Goal: Contribute content: Contribute content

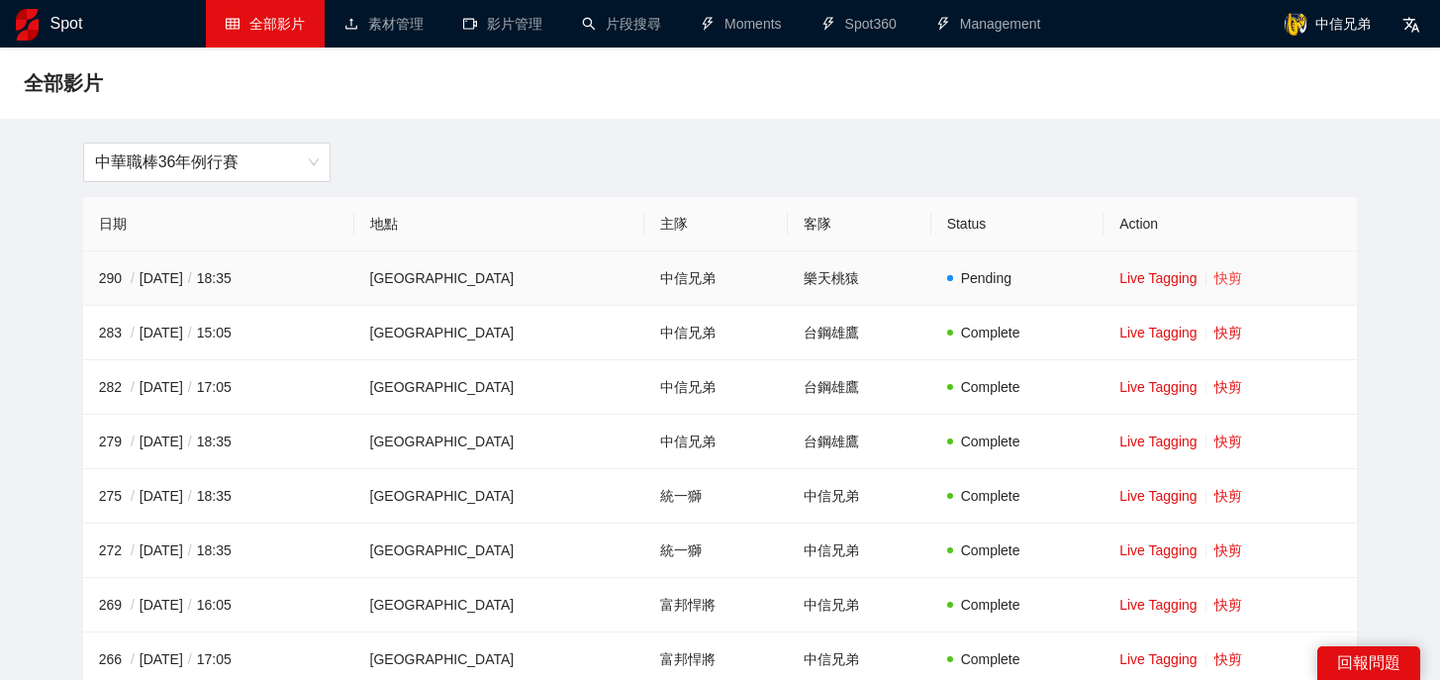
click at [1222, 280] on link "快剪" at bounding box center [1228, 278] width 28 height 16
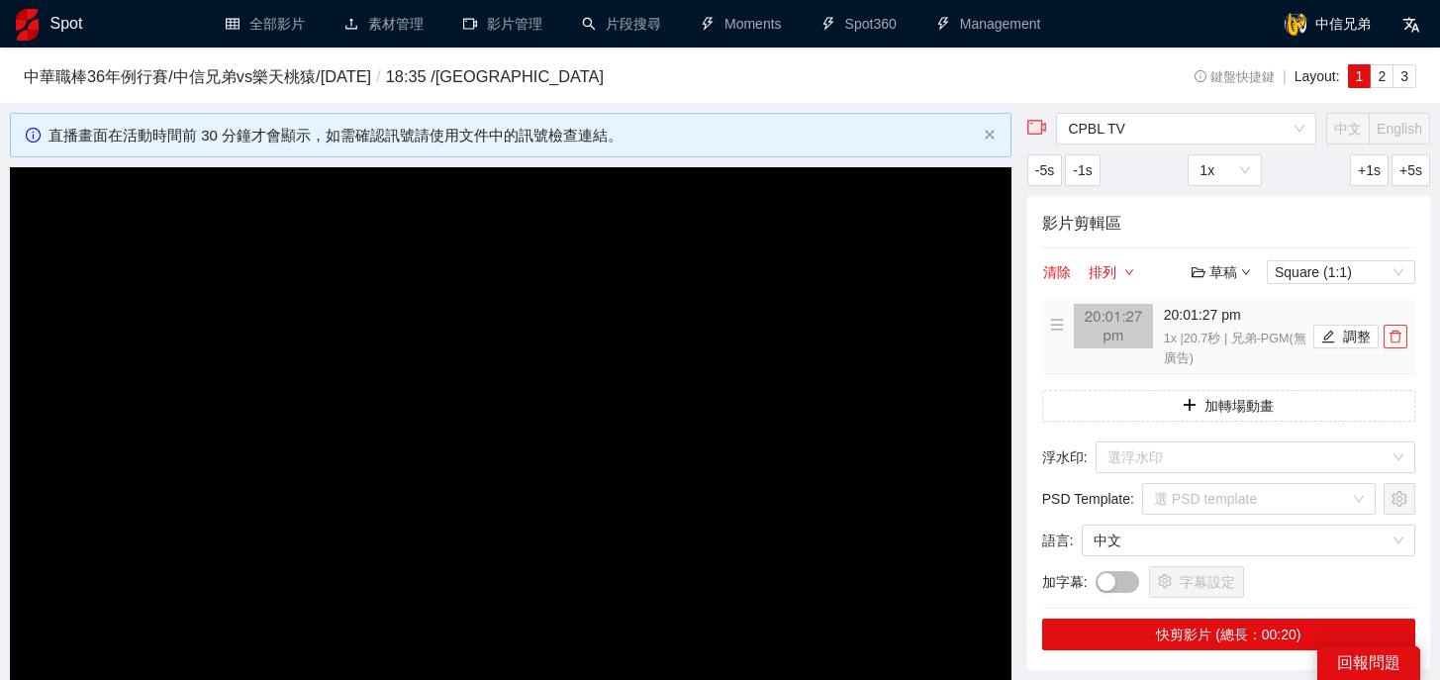
click at [1393, 343] on button "button" at bounding box center [1395, 337] width 24 height 24
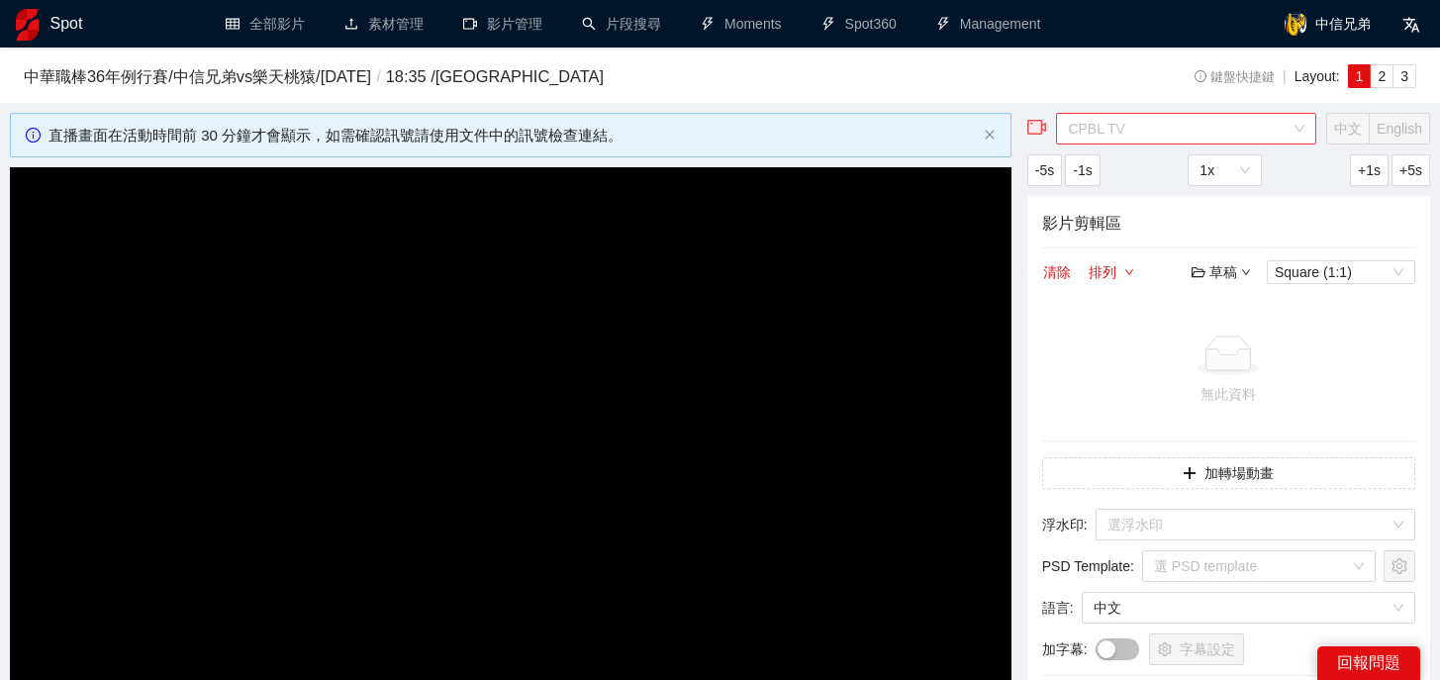
click at [1173, 141] on span "CPBL TV" at bounding box center [1186, 129] width 237 height 30
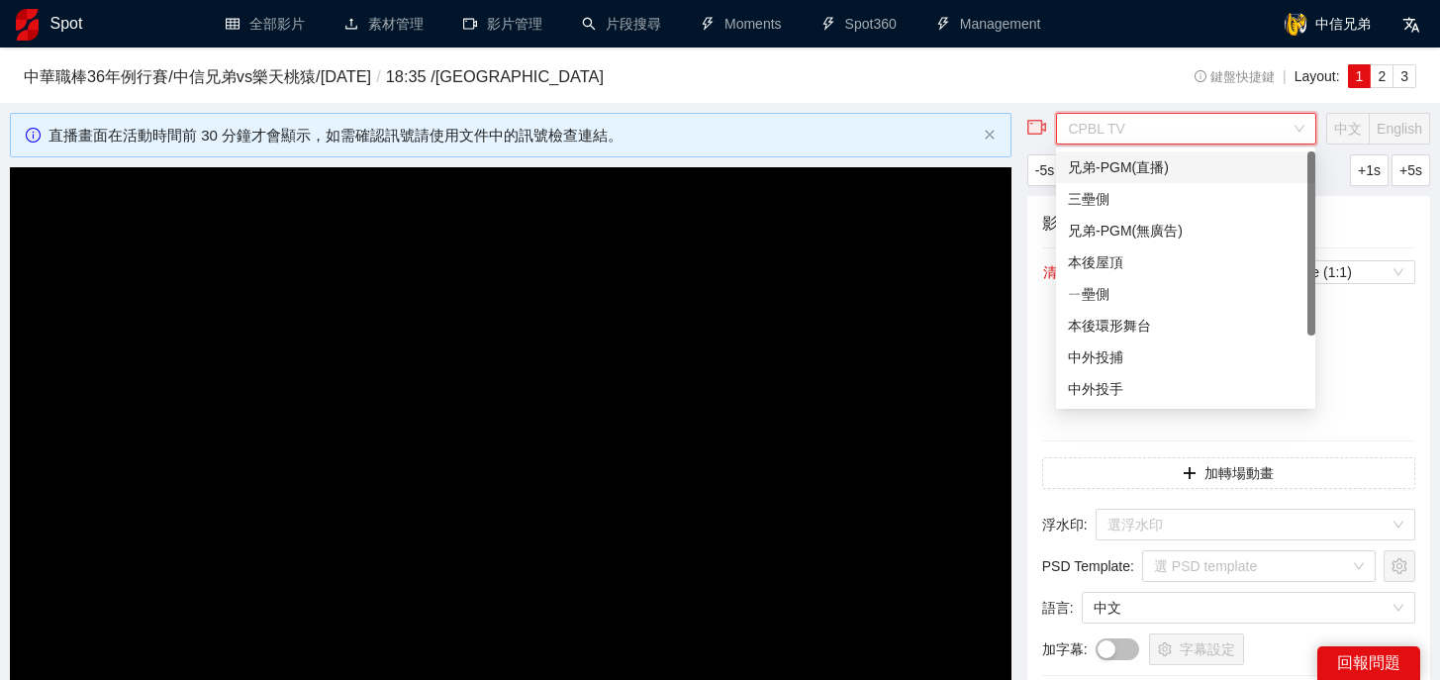
click at [1113, 165] on div "兄弟-PGM(直播)" at bounding box center [1186, 167] width 236 height 22
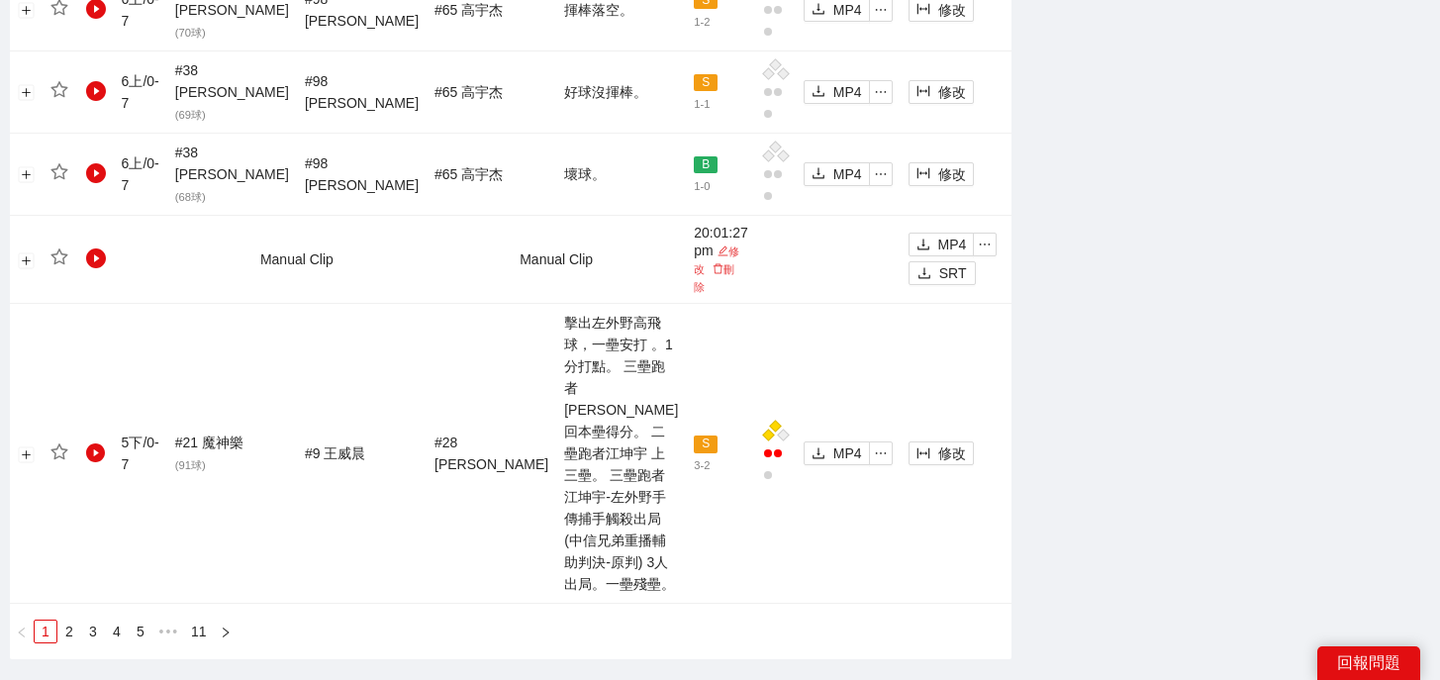
scroll to position [2525, 0]
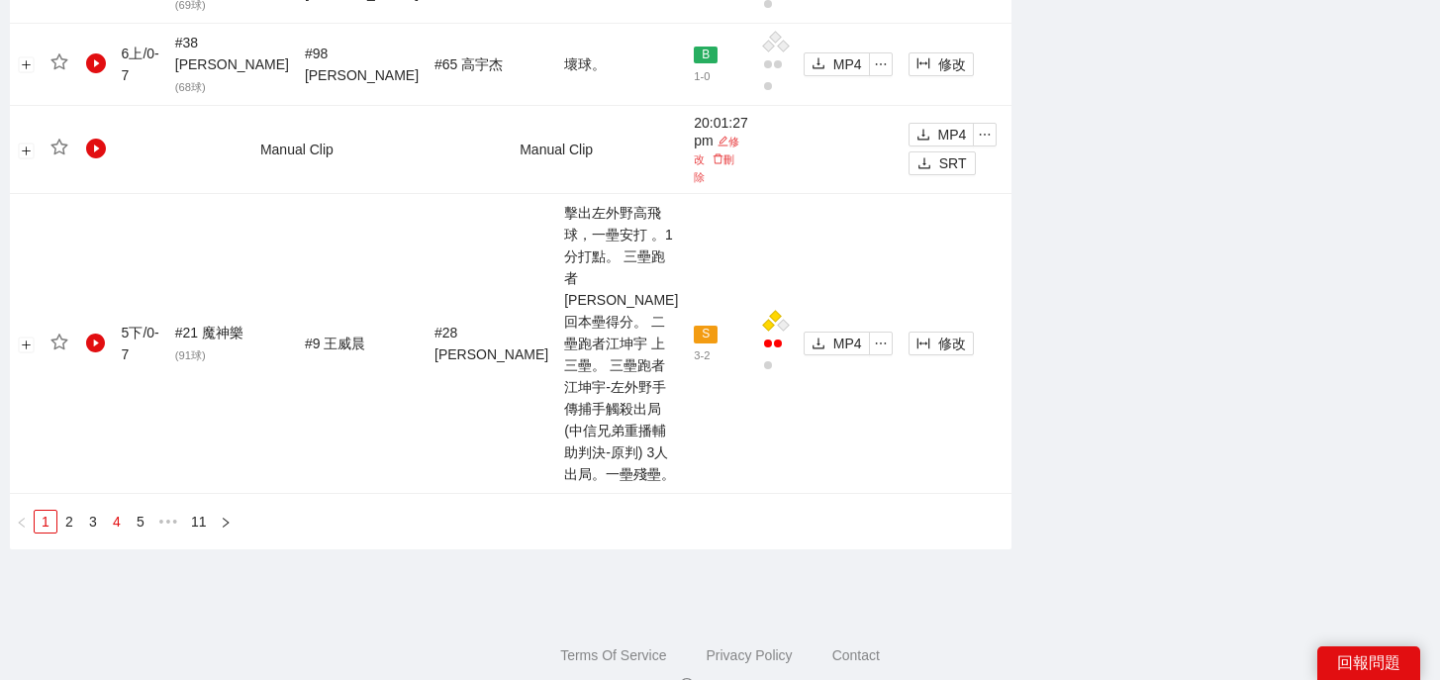
click at [119, 511] on link "4" at bounding box center [117, 522] width 22 height 22
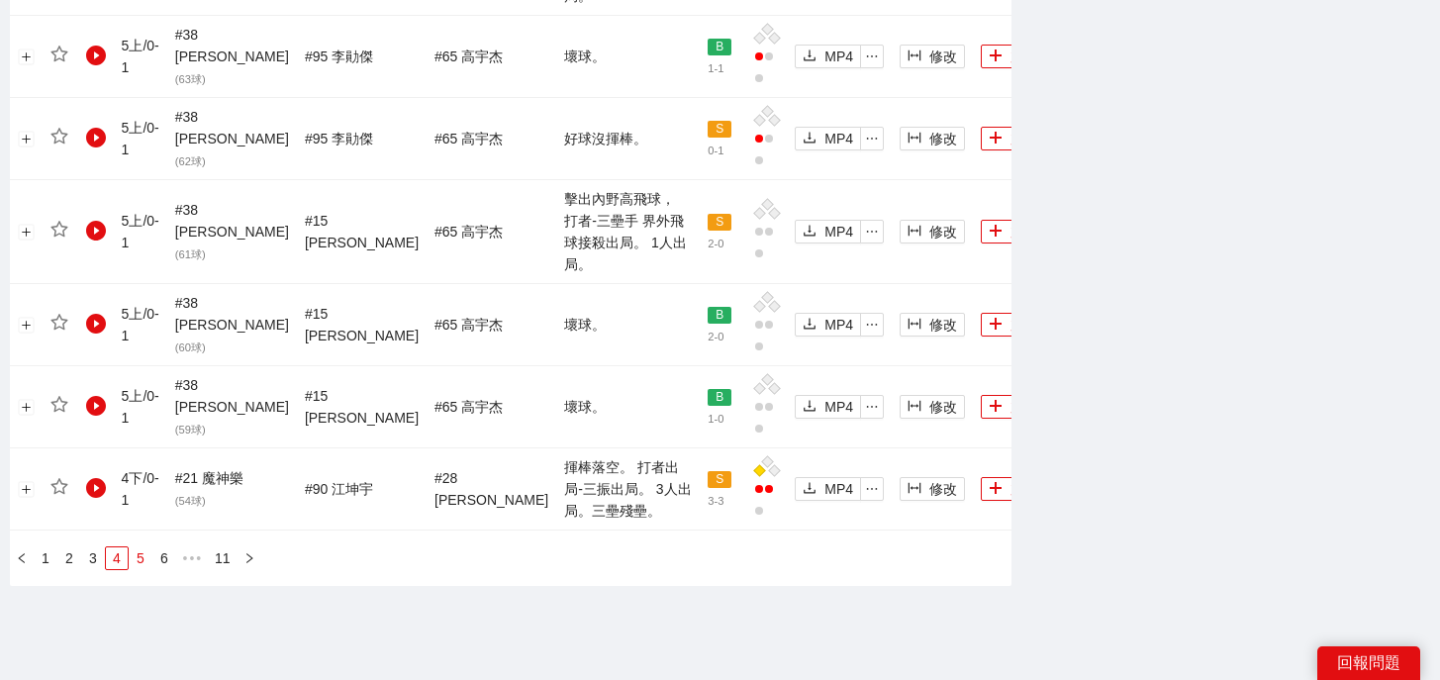
click at [142, 547] on link "5" at bounding box center [141, 558] width 22 height 22
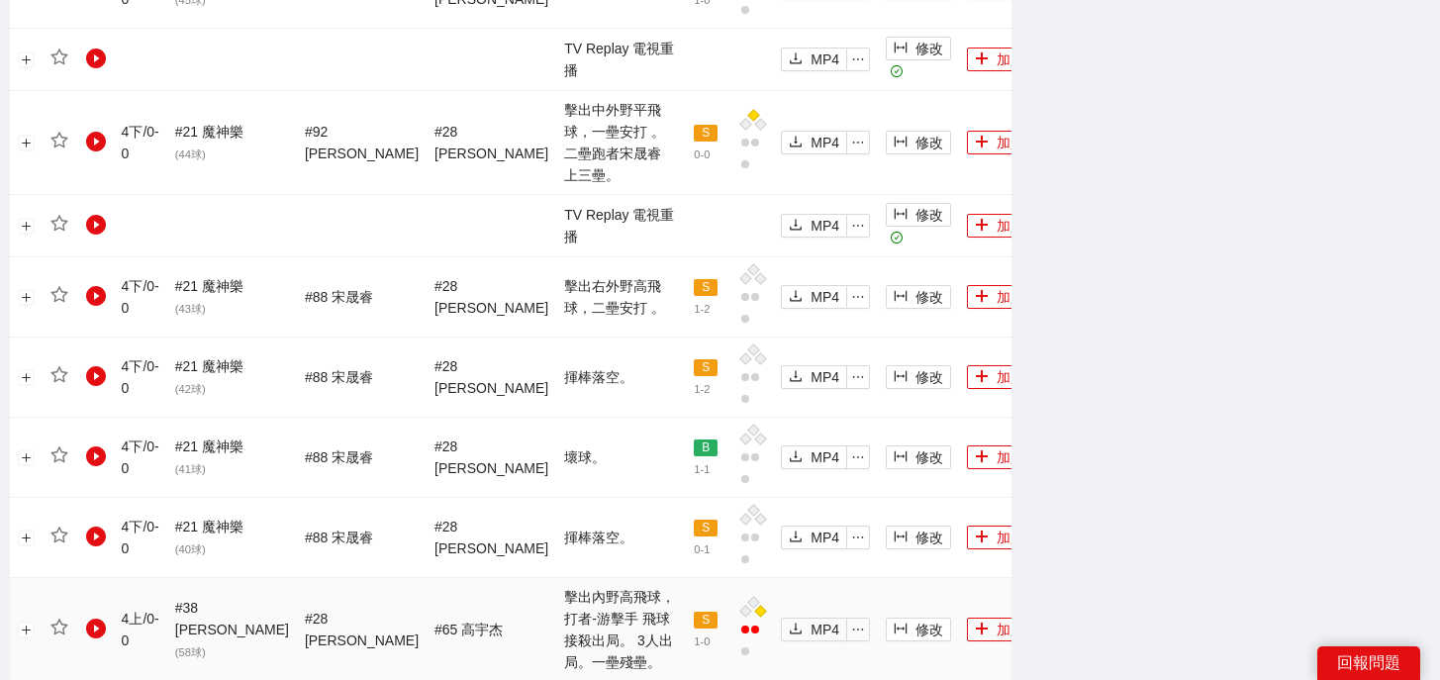
scroll to position [2001, 0]
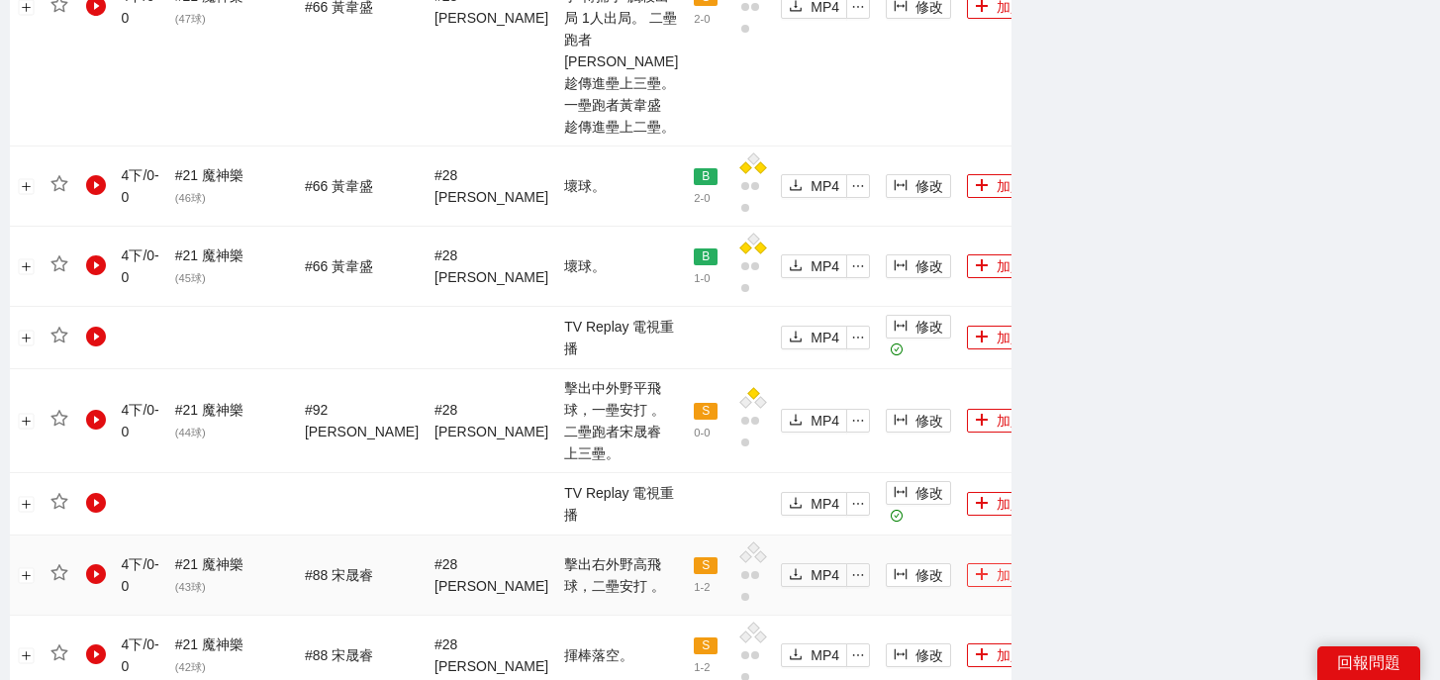
click at [967, 563] on button "加入" at bounding box center [999, 575] width 65 height 24
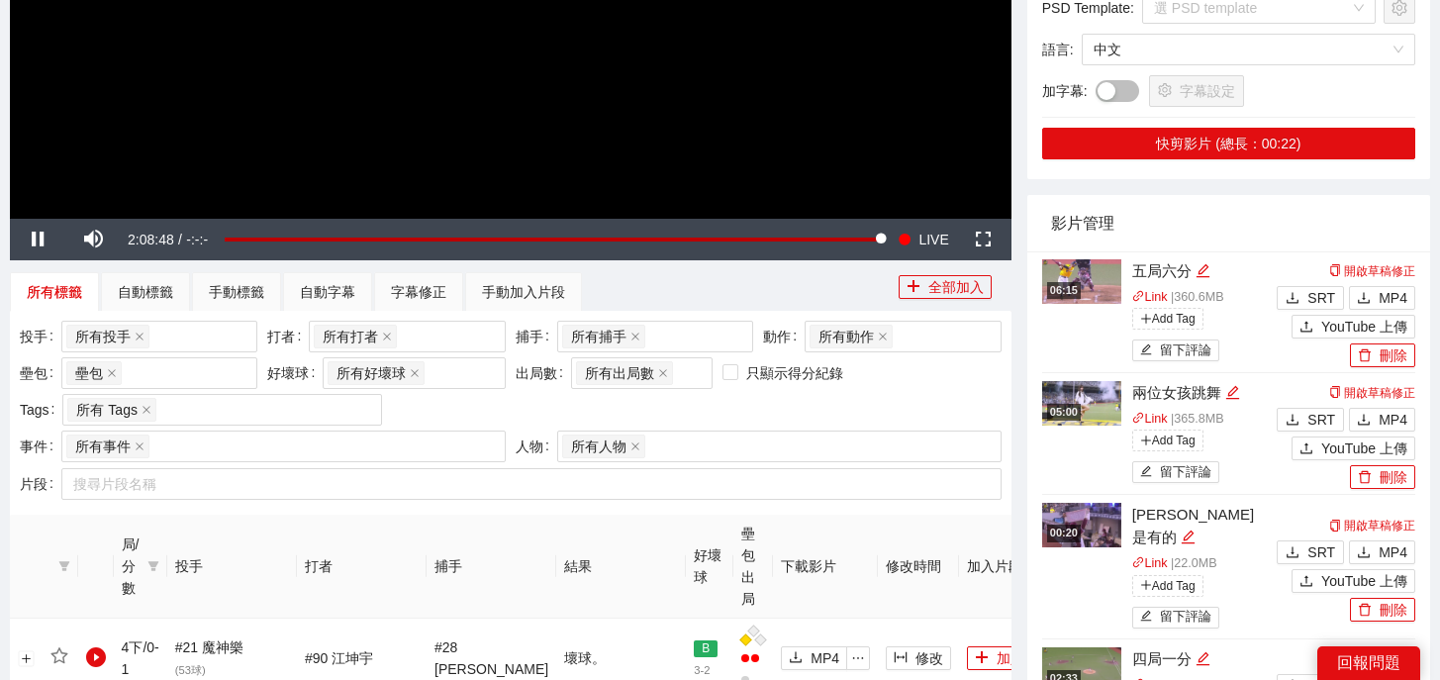
scroll to position [0, 0]
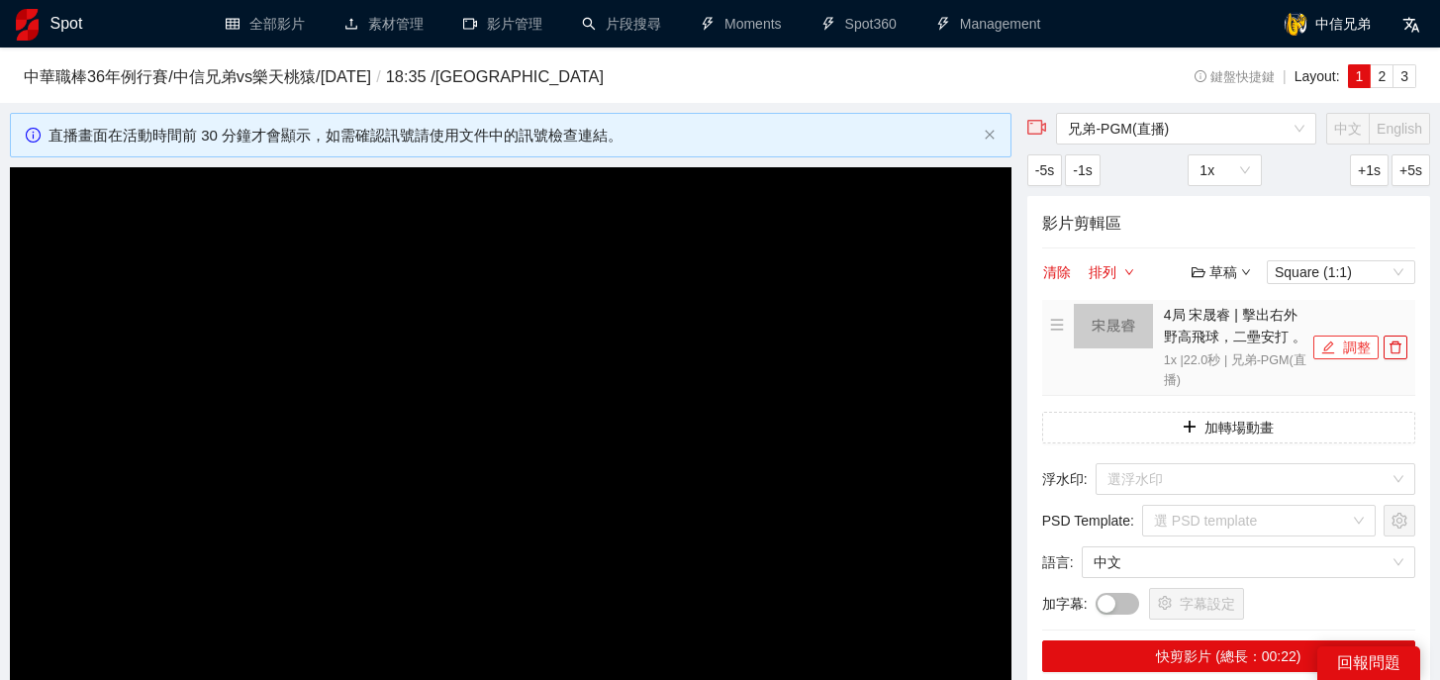
click at [1346, 347] on button "調整" at bounding box center [1345, 347] width 65 height 24
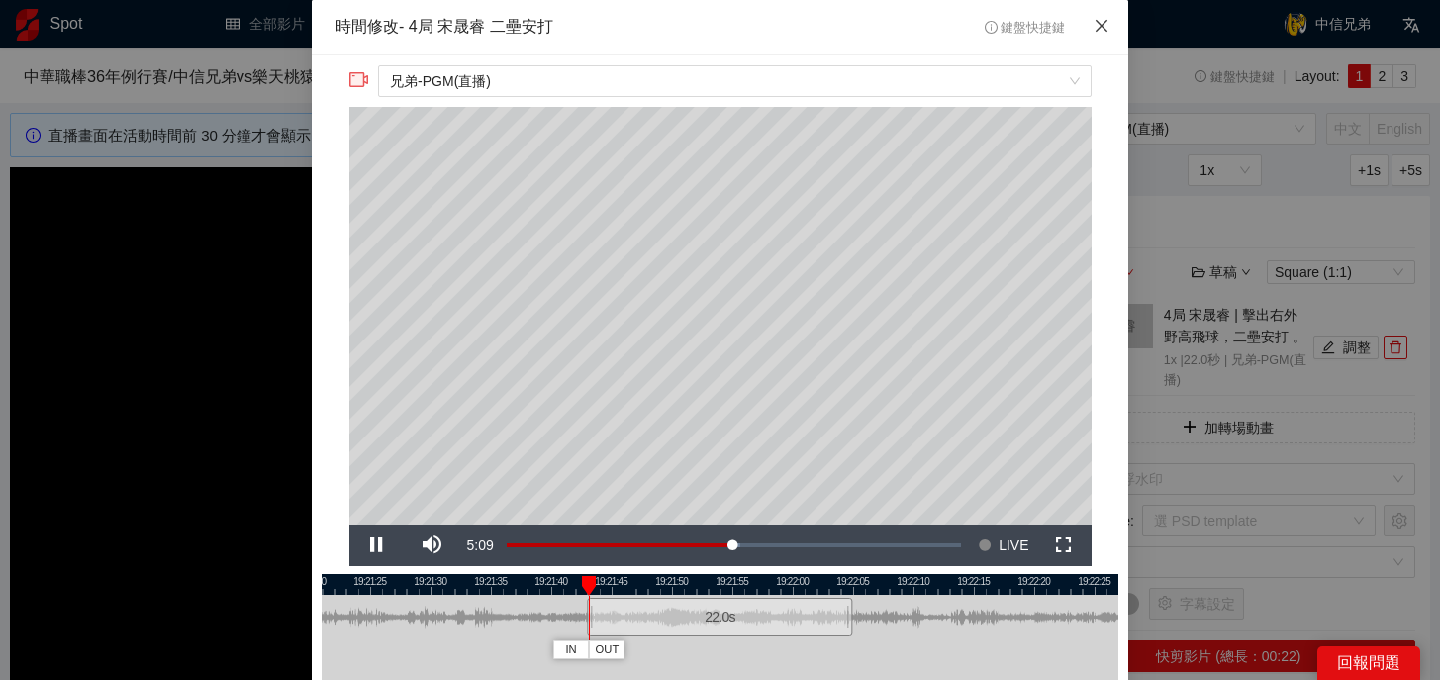
click at [1093, 32] on icon "close" at bounding box center [1101, 26] width 16 height 16
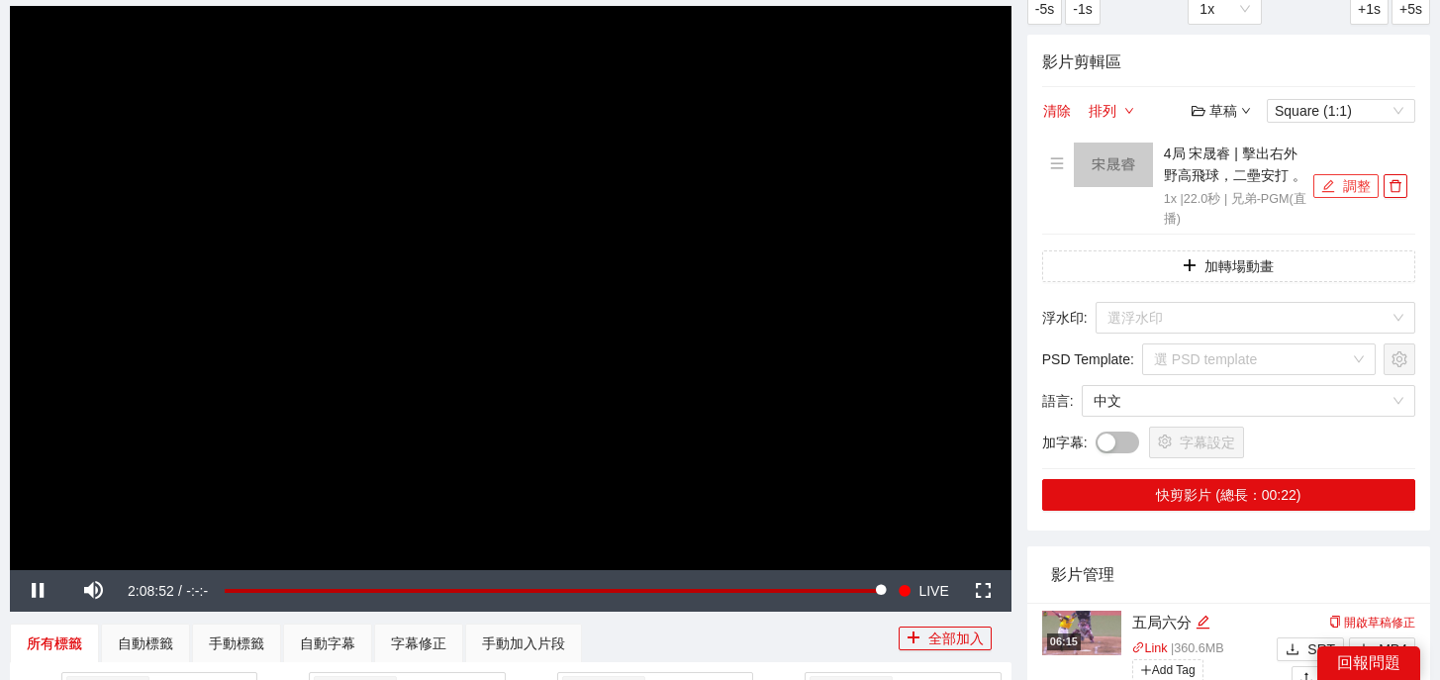
scroll to position [162, 0]
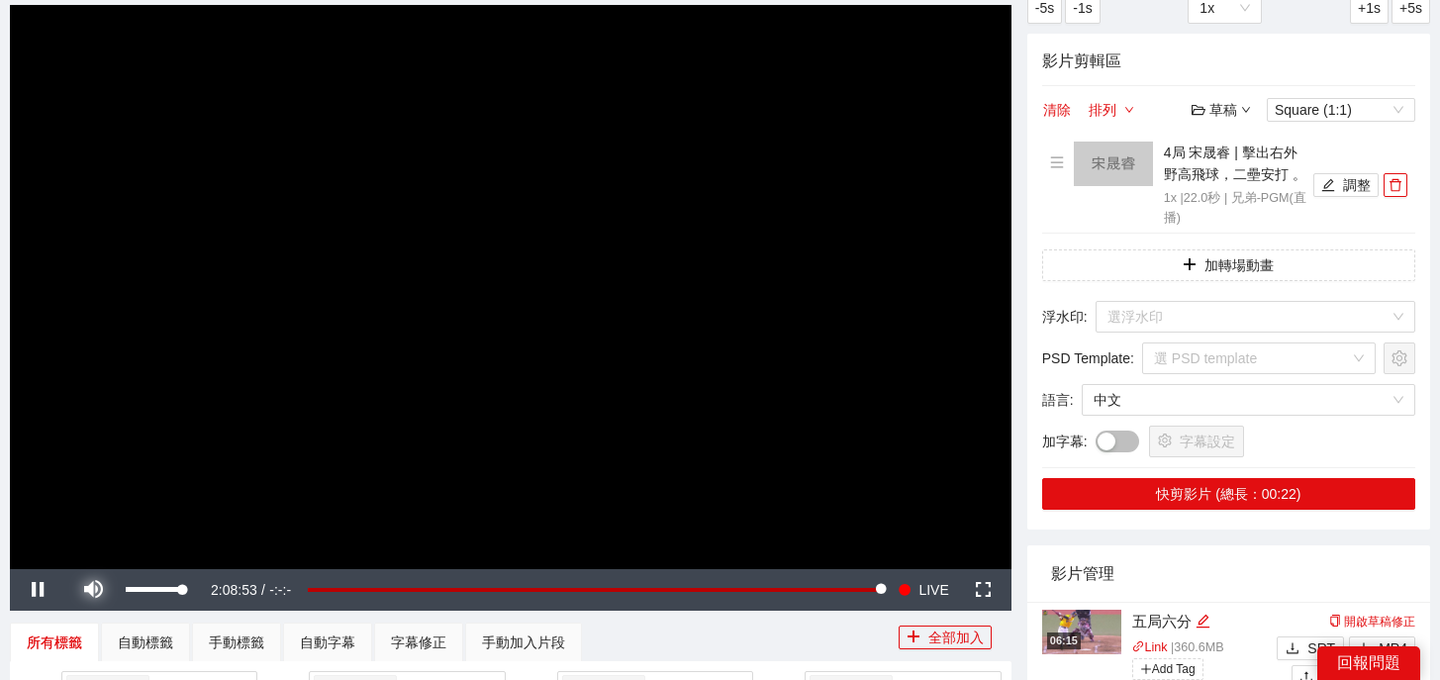
click at [99, 590] on span "Video Player" at bounding box center [92, 590] width 55 height 0
click at [1351, 180] on button "調整" at bounding box center [1345, 185] width 65 height 24
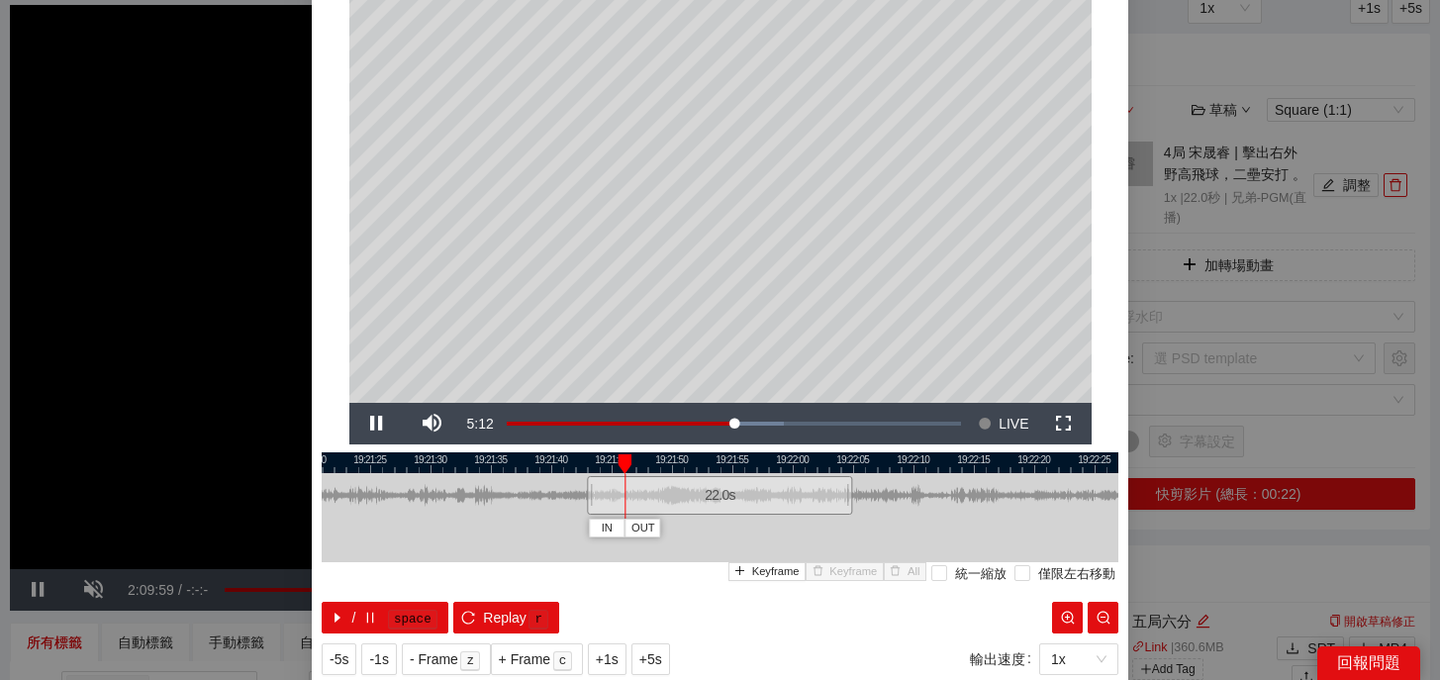
scroll to position [121, 0]
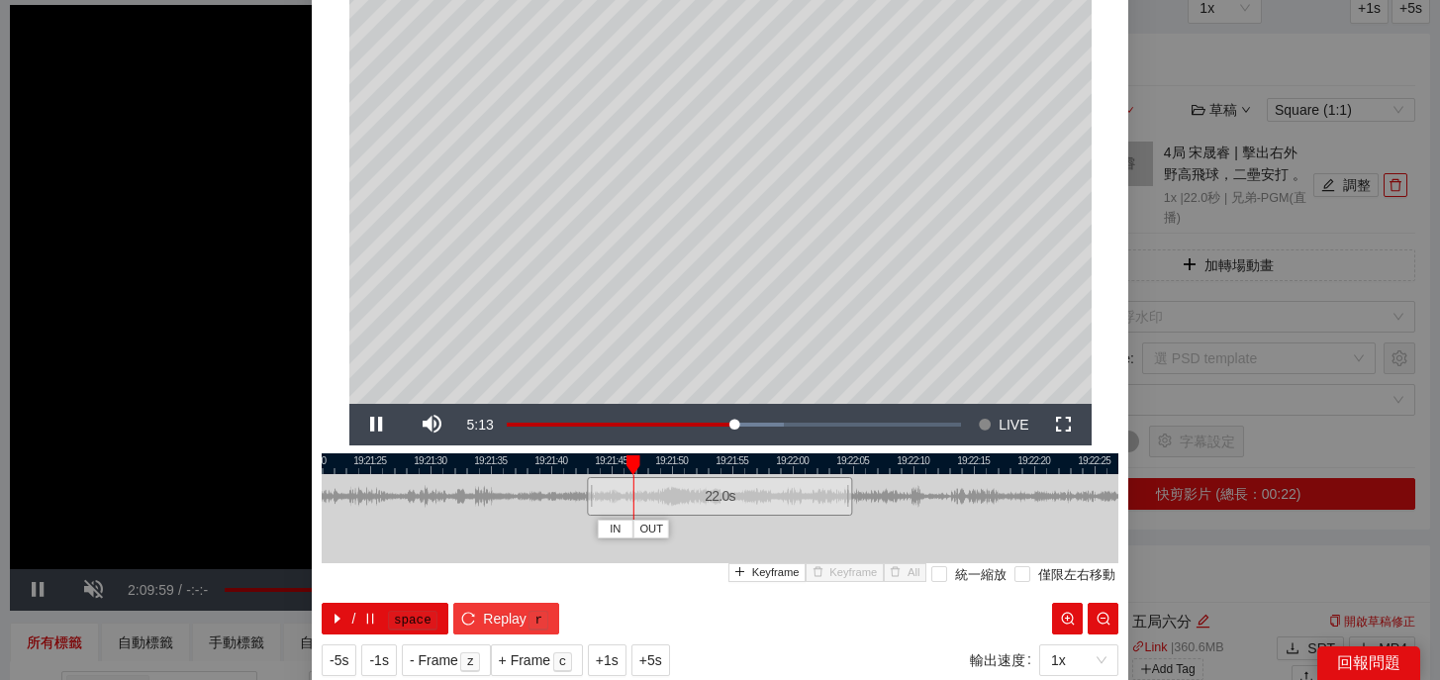
click at [540, 611] on kbd "r" at bounding box center [538, 621] width 20 height 20
drag, startPoint x: 593, startPoint y: 507, endPoint x: 519, endPoint y: 509, distance: 74.2
click at [519, 509] on div at bounding box center [516, 496] width 12 height 45
click at [512, 618] on span "Replay" at bounding box center [505, 619] width 44 height 22
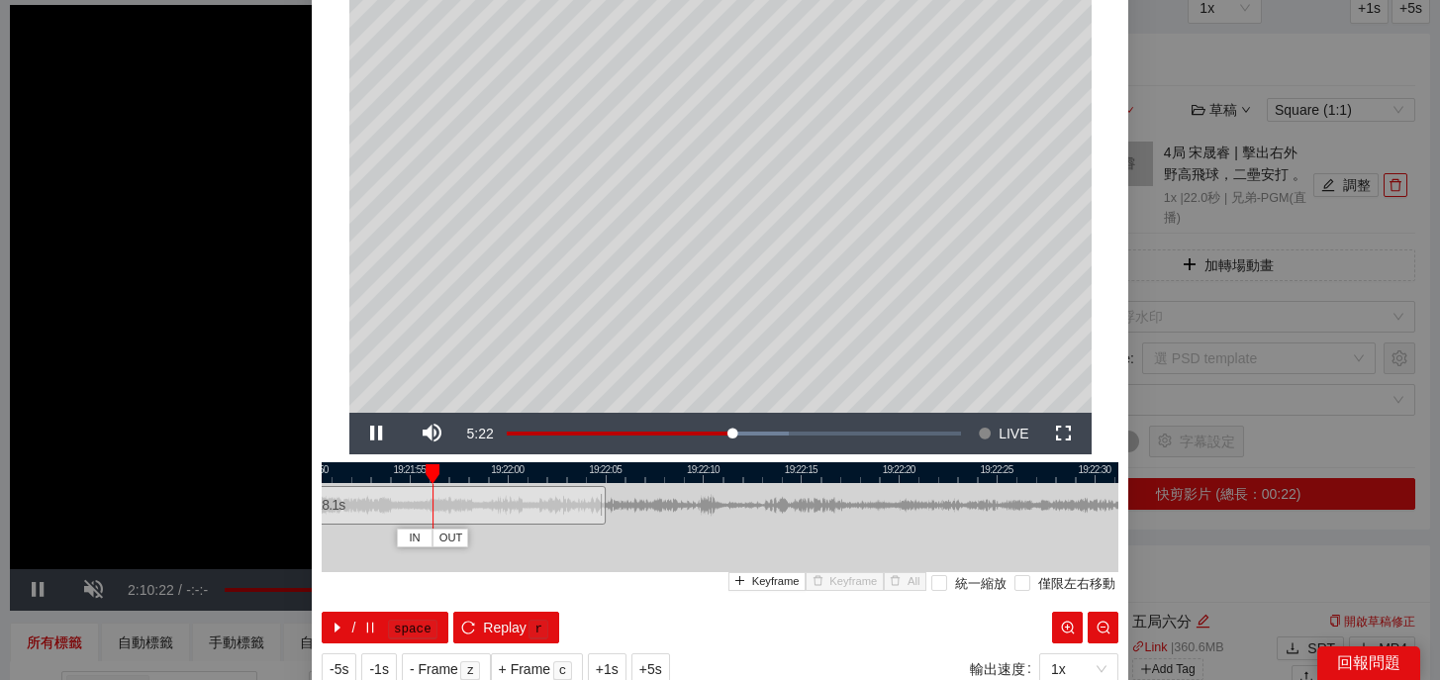
drag, startPoint x: 986, startPoint y: 469, endPoint x: 606, endPoint y: 480, distance: 380.1
click at [606, 480] on div at bounding box center [358, 472] width 797 height 21
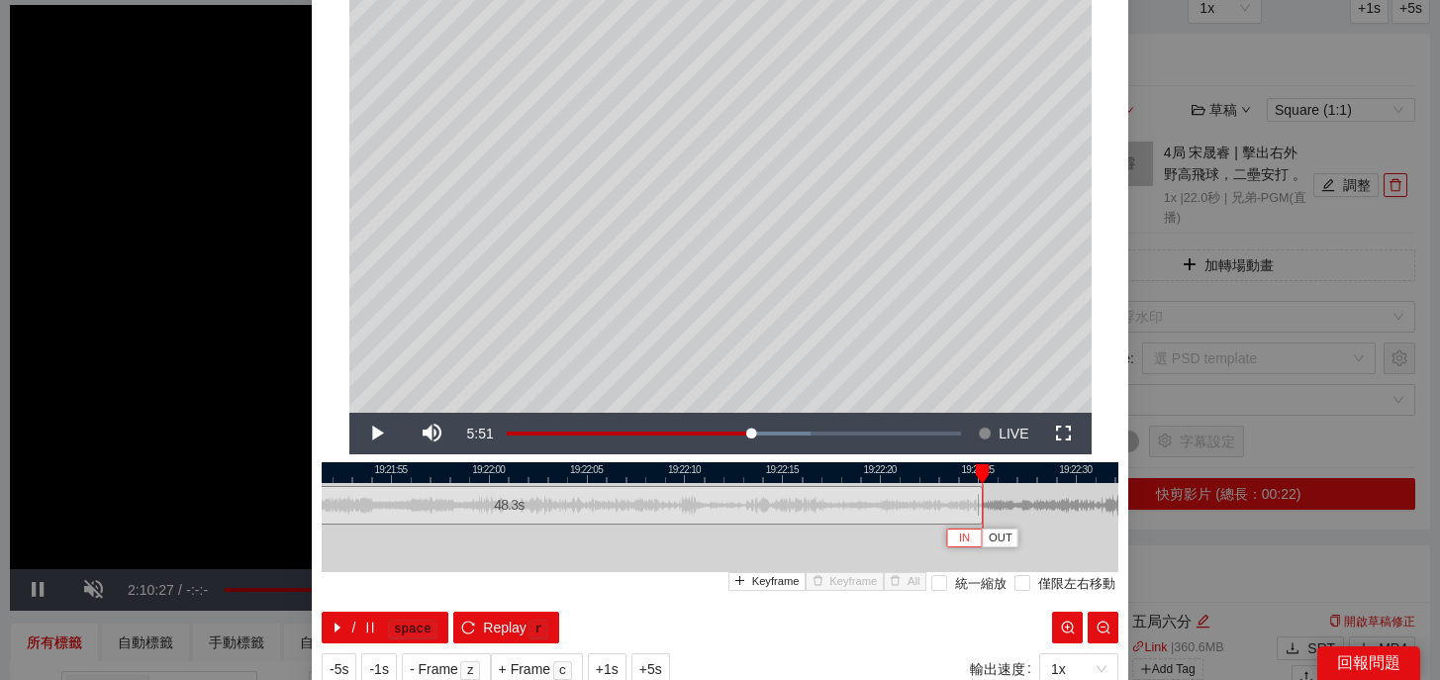
drag, startPoint x: 585, startPoint y: 507, endPoint x: 981, endPoint y: 527, distance: 396.4
click at [981, 527] on div "19:21:50 19:21:55 19:22:00 19:22:05 19:22:10 19:22:15 19:22:20 19:22:25 19:22:3…" at bounding box center [720, 552] width 797 height 181
drag, startPoint x: 986, startPoint y: 476, endPoint x: 969, endPoint y: 476, distance: 16.8
click at [969, 476] on div at bounding box center [968, 474] width 14 height 20
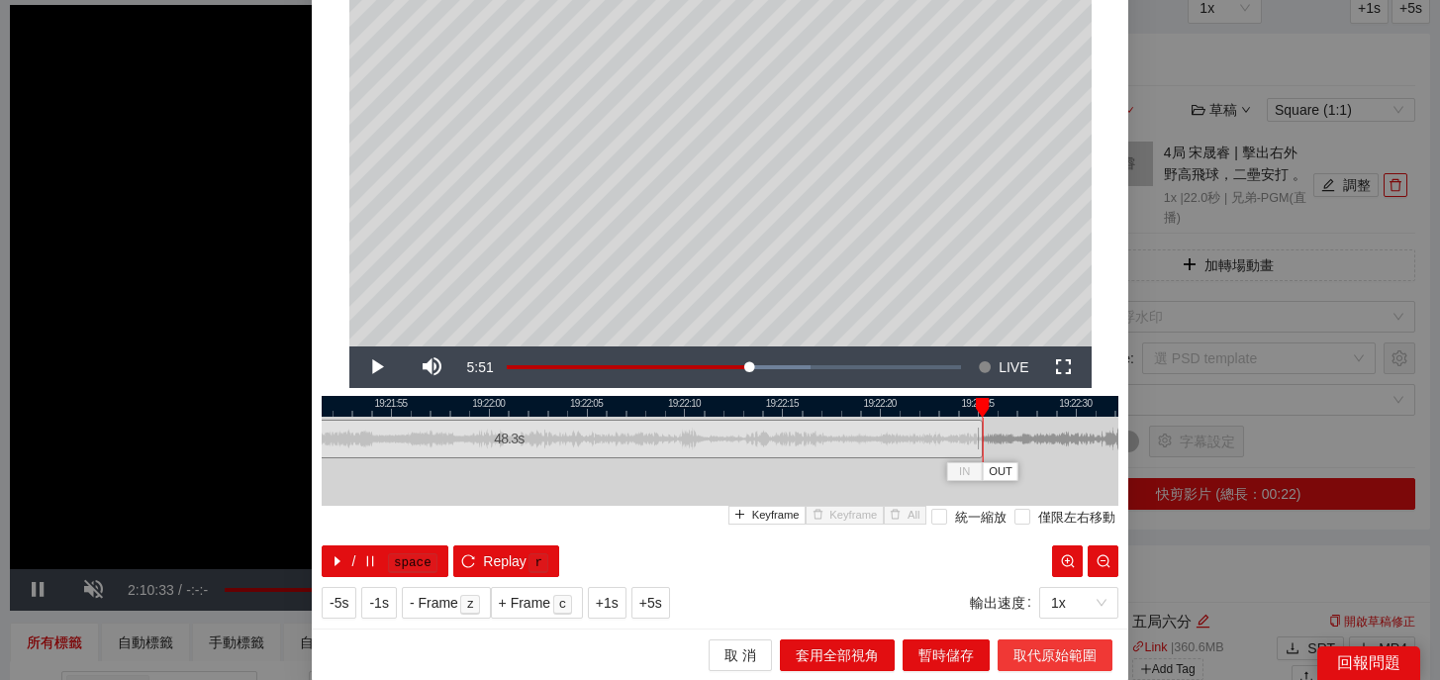
click at [1055, 651] on span "取代原始範圍" at bounding box center [1054, 655] width 83 height 22
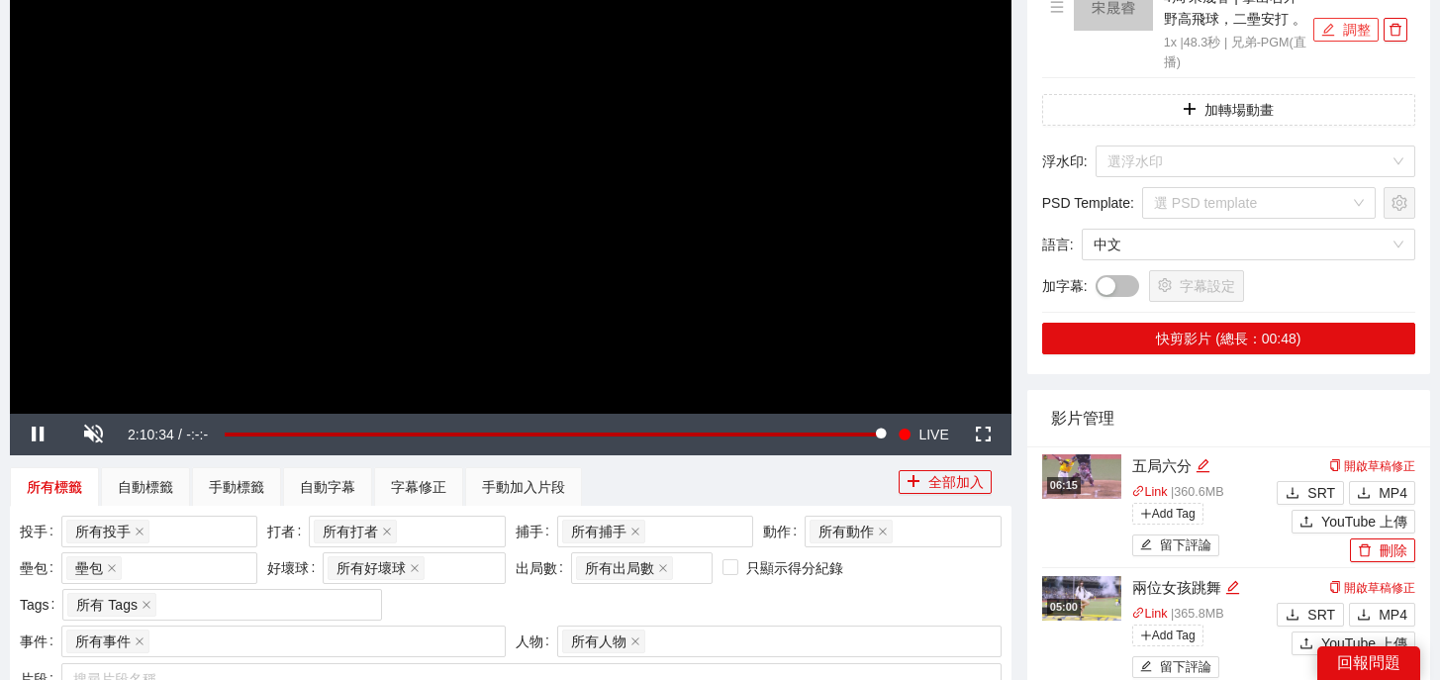
scroll to position [335, 0]
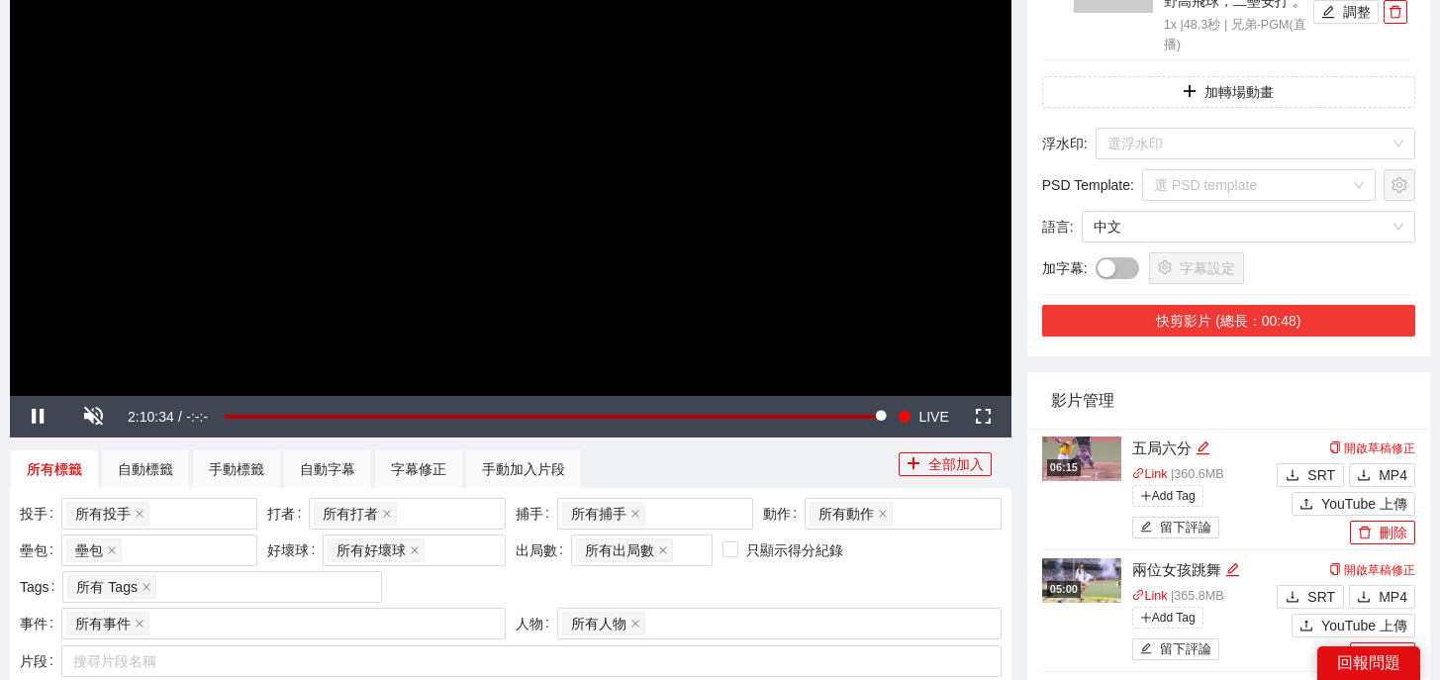
click at [1277, 307] on button "快剪影片 (總長：00:48)" at bounding box center [1228, 321] width 373 height 32
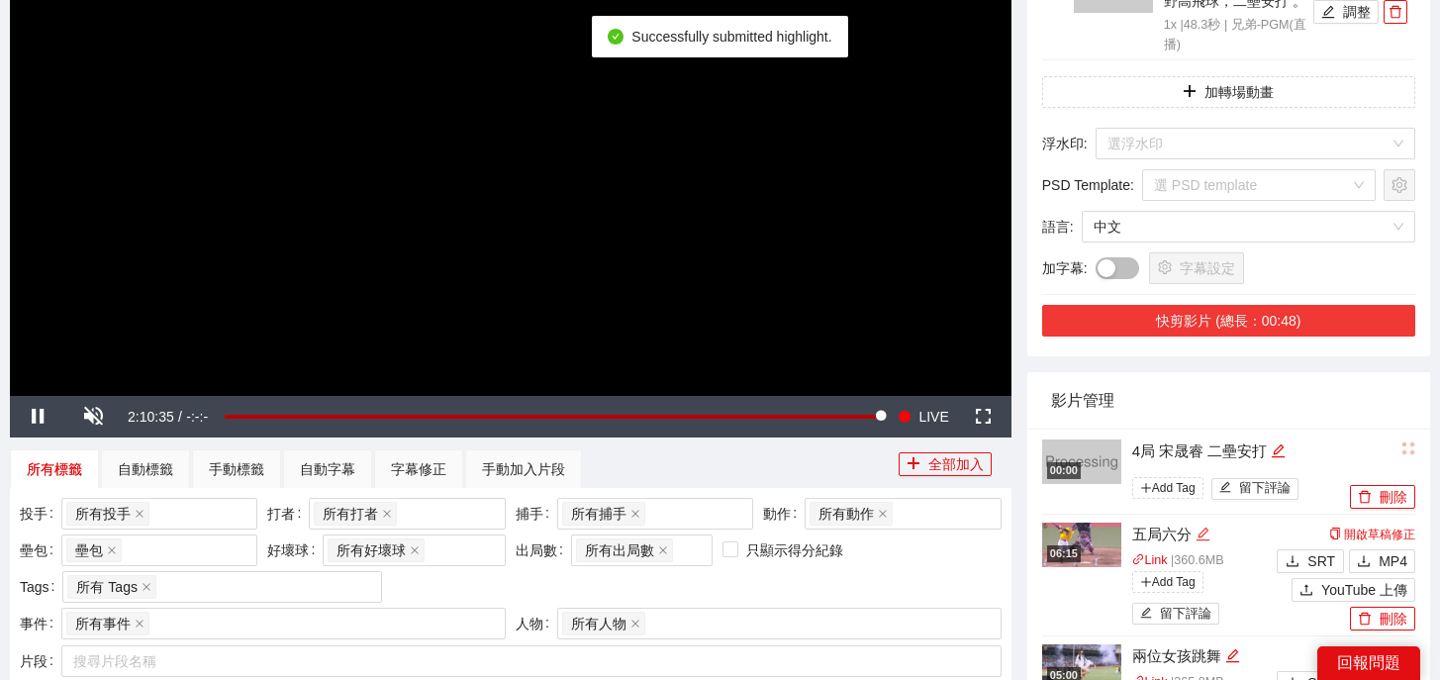
scroll to position [465, 0]
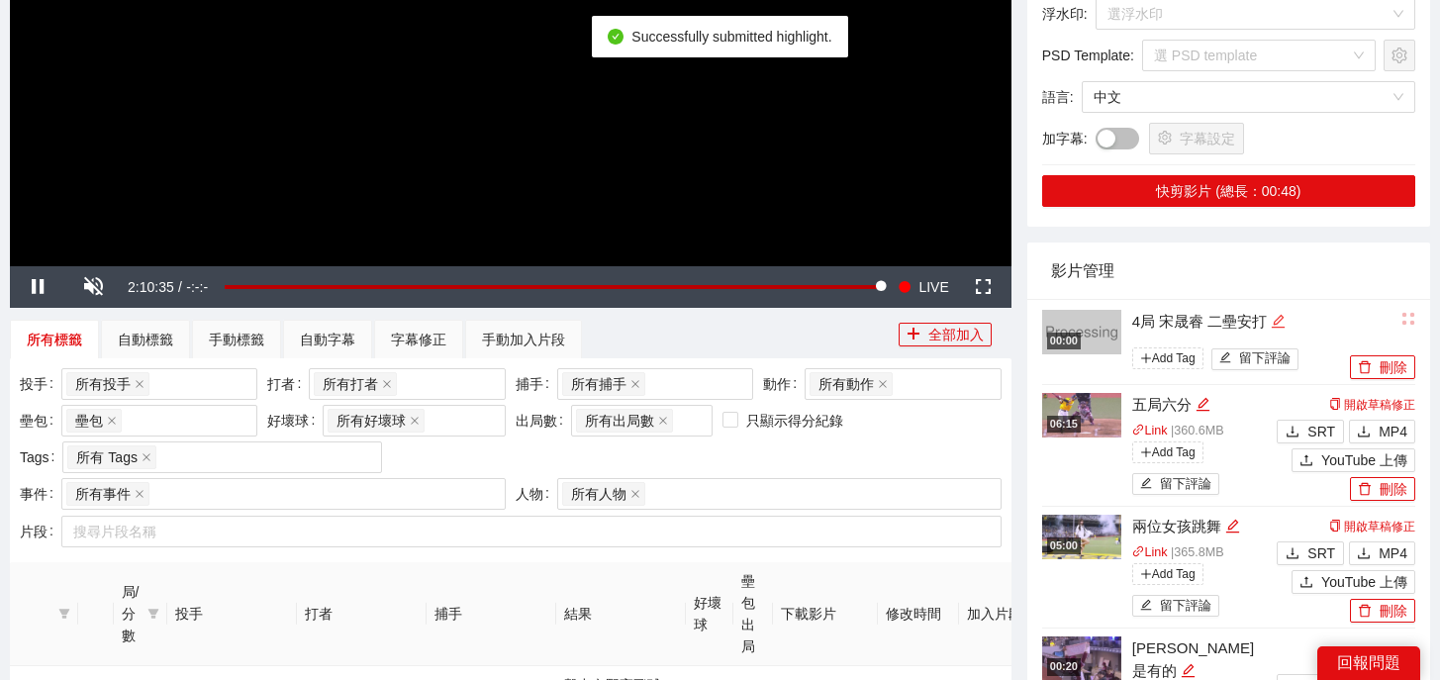
click at [1285, 317] on icon "edit" at bounding box center [1278, 321] width 15 height 15
drag, startPoint x: 1288, startPoint y: 317, endPoint x: 911, endPoint y: 294, distance: 377.7
type textarea "*"
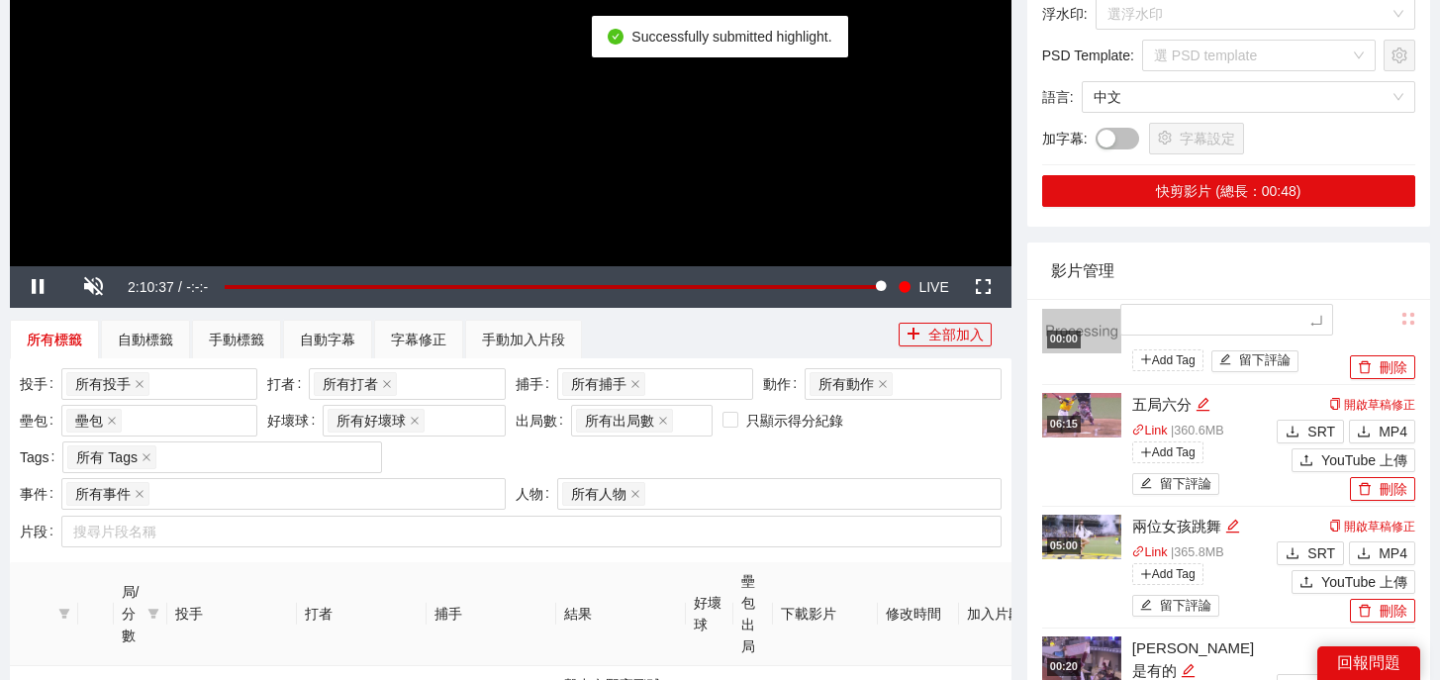
type textarea "*"
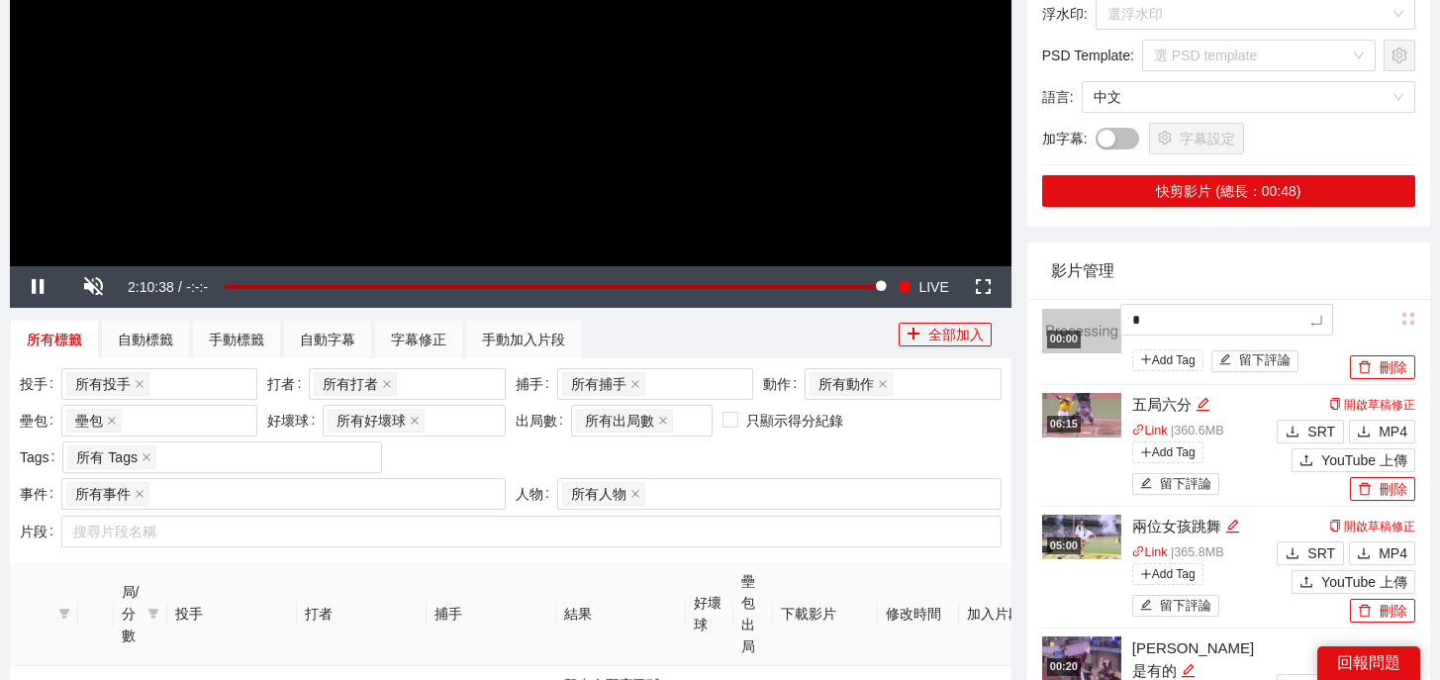
type textarea "*"
type textarea "**"
type textarea "***"
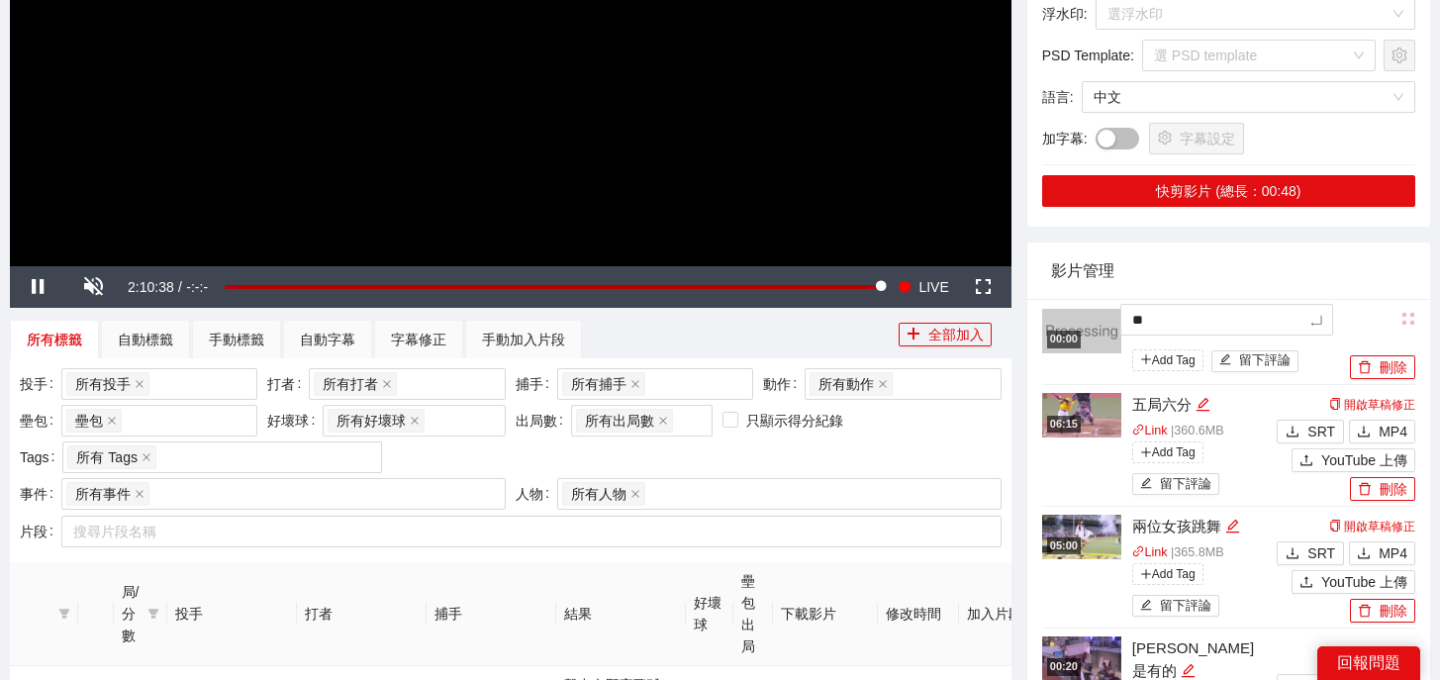
type textarea "***"
type textarea "**"
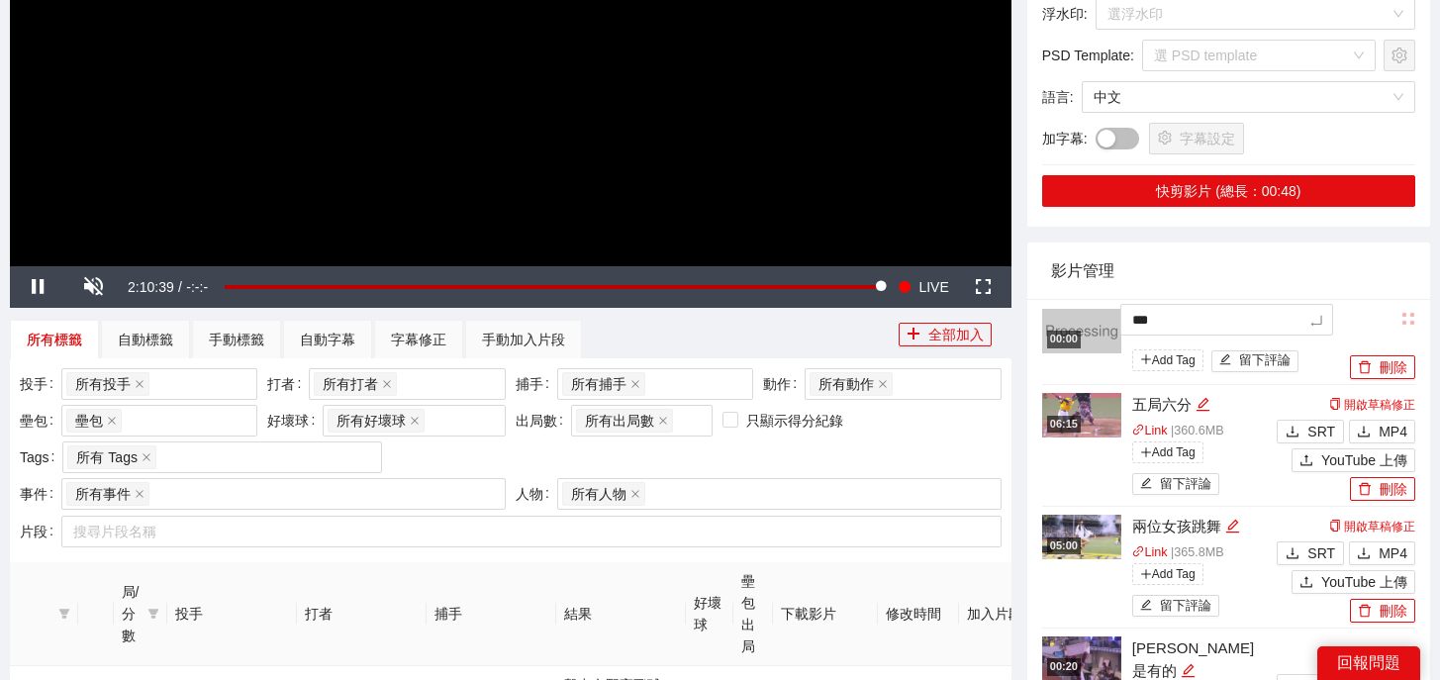
type textarea "****"
type textarea "*****"
type textarea "******"
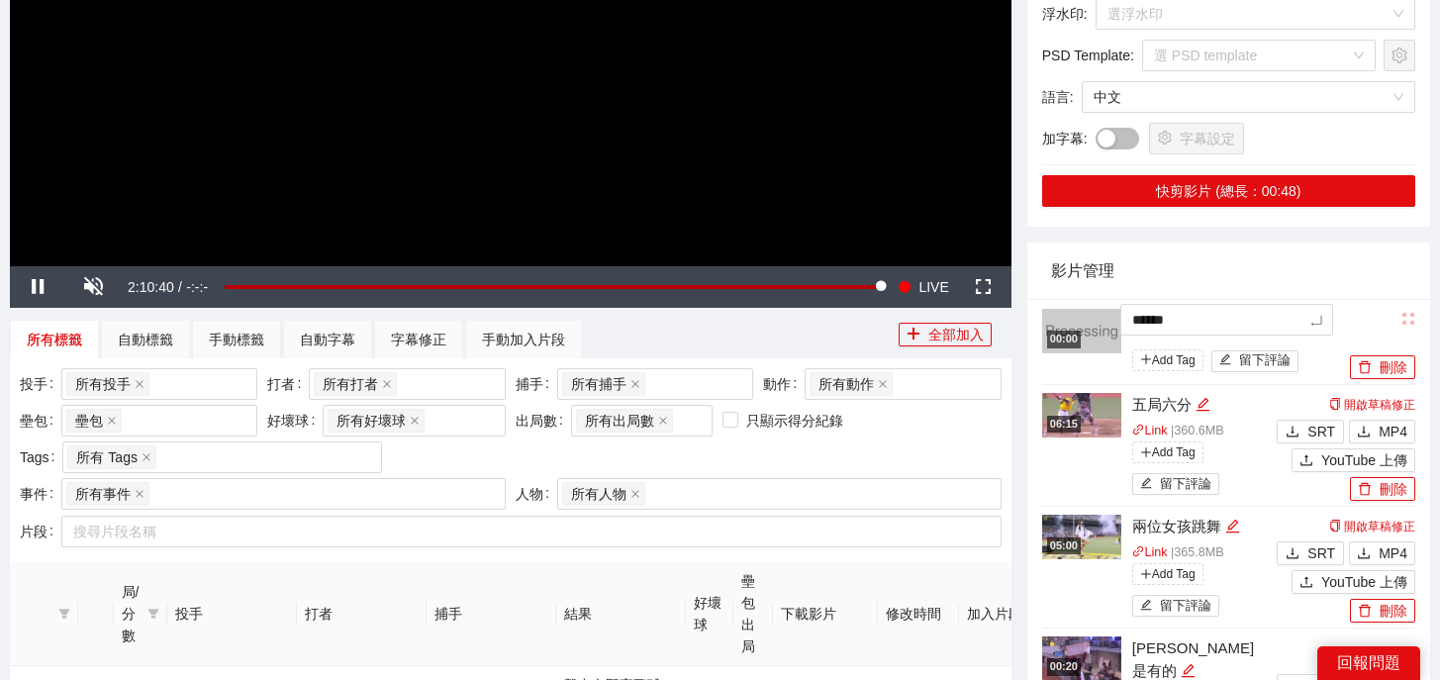
type textarea "******"
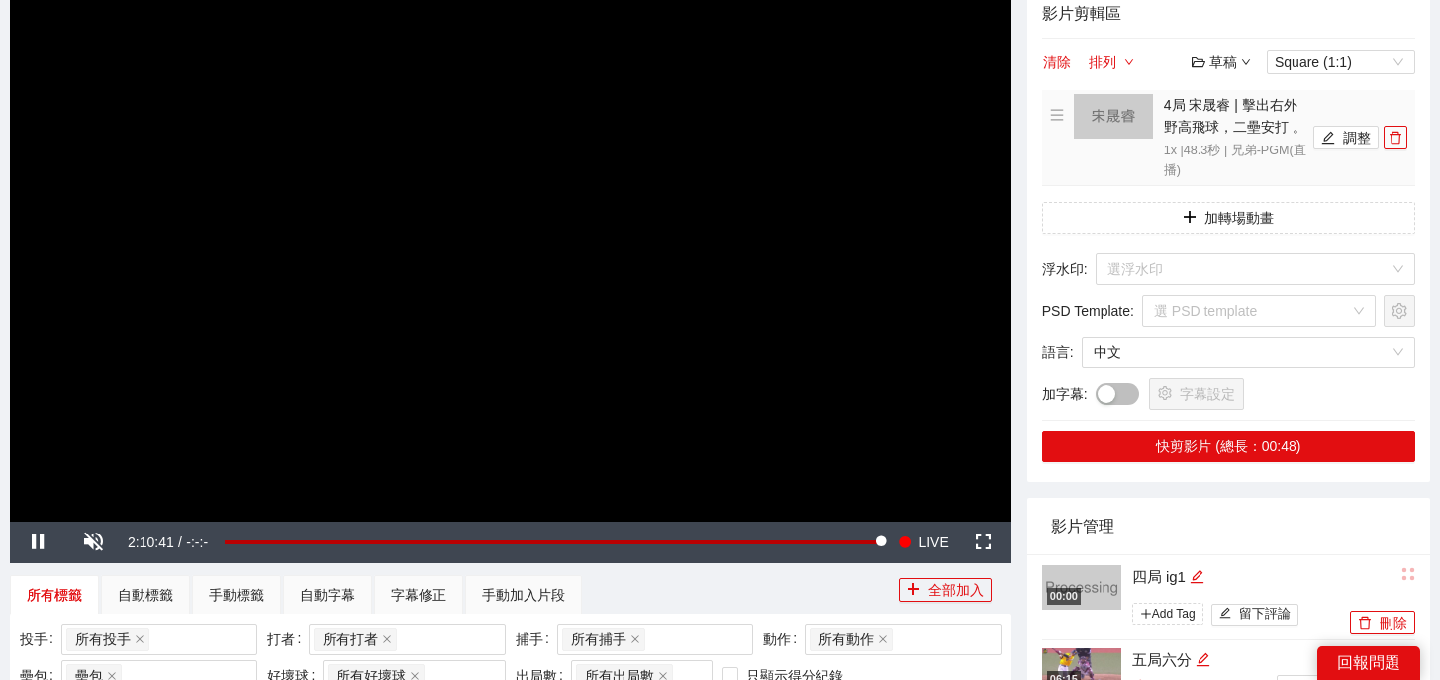
scroll to position [185, 0]
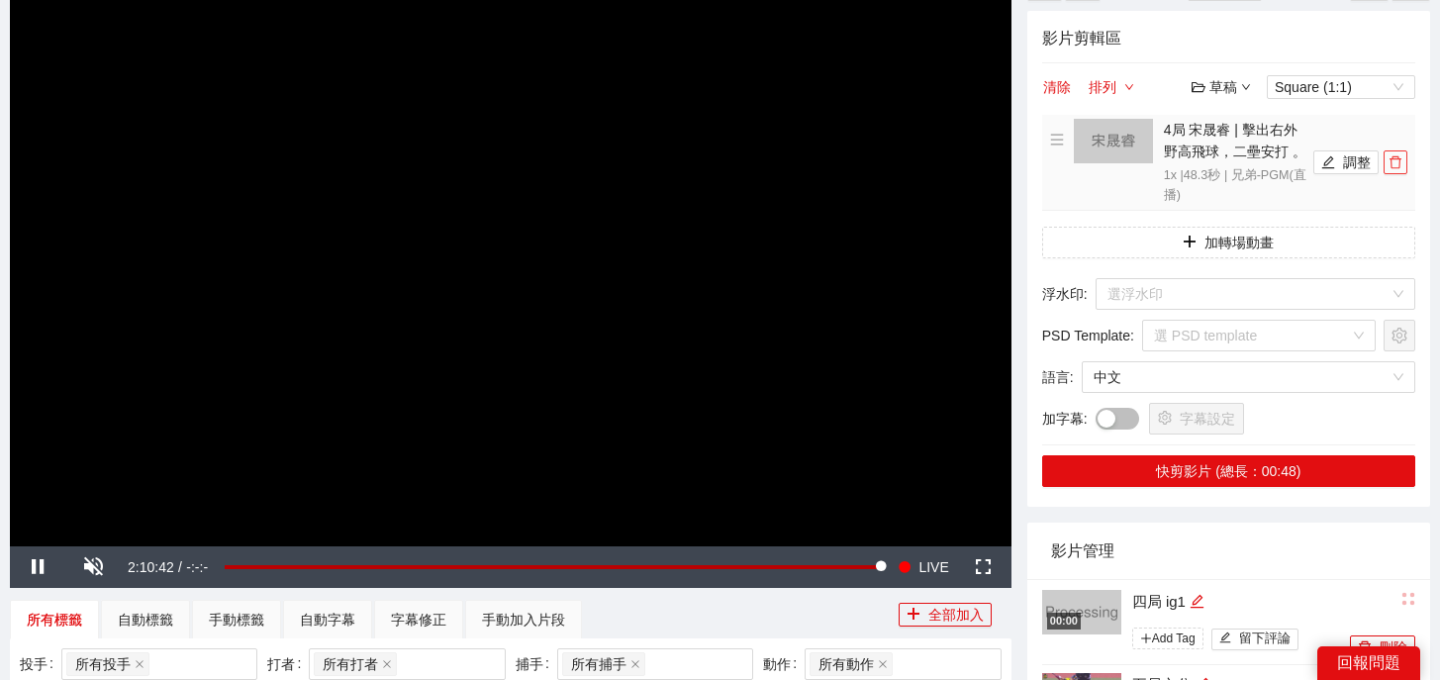
click at [1399, 171] on button "button" at bounding box center [1395, 162] width 24 height 24
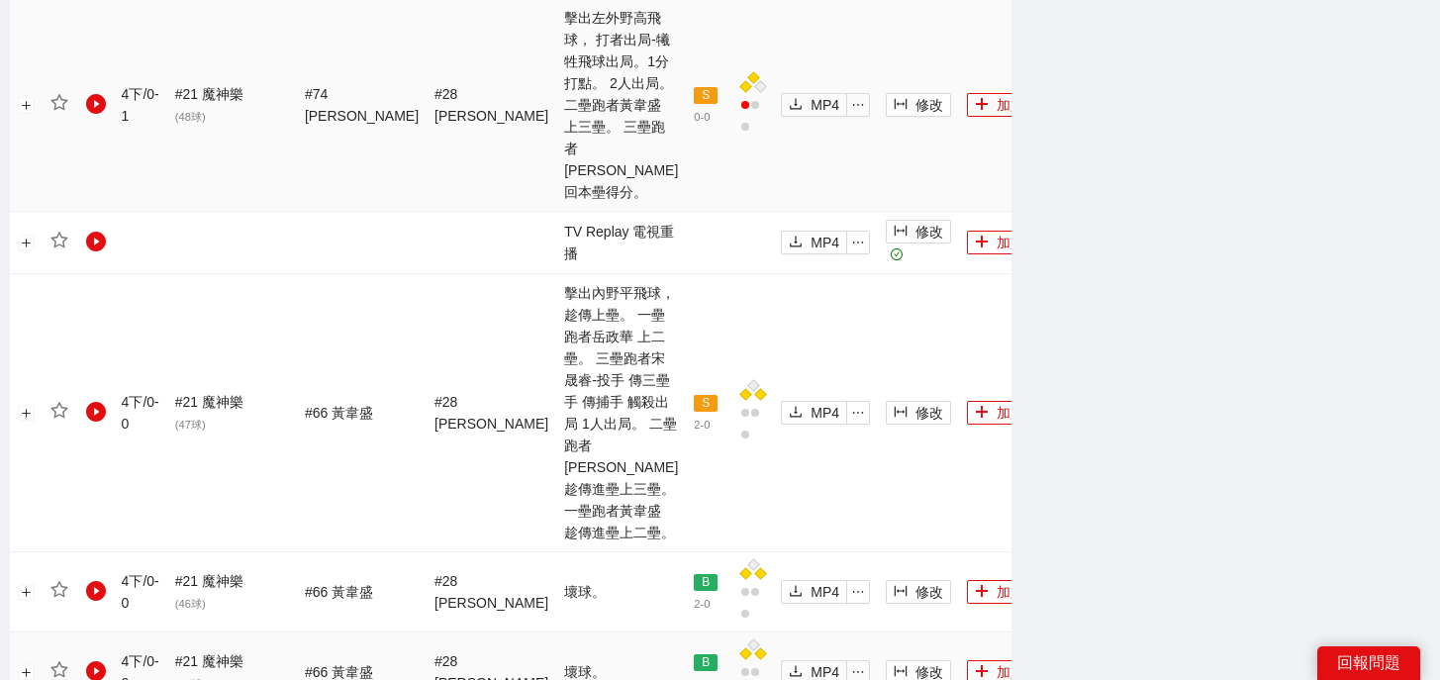
scroll to position [1968, 0]
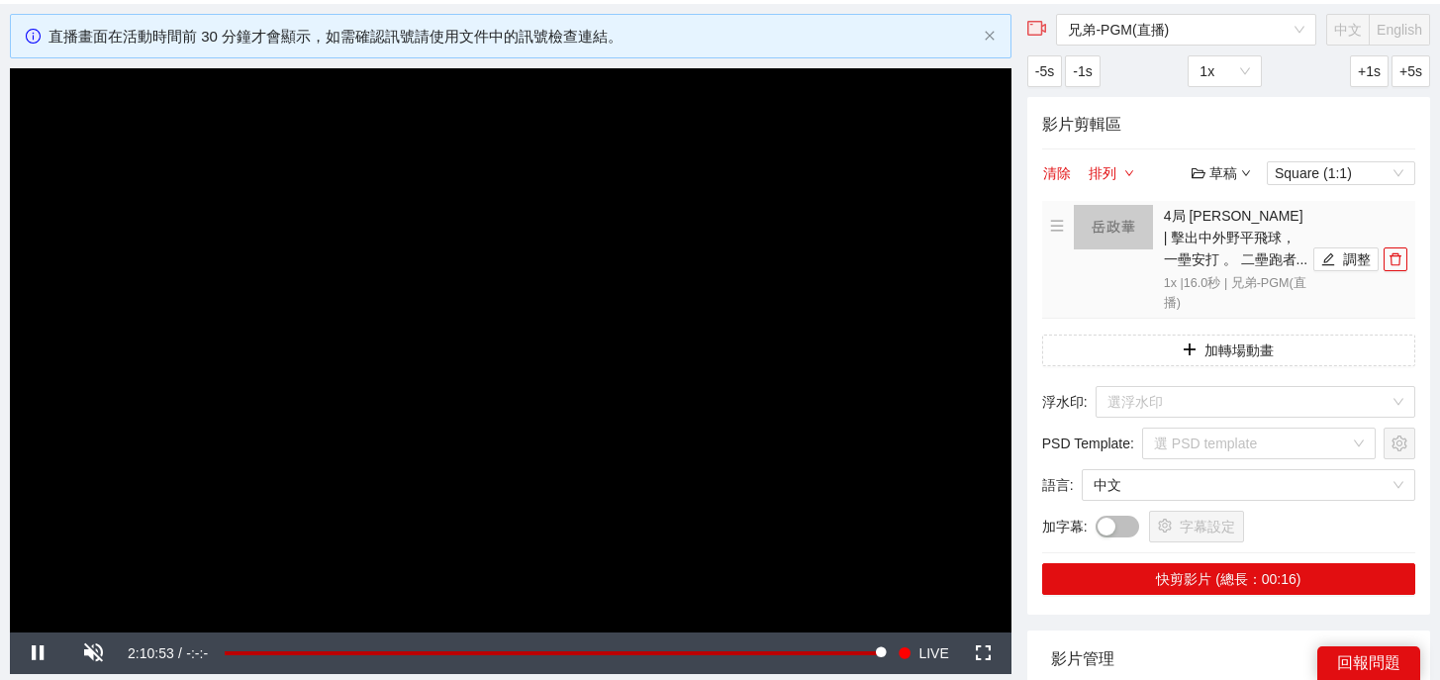
scroll to position [37, 0]
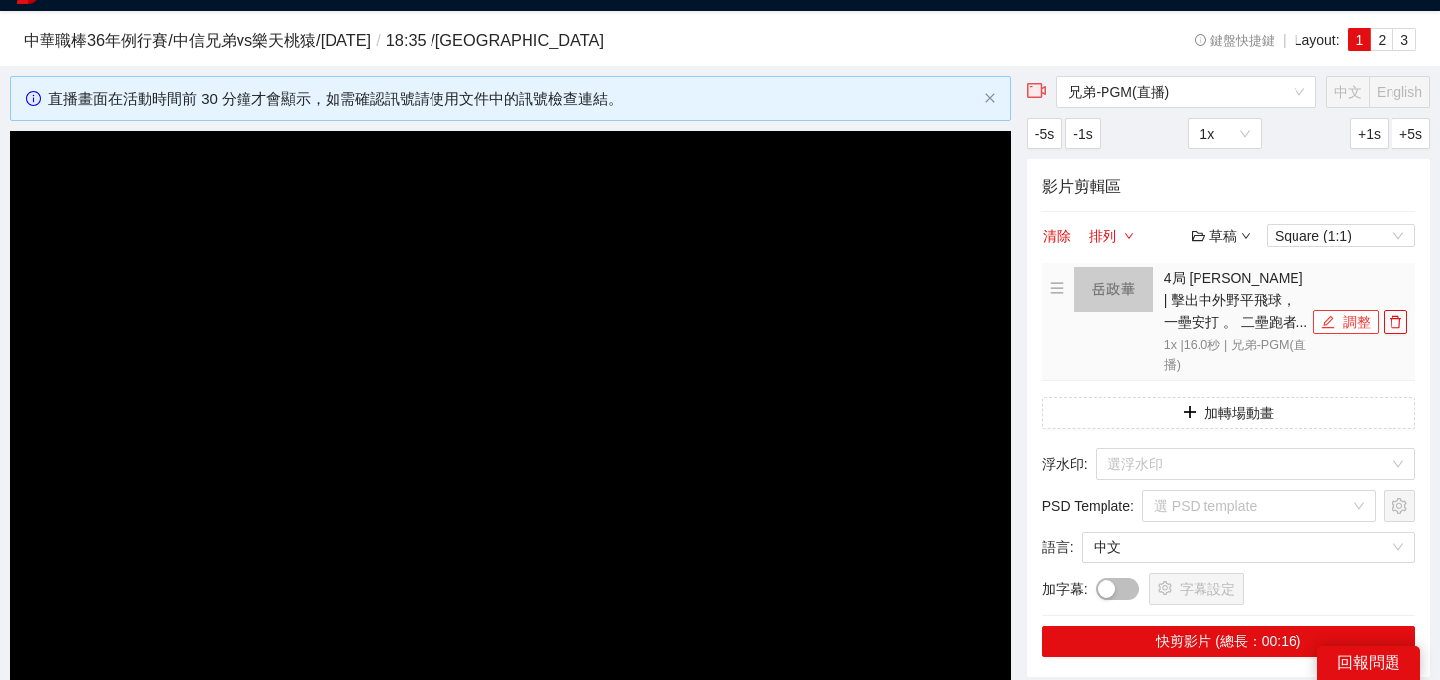
click at [1352, 320] on button "調整" at bounding box center [1345, 322] width 65 height 24
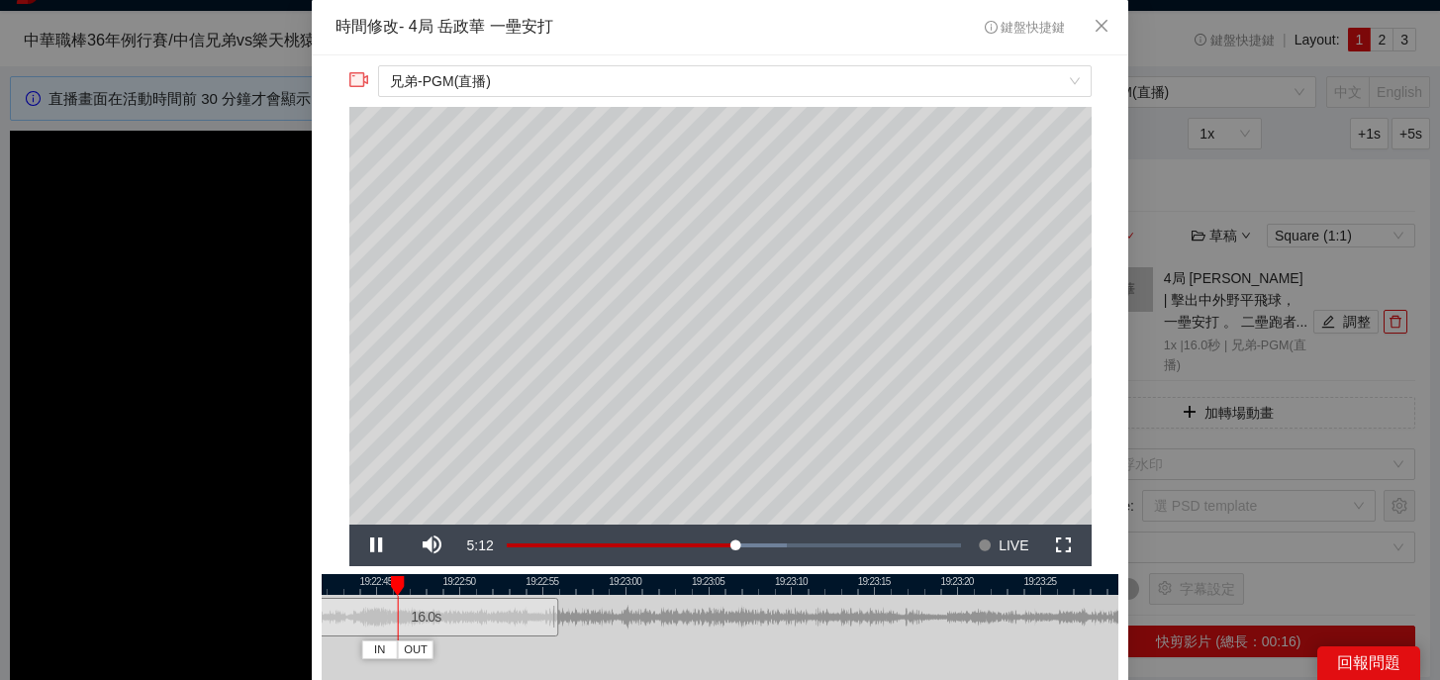
drag, startPoint x: 844, startPoint y: 584, endPoint x: 543, endPoint y: 584, distance: 300.8
click at [543, 584] on div at bounding box center [426, 584] width 797 height 21
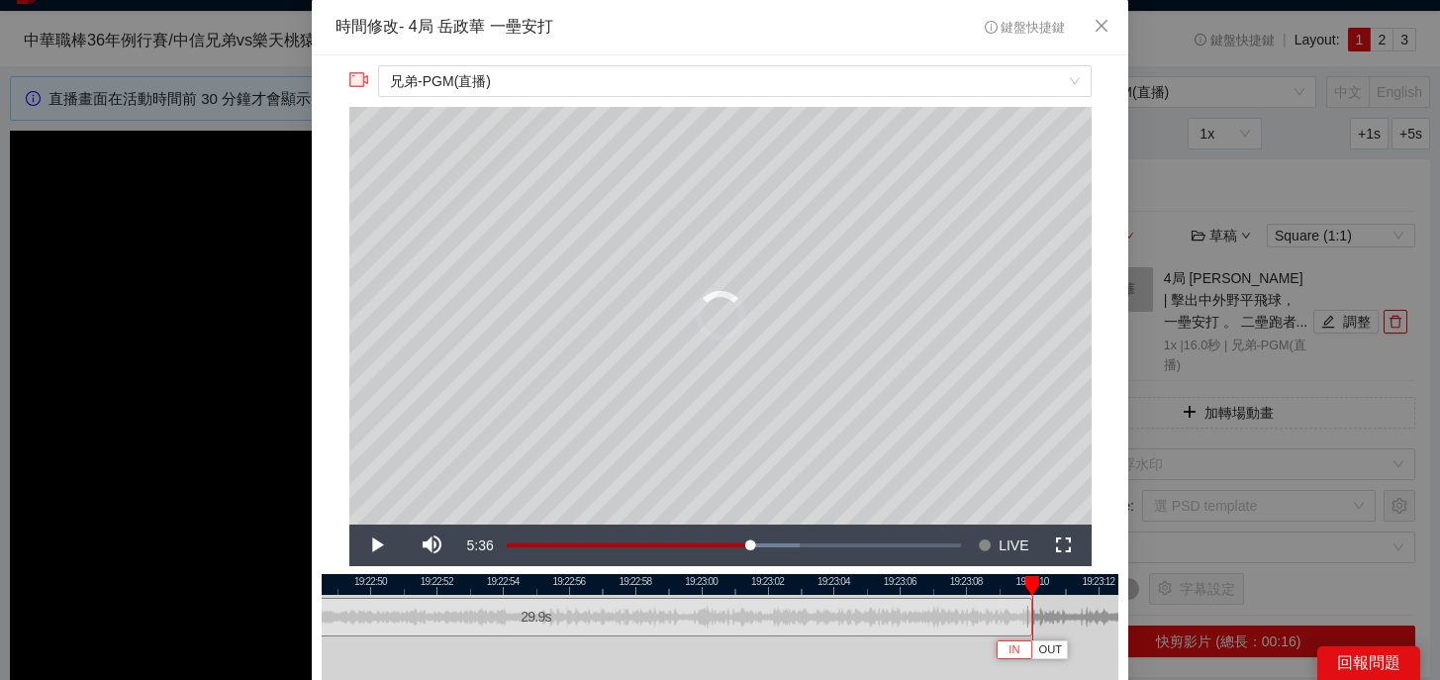
drag, startPoint x: 566, startPoint y: 627, endPoint x: 1031, endPoint y: 648, distance: 465.6
click at [1031, 648] on div "19:22:48 19:22:50 19:22:52 19:22:54 19:22:56 19:22:58 19:23:00 19:23:02 19:23:0…" at bounding box center [720, 664] width 797 height 181
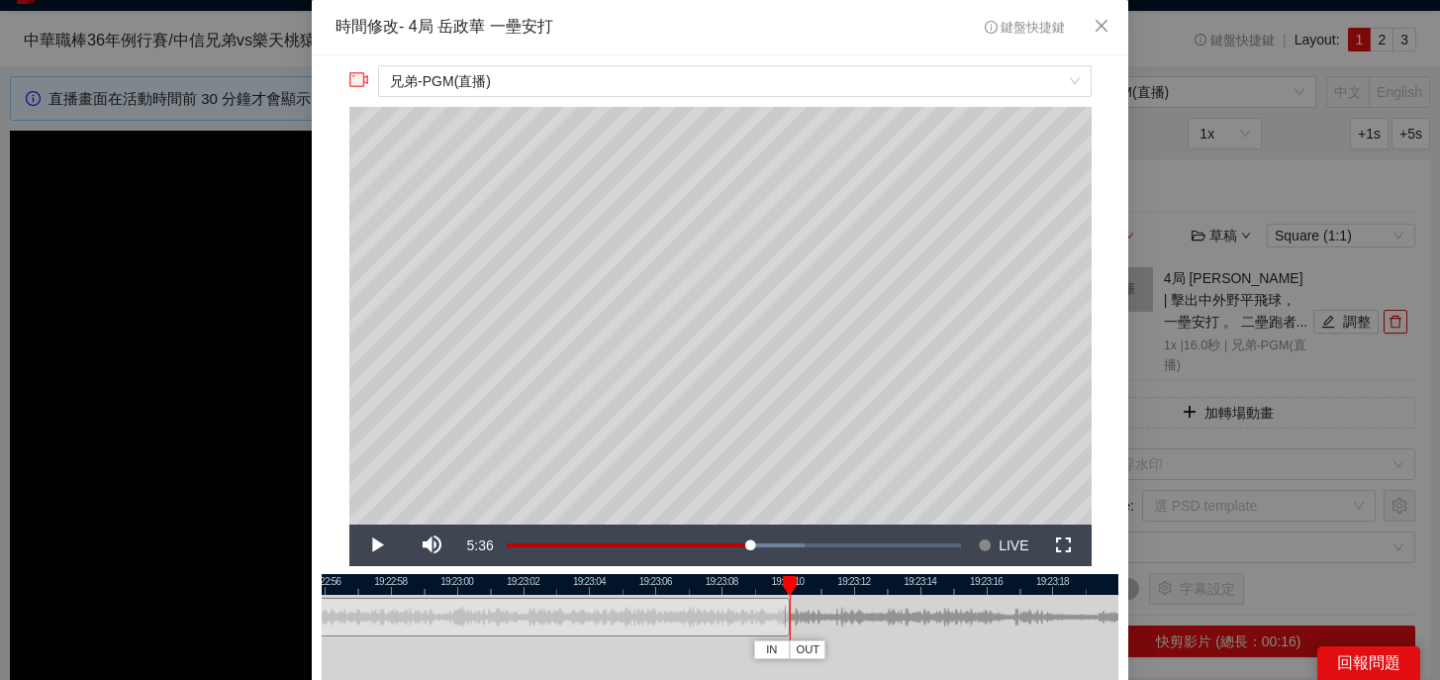
drag, startPoint x: 938, startPoint y: 586, endPoint x: 572, endPoint y: 586, distance: 366.1
click at [572, 586] on div at bounding box center [475, 584] width 797 height 21
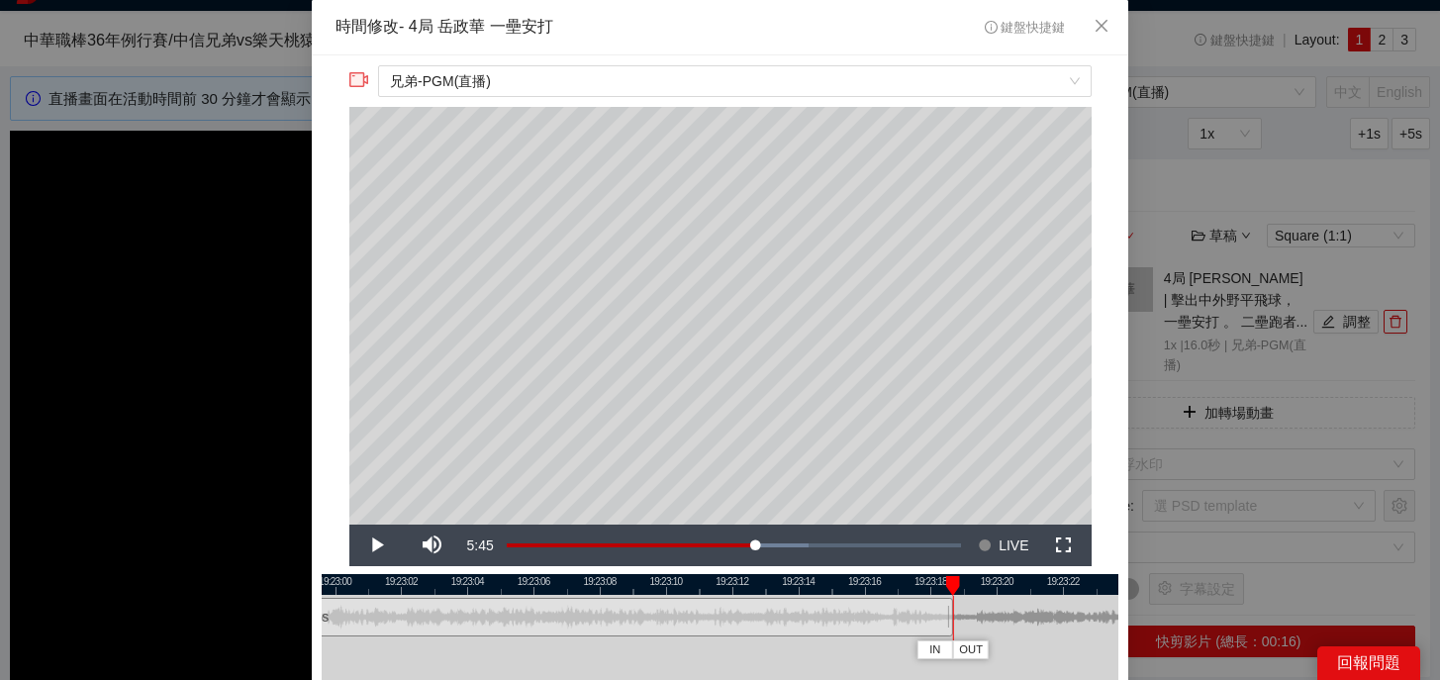
drag, startPoint x: 662, startPoint y: 619, endPoint x: 947, endPoint y: 627, distance: 285.1
click at [947, 627] on div at bounding box center [950, 617] width 12 height 45
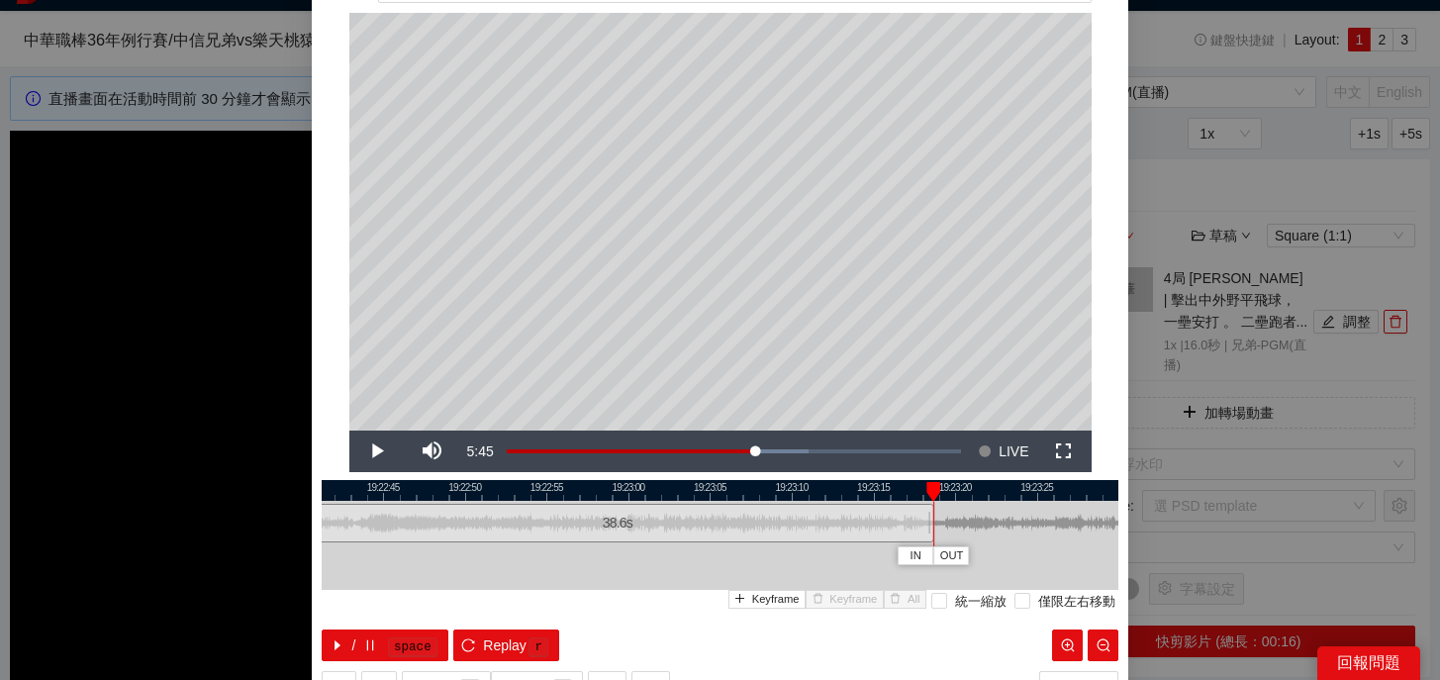
scroll to position [93, 0]
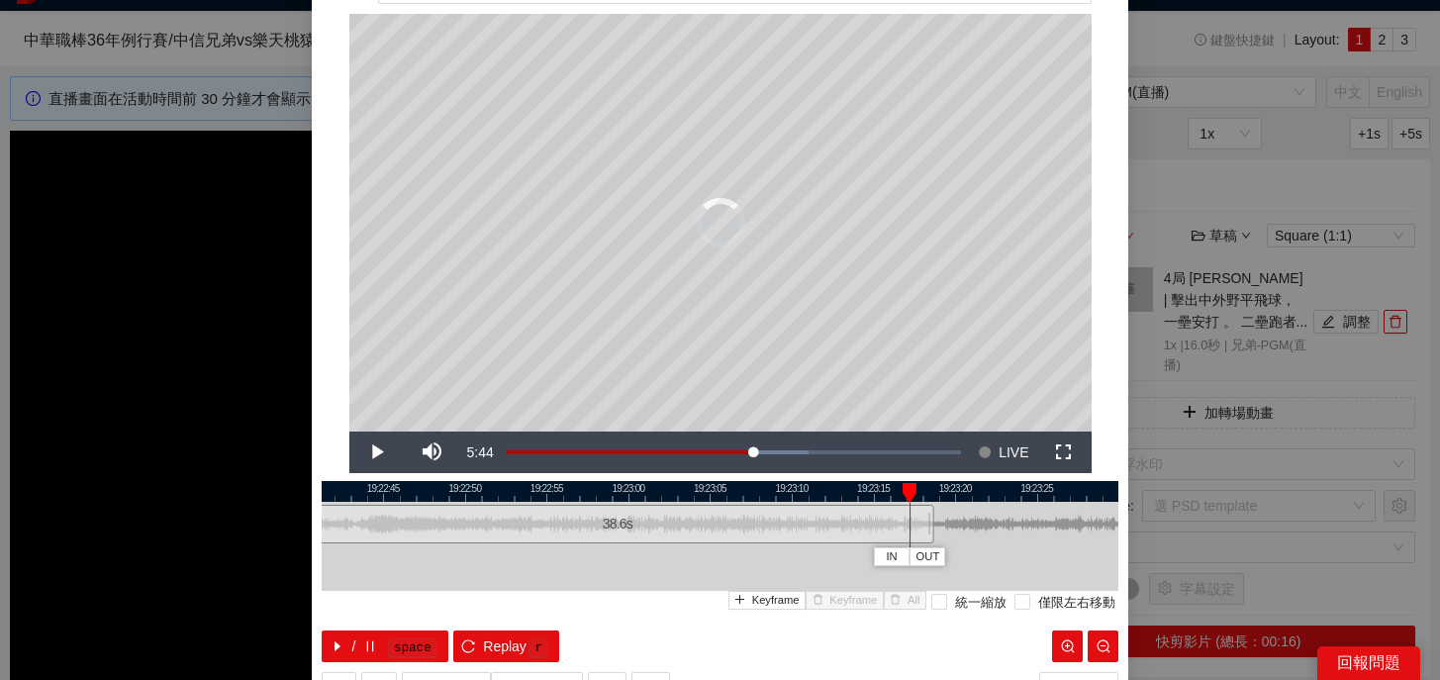
drag, startPoint x: 935, startPoint y: 494, endPoint x: 883, endPoint y: 494, distance: 52.4
click at [902, 494] on div at bounding box center [909, 493] width 14 height 20
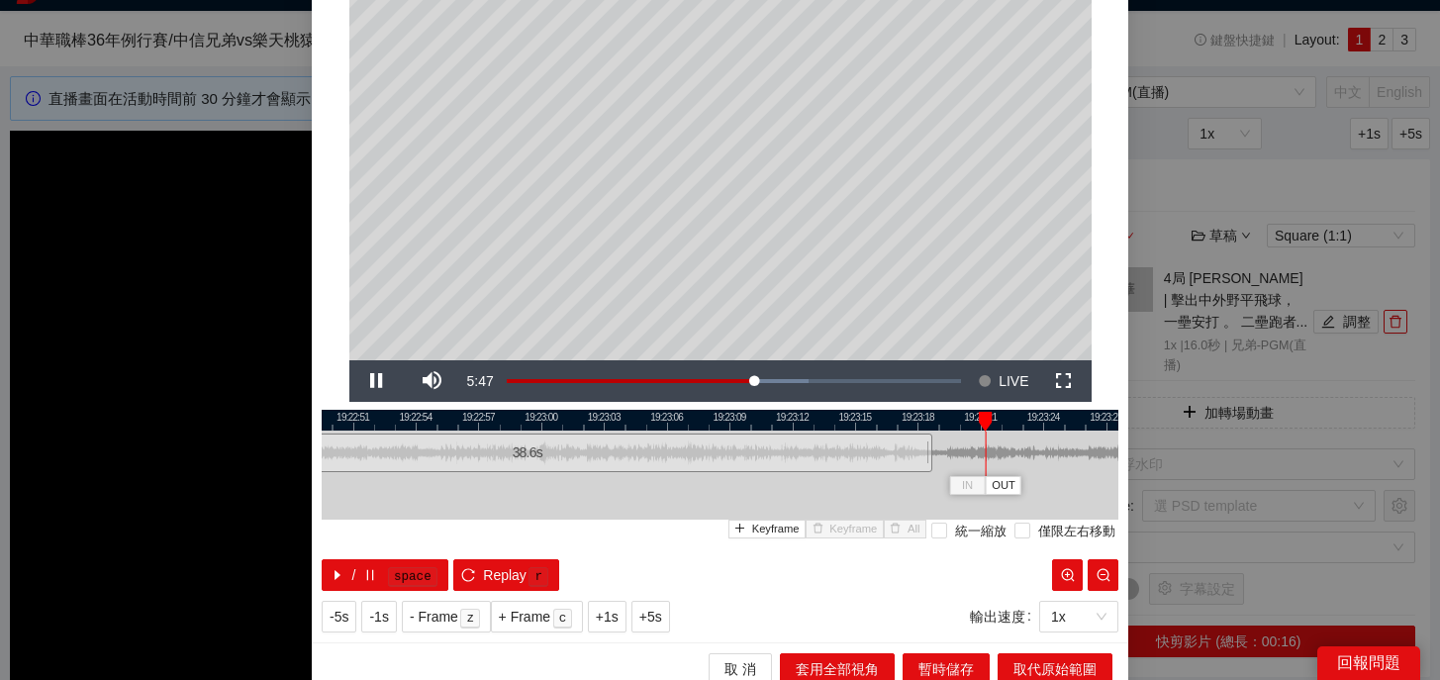
scroll to position [162, 0]
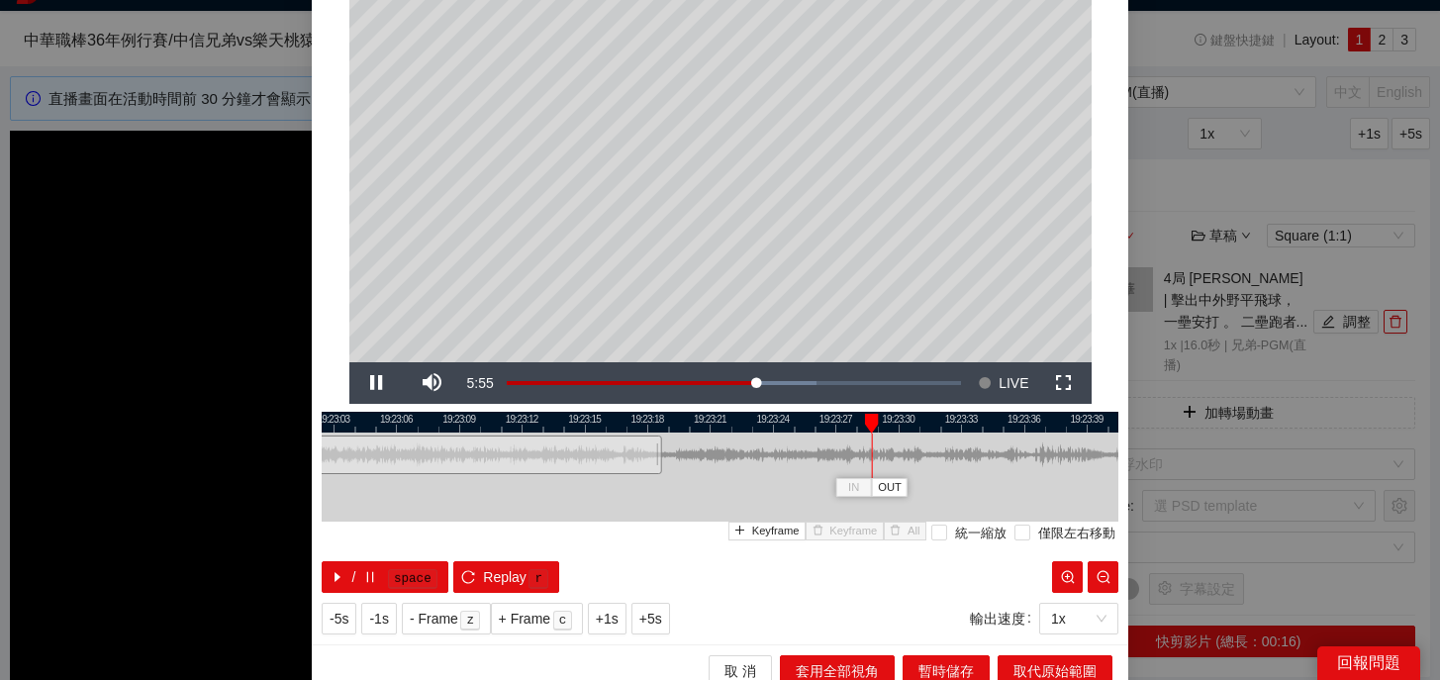
drag, startPoint x: 1061, startPoint y: 424, endPoint x: 788, endPoint y: 417, distance: 273.2
click at [787, 417] on div at bounding box center [449, 422] width 797 height 21
drag, startPoint x: 655, startPoint y: 455, endPoint x: 929, endPoint y: 487, distance: 275.9
click at [929, 487] on div "19:23:00 19:23:03 19:23:06 19:23:09 19:23:12 19:23:15 19:23:18 19:23:21 19:23:2…" at bounding box center [720, 502] width 797 height 181
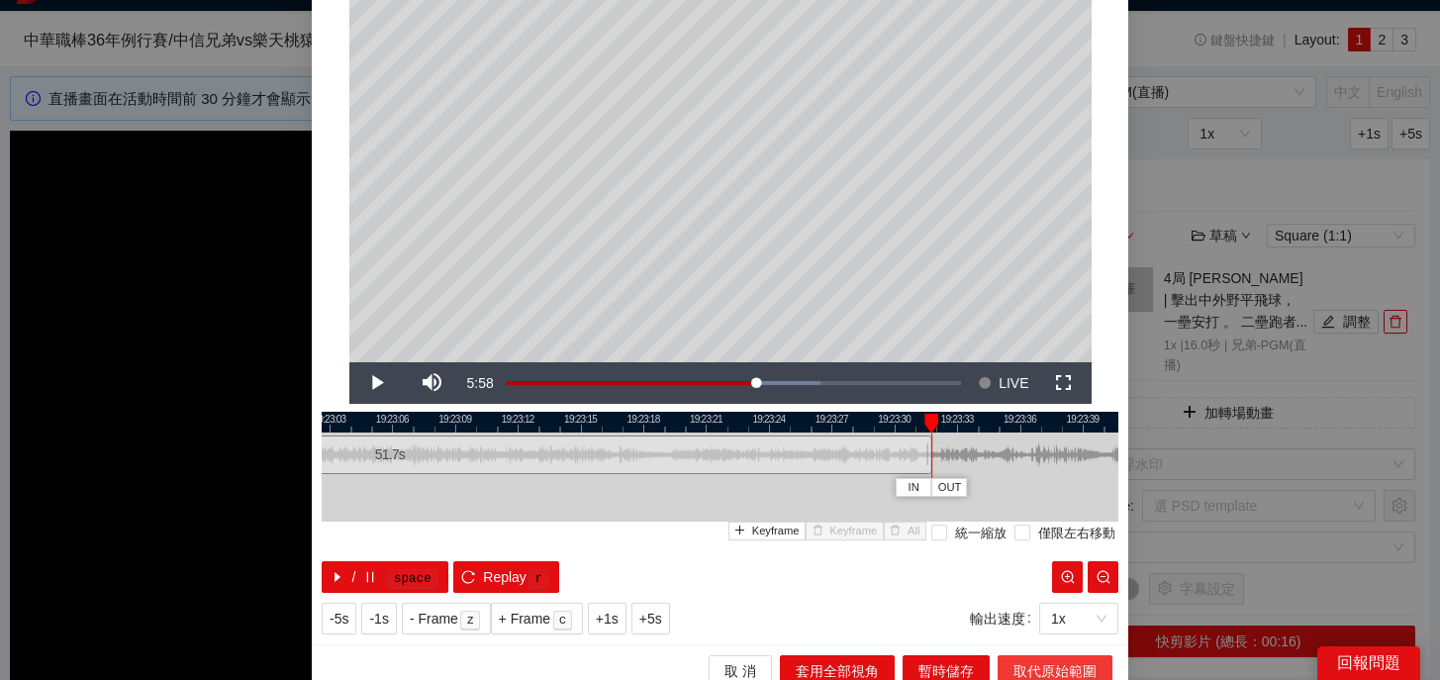
click at [1011, 670] on button "取代原始範圍" at bounding box center [1054, 671] width 115 height 32
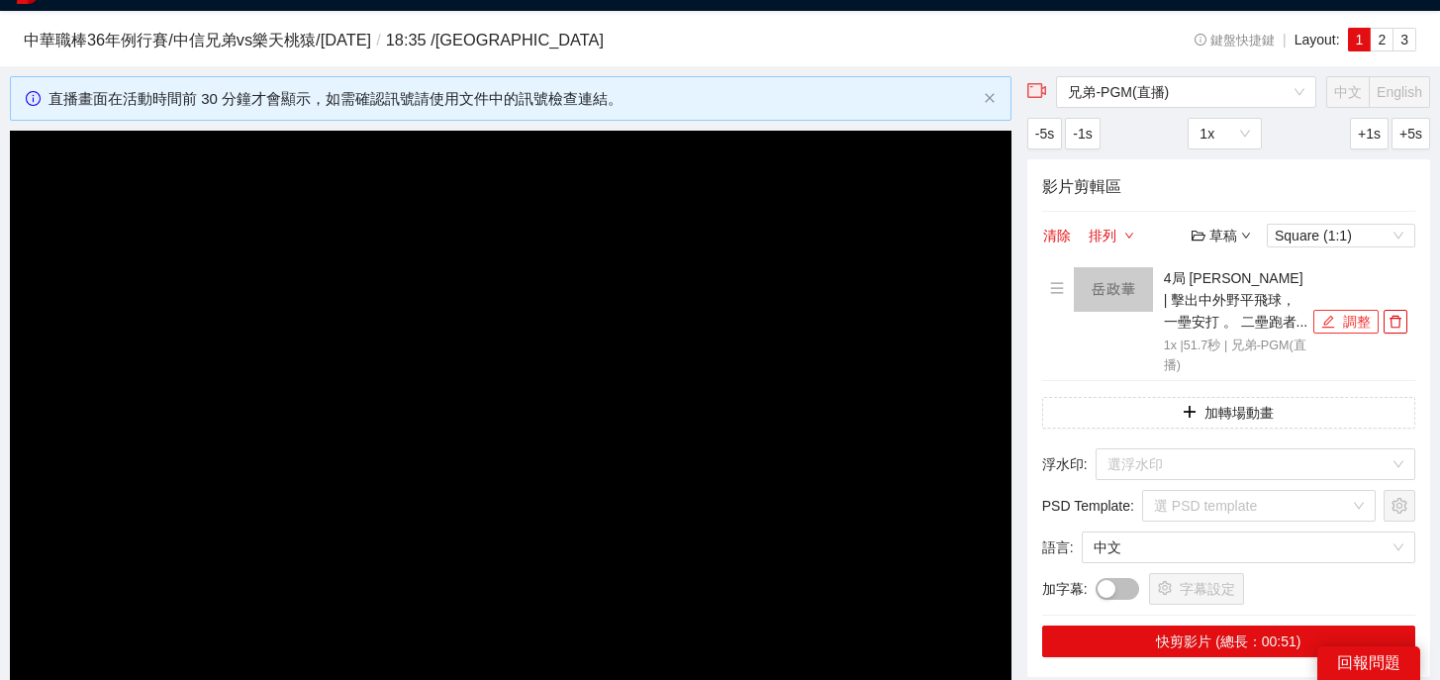
scroll to position [193, 0]
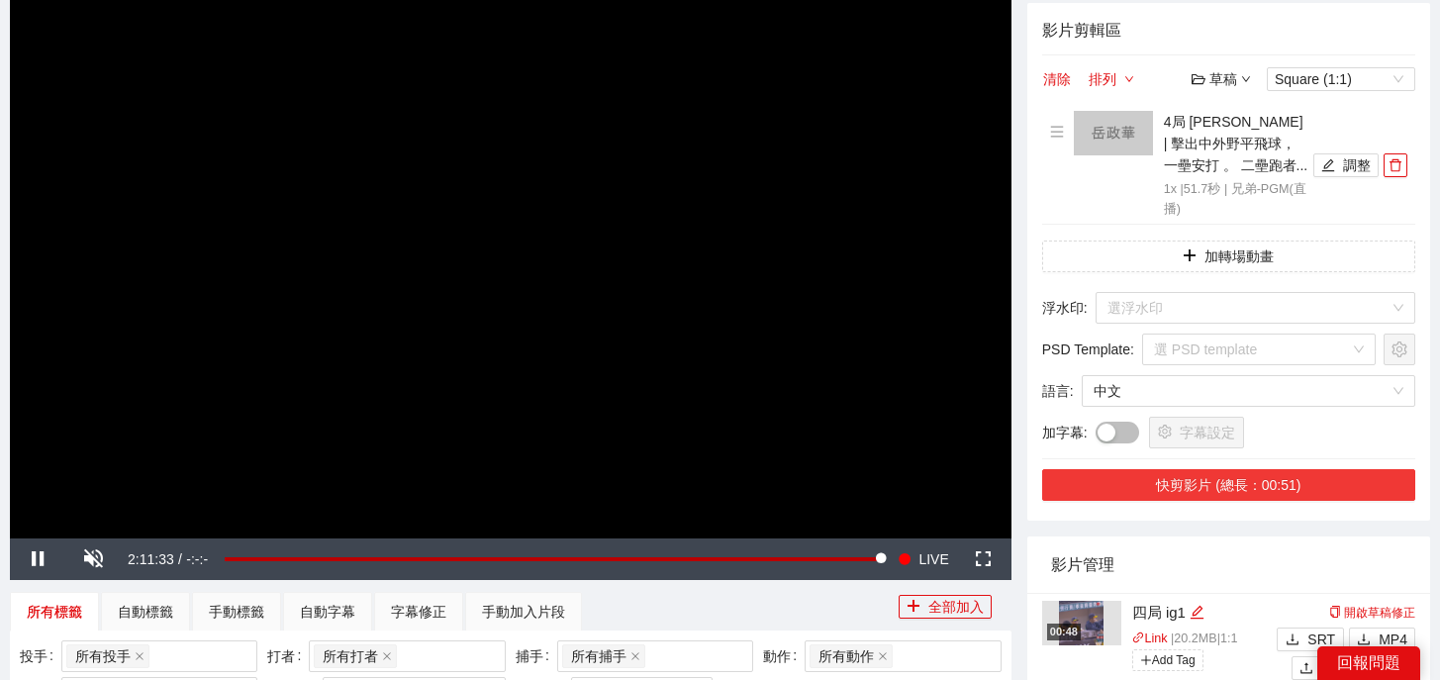
click at [1251, 486] on button "快剪影片 (總長：00:51)" at bounding box center [1228, 485] width 373 height 32
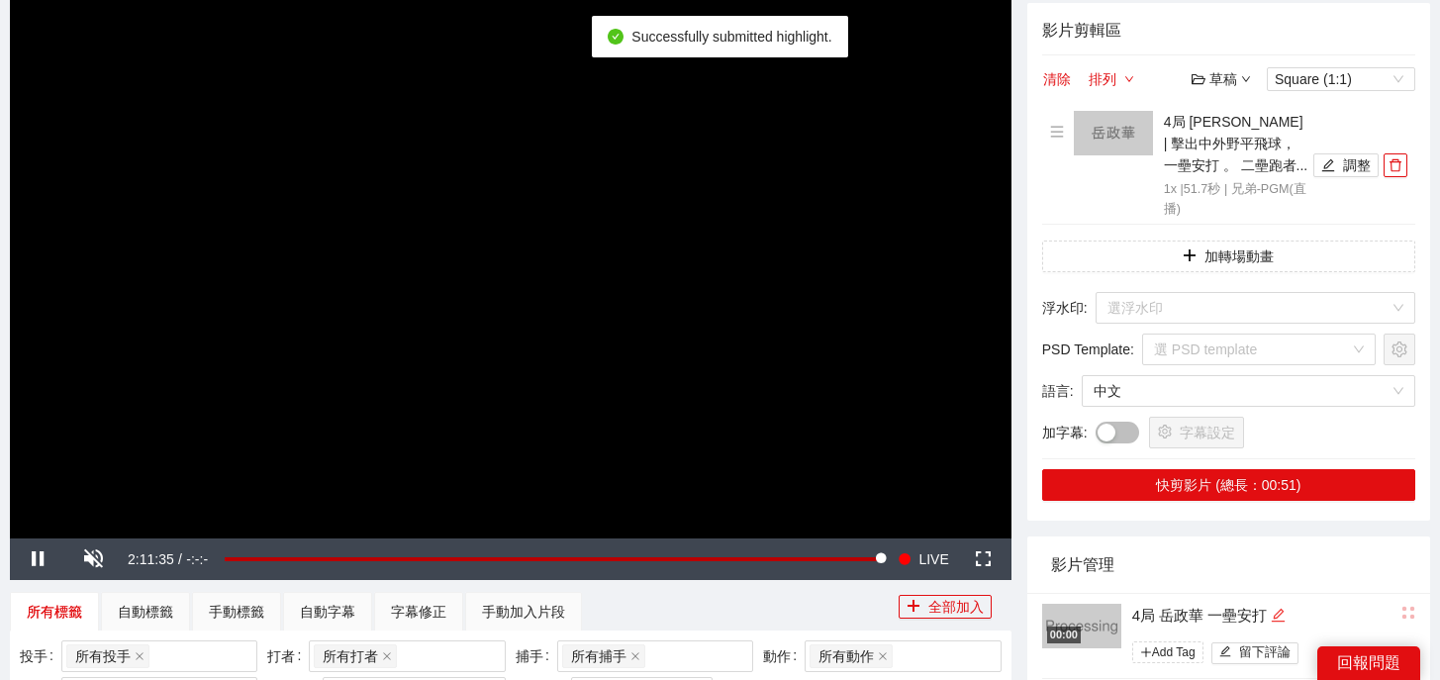
click at [1282, 621] on icon "edit" at bounding box center [1278, 615] width 13 height 13
drag, startPoint x: 1286, startPoint y: 621, endPoint x: 1050, endPoint y: 597, distance: 237.8
type textarea "*"
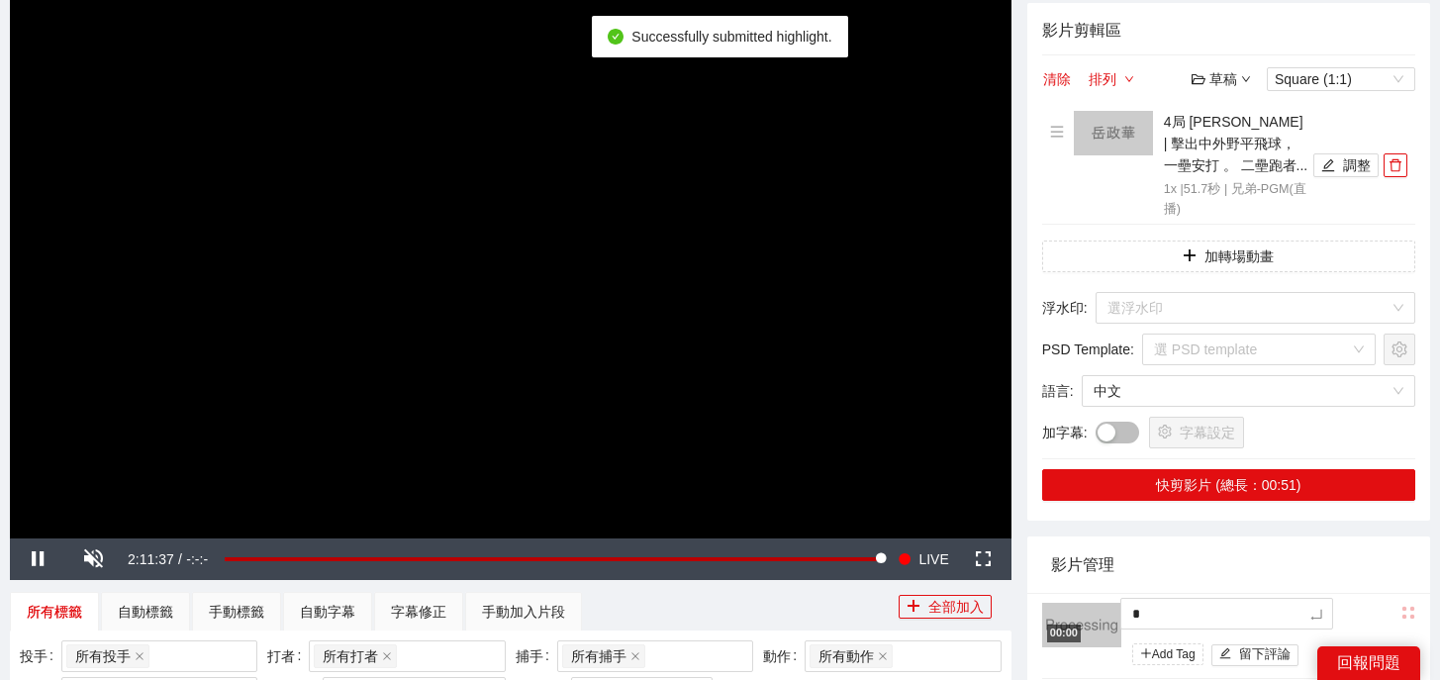
type textarea "*"
type textarea "**"
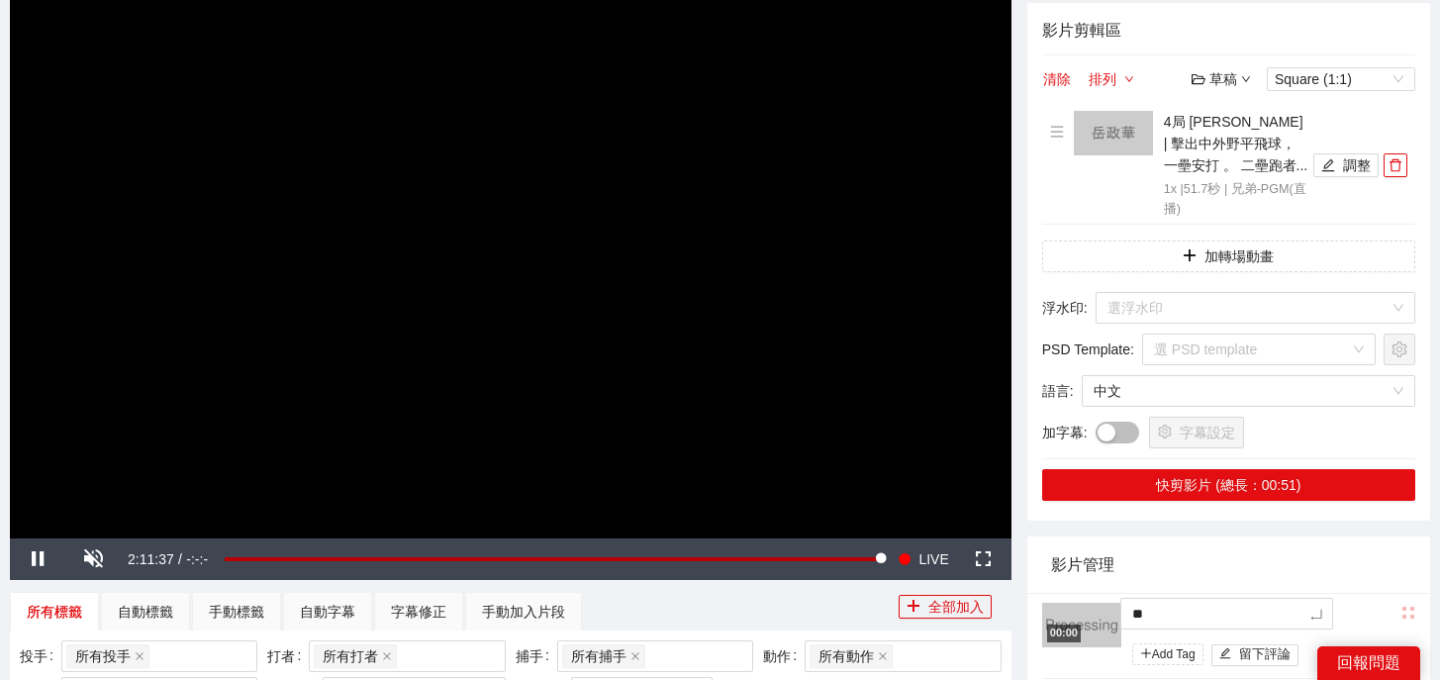
type textarea "***"
type textarea "**"
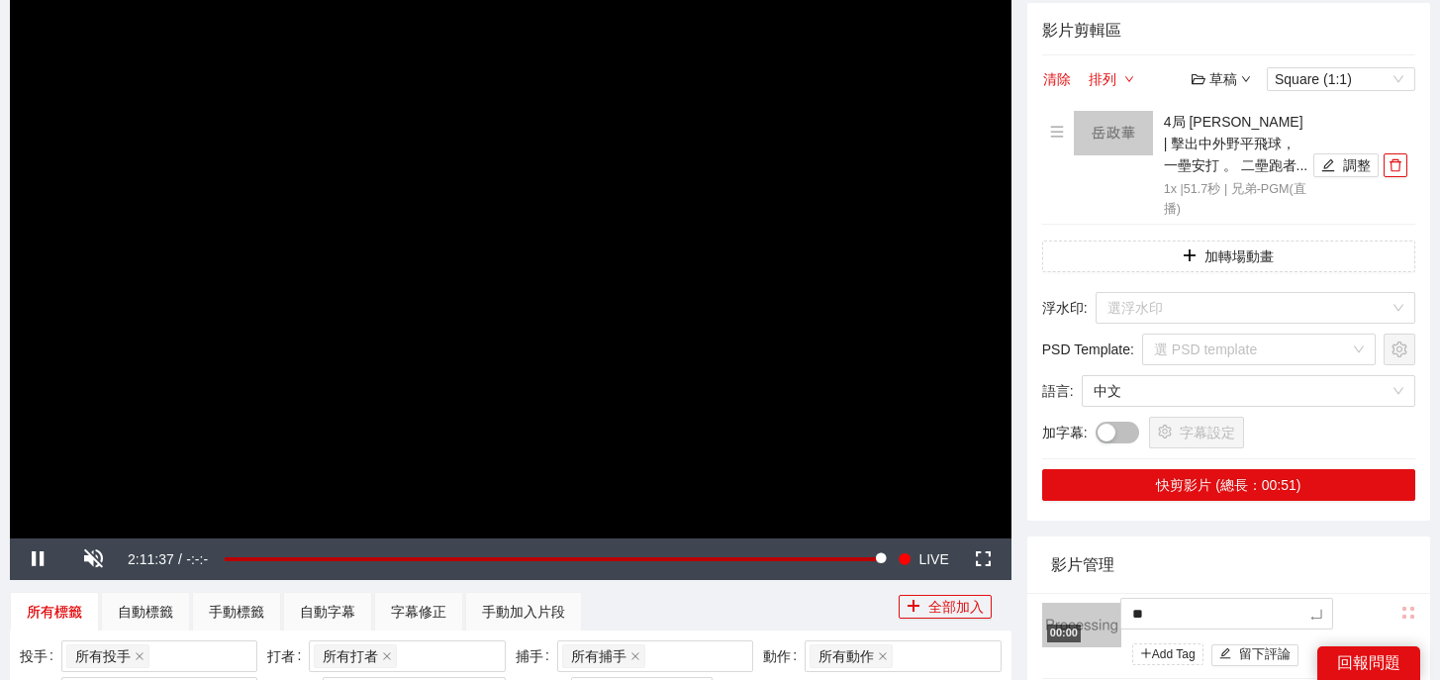
type textarea "**"
type textarea "****"
type textarea "*****"
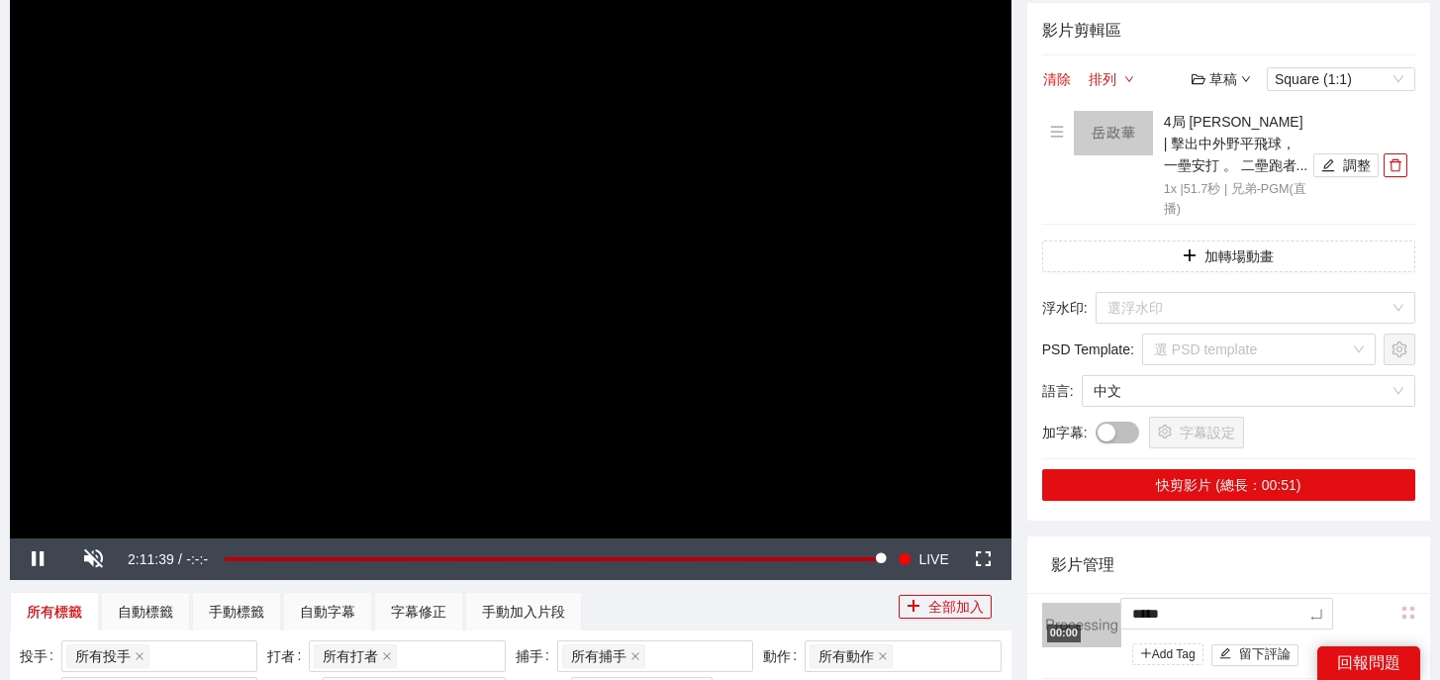
type textarea "******"
click at [1396, 171] on button "button" at bounding box center [1395, 165] width 24 height 24
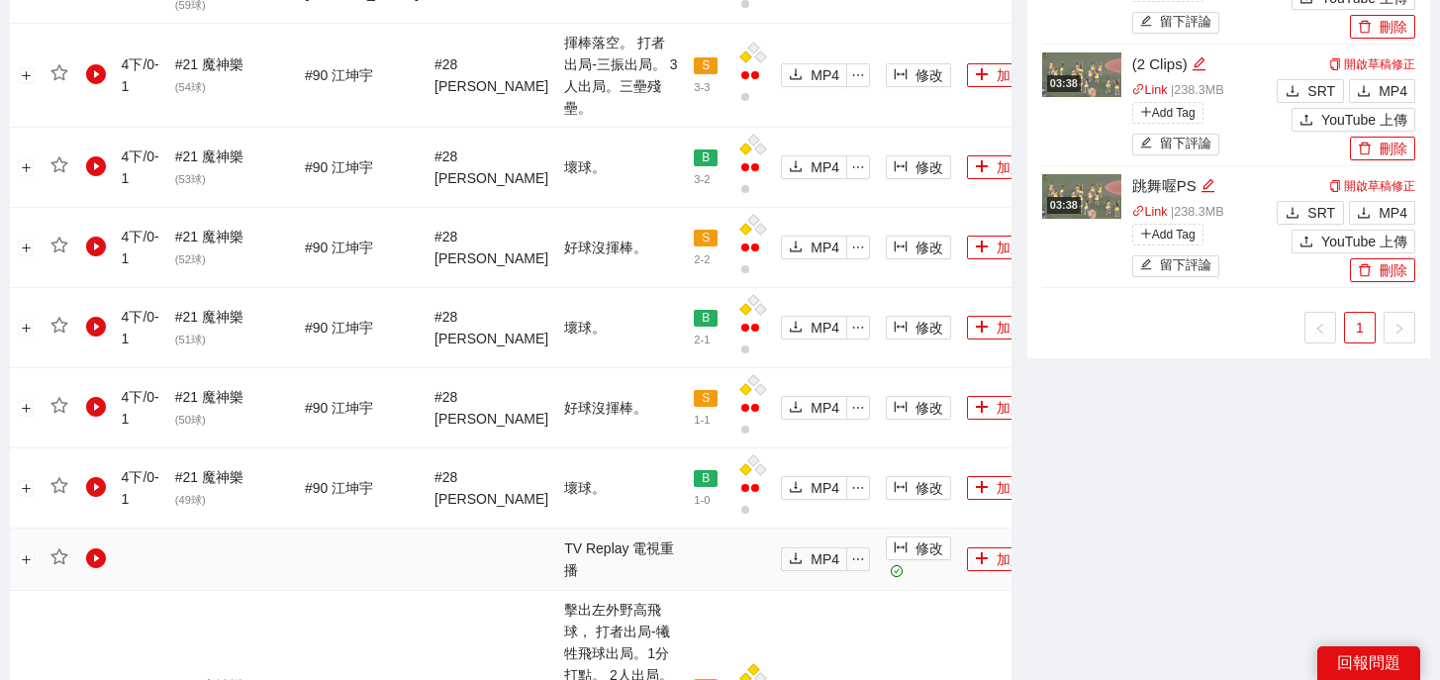
scroll to position [1708, 0]
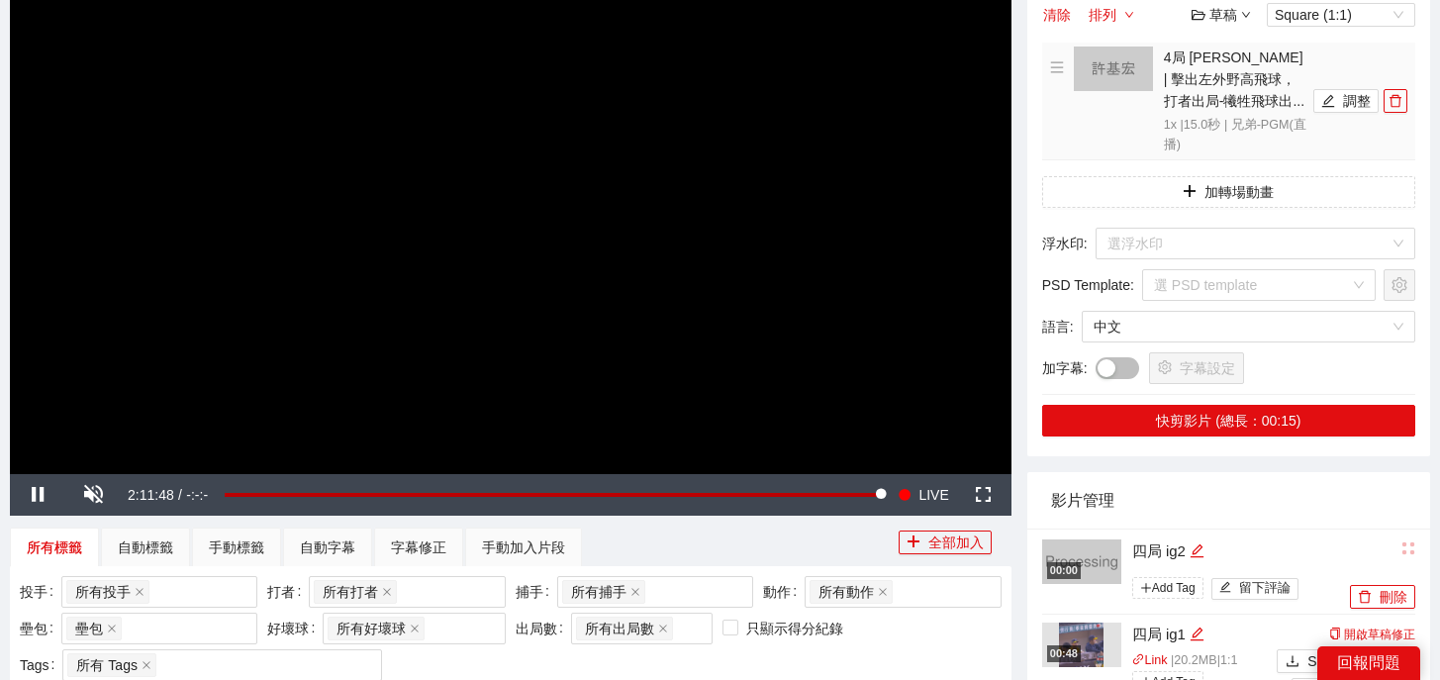
scroll to position [0, 0]
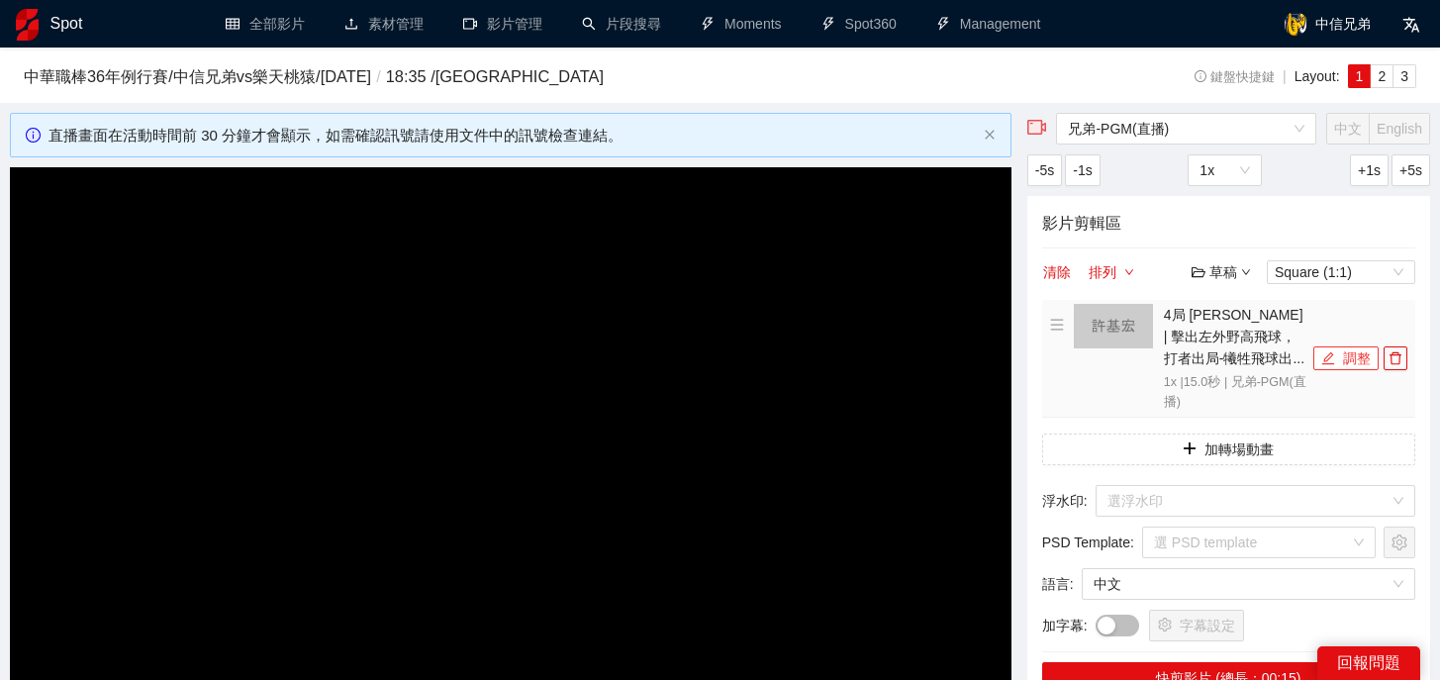
click at [1346, 354] on button "調整" at bounding box center [1345, 358] width 65 height 24
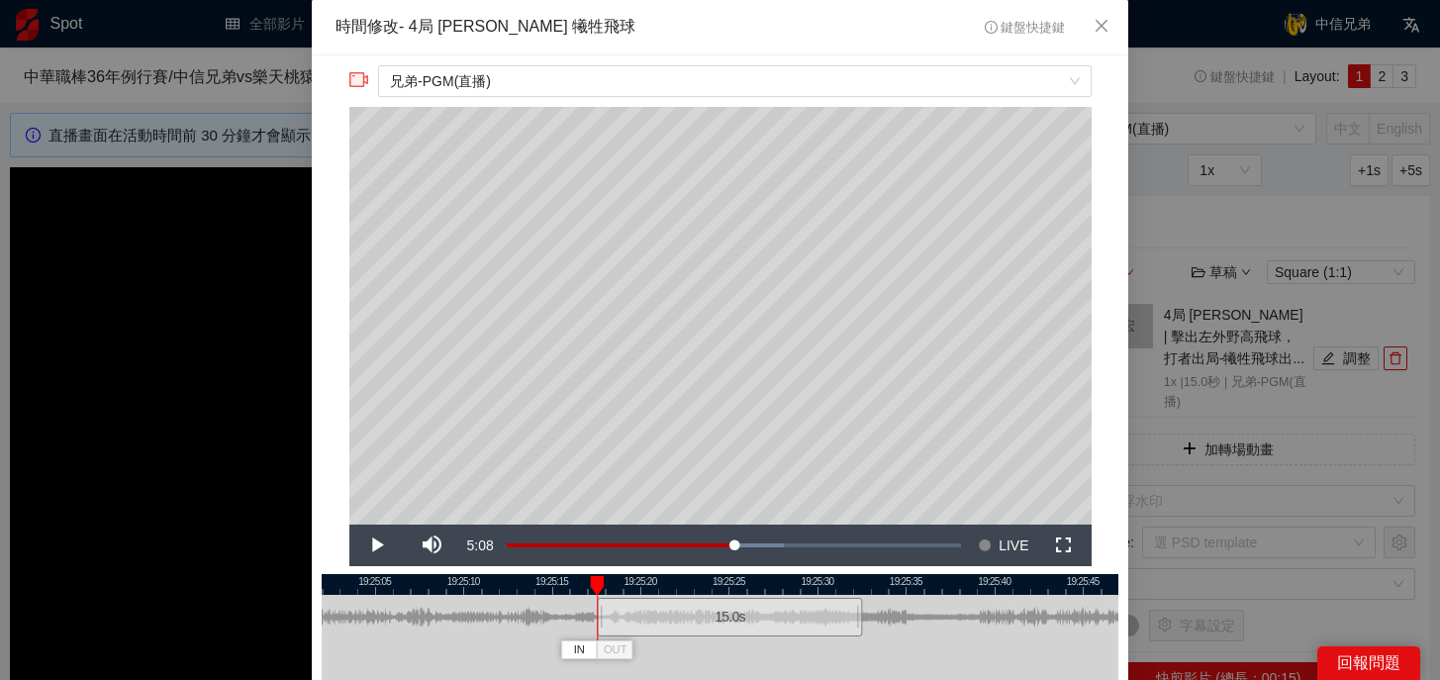
click at [750, 623] on div "15.0 s" at bounding box center [729, 617] width 265 height 39
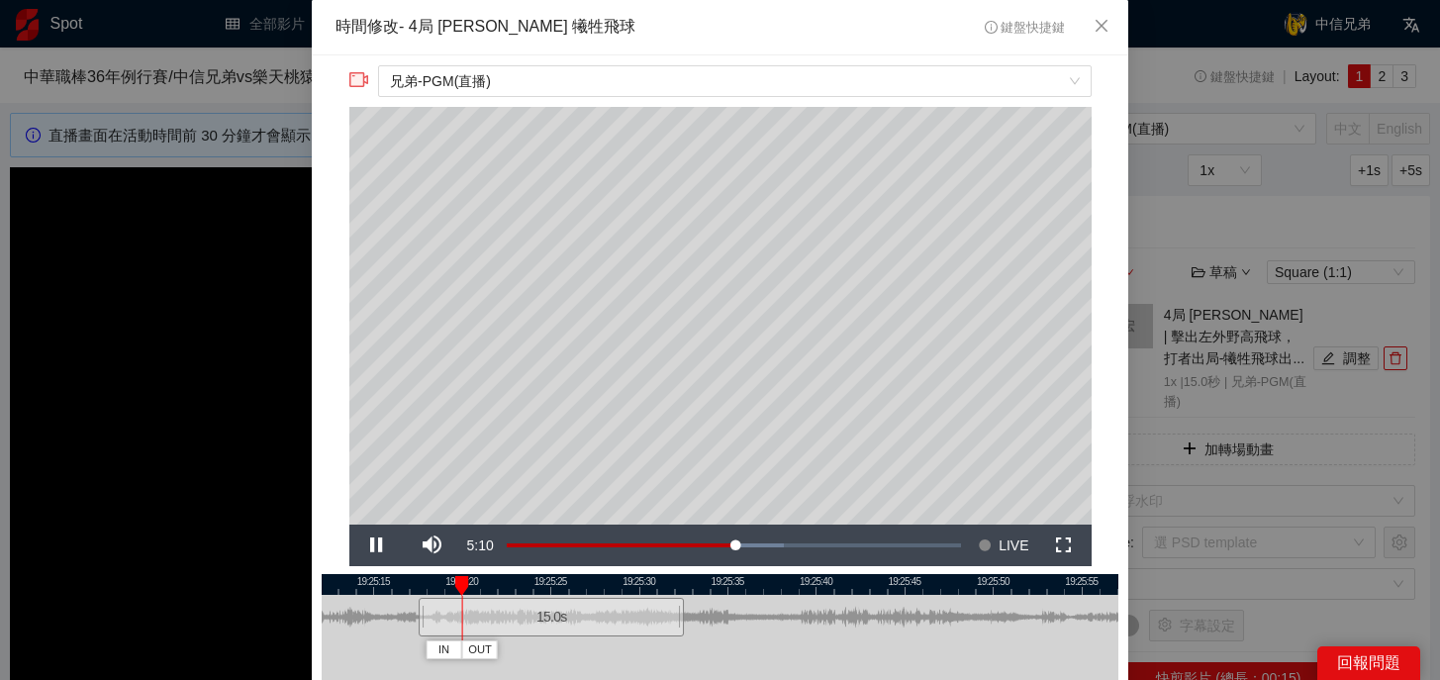
drag, startPoint x: 912, startPoint y: 584, endPoint x: 735, endPoint y: 582, distance: 177.1
click at [734, 582] on div at bounding box center [541, 584] width 797 height 21
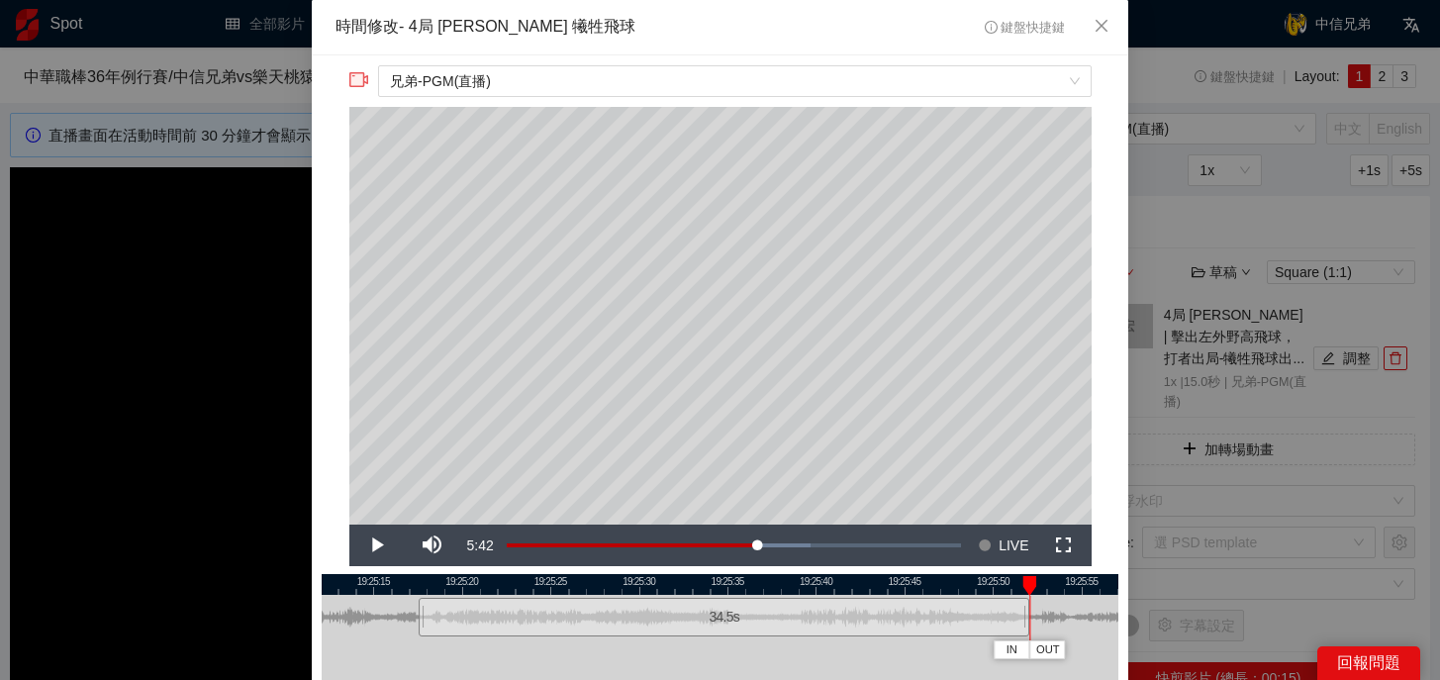
drag, startPoint x: 681, startPoint y: 619, endPoint x: 1026, endPoint y: 630, distance: 345.5
click at [1026, 630] on div at bounding box center [1026, 617] width 12 height 45
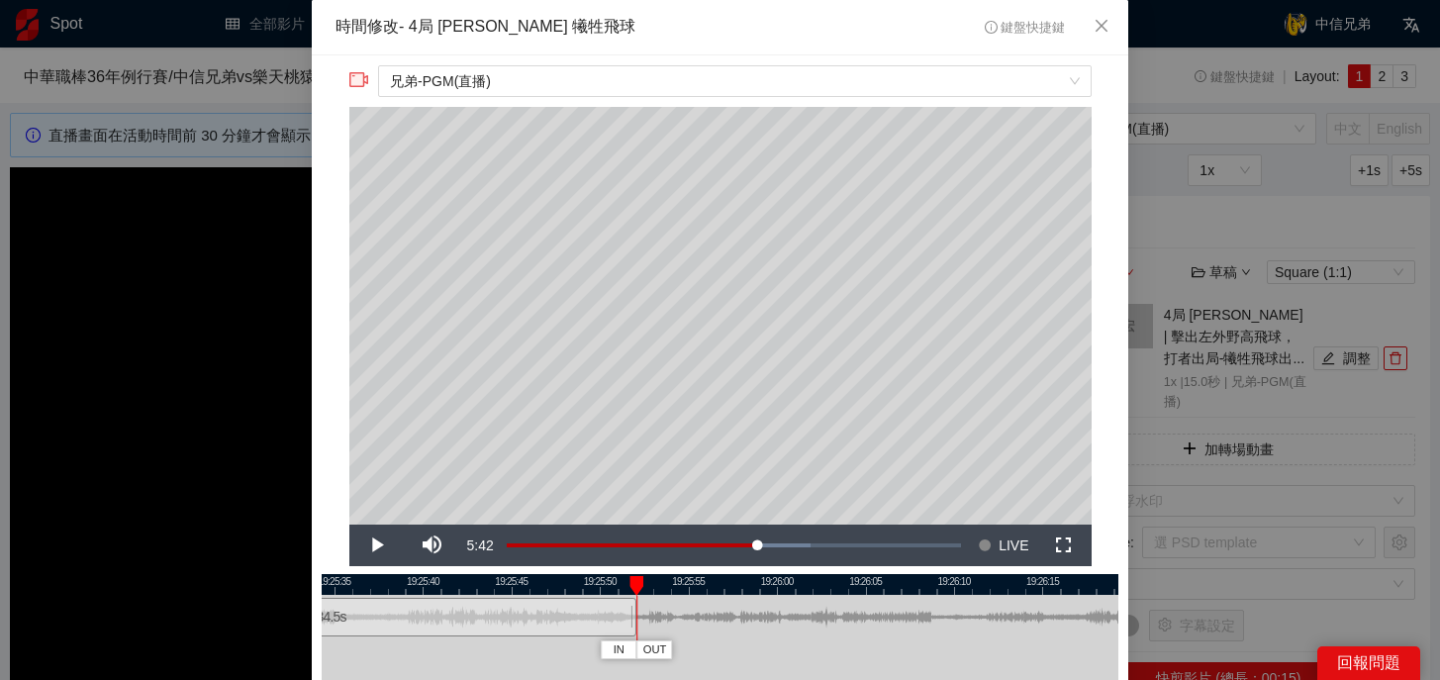
drag, startPoint x: 987, startPoint y: 580, endPoint x: 591, endPoint y: 589, distance: 395.9
click at [590, 589] on div at bounding box center [327, 584] width 797 height 21
drag, startPoint x: 631, startPoint y: 617, endPoint x: 967, endPoint y: 625, distance: 335.6
click at [967, 626] on div "19:25:30 19:25:35 19:25:40 19:25:45 19:25:50 19:25:55 19:26:00 19:26:05 19:26:1…" at bounding box center [720, 664] width 797 height 181
drag, startPoint x: 627, startPoint y: 615, endPoint x: 783, endPoint y: 627, distance: 155.9
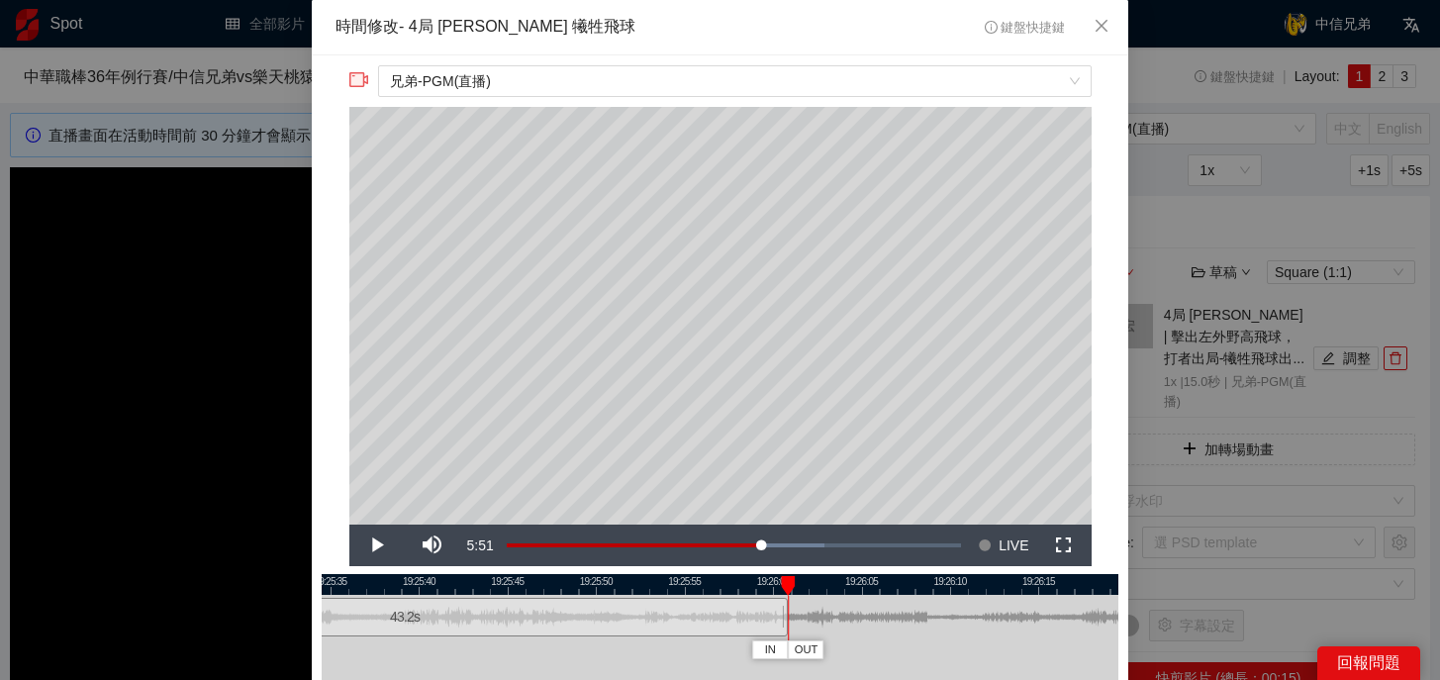
click at [782, 627] on div at bounding box center [785, 617] width 12 height 45
drag, startPoint x: 785, startPoint y: 581, endPoint x: 725, endPoint y: 580, distance: 59.4
click at [779, 580] on div at bounding box center [786, 586] width 14 height 20
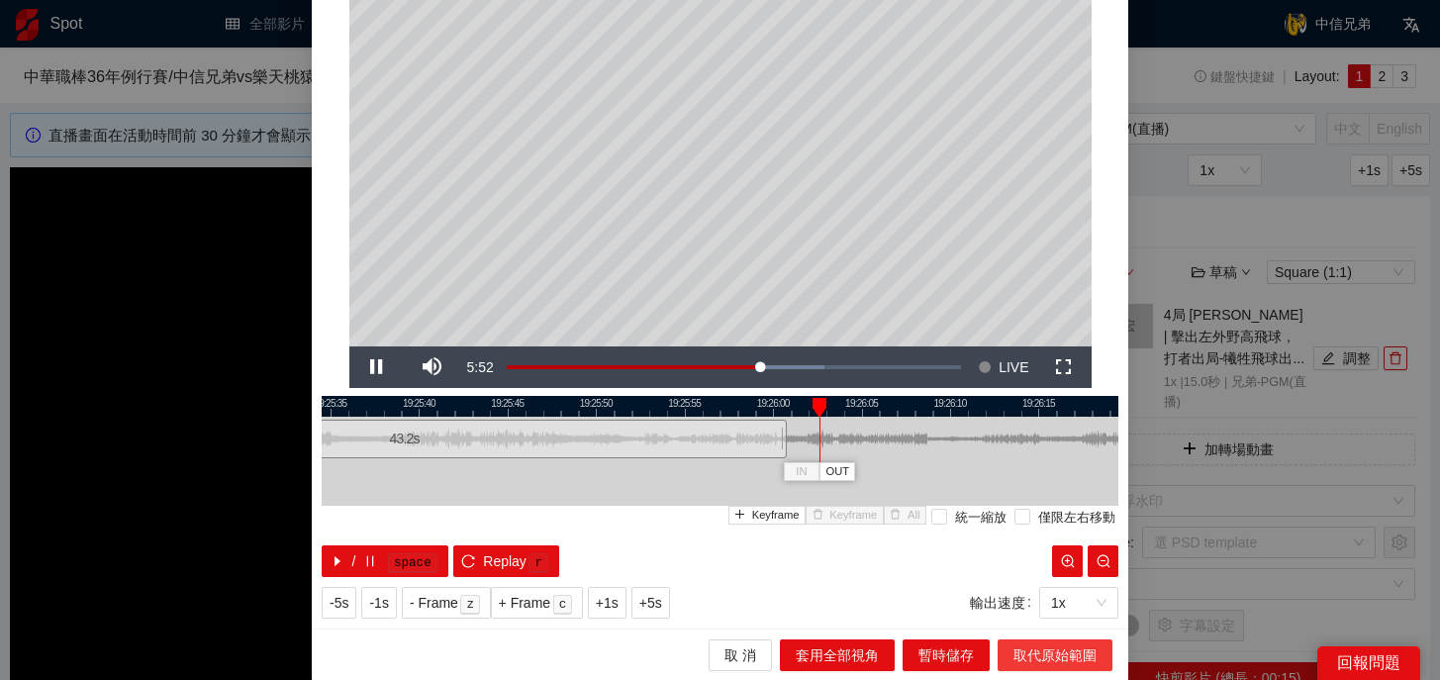
click at [1048, 644] on span "取代原始範圍" at bounding box center [1054, 655] width 83 height 22
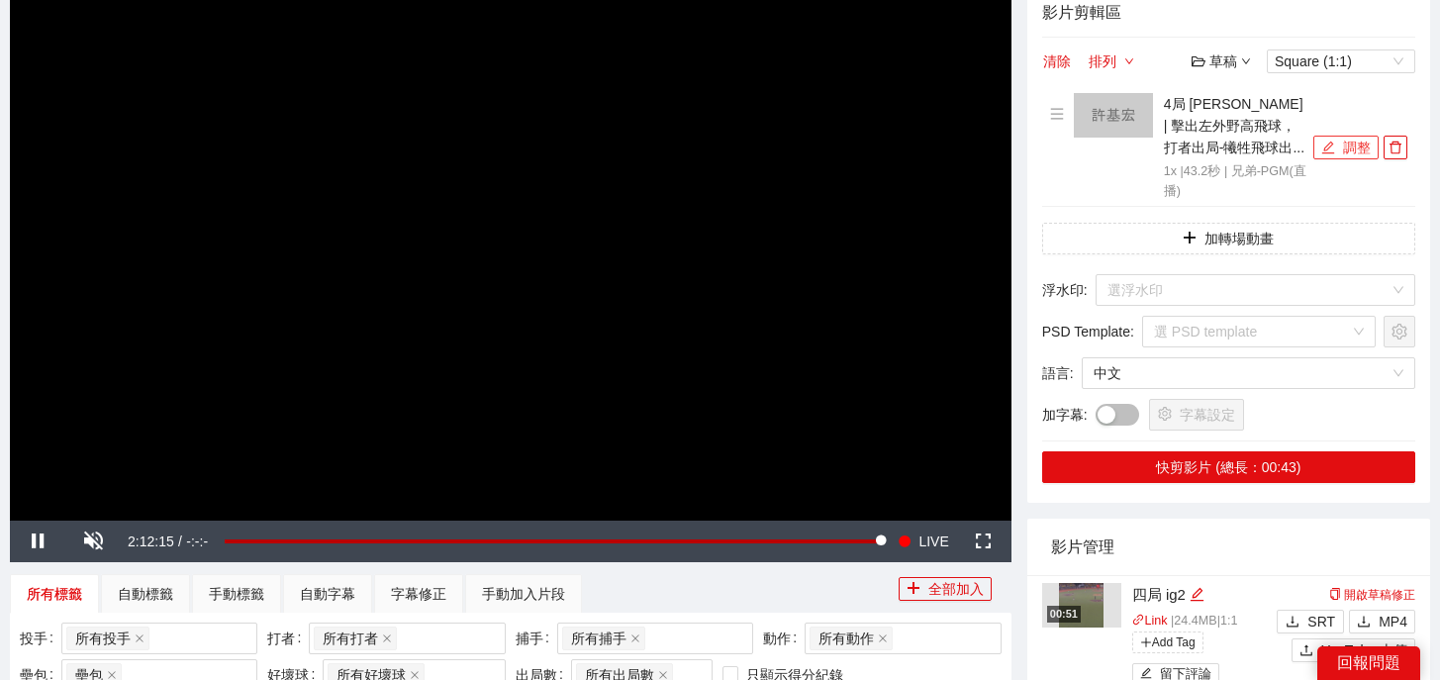
scroll to position [213, 0]
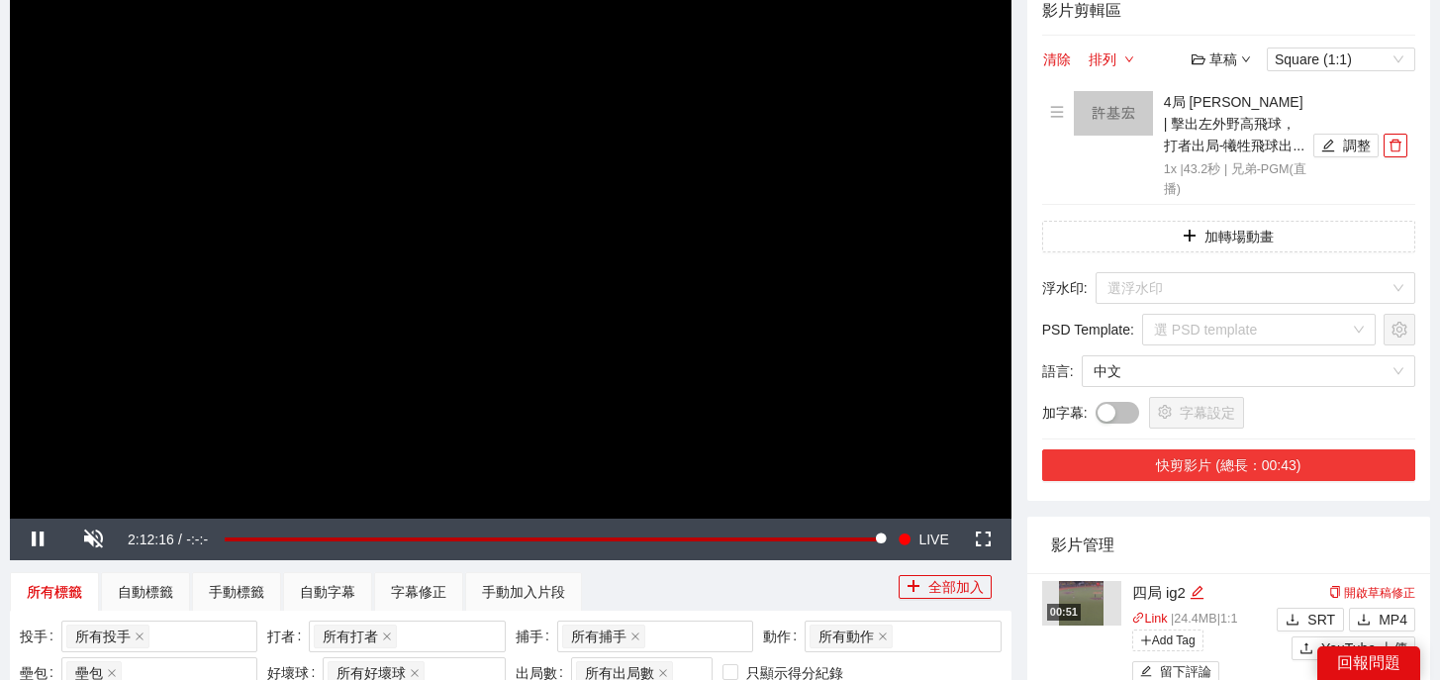
click at [1296, 471] on button "快剪影片 (總長：00:43)" at bounding box center [1228, 465] width 373 height 32
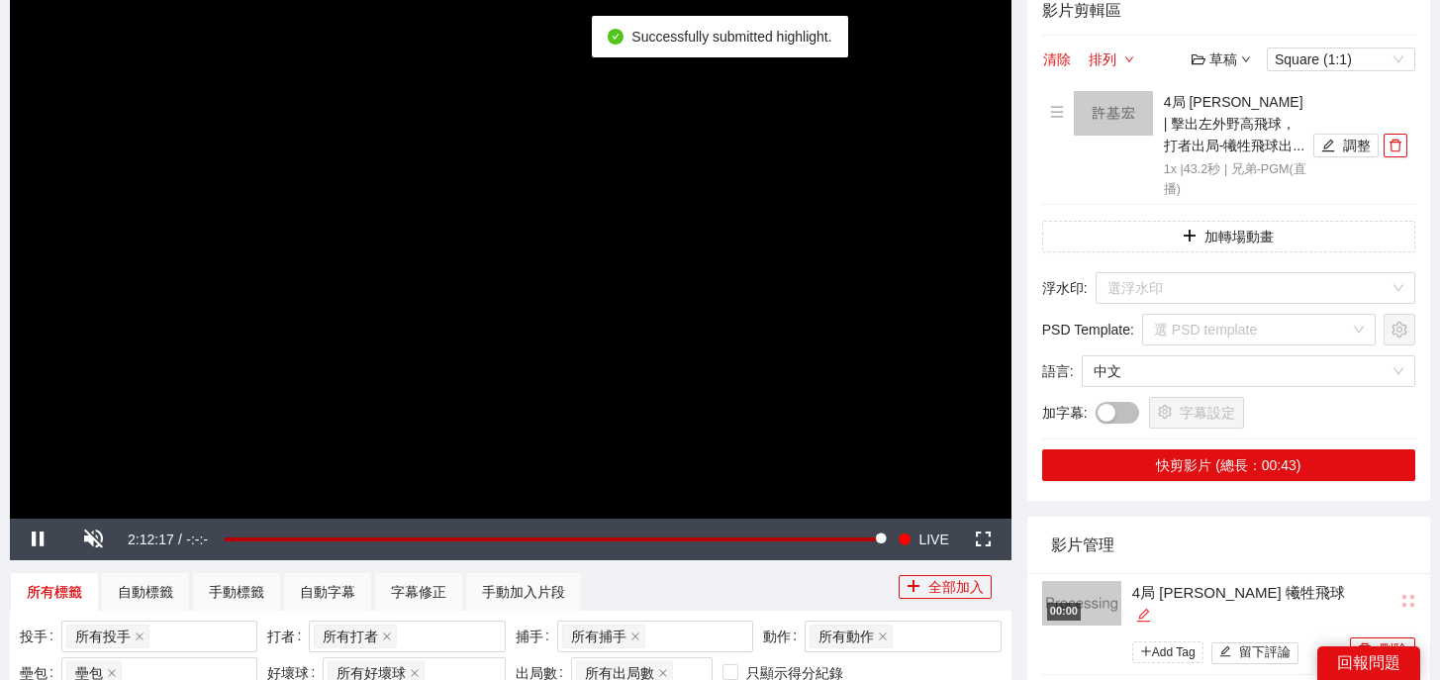
click at [1150, 609] on icon "edit" at bounding box center [1143, 615] width 13 height 13
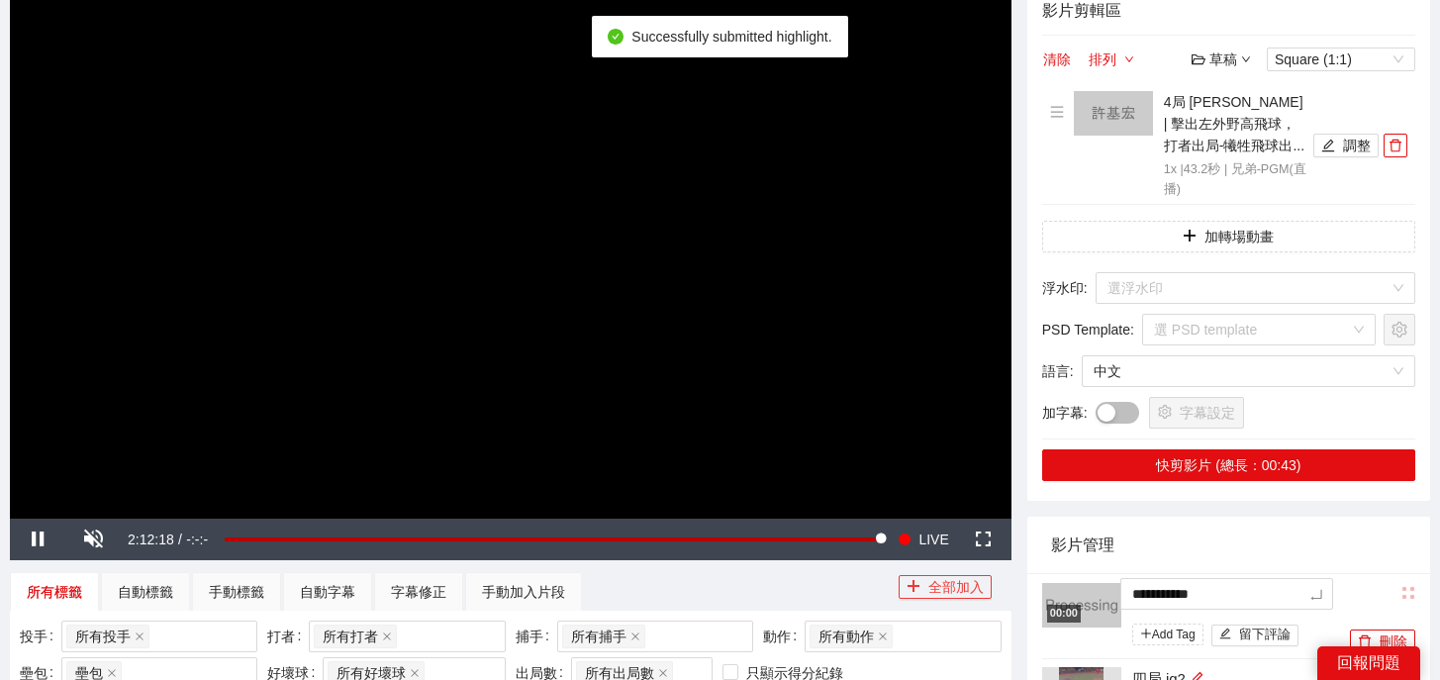
drag, startPoint x: 1289, startPoint y: 594, endPoint x: 924, endPoint y: 579, distance: 365.5
type textarea "*"
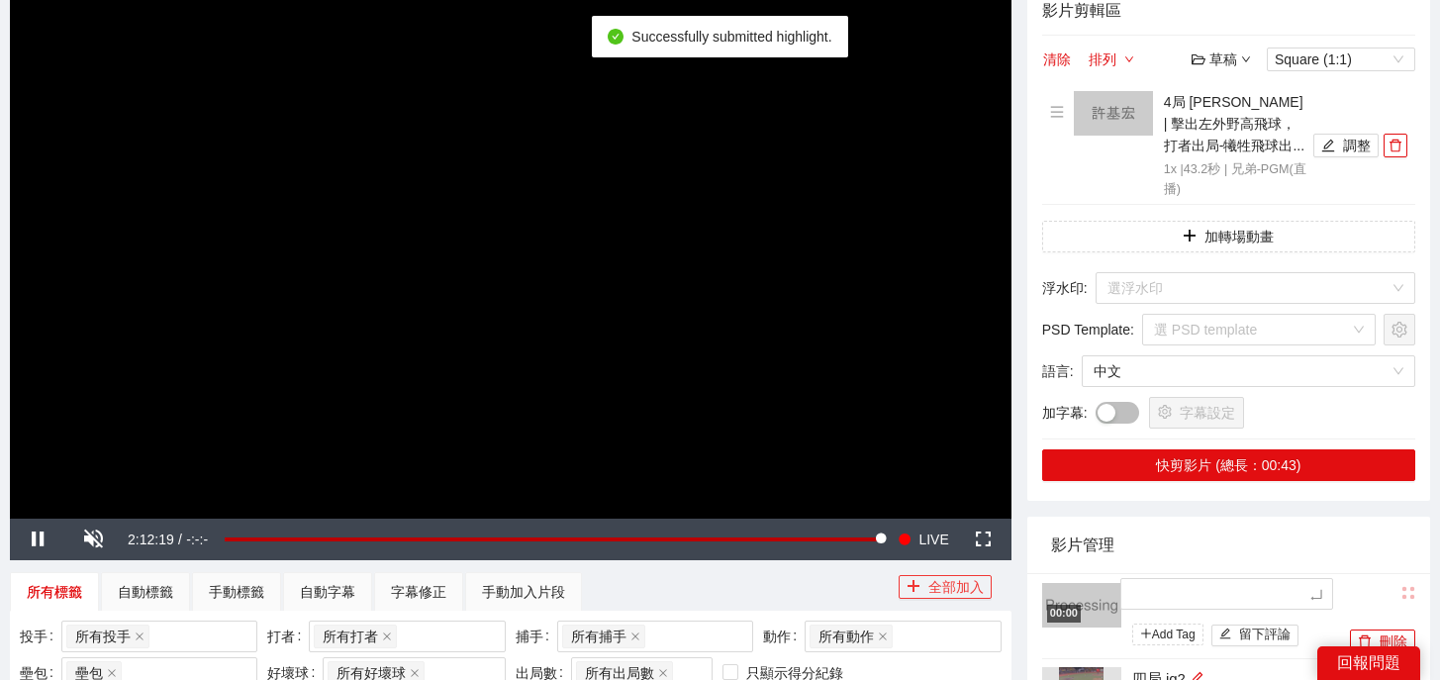
type textarea "*"
type textarea "**"
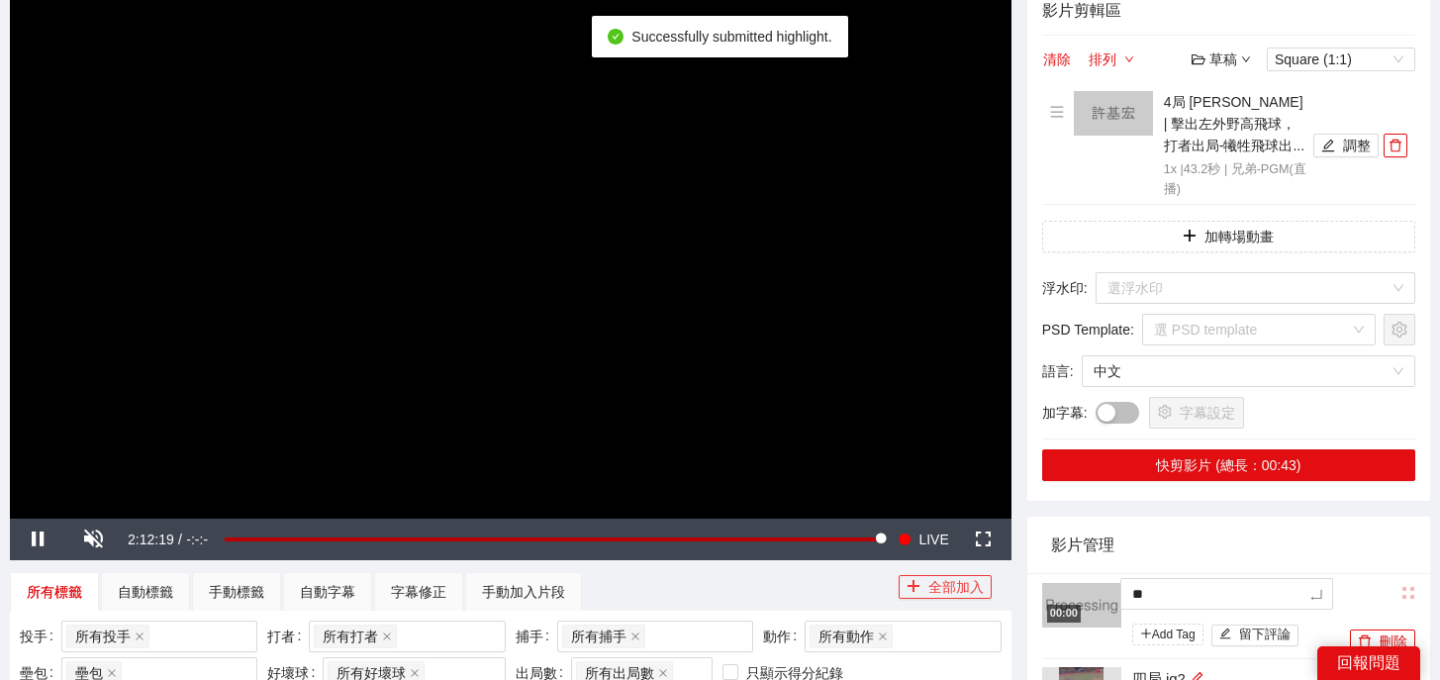
type textarea "***"
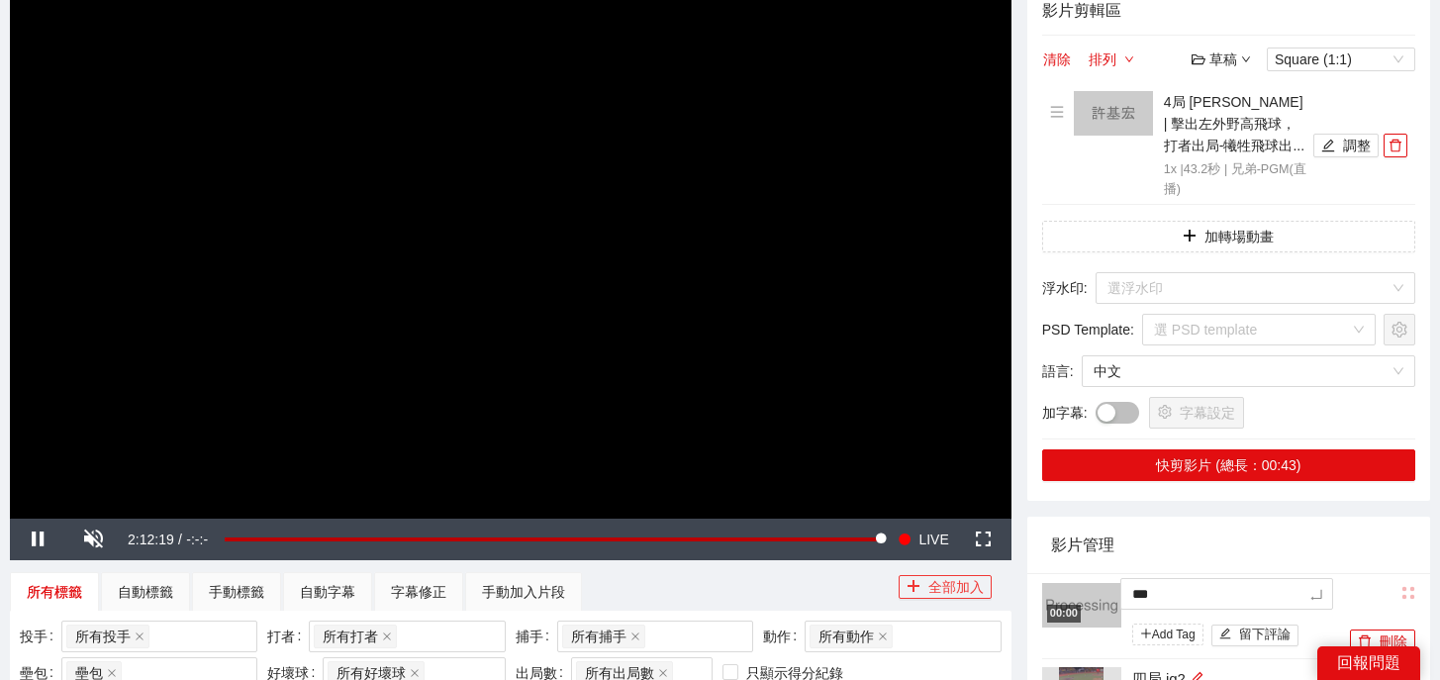
type textarea "**"
type textarea "****"
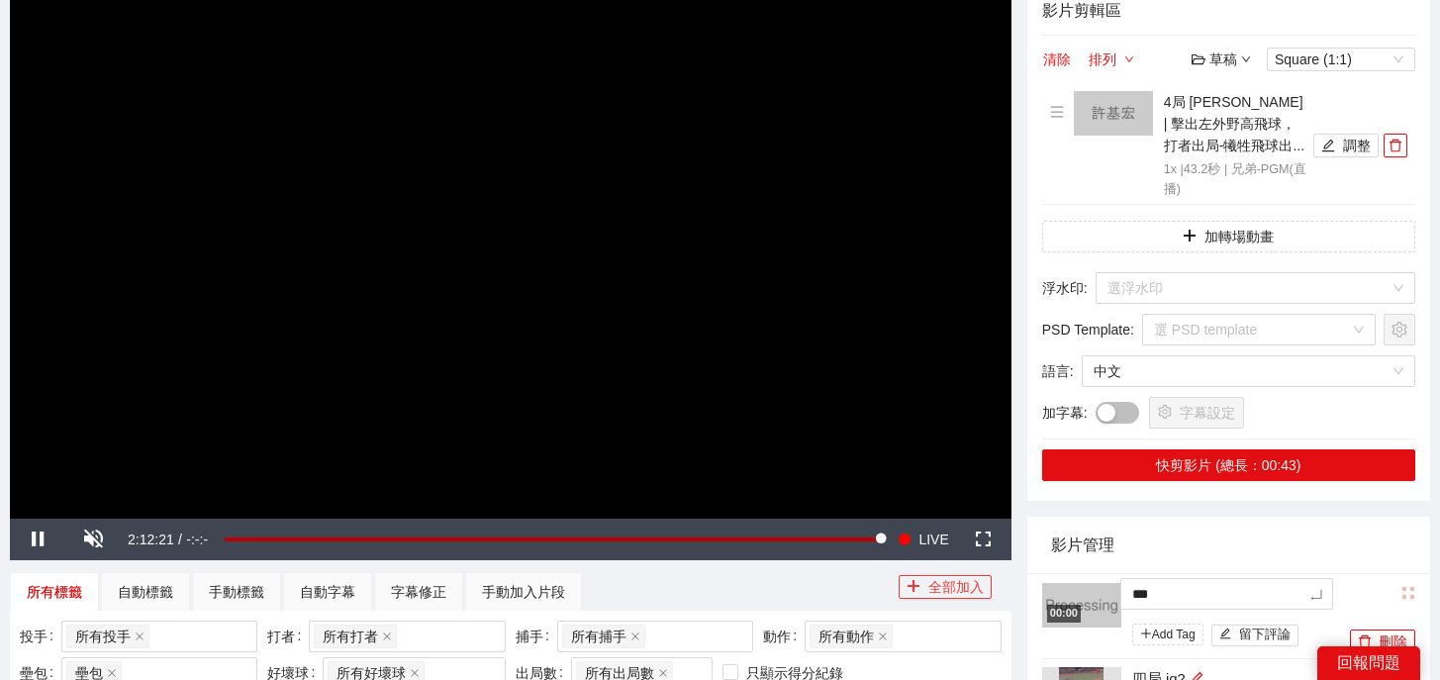
type textarea "****"
type textarea "*****"
type textarea "******"
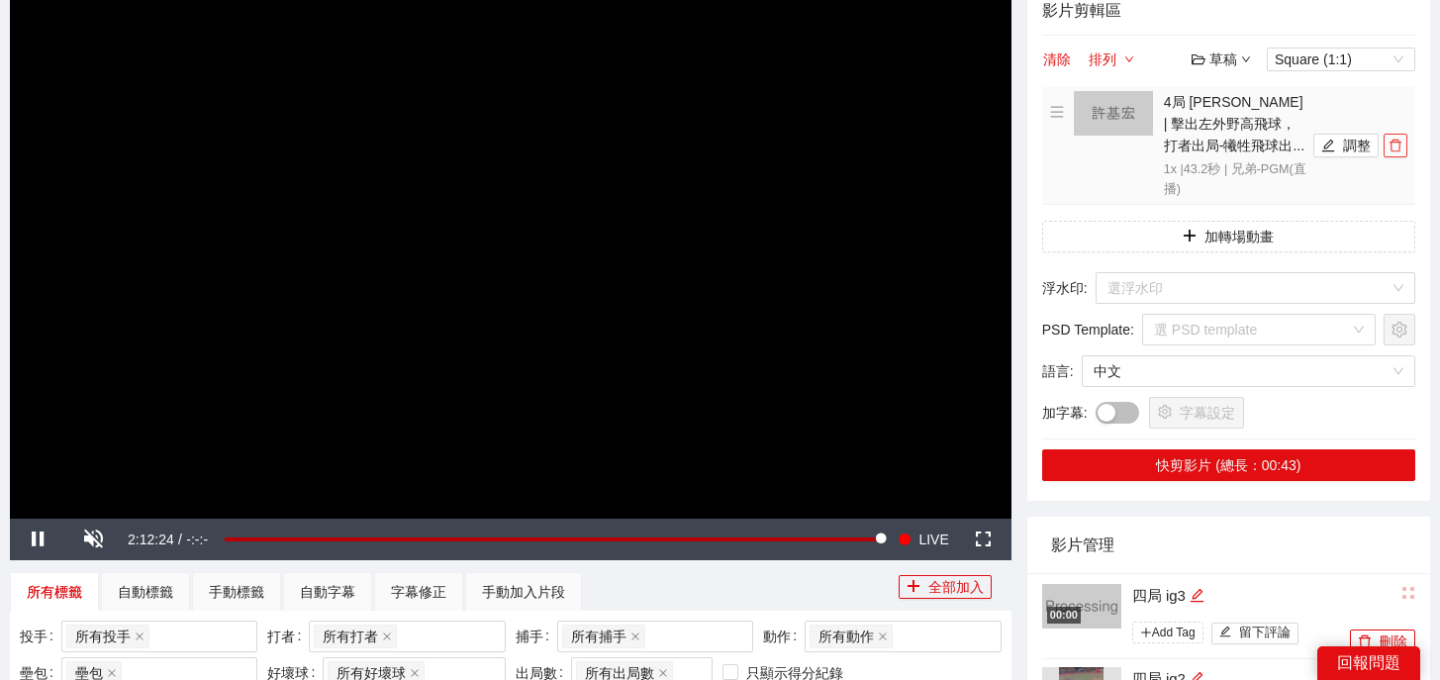
click at [1394, 144] on icon "delete" at bounding box center [1395, 146] width 14 height 14
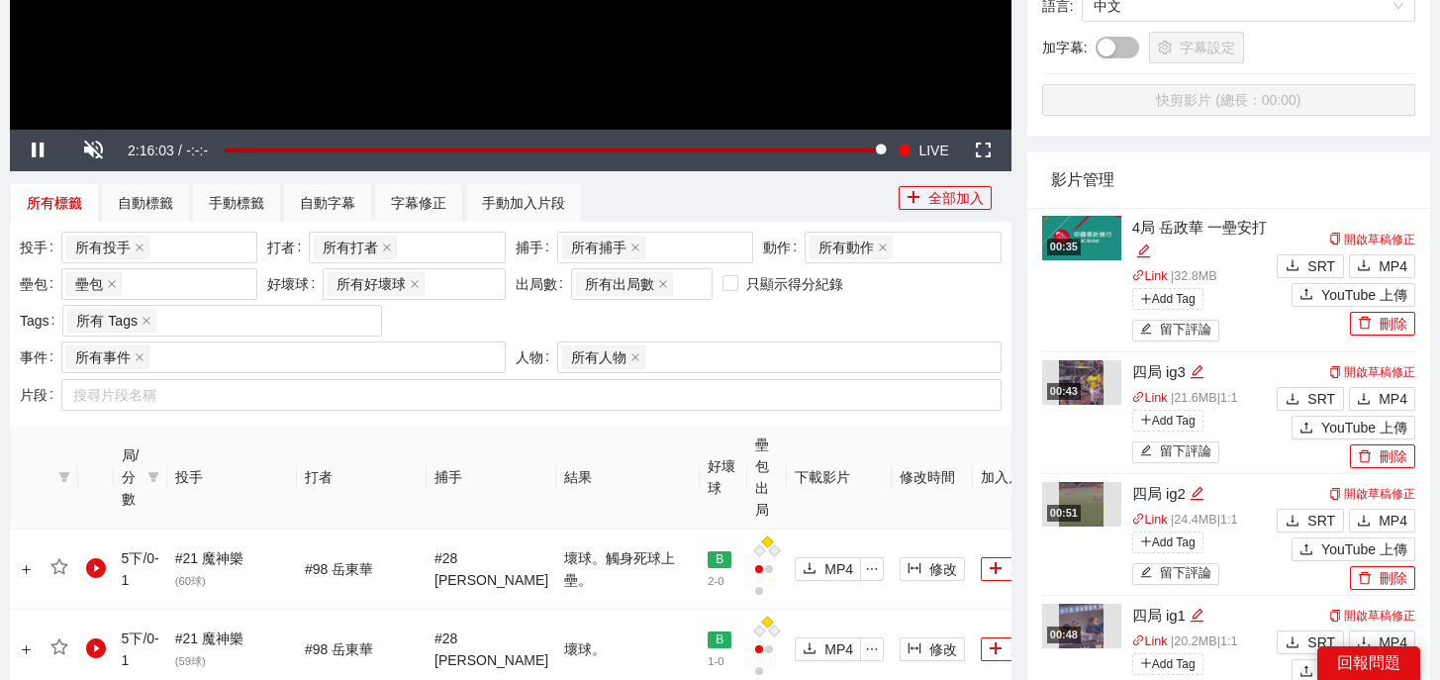
scroll to position [694, 0]
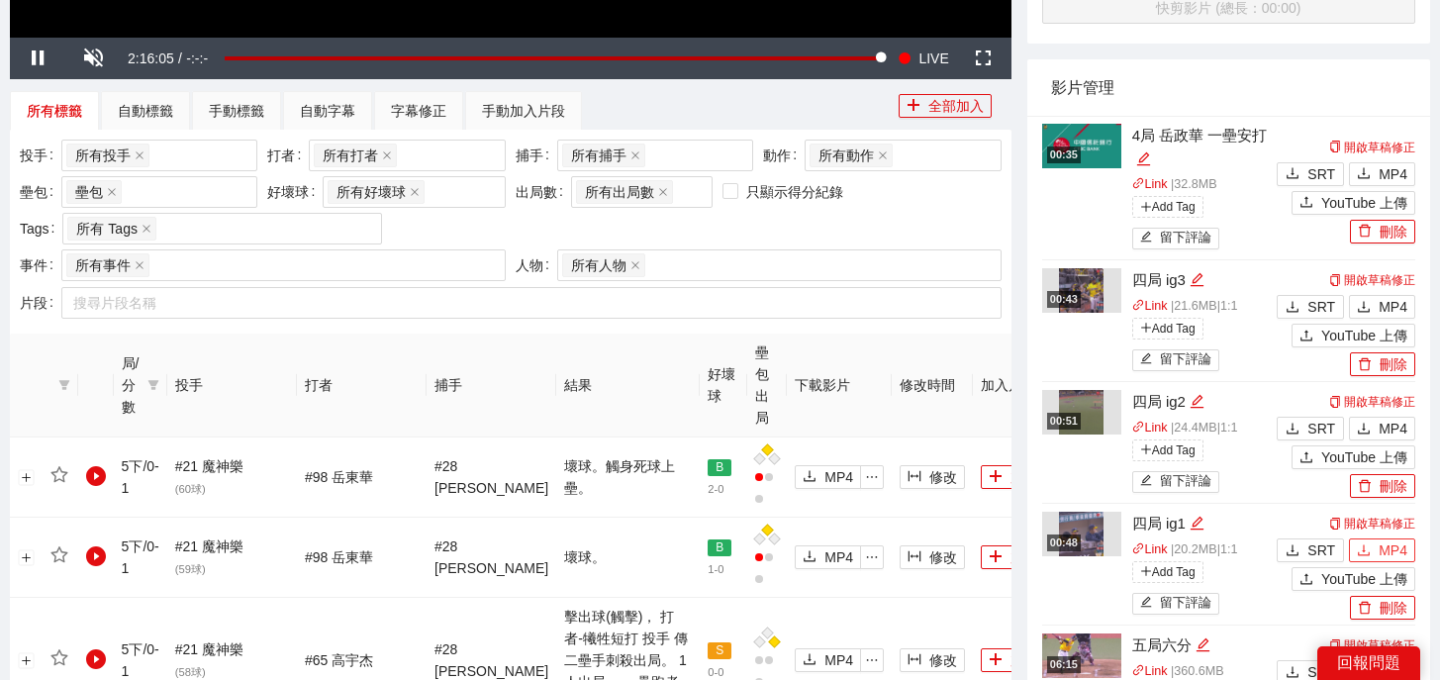
click at [1372, 548] on button "MP4" at bounding box center [1382, 550] width 66 height 24
click at [1388, 427] on span "MP4" at bounding box center [1392, 429] width 29 height 22
click at [1381, 303] on span "MP4" at bounding box center [1392, 307] width 29 height 22
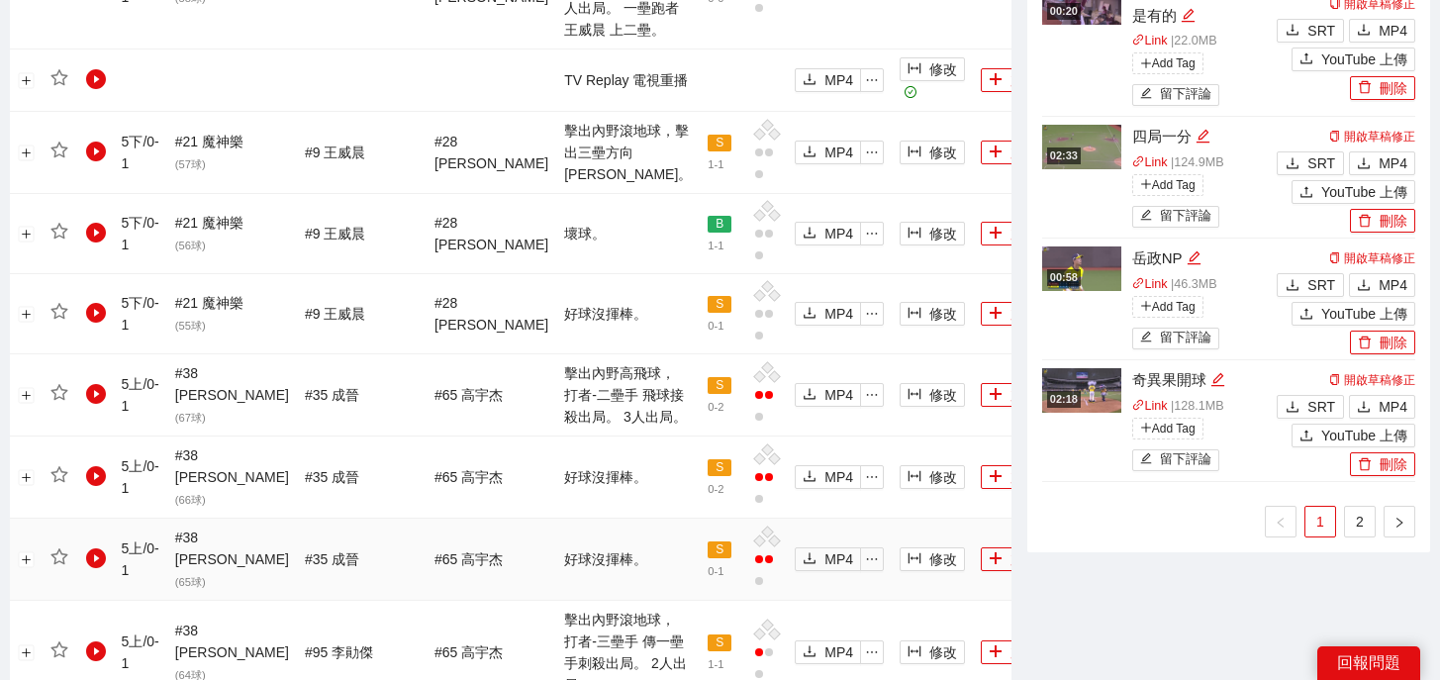
scroll to position [2279, 0]
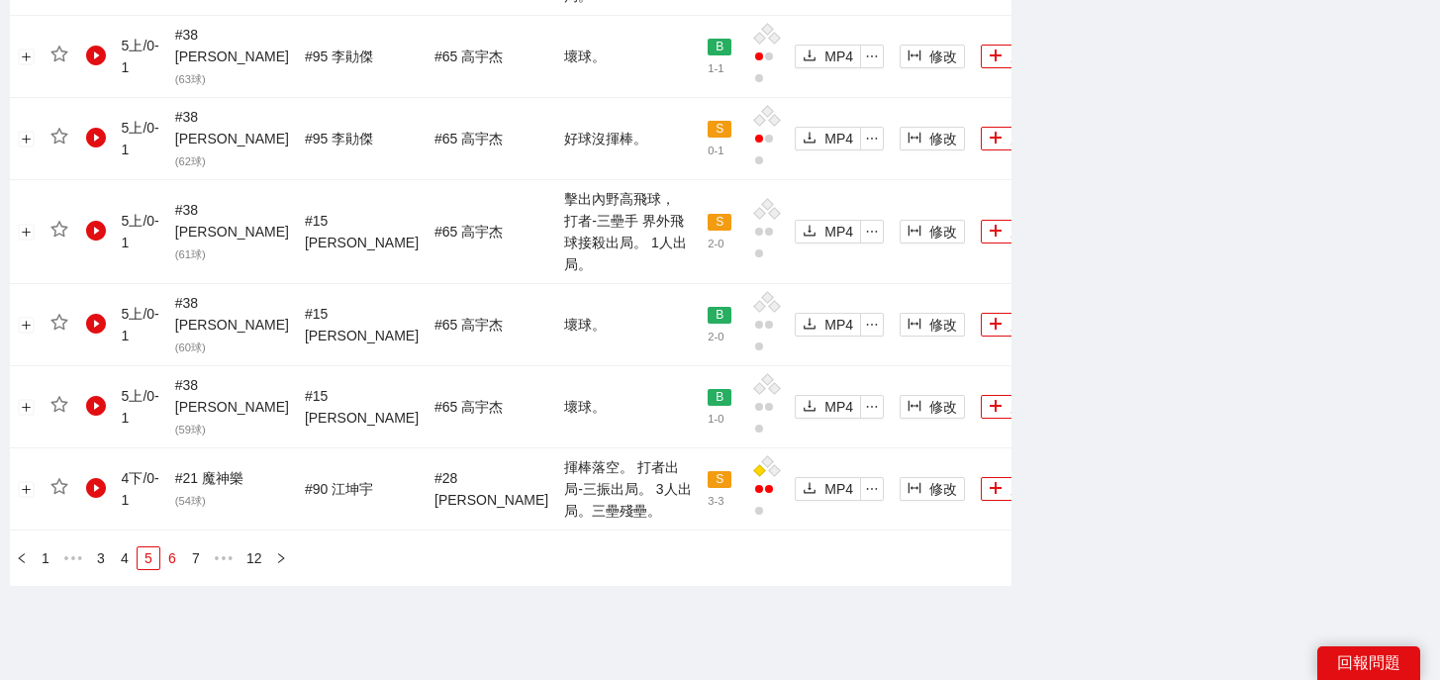
click at [179, 547] on link "6" at bounding box center [172, 558] width 22 height 22
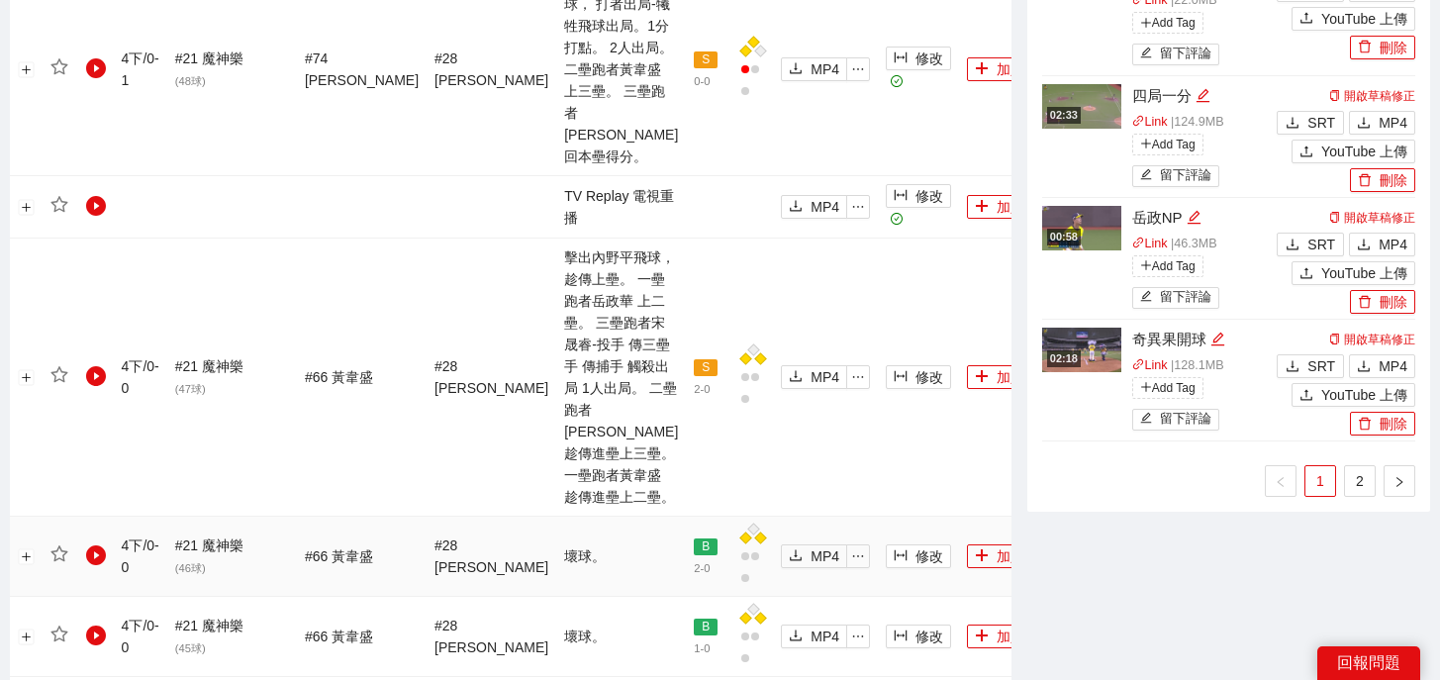
scroll to position [1582, 0]
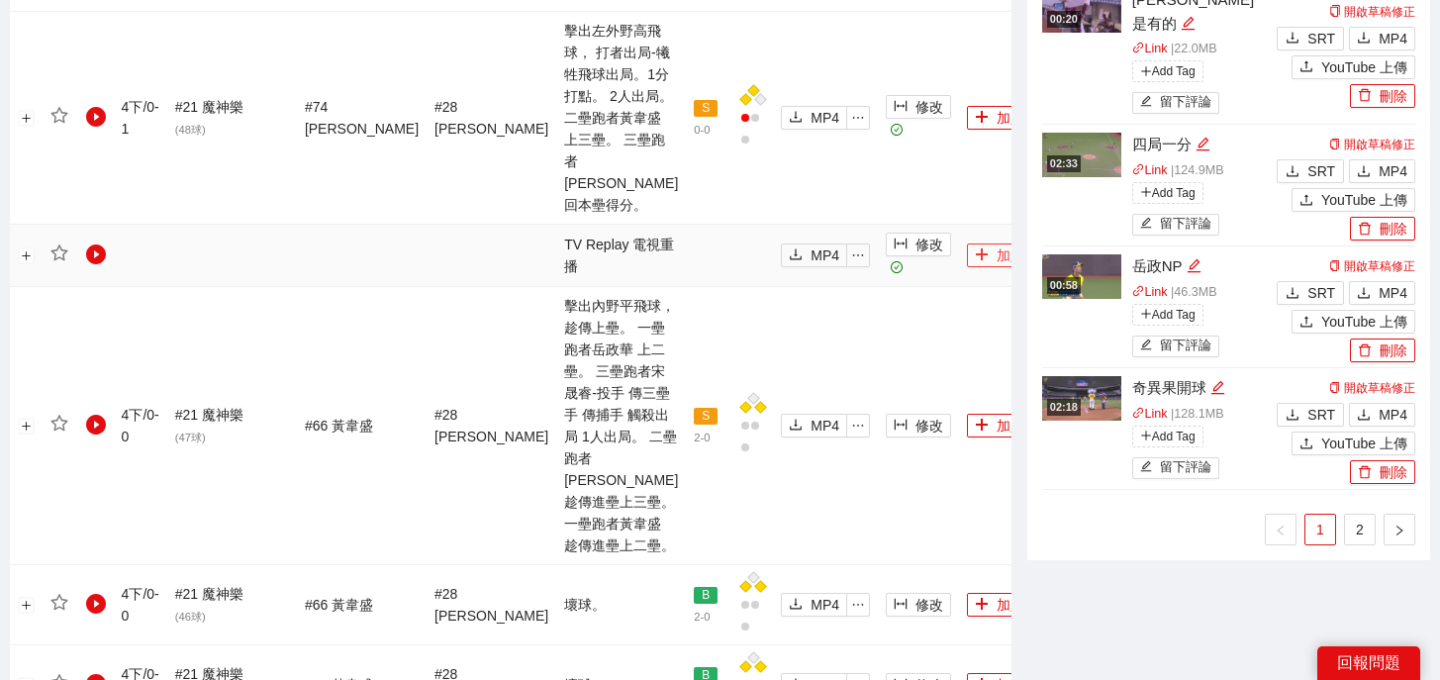
click at [967, 243] on button "加入" at bounding box center [999, 255] width 65 height 24
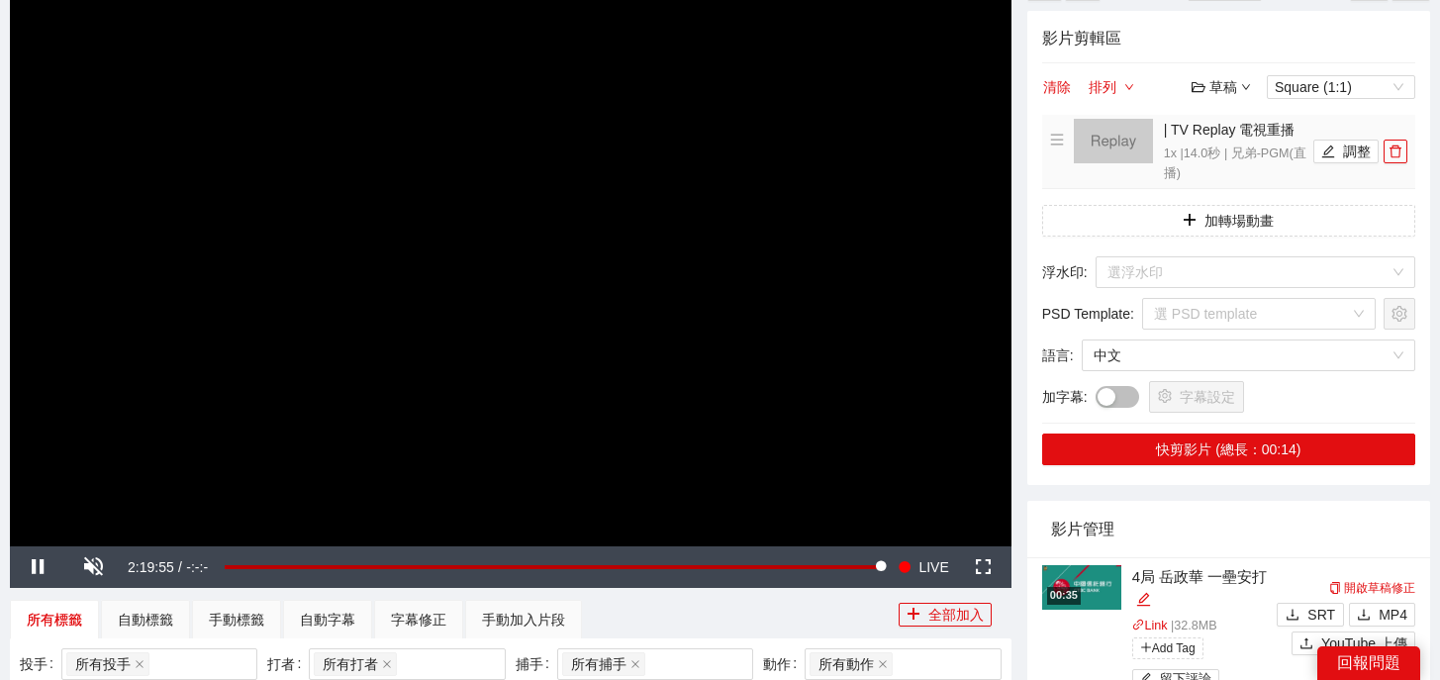
scroll to position [56, 0]
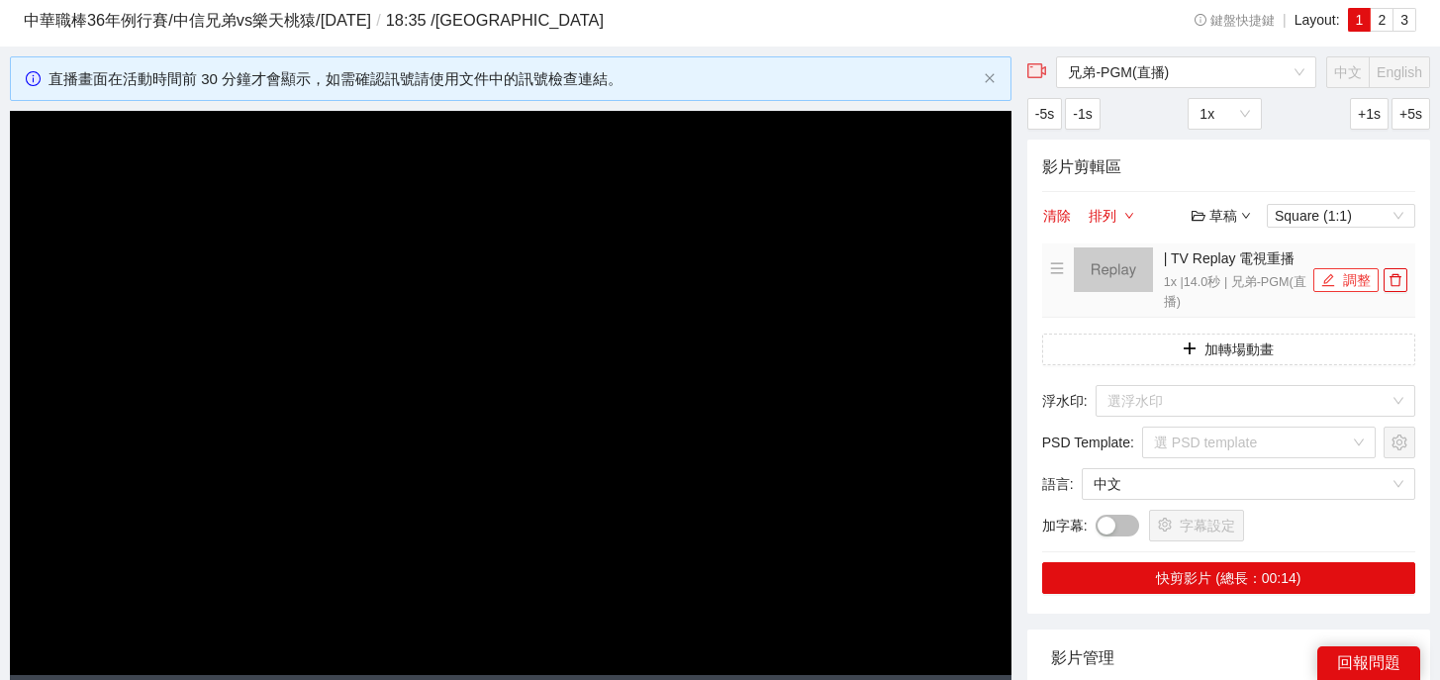
click at [1325, 278] on icon "edit" at bounding box center [1328, 279] width 13 height 13
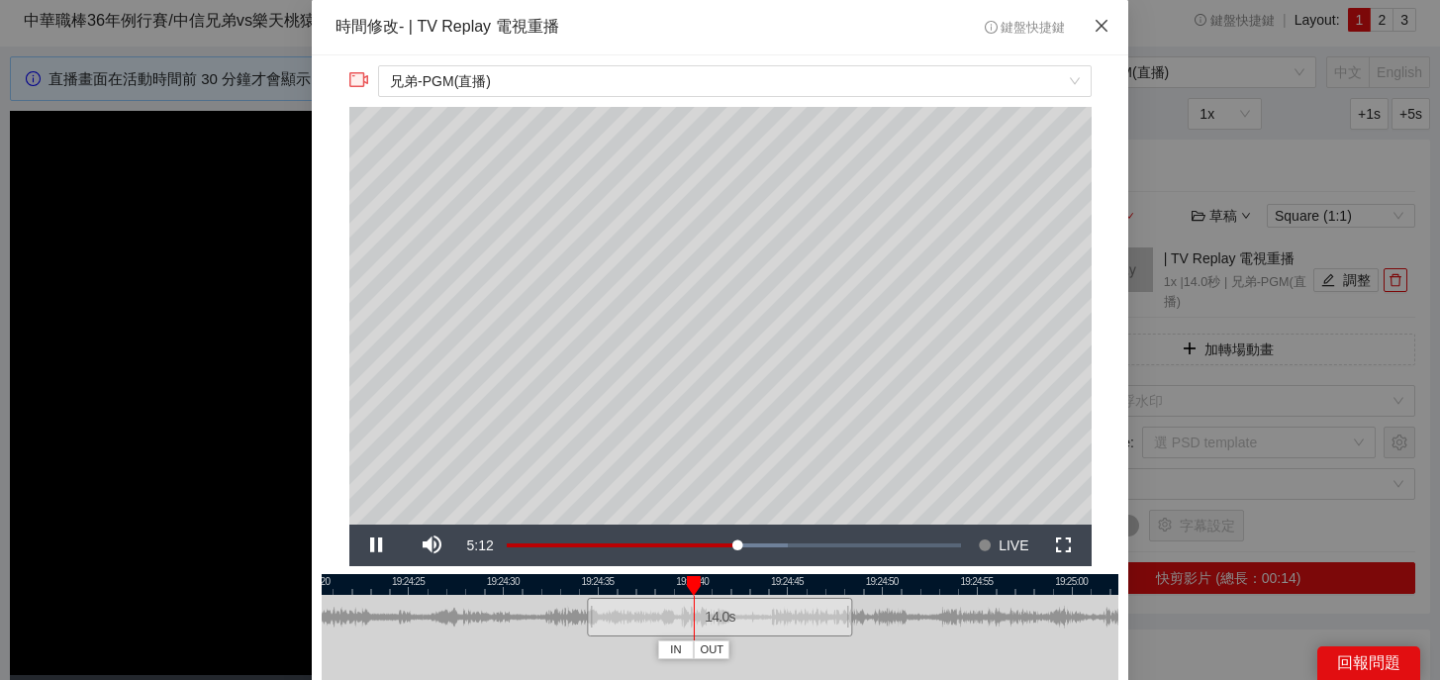
click at [1099, 34] on icon "close" at bounding box center [1101, 26] width 16 height 16
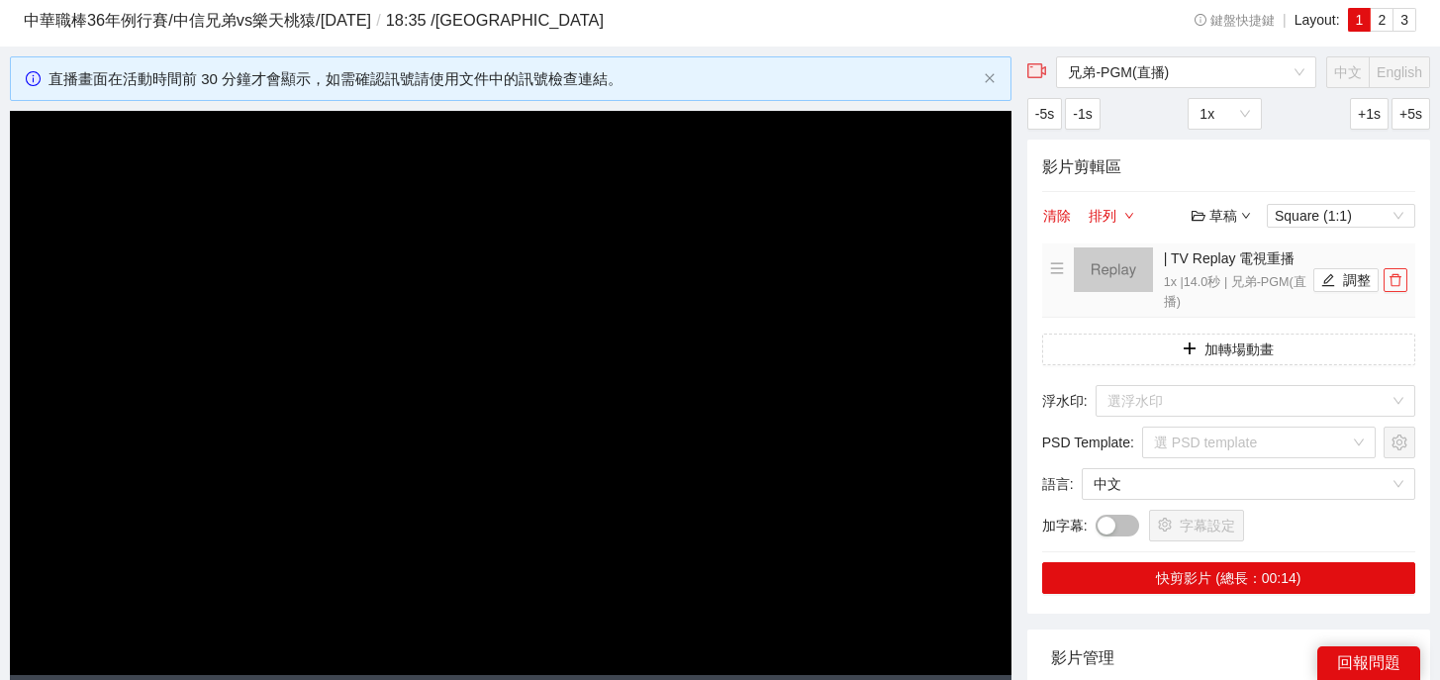
click at [1392, 283] on icon "delete" at bounding box center [1395, 280] width 14 height 14
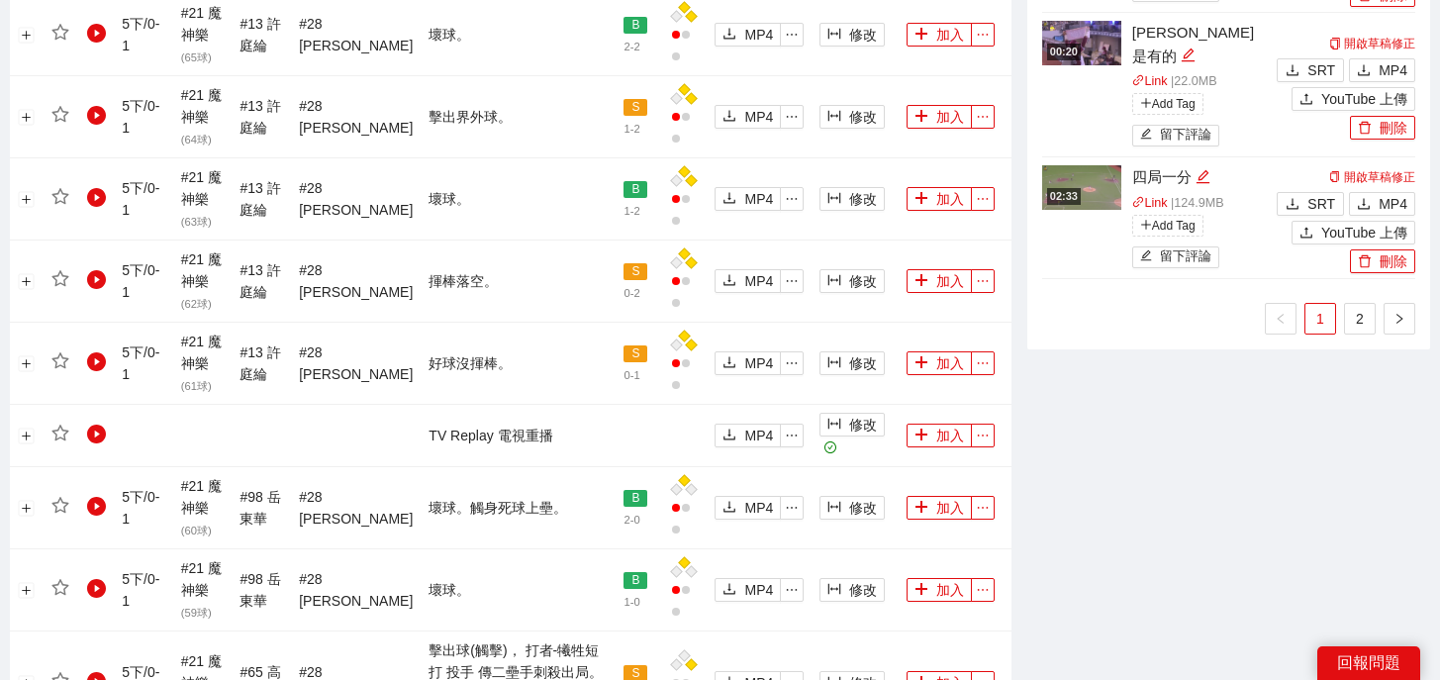
scroll to position [2301, 0]
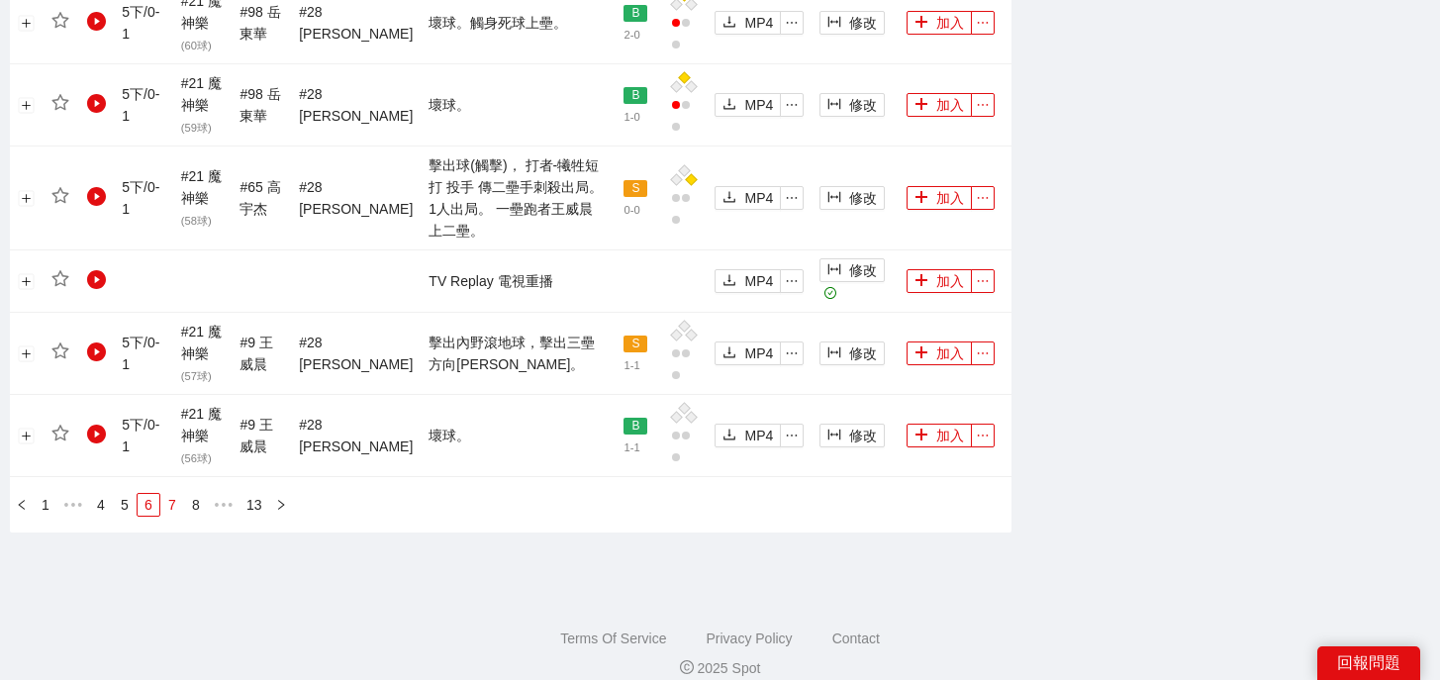
click at [166, 494] on link "7" at bounding box center [172, 505] width 22 height 22
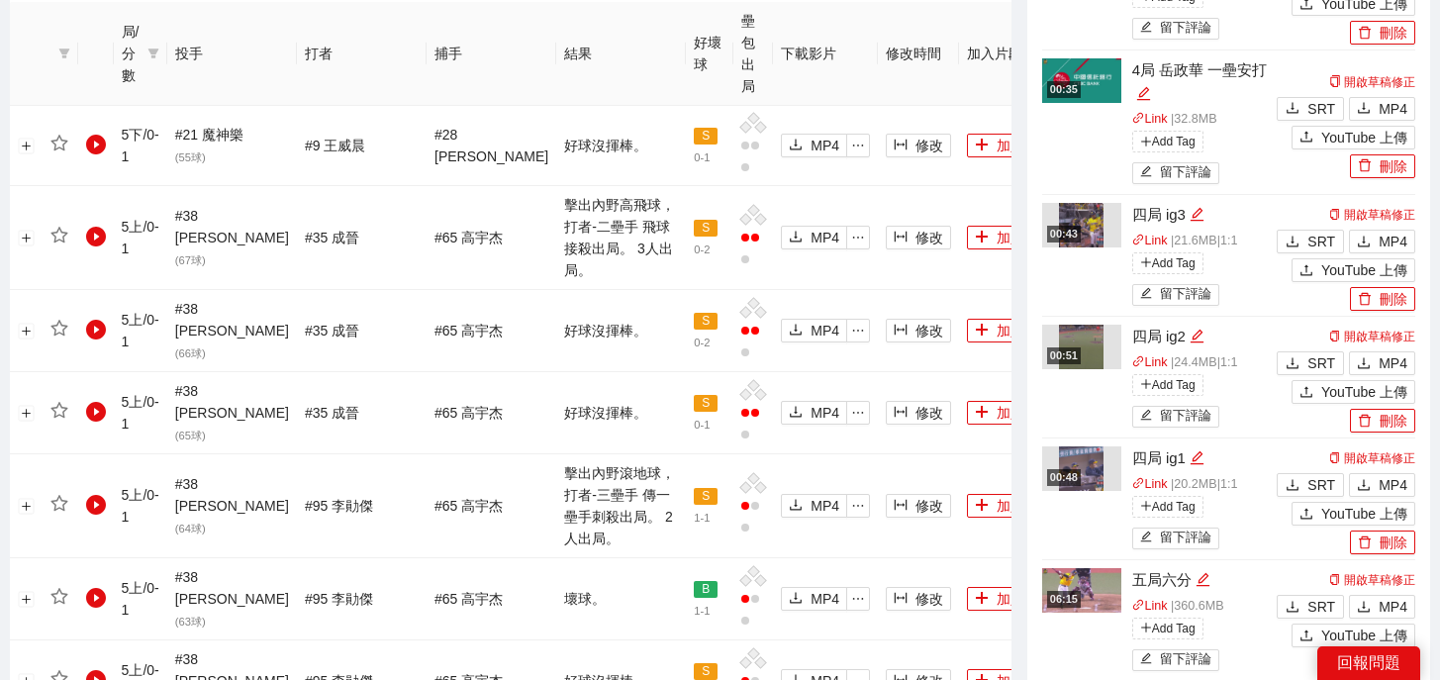
scroll to position [922, 0]
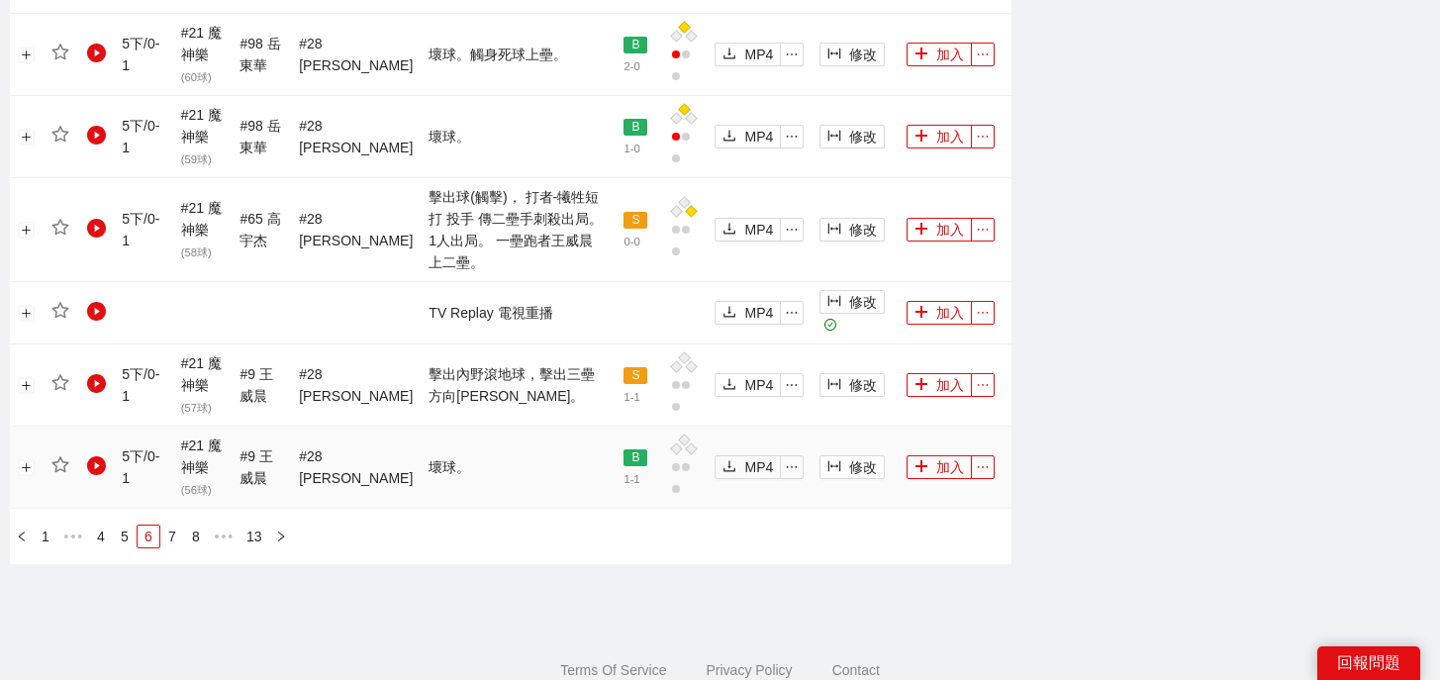
scroll to position [2262, 0]
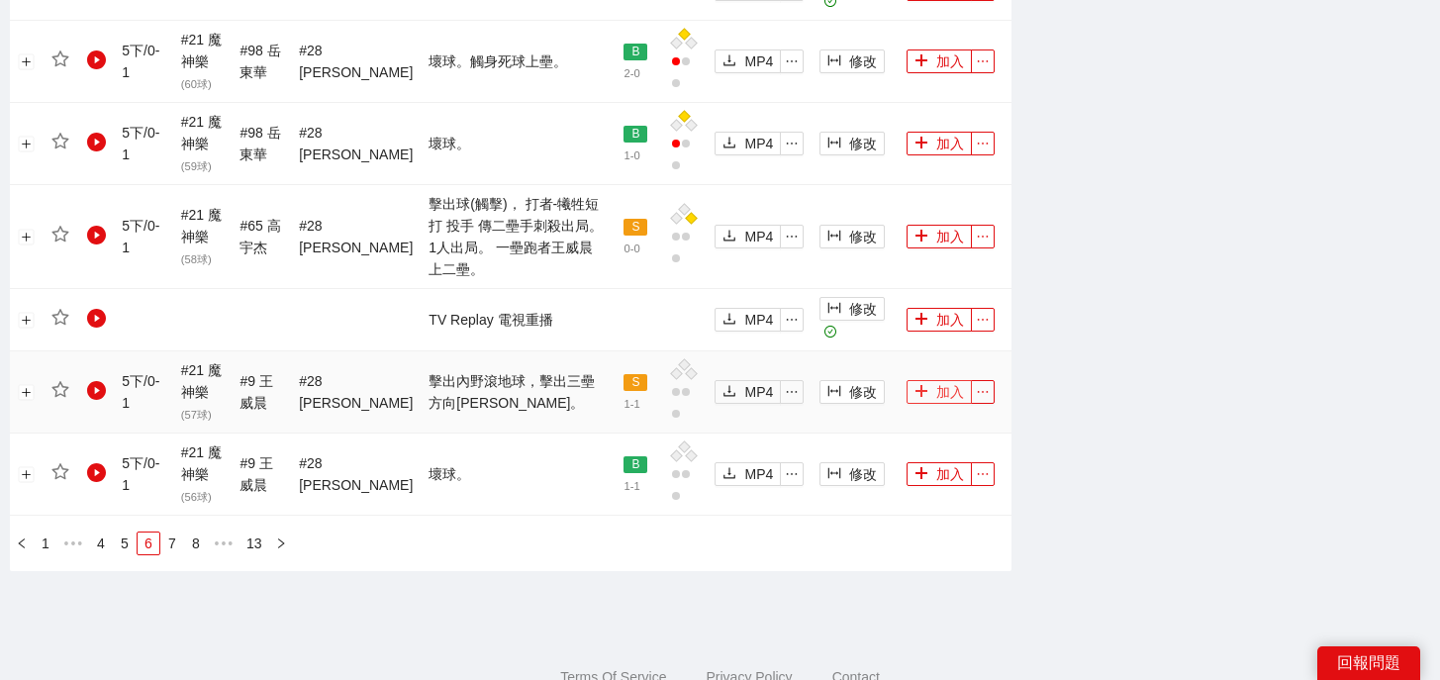
click at [940, 380] on button "加入" at bounding box center [938, 392] width 65 height 24
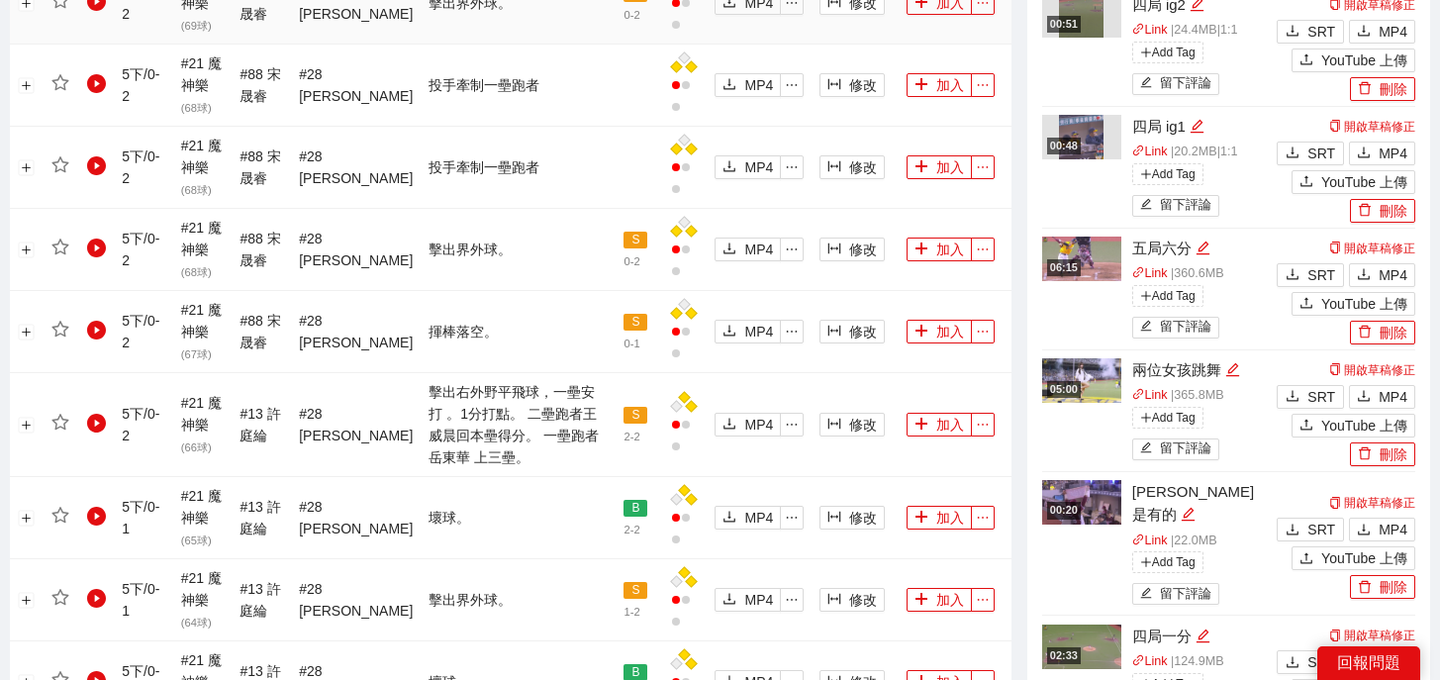
scroll to position [0, 0]
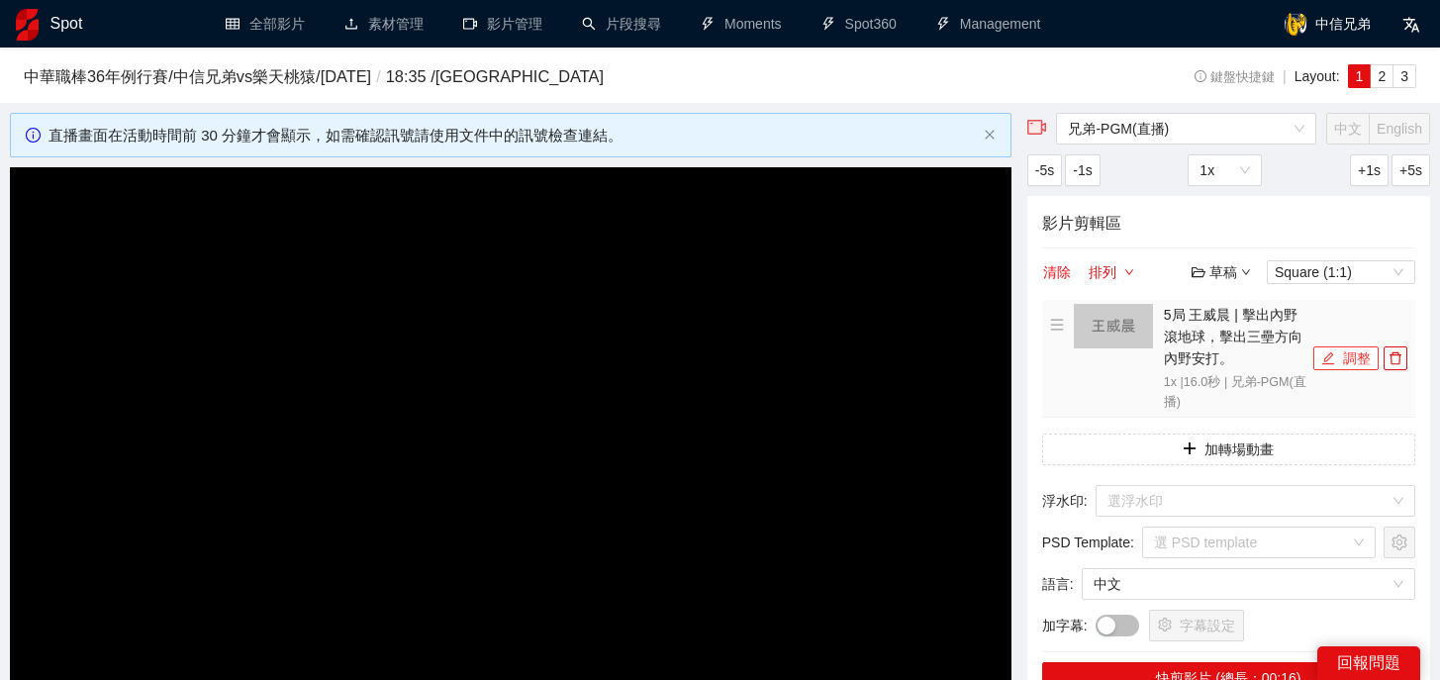
click at [1339, 351] on button "調整" at bounding box center [1345, 358] width 65 height 24
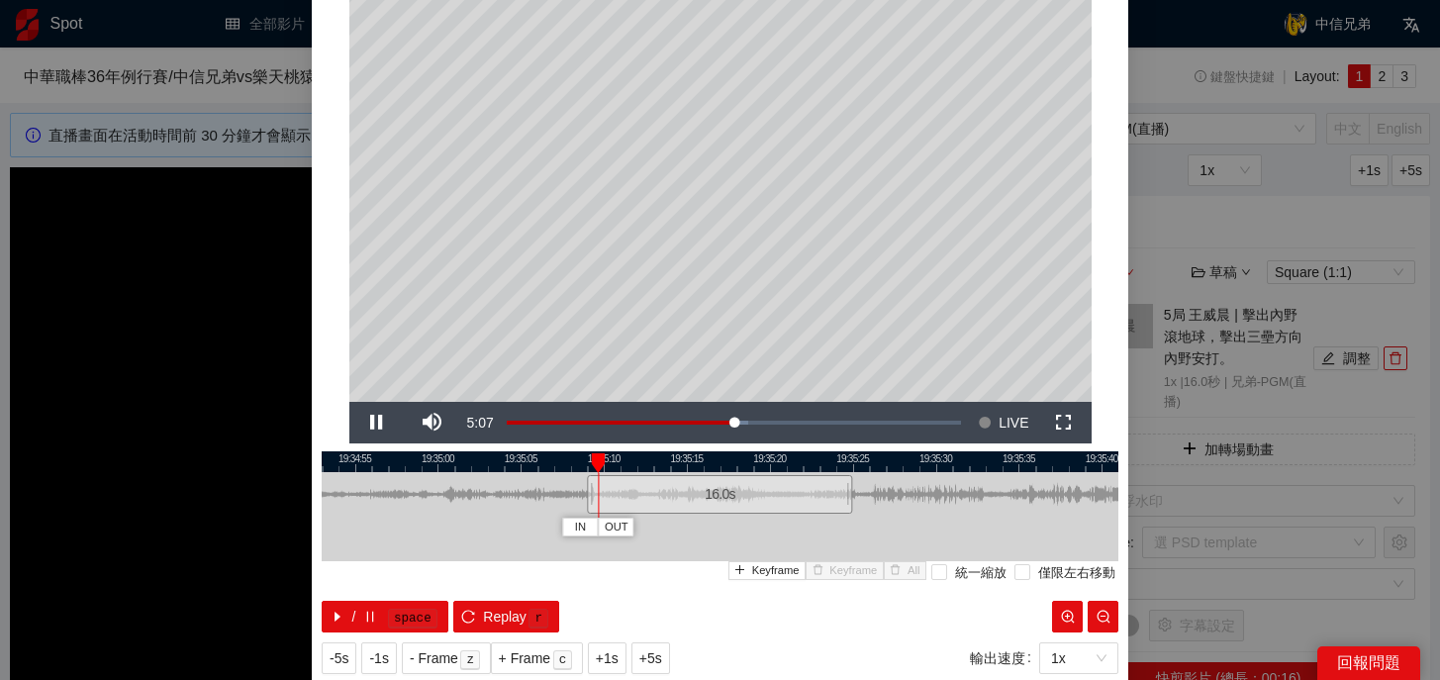
scroll to position [141, 0]
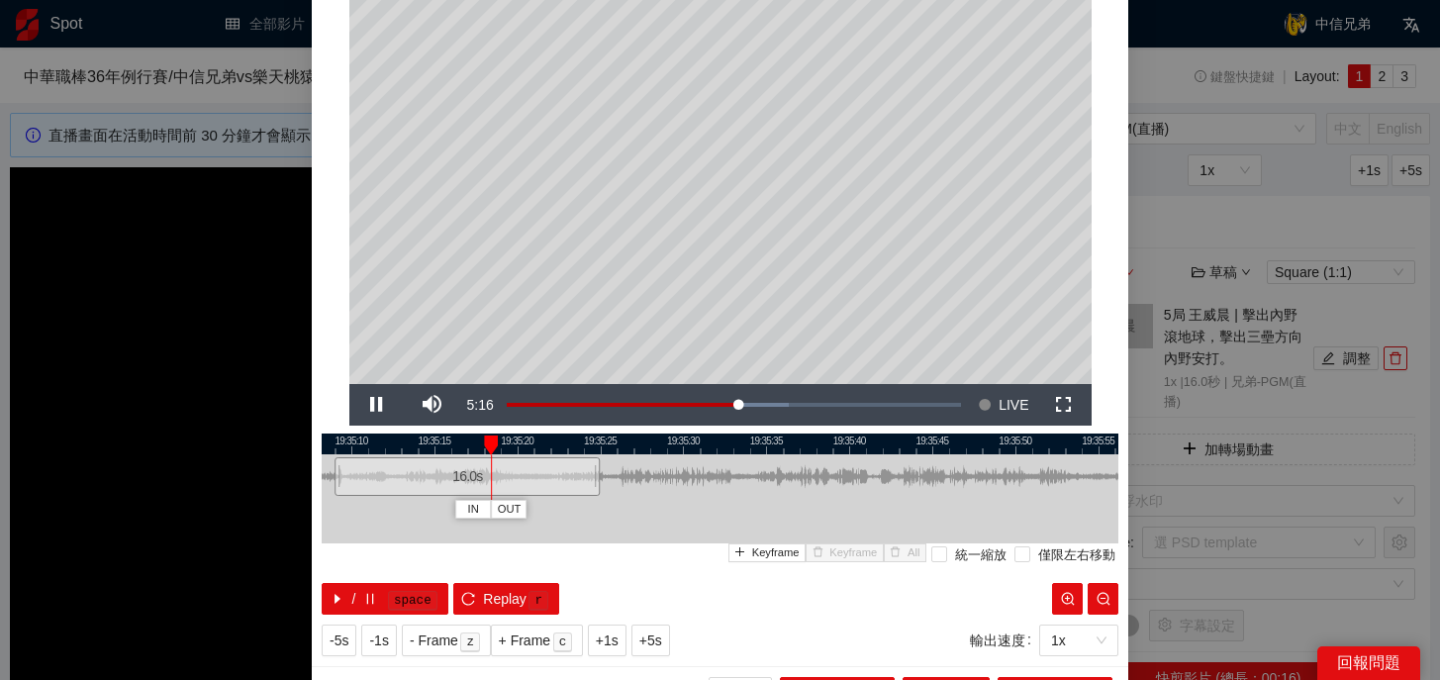
drag, startPoint x: 852, startPoint y: 444, endPoint x: 600, endPoint y: 444, distance: 252.3
click at [600, 444] on div at bounding box center [467, 443] width 797 height 21
drag, startPoint x: 601, startPoint y: 472, endPoint x: 751, endPoint y: 485, distance: 151.0
click at [751, 485] on div at bounding box center [748, 476] width 12 height 45
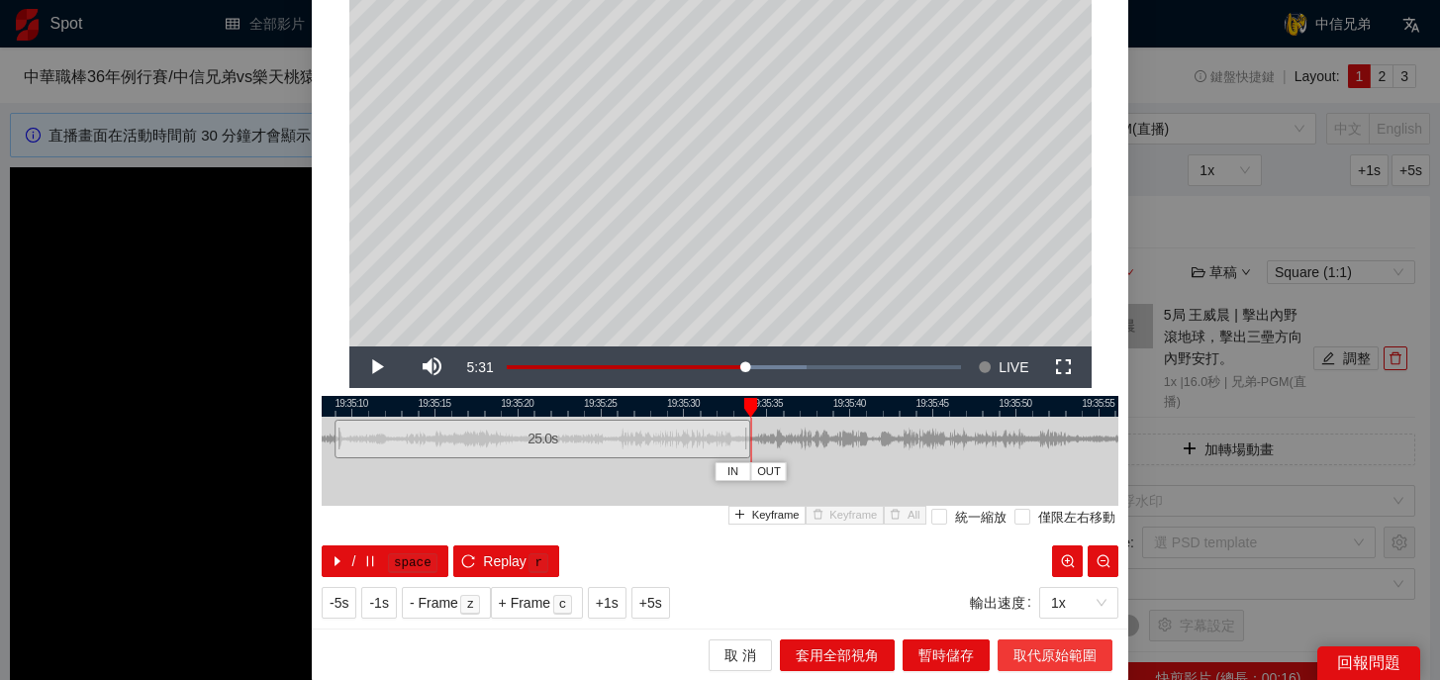
click at [1058, 657] on span "取代原始範圍" at bounding box center [1054, 655] width 83 height 22
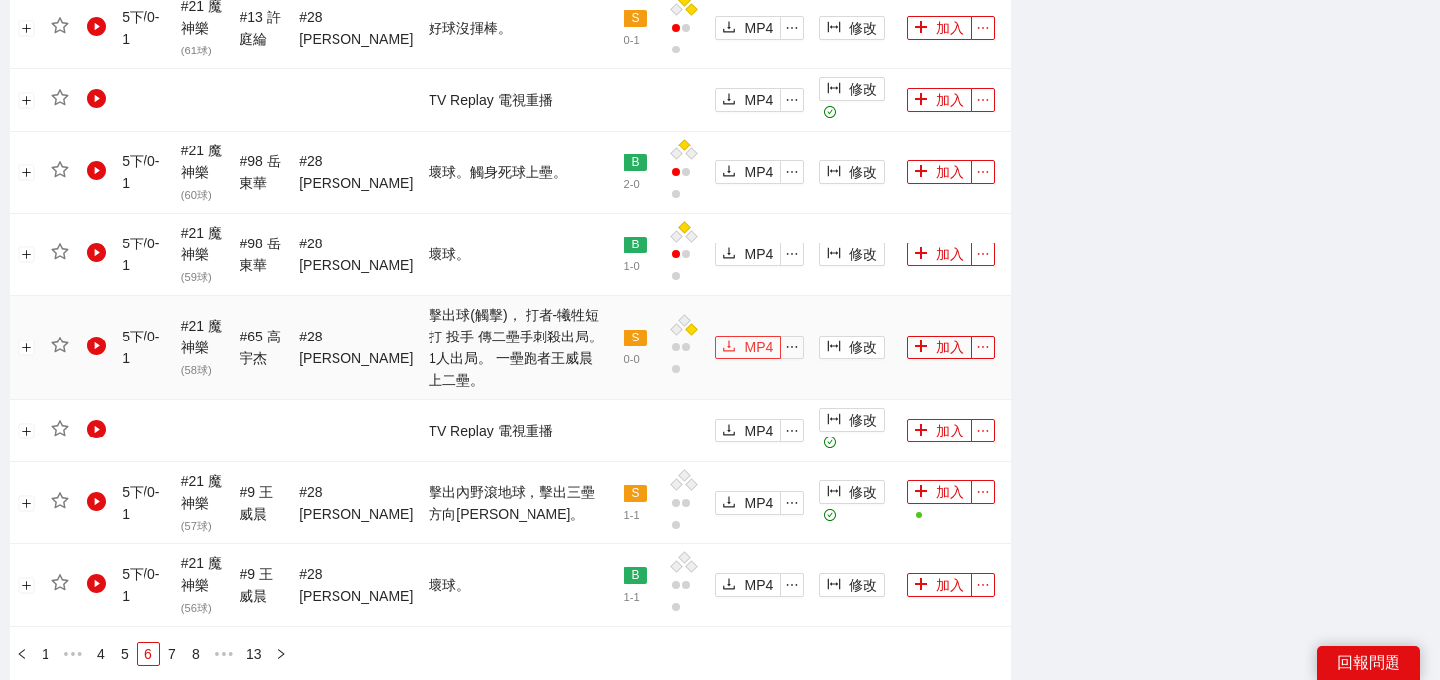
scroll to position [2148, 0]
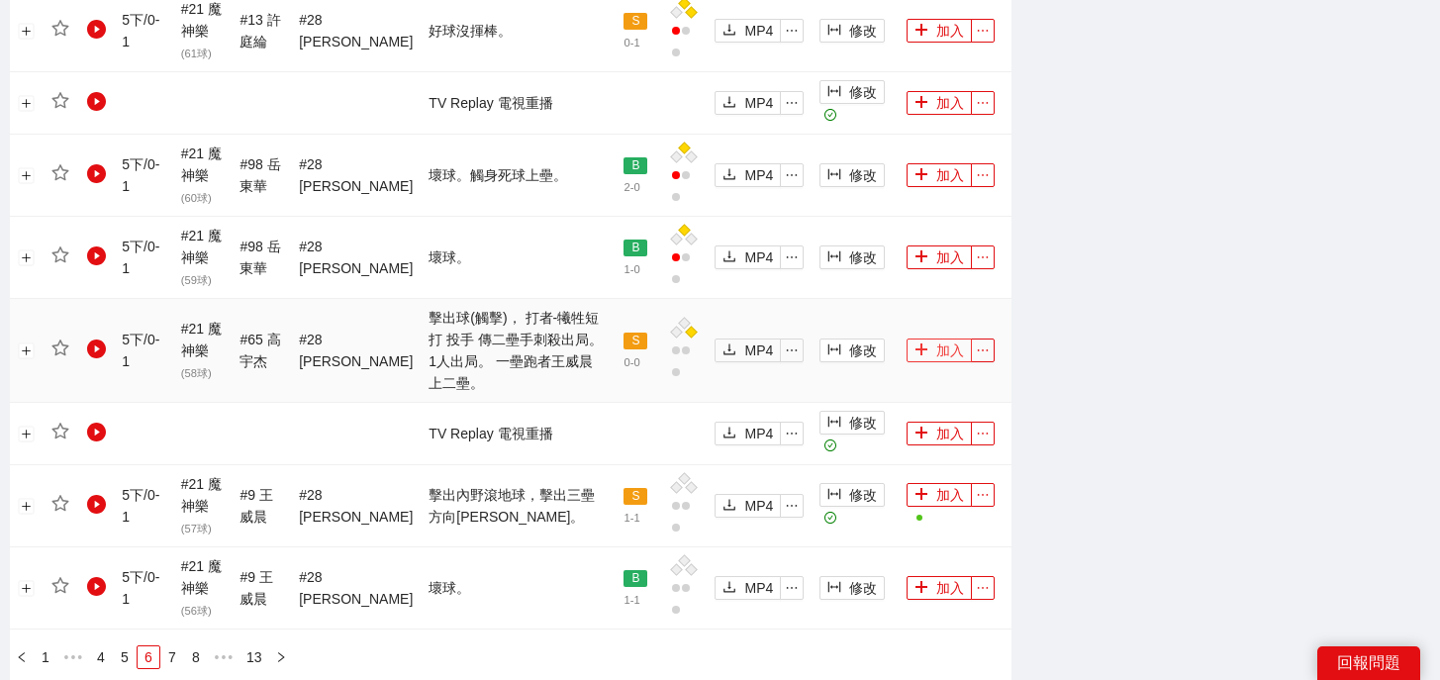
click at [924, 338] on button "加入" at bounding box center [938, 350] width 65 height 24
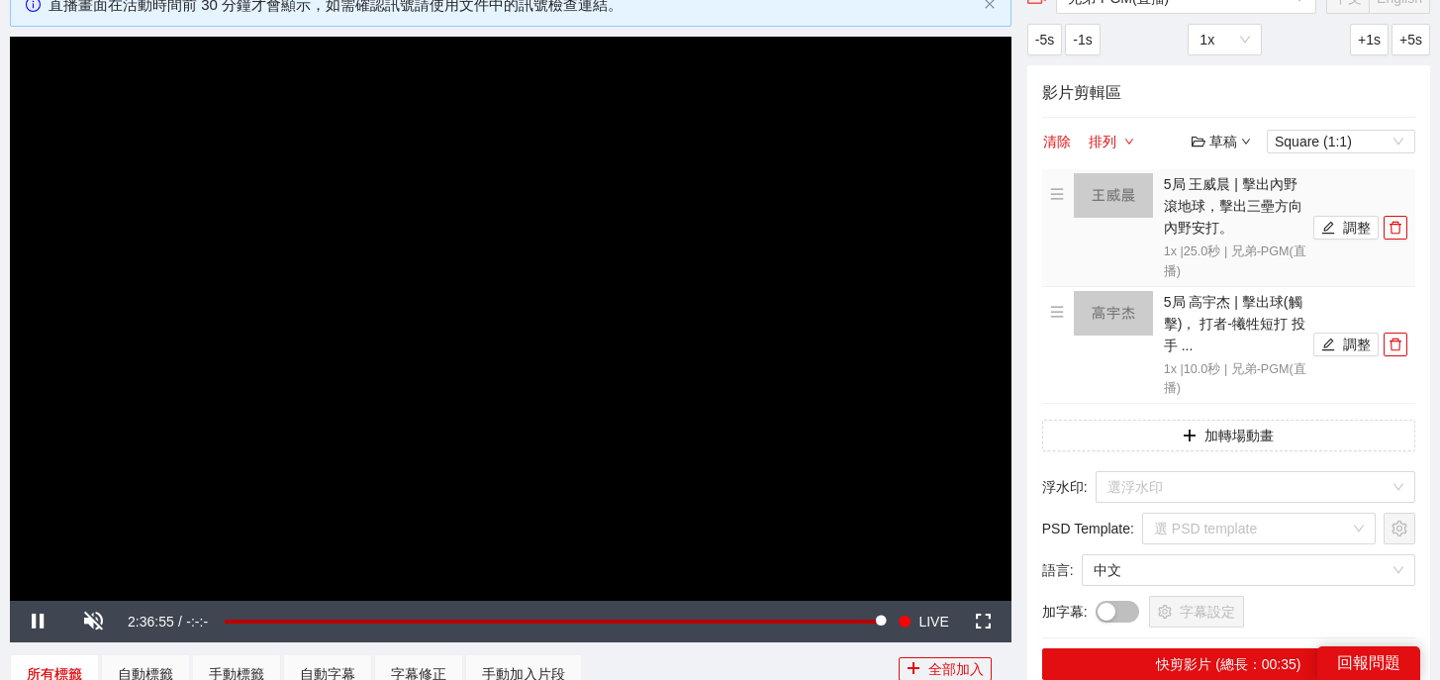
scroll to position [0, 0]
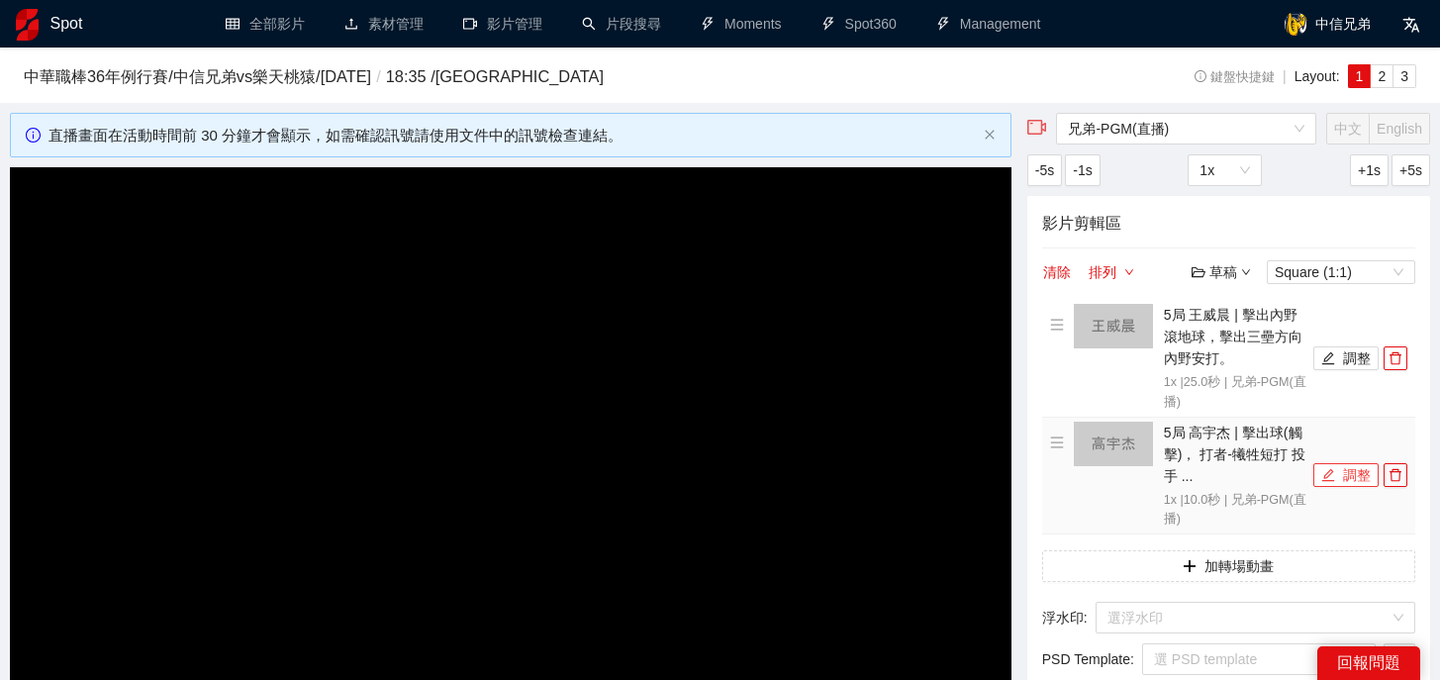
click at [1332, 477] on icon "edit" at bounding box center [1328, 475] width 14 height 14
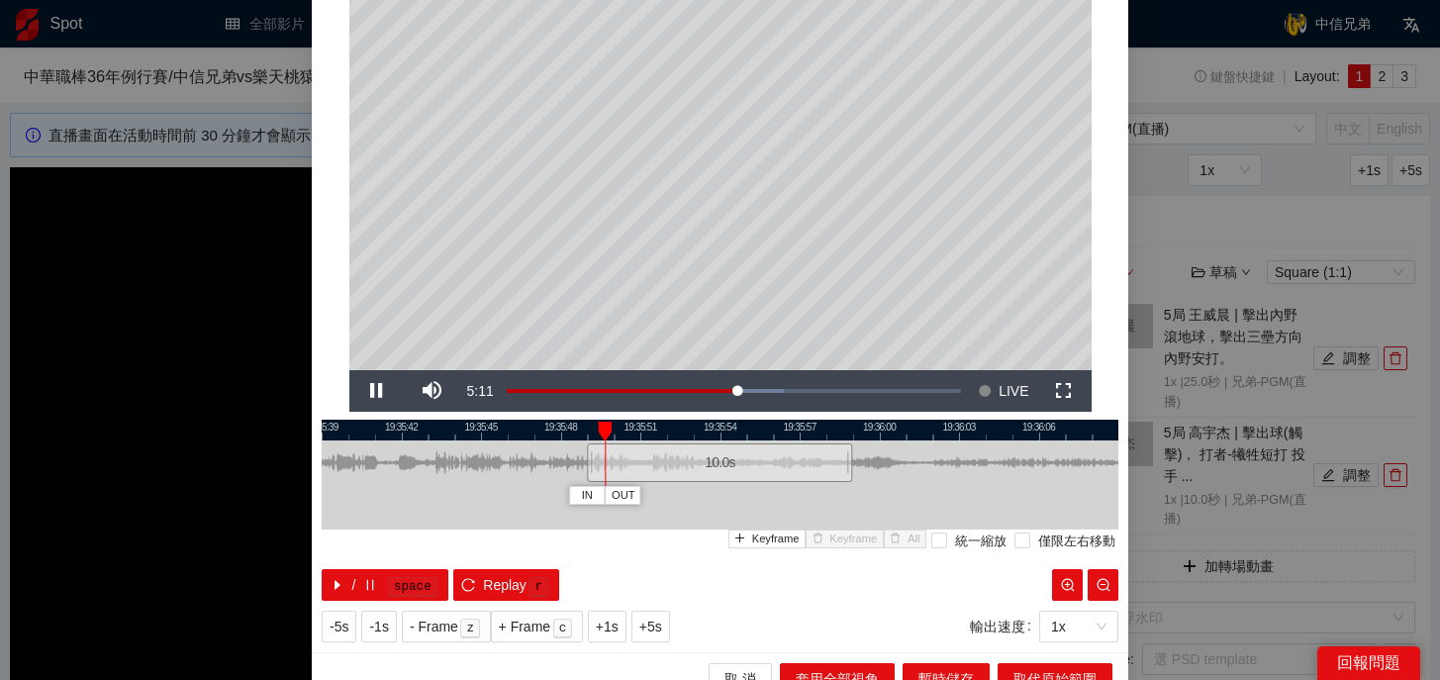
scroll to position [176, 0]
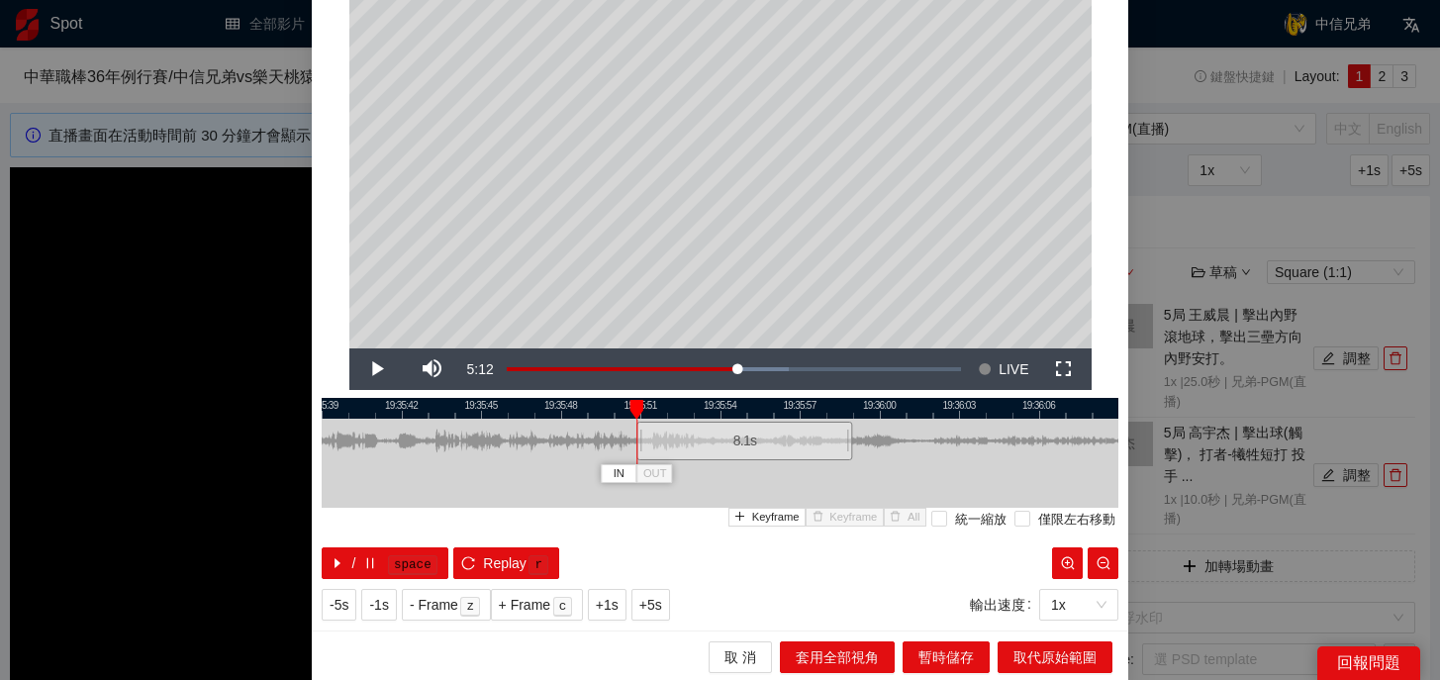
drag, startPoint x: 591, startPoint y: 446, endPoint x: 640, endPoint y: 449, distance: 49.6
click at [640, 449] on div at bounding box center [639, 441] width 12 height 45
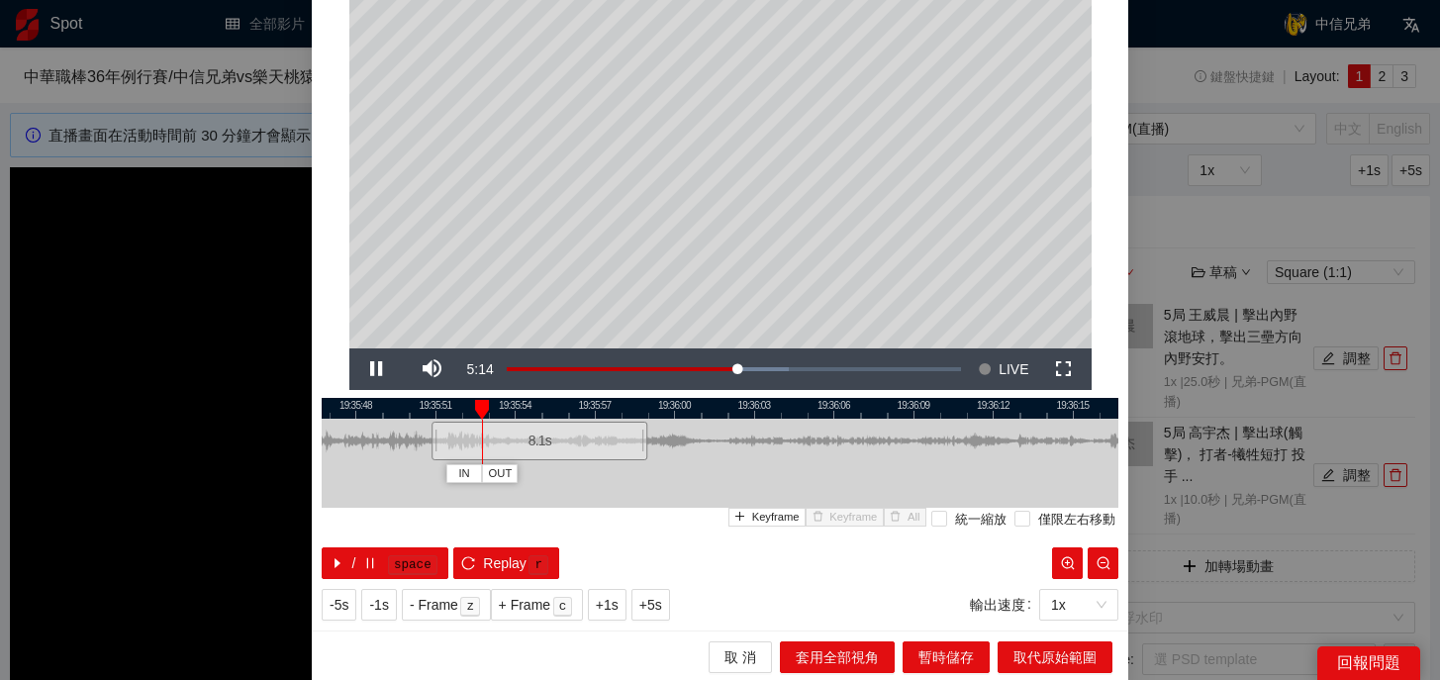
drag, startPoint x: 910, startPoint y: 409, endPoint x: 669, endPoint y: 411, distance: 241.5
click at [667, 411] on div at bounding box center [515, 408] width 797 height 21
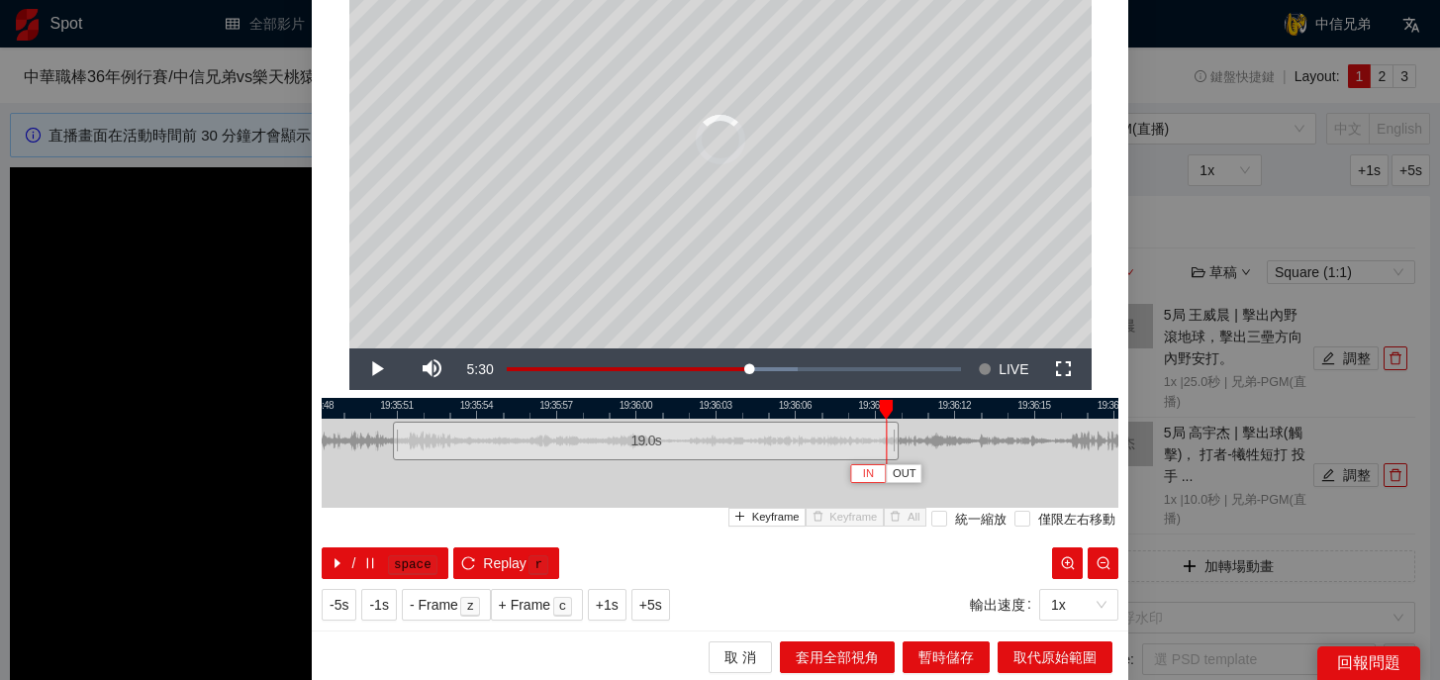
drag, startPoint x: 605, startPoint y: 445, endPoint x: 927, endPoint y: 464, distance: 323.1
click at [927, 464] on div "19:35:48 19:35:51 19:35:54 19:35:57 19:36:00 19:36:03 19:36:06 19:36:09 19:36:1…" at bounding box center [720, 488] width 797 height 181
drag, startPoint x: 927, startPoint y: 444, endPoint x: 1053, endPoint y: 448, distance: 125.7
click at [1053, 448] on div at bounding box center [1054, 441] width 12 height 45
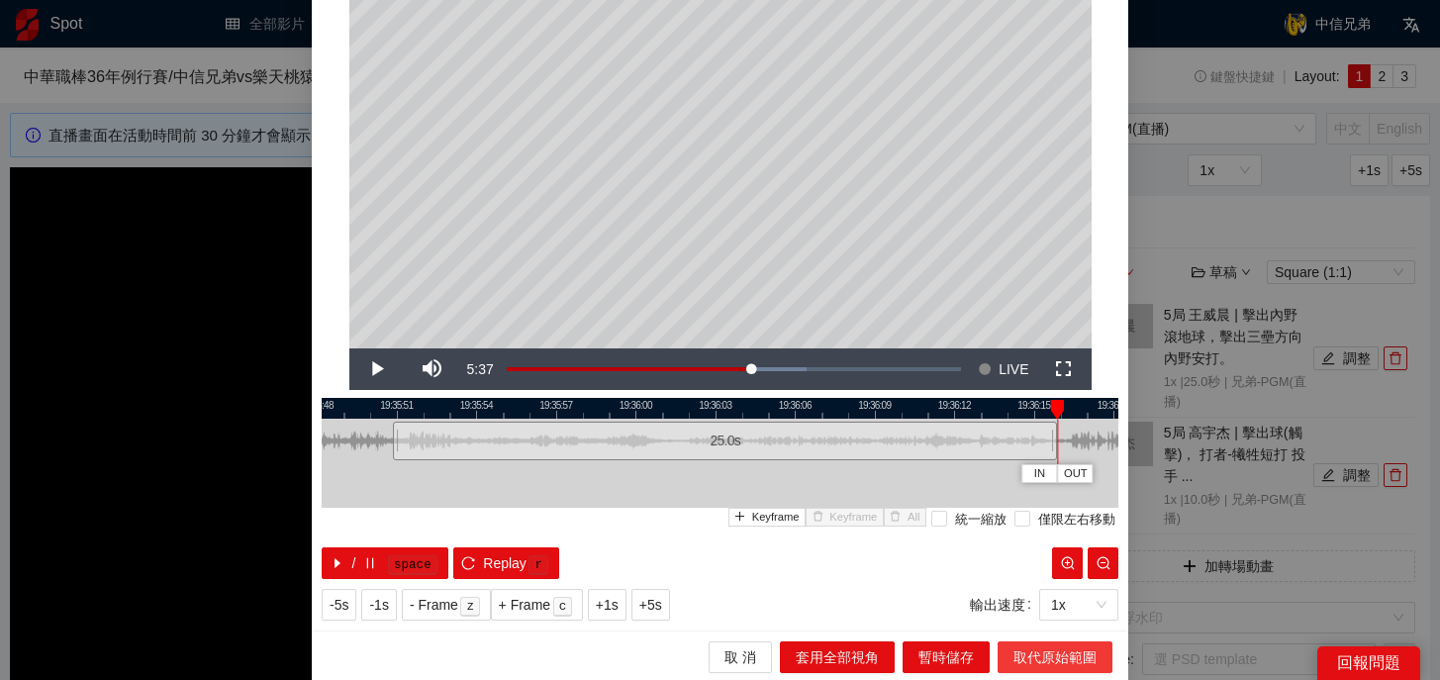
click at [1083, 662] on span "取代原始範圍" at bounding box center [1054, 657] width 83 height 22
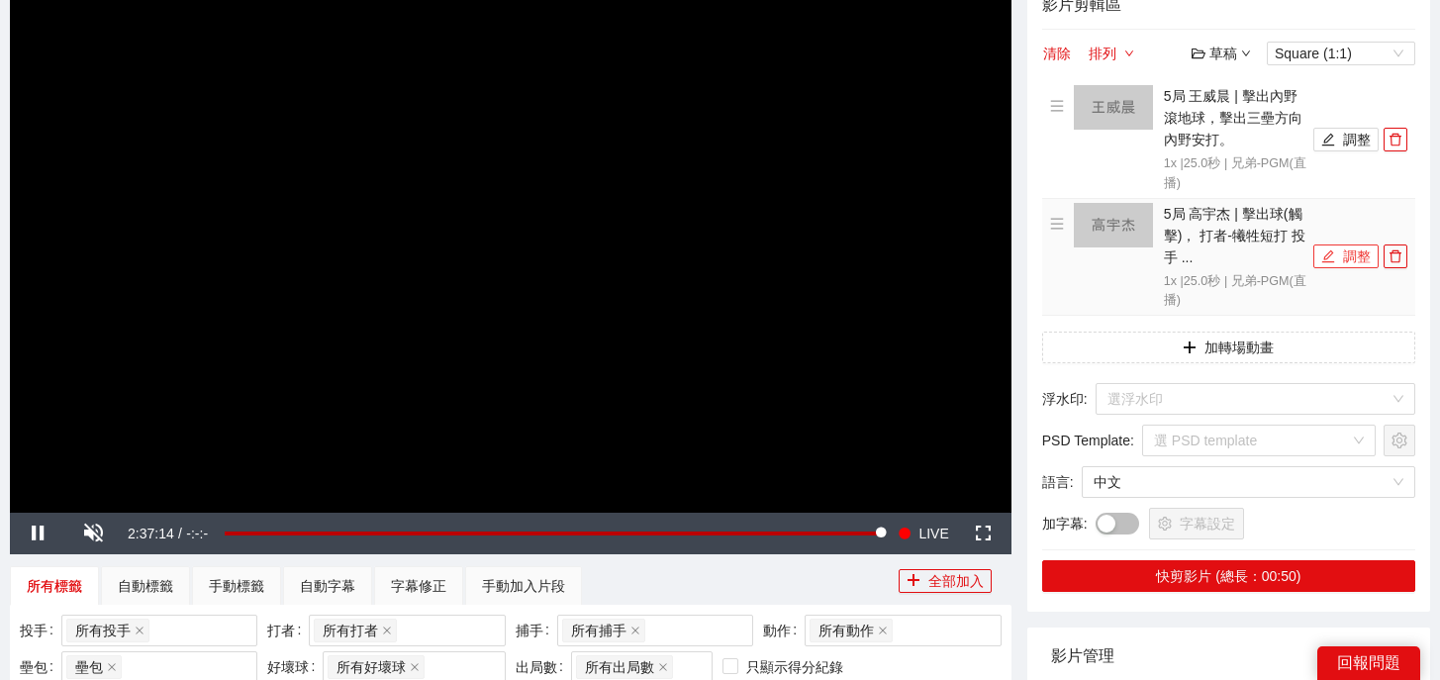
scroll to position [221, 0]
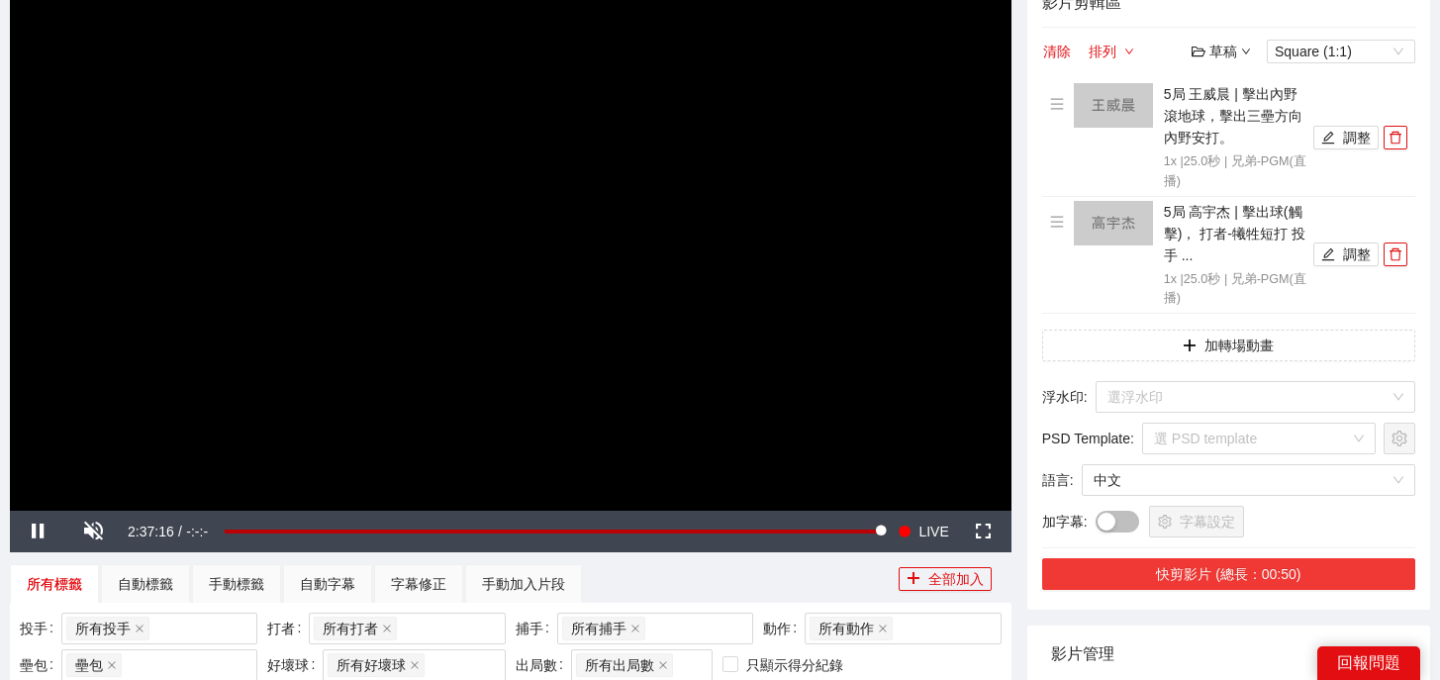
click at [1232, 576] on button "快剪影片 (總長：00:50)" at bounding box center [1228, 574] width 373 height 32
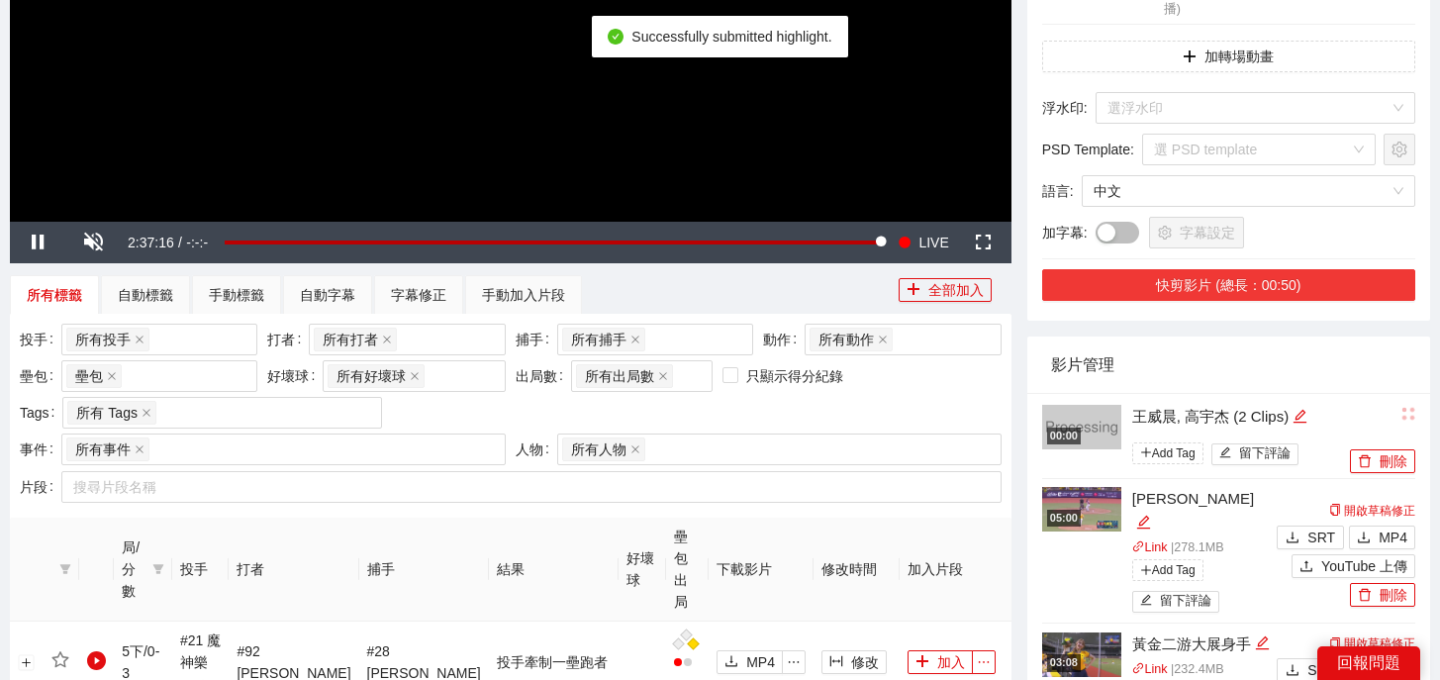
scroll to position [561, 0]
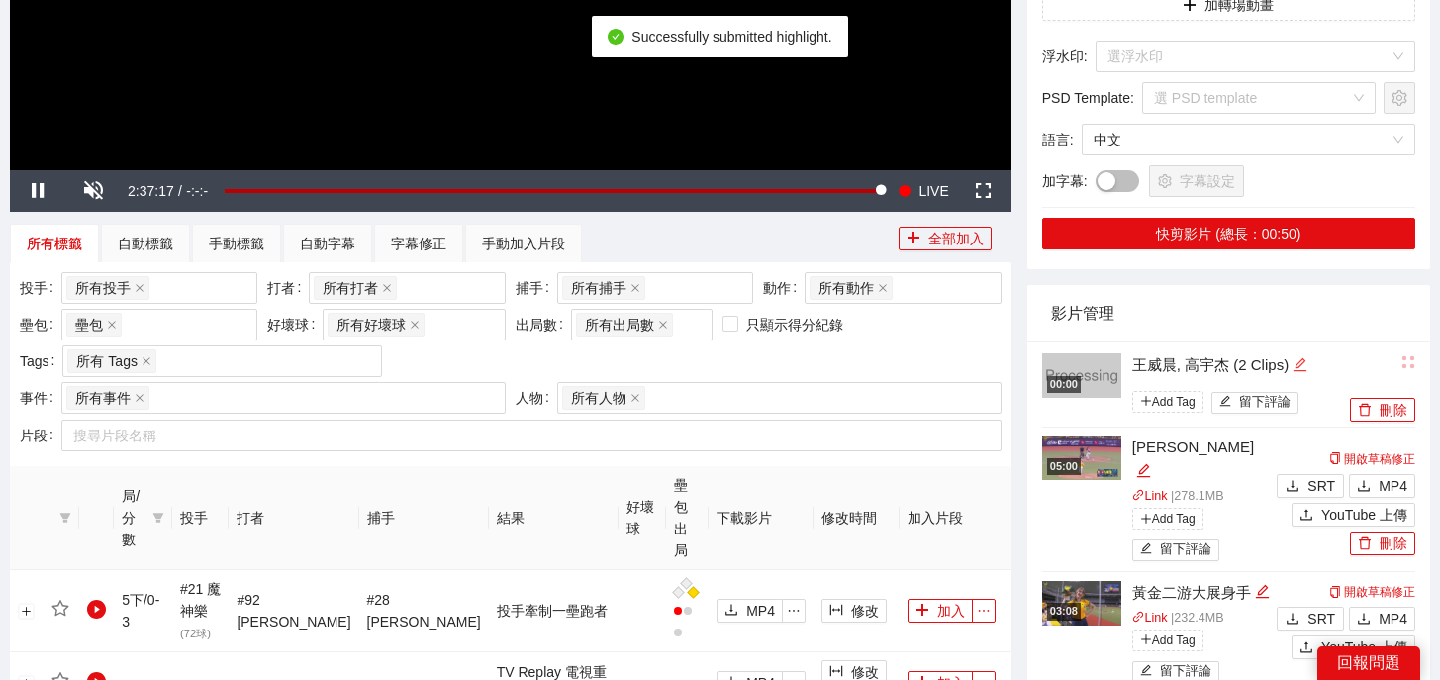
click at [1306, 364] on icon "edit" at bounding box center [1299, 364] width 15 height 15
drag, startPoint x: 1306, startPoint y: 364, endPoint x: 922, endPoint y: 357, distance: 384.0
type textarea "*"
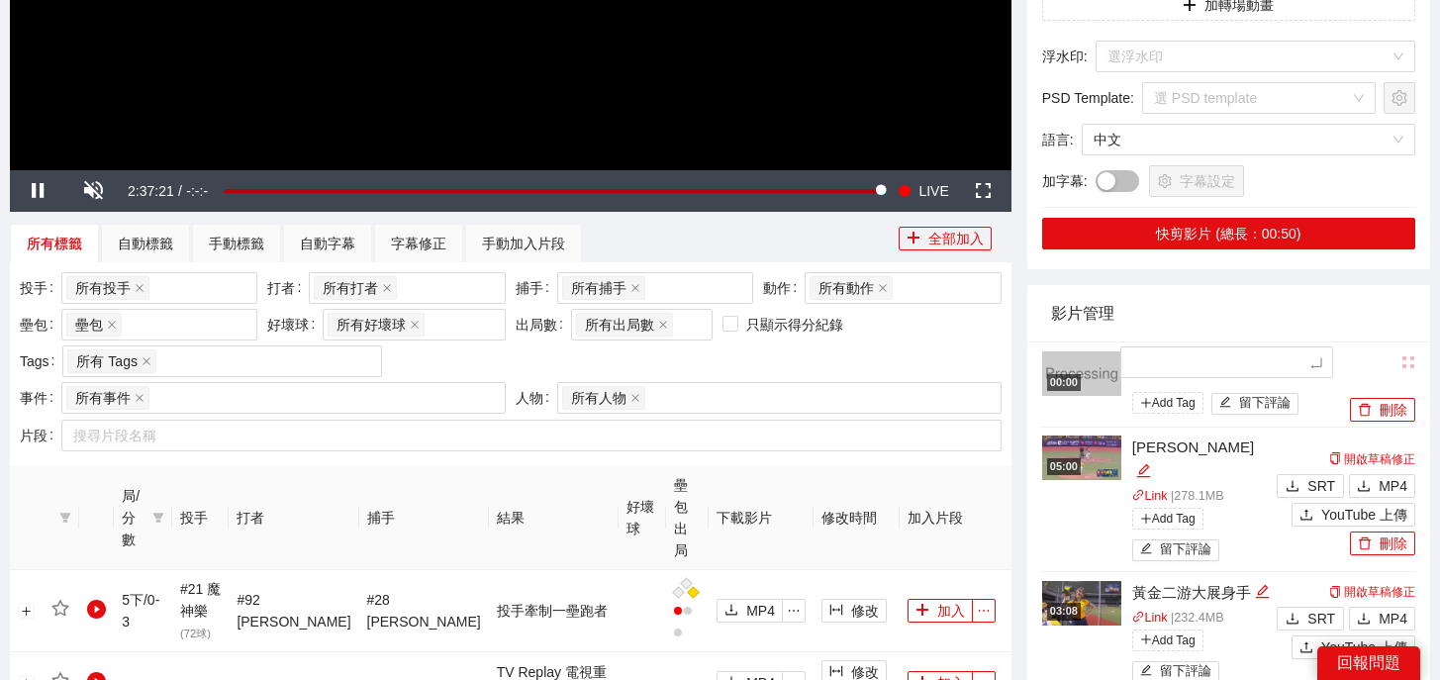
type textarea "*"
type textarea "**"
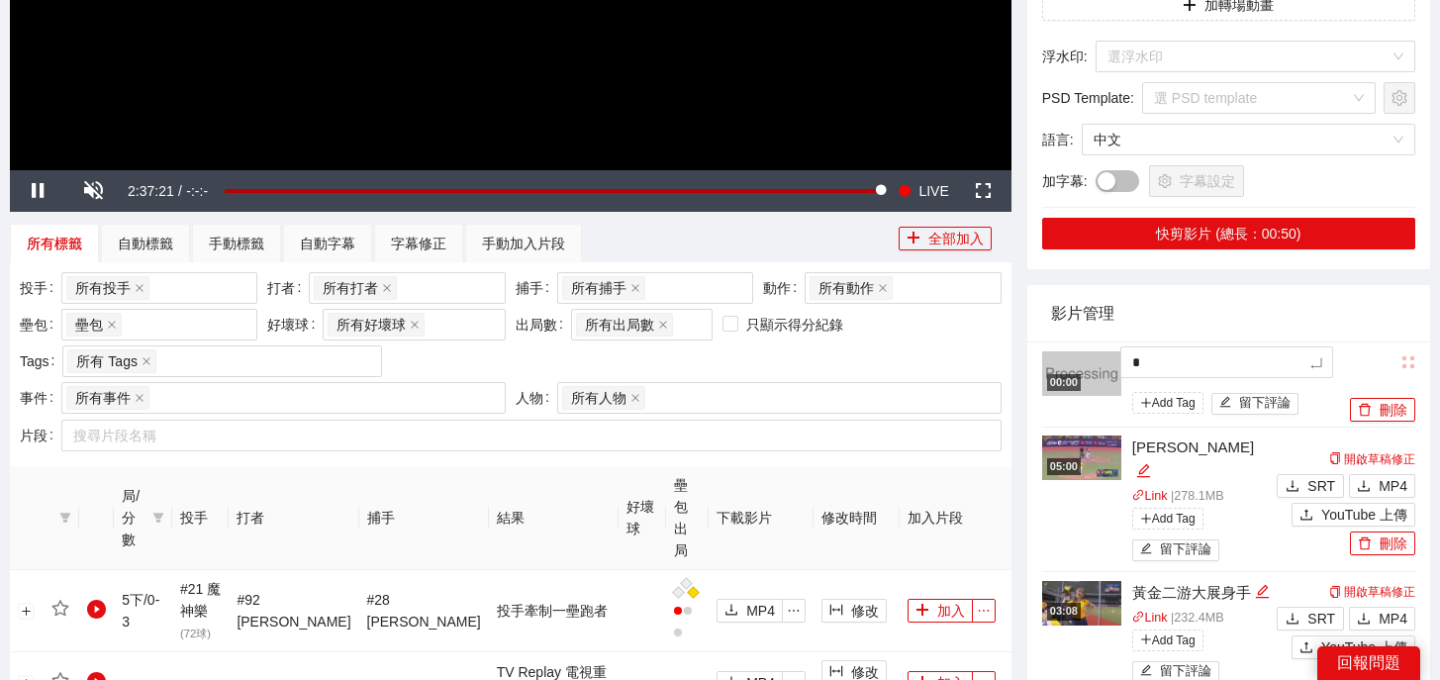
type textarea "**"
type textarea "***"
type textarea "**"
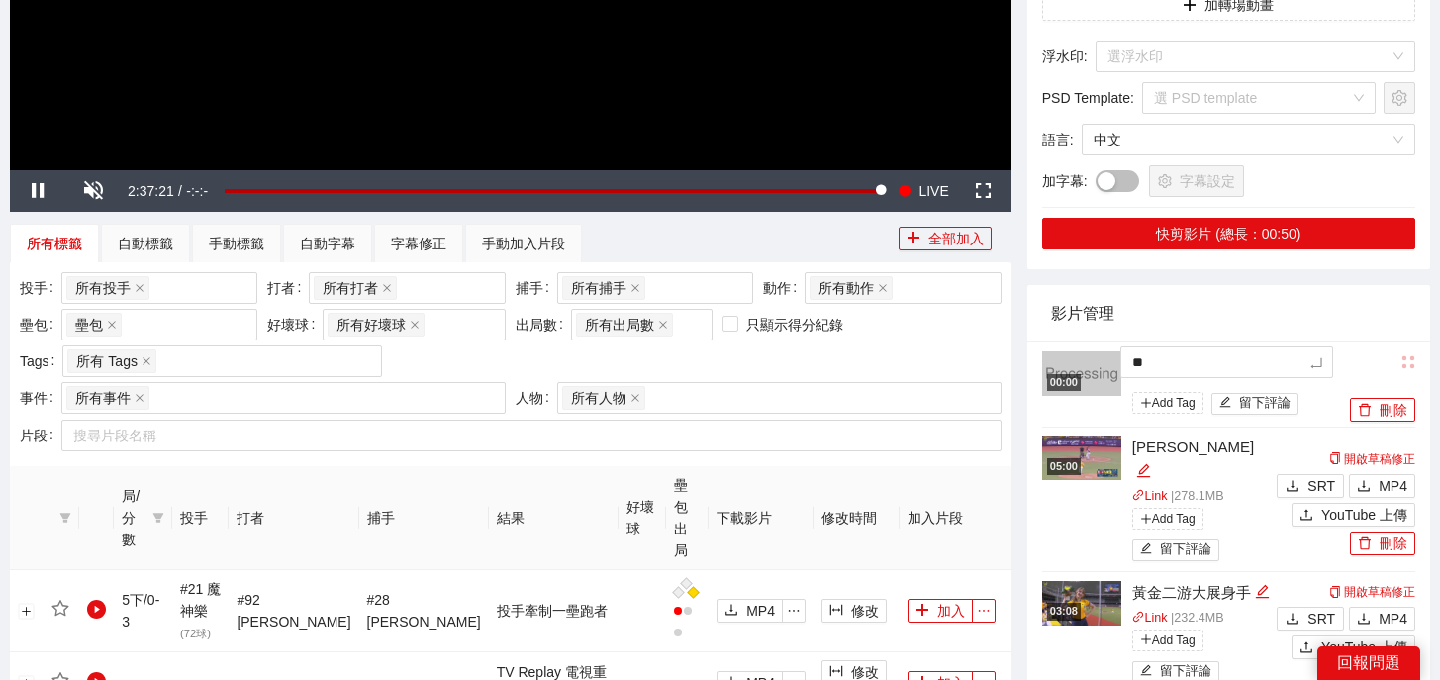
type textarea "**"
type textarea "****"
type textarea "*****"
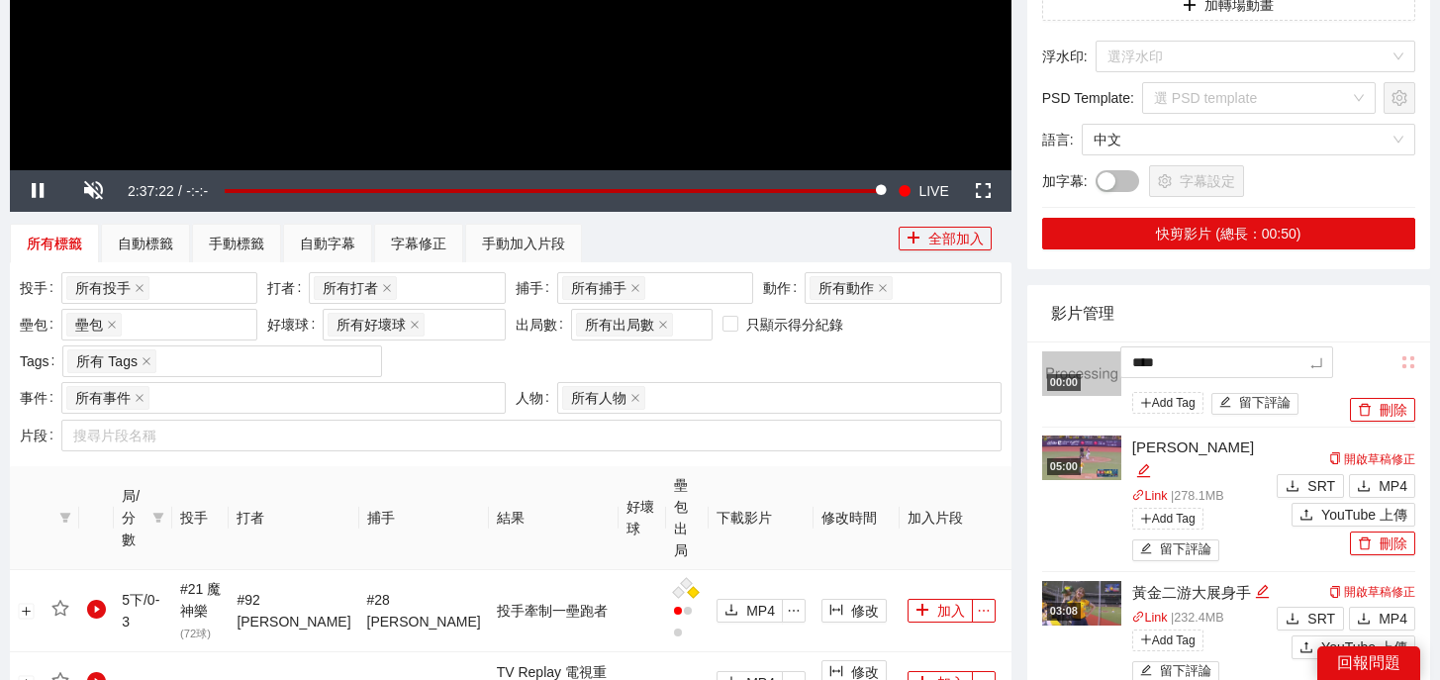
type textarea "*****"
type textarea "******"
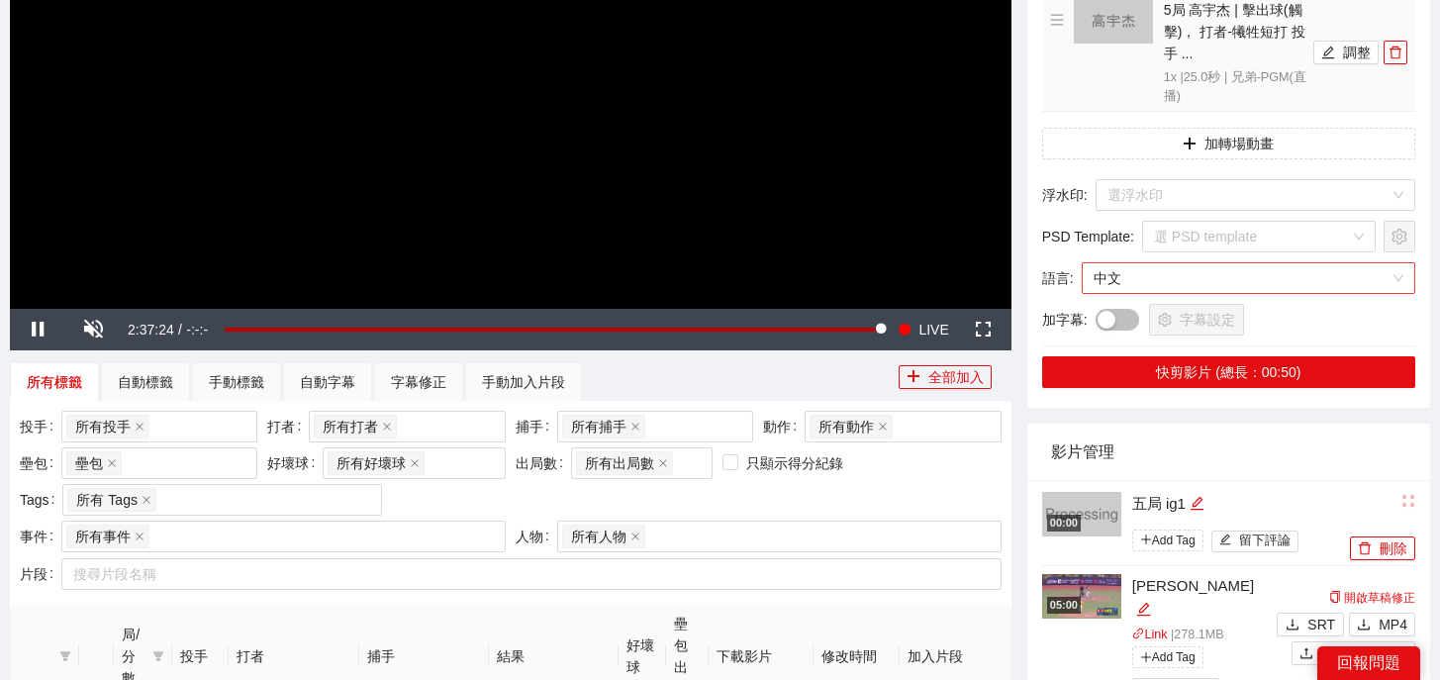
scroll to position [344, 0]
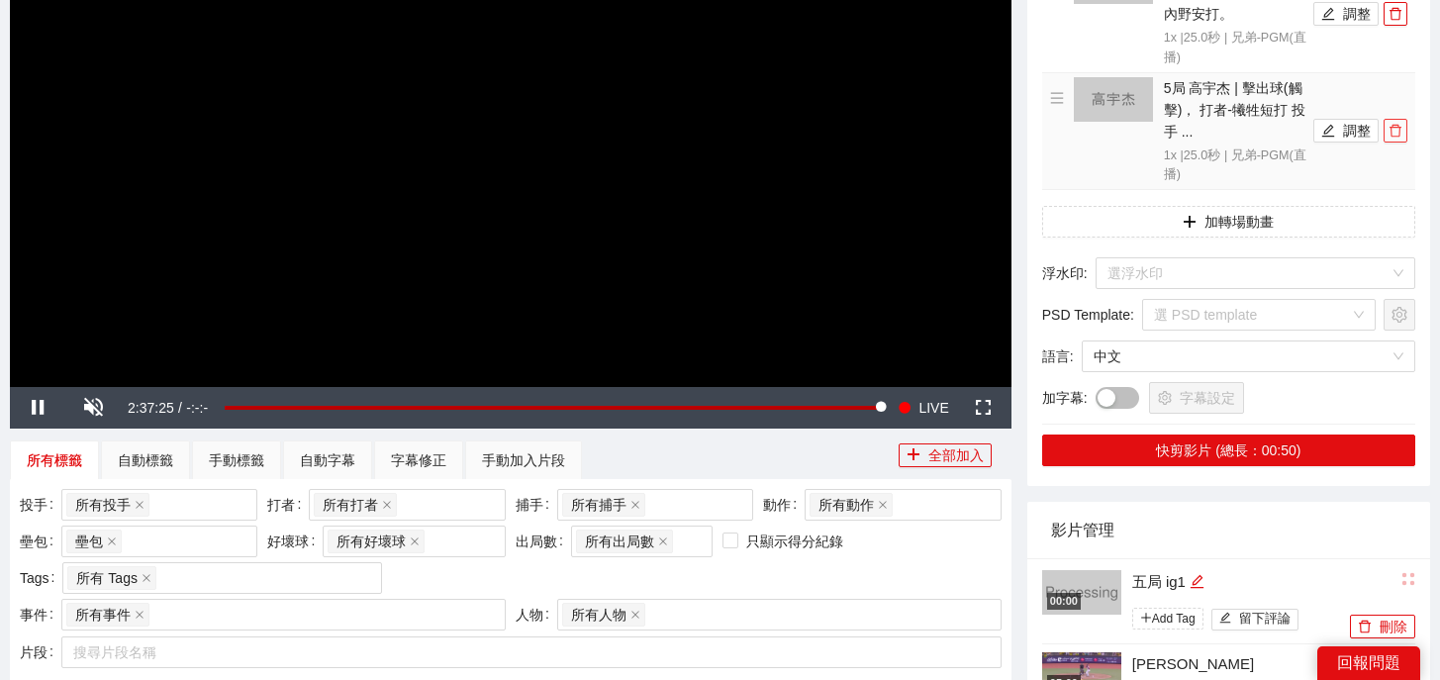
click at [1396, 129] on icon "delete" at bounding box center [1395, 131] width 14 height 14
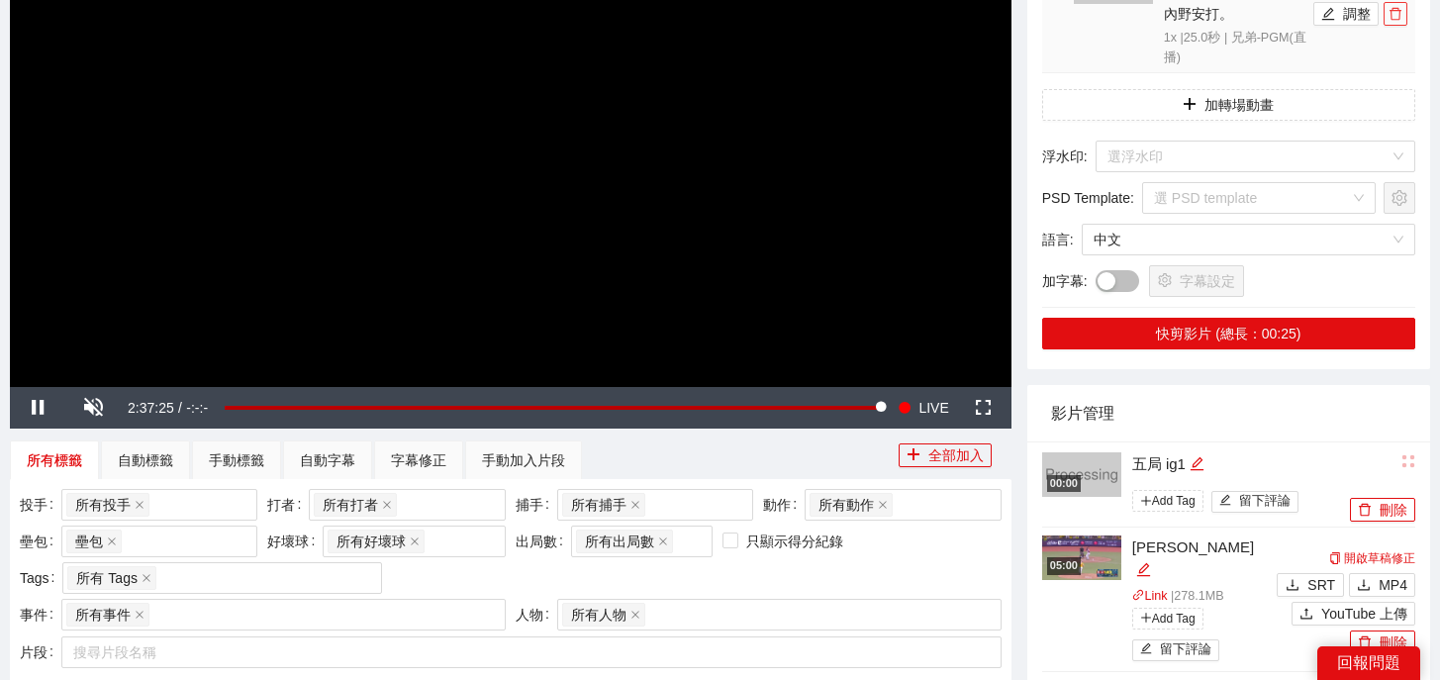
click at [1398, 22] on button "button" at bounding box center [1395, 14] width 24 height 24
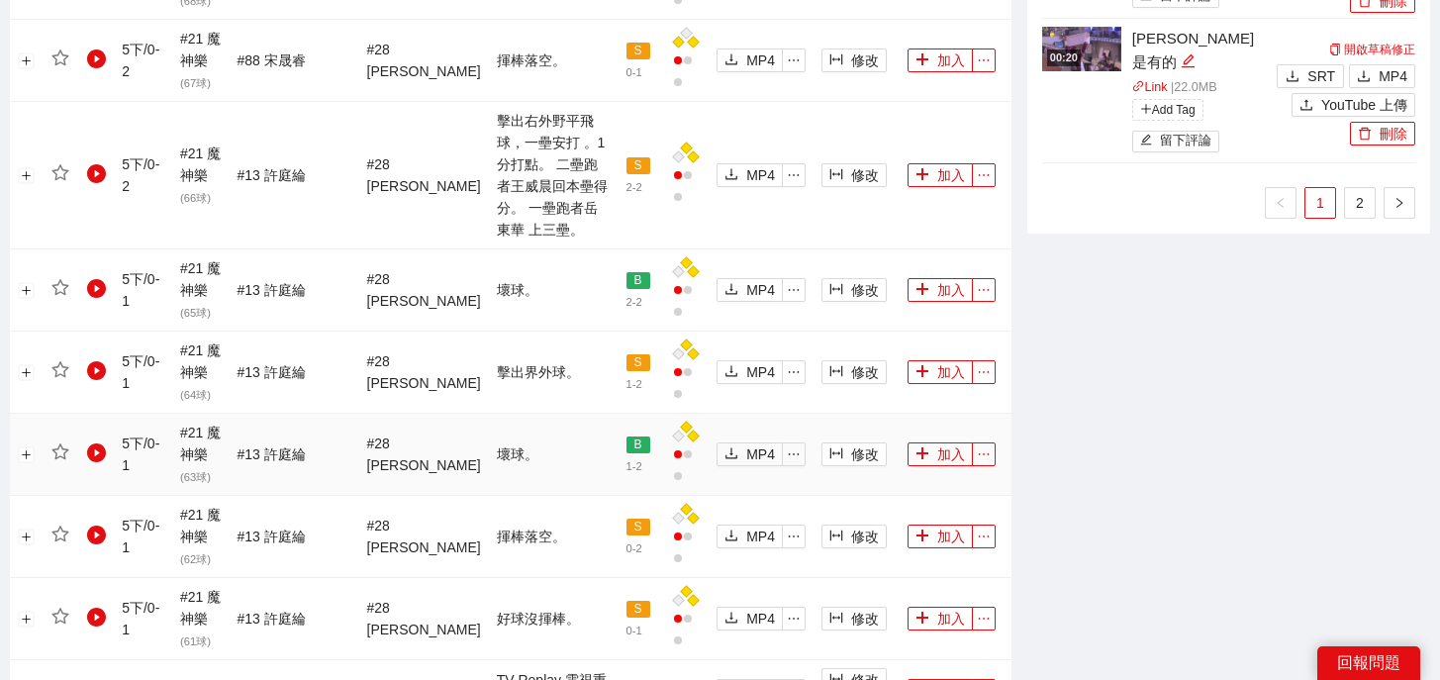
scroll to position [1757, 0]
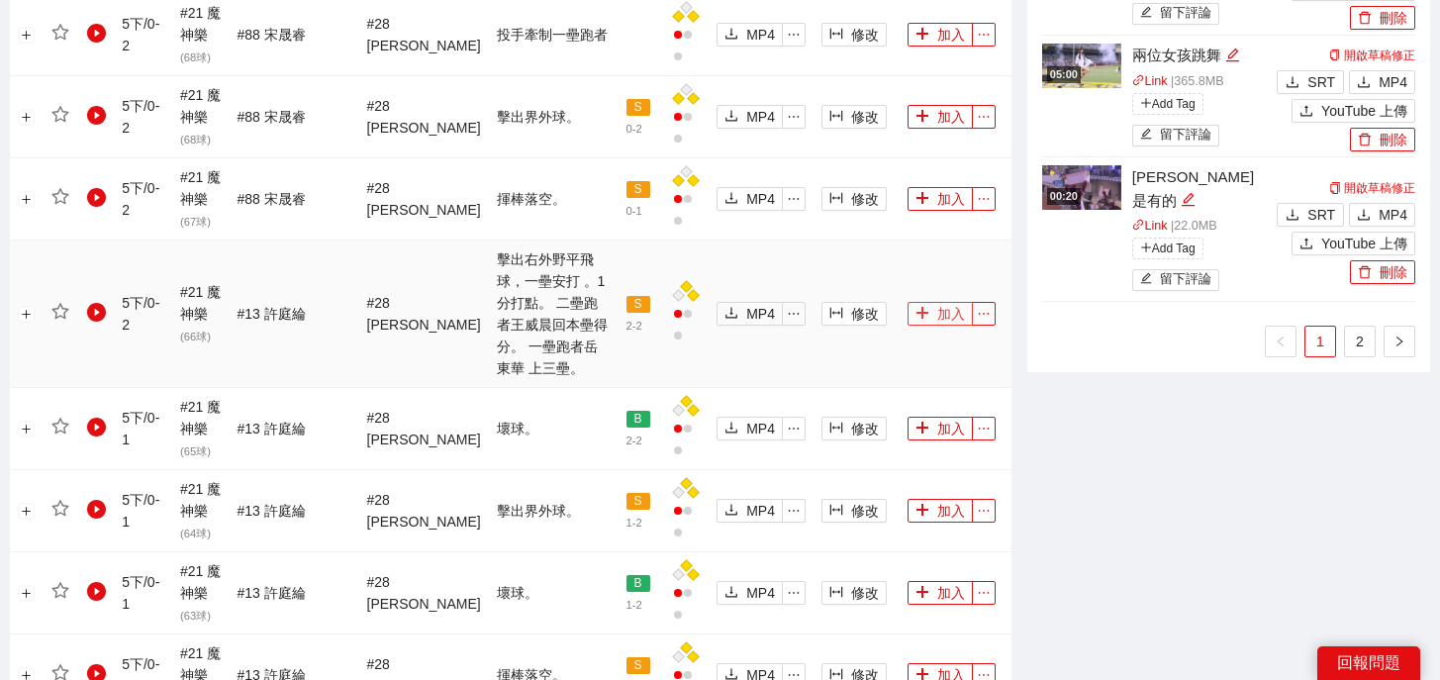
click at [935, 302] on button "加入" at bounding box center [939, 314] width 65 height 24
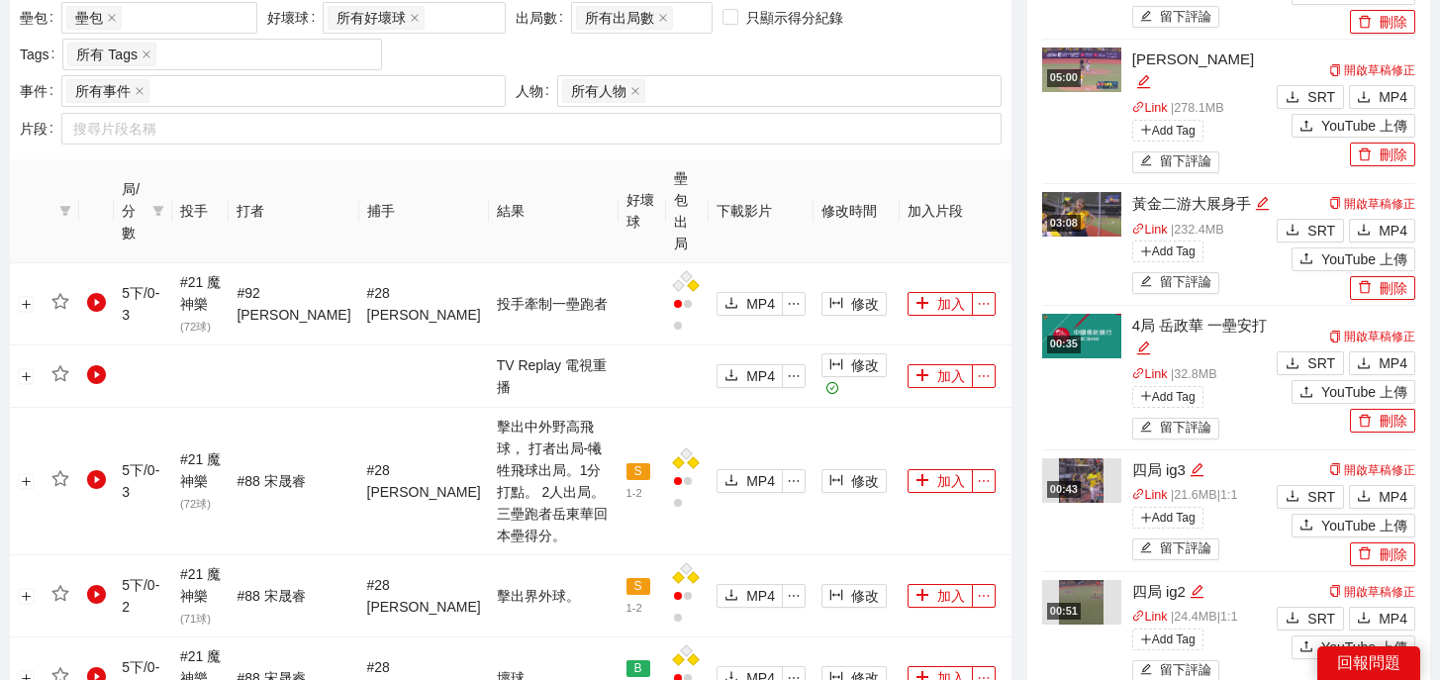
scroll to position [0, 0]
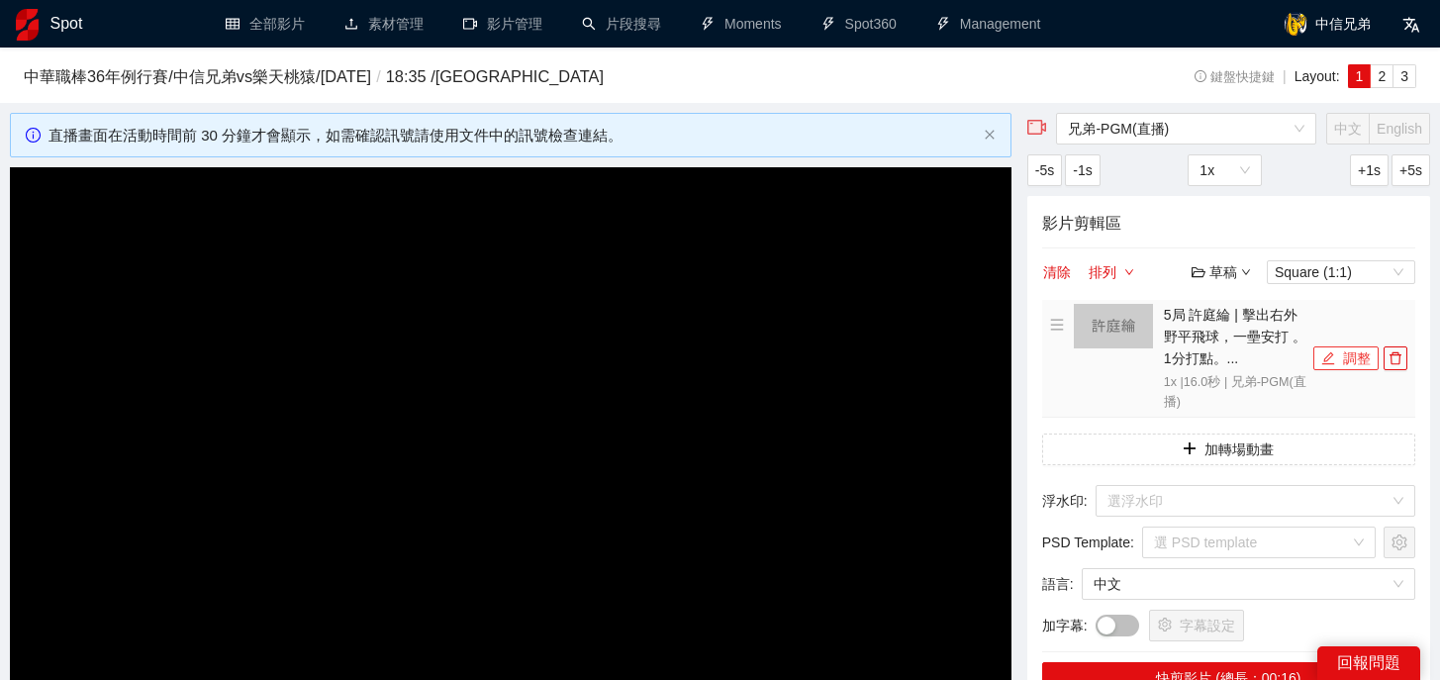
click at [1346, 366] on button "調整" at bounding box center [1345, 358] width 65 height 24
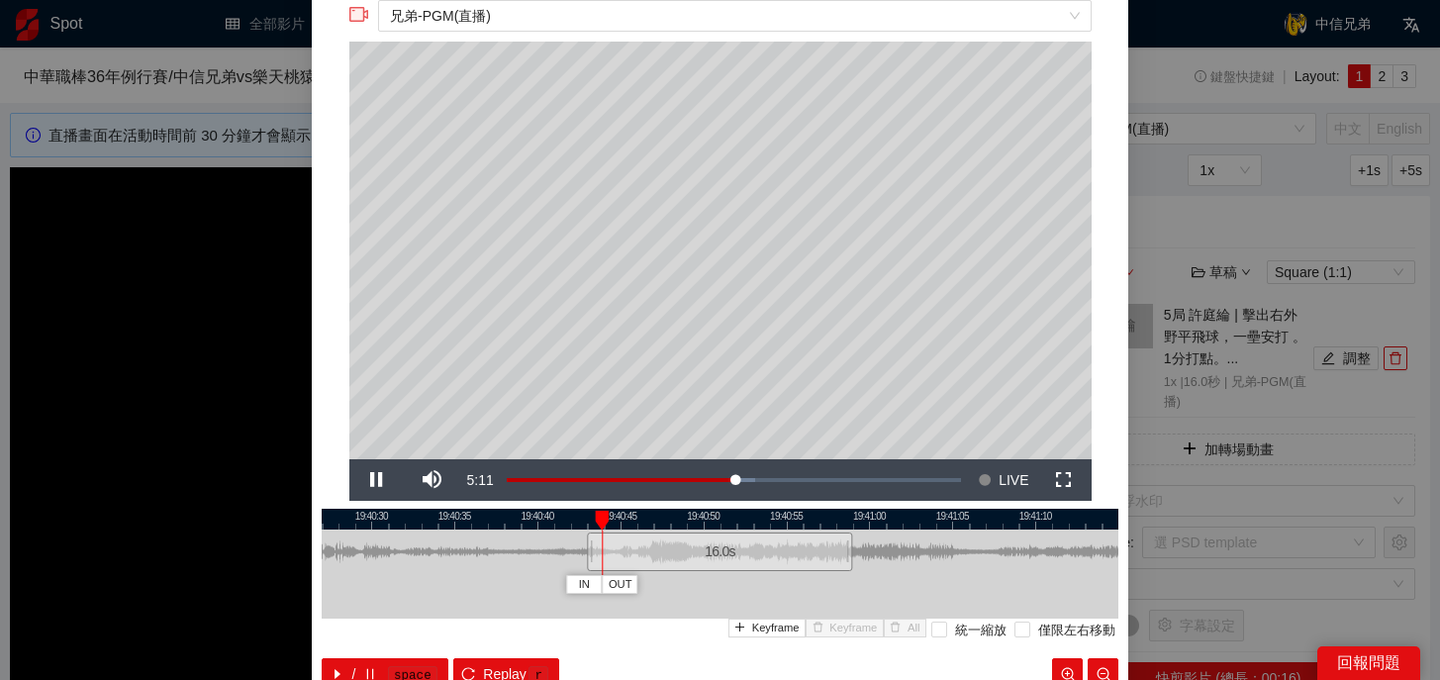
scroll to position [73, 0]
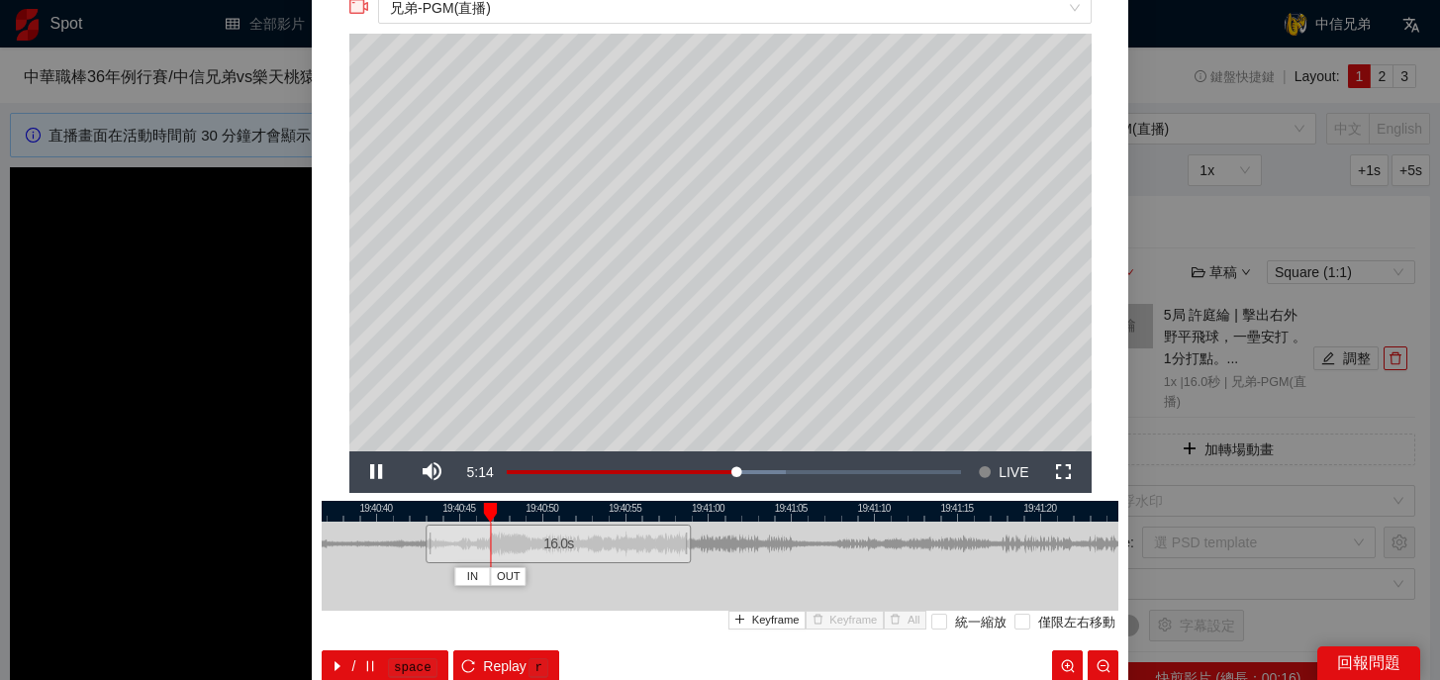
drag, startPoint x: 879, startPoint y: 508, endPoint x: 716, endPoint y: 508, distance: 162.3
click at [716, 508] on div at bounding box center [558, 511] width 797 height 21
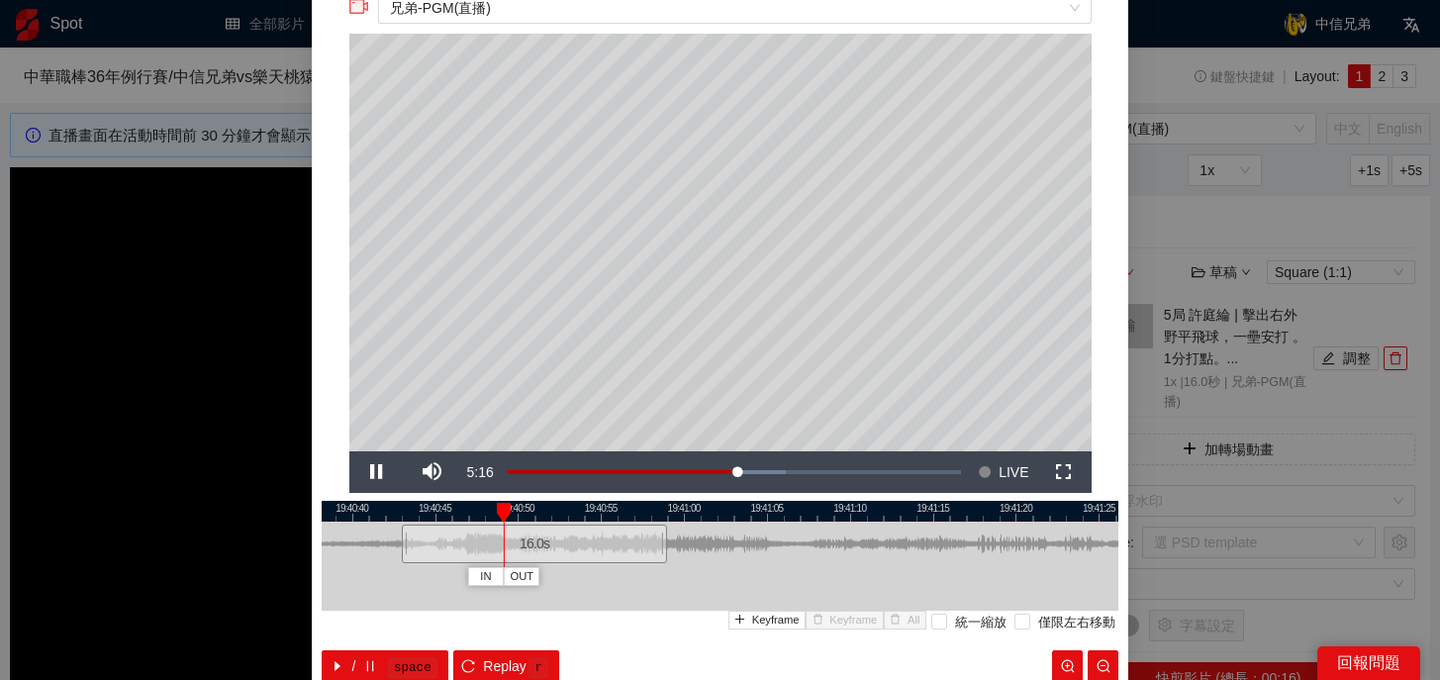
drag, startPoint x: 516, startPoint y: 509, endPoint x: 469, endPoint y: 503, distance: 46.9
click at [469, 503] on div at bounding box center [697, 511] width 797 height 21
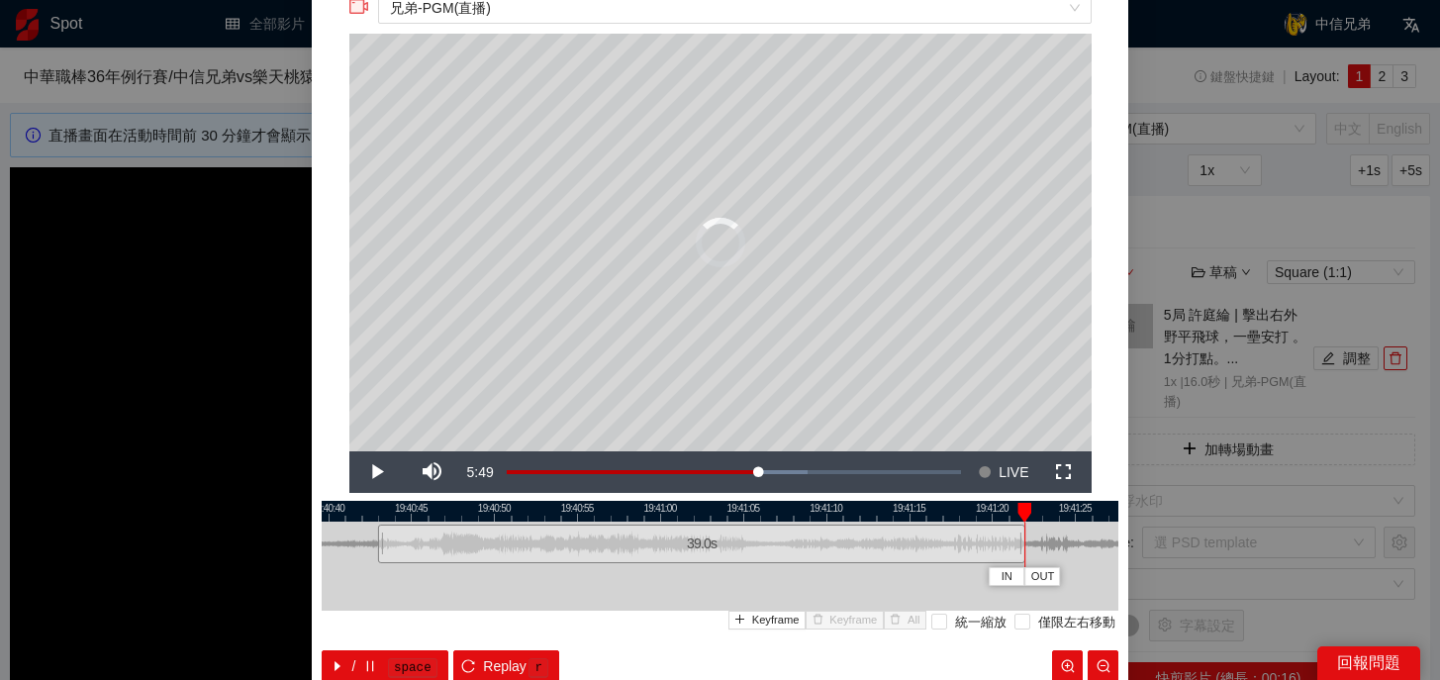
drag, startPoint x: 641, startPoint y: 542, endPoint x: 1027, endPoint y: 556, distance: 386.2
click at [1027, 556] on div at bounding box center [1022, 544] width 12 height 45
drag, startPoint x: 996, startPoint y: 510, endPoint x: 682, endPoint y: 510, distance: 313.7
click at [682, 510] on div at bounding box center [713, 511] width 797 height 21
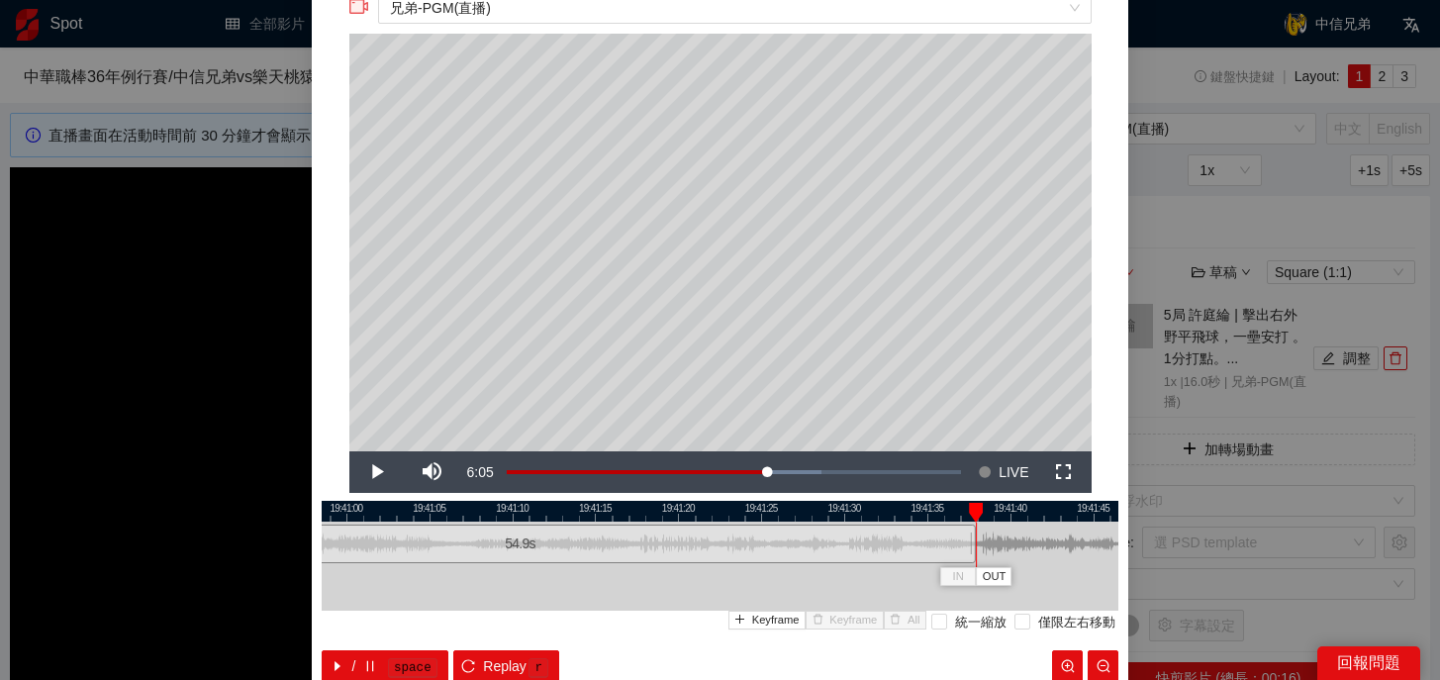
drag, startPoint x: 707, startPoint y: 546, endPoint x: 967, endPoint y: 554, distance: 260.4
click at [967, 554] on div at bounding box center [973, 544] width 12 height 45
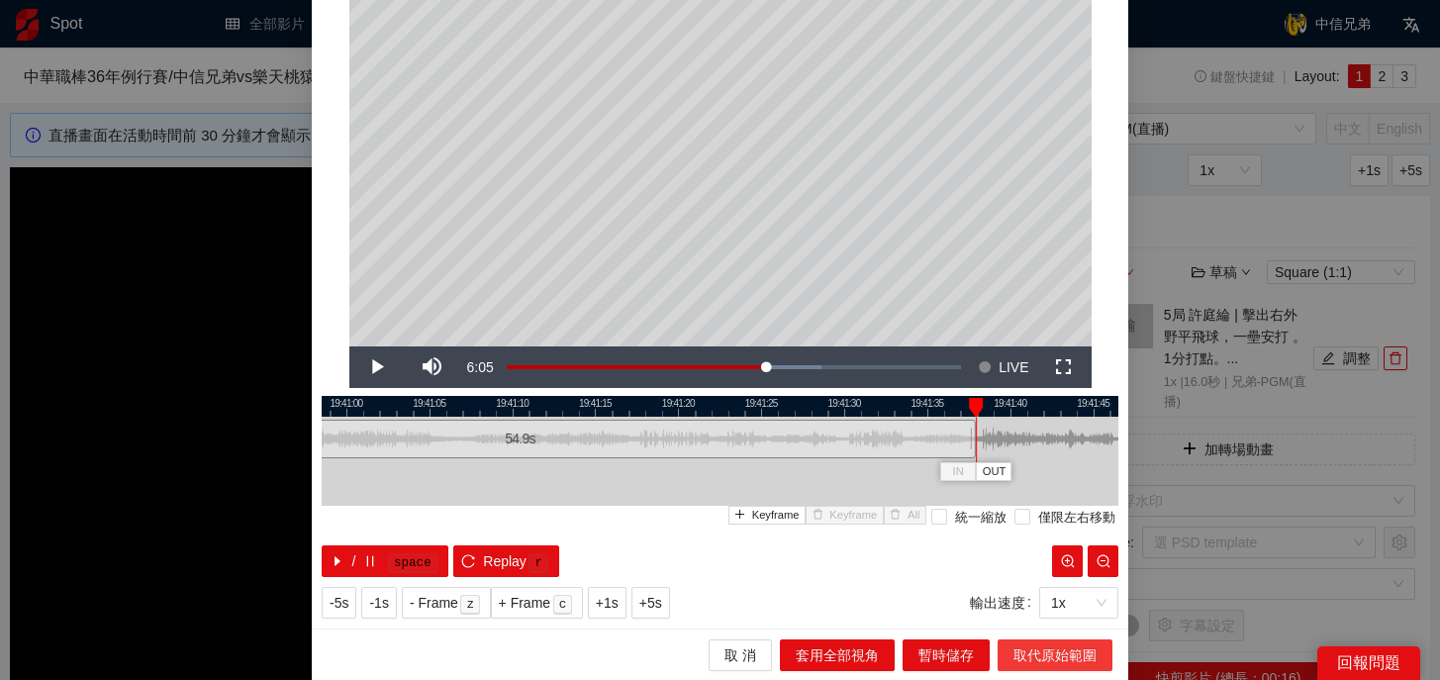
click at [1024, 659] on span "取代原始範圍" at bounding box center [1054, 655] width 83 height 22
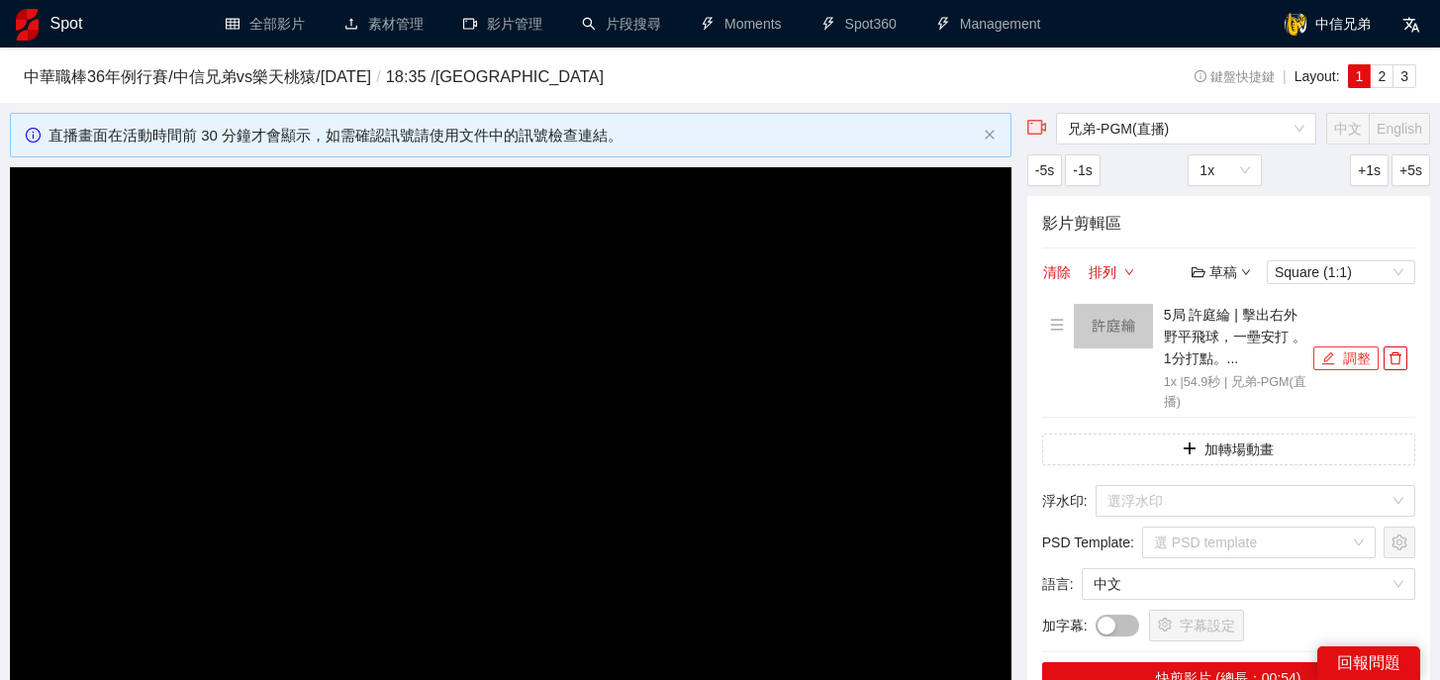
scroll to position [490, 0]
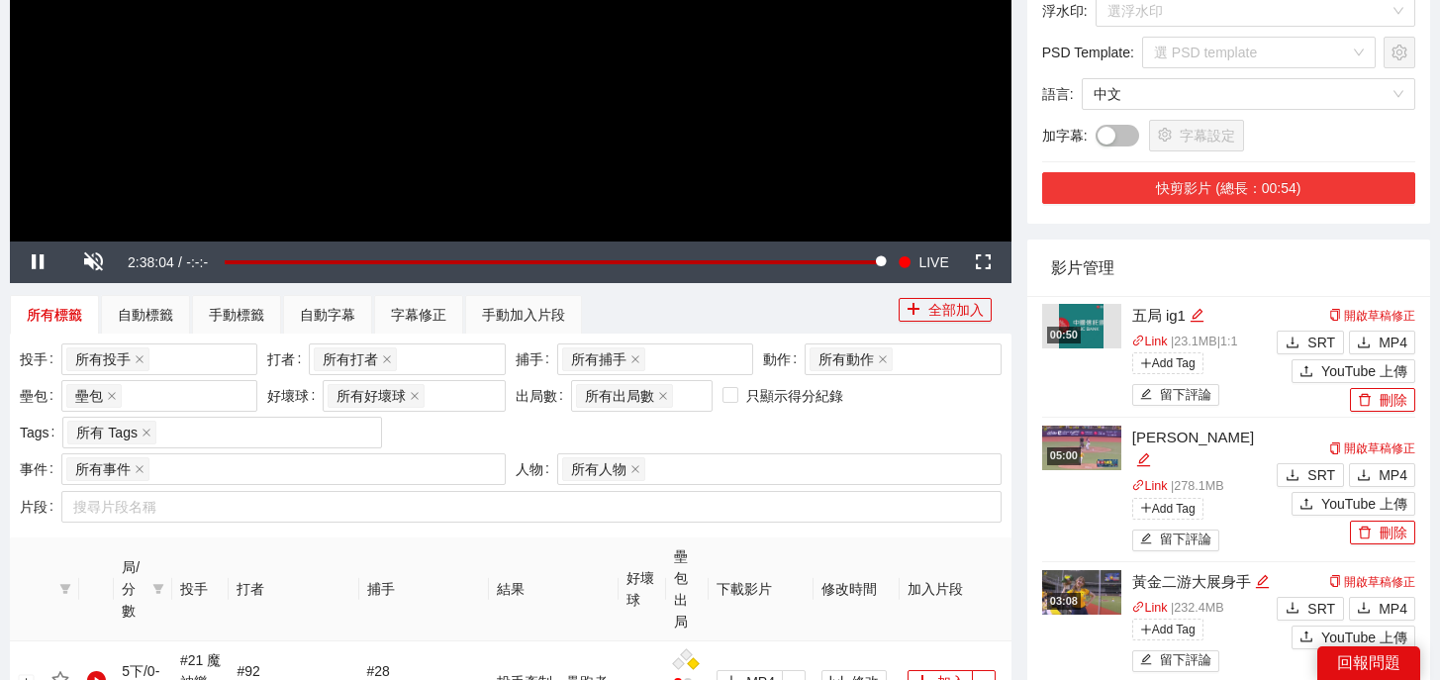
click at [1217, 192] on button "快剪影片 (總長：00:54)" at bounding box center [1228, 188] width 373 height 32
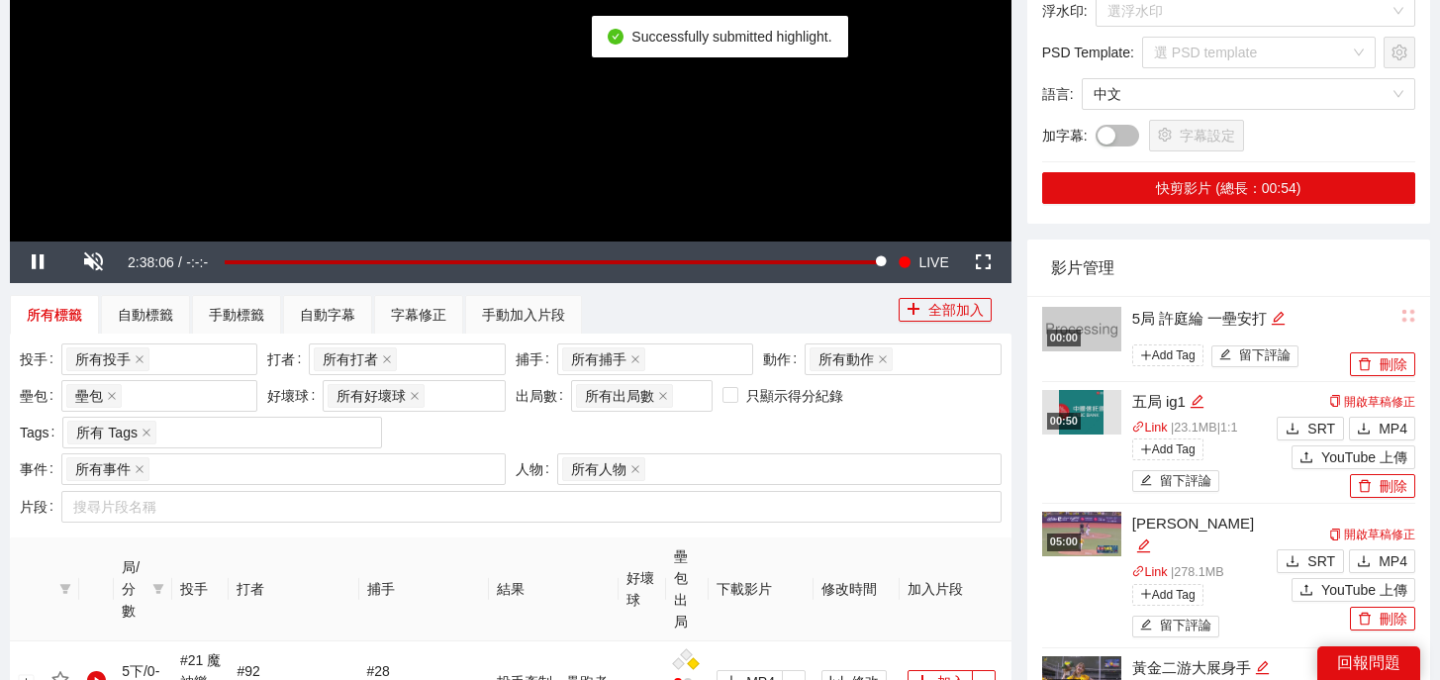
click at [1290, 318] on div "5局 許庭綸 一壘安打" at bounding box center [1238, 319] width 213 height 24
click at [1283, 319] on icon "edit" at bounding box center [1278, 318] width 13 height 13
drag, startPoint x: 1297, startPoint y: 315, endPoint x: 926, endPoint y: 304, distance: 371.2
type textarea "*"
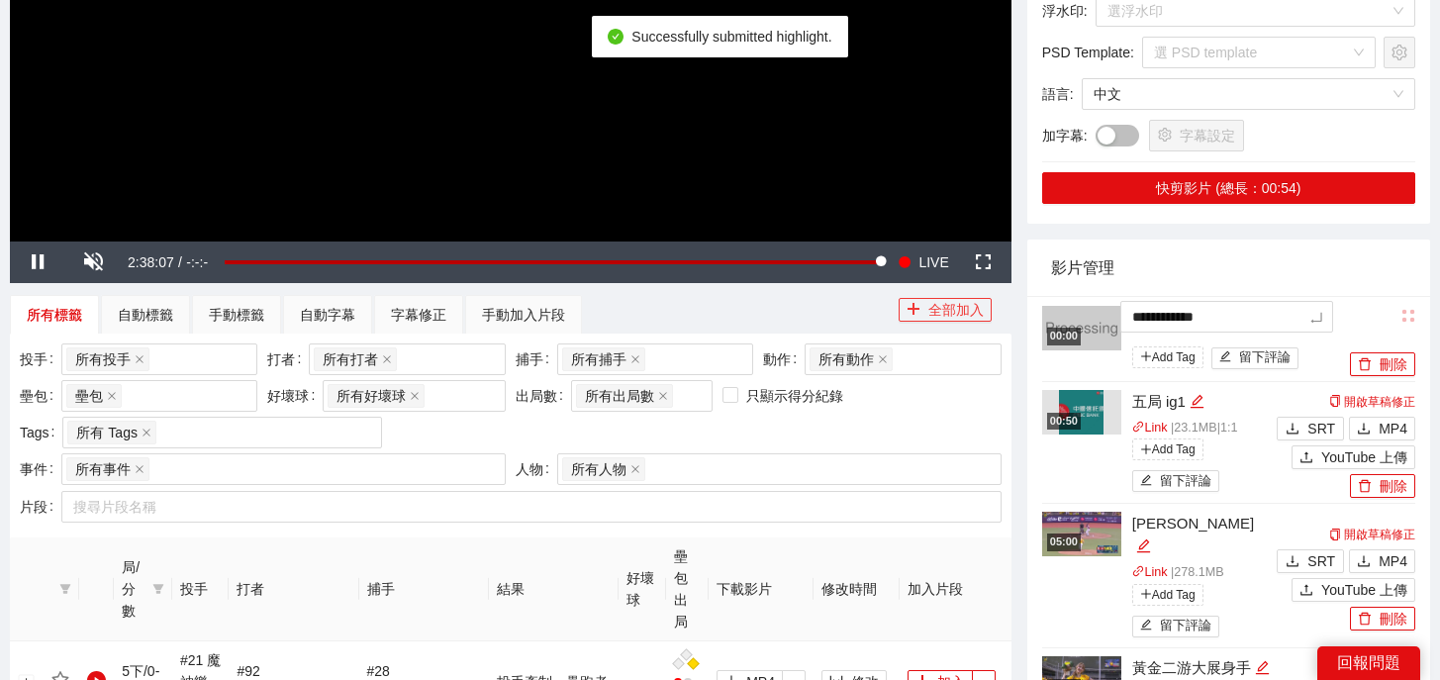
type textarea "*"
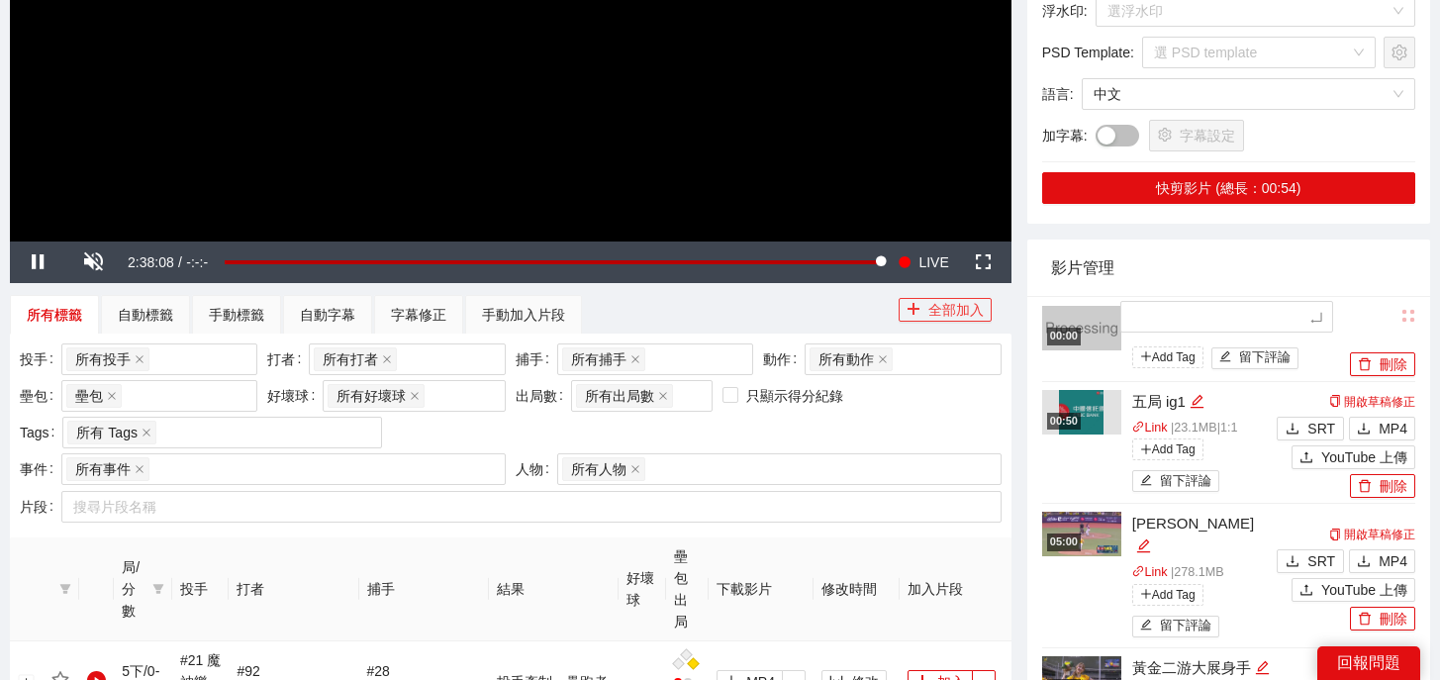
type textarea "*"
type textarea "**"
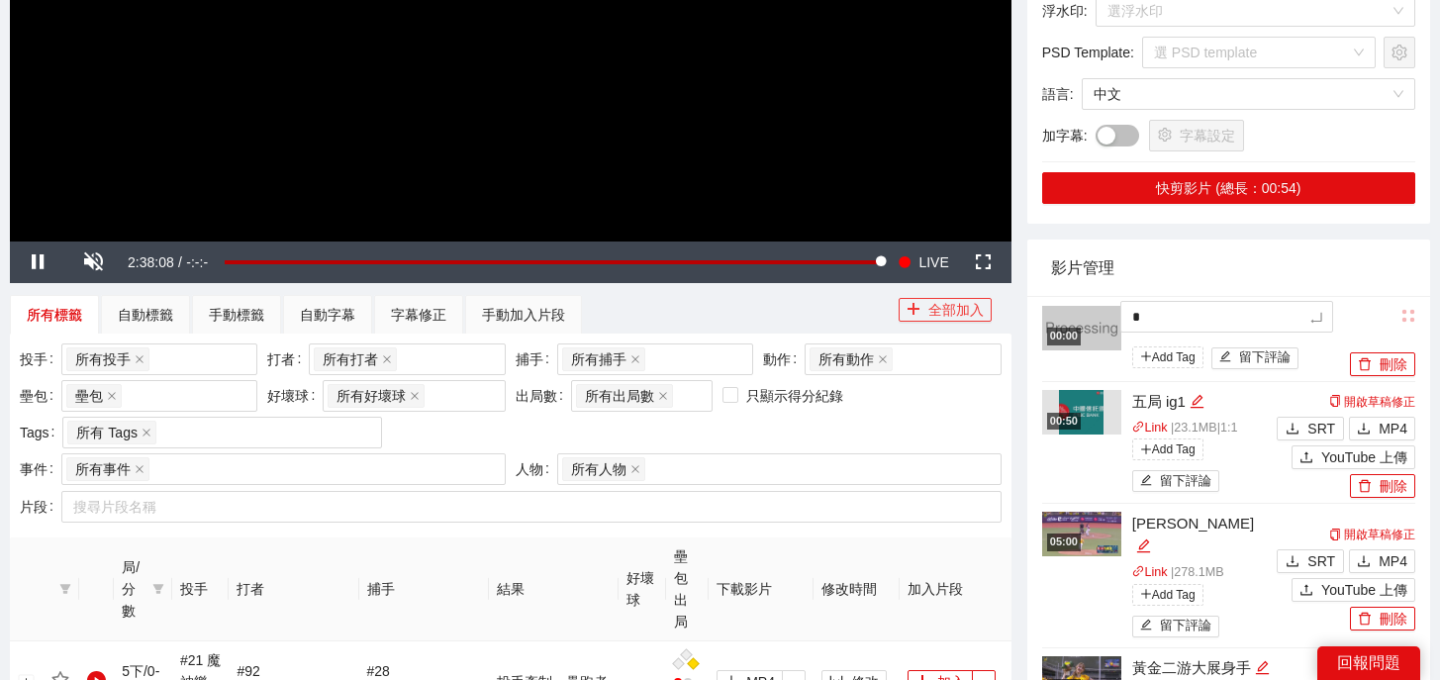
type textarea "**"
type textarea "***"
type textarea "**"
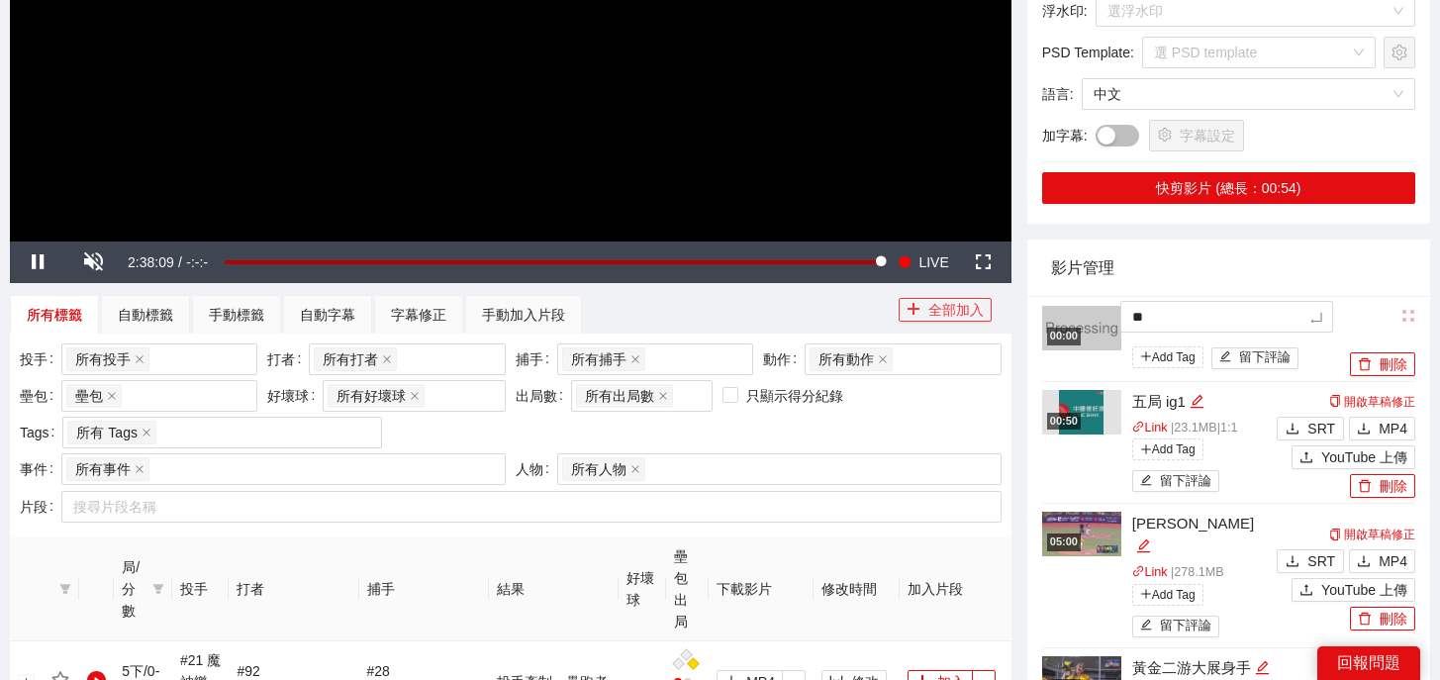
type textarea "**"
type textarea "****"
type textarea "*****"
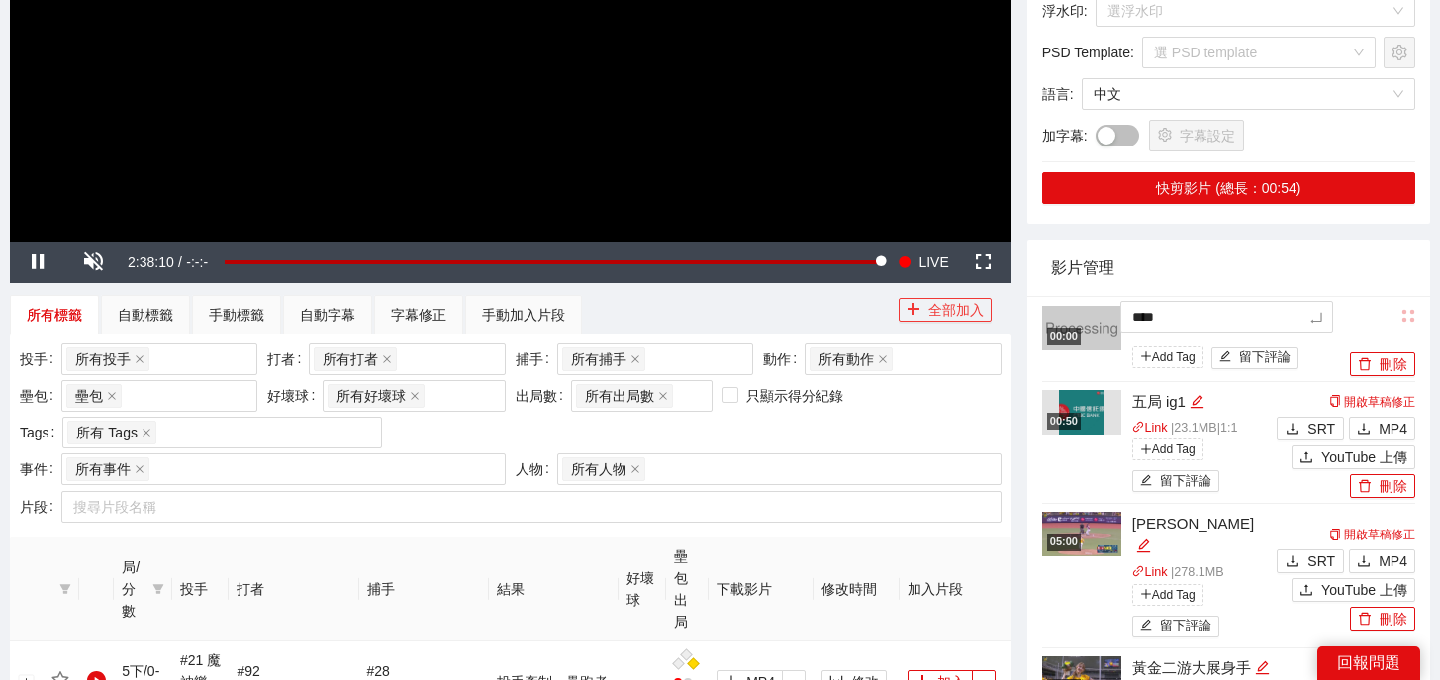
type textarea "*****"
type textarea "******"
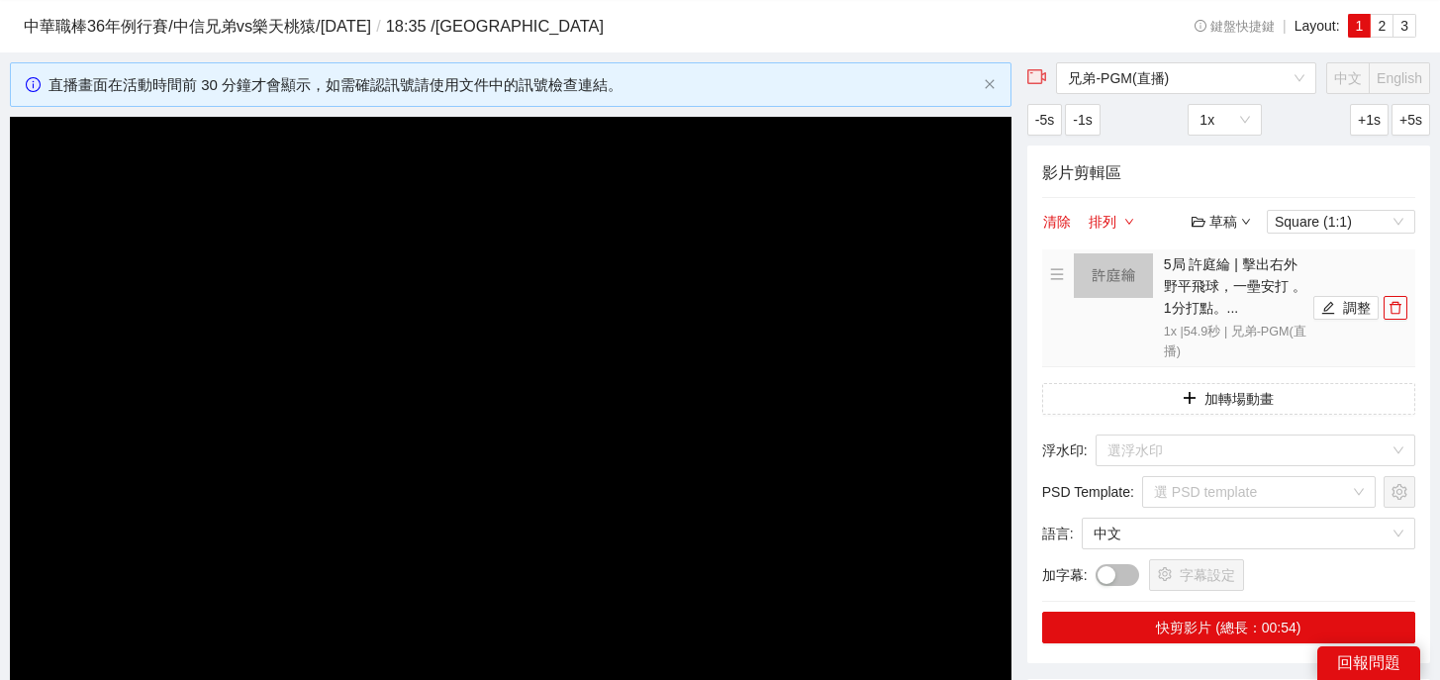
scroll to position [0, 0]
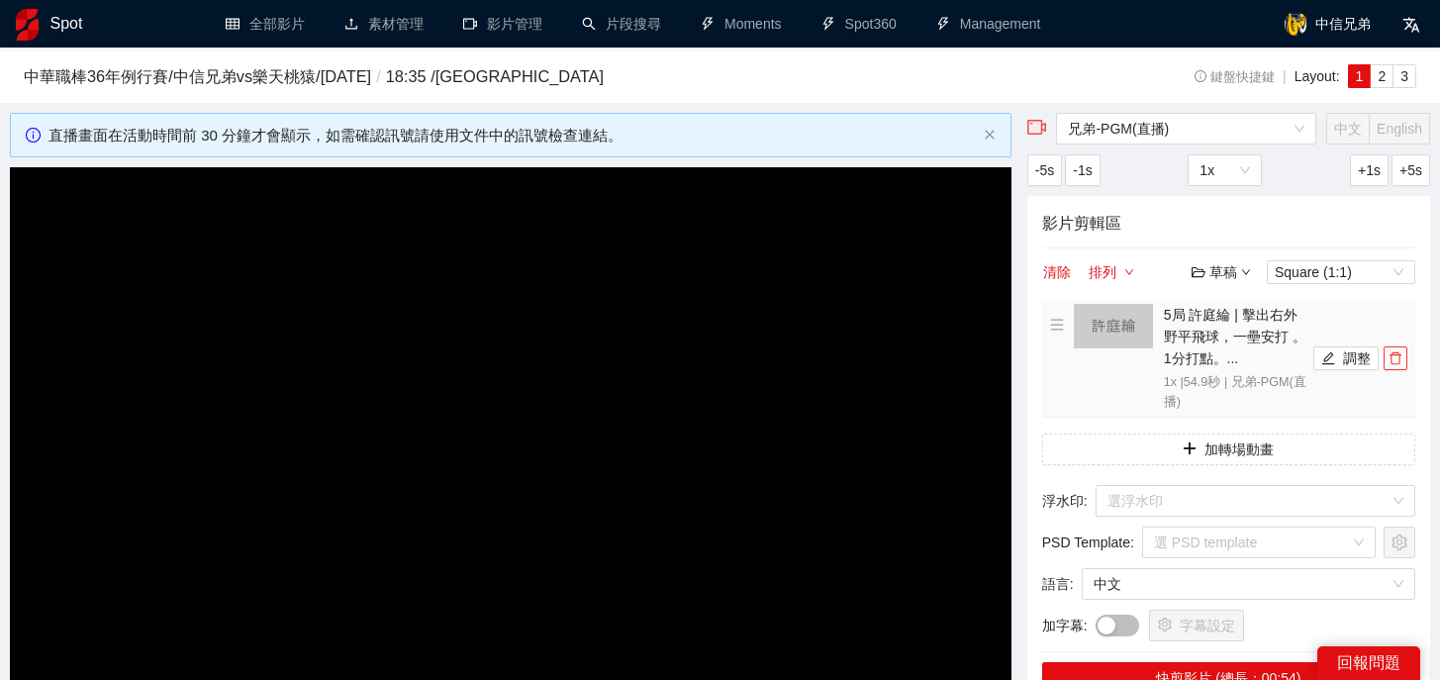
click at [1396, 356] on icon "delete" at bounding box center [1395, 358] width 14 height 14
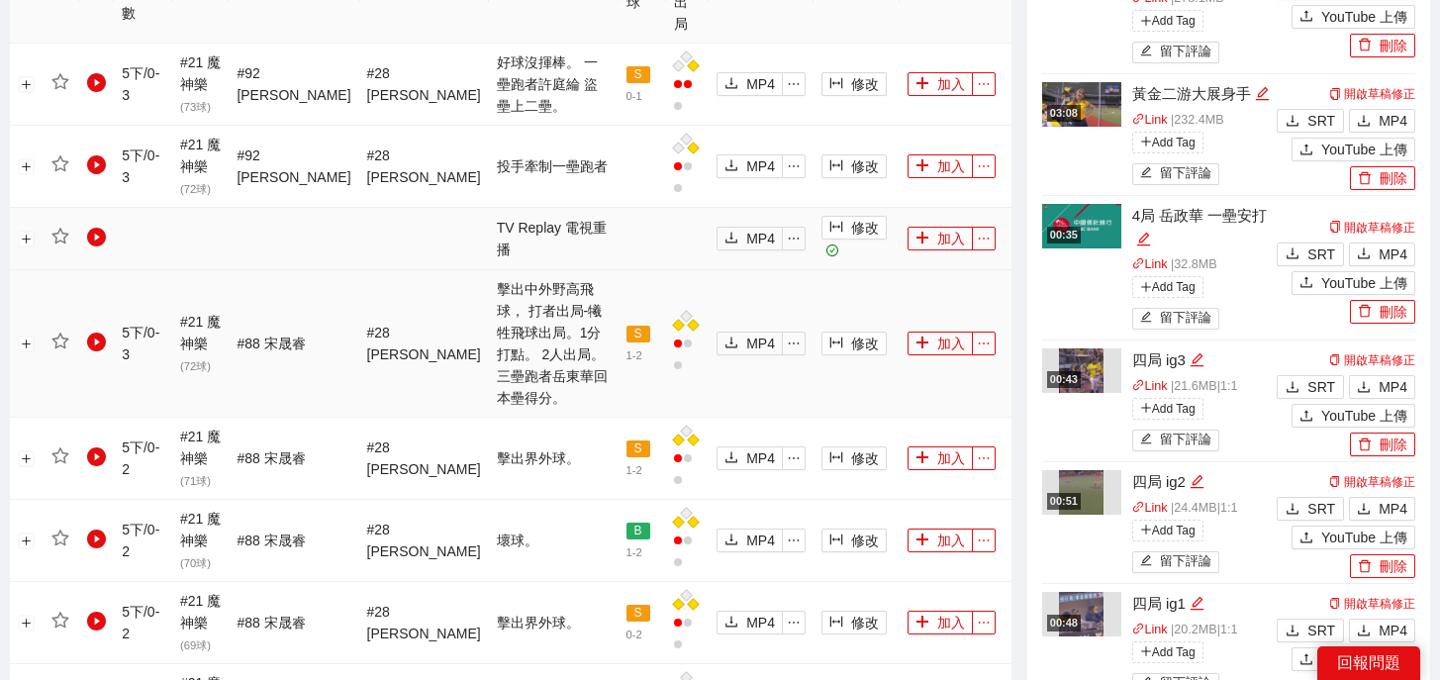
scroll to position [1089, 0]
click at [931, 331] on button "加入" at bounding box center [939, 343] width 65 height 24
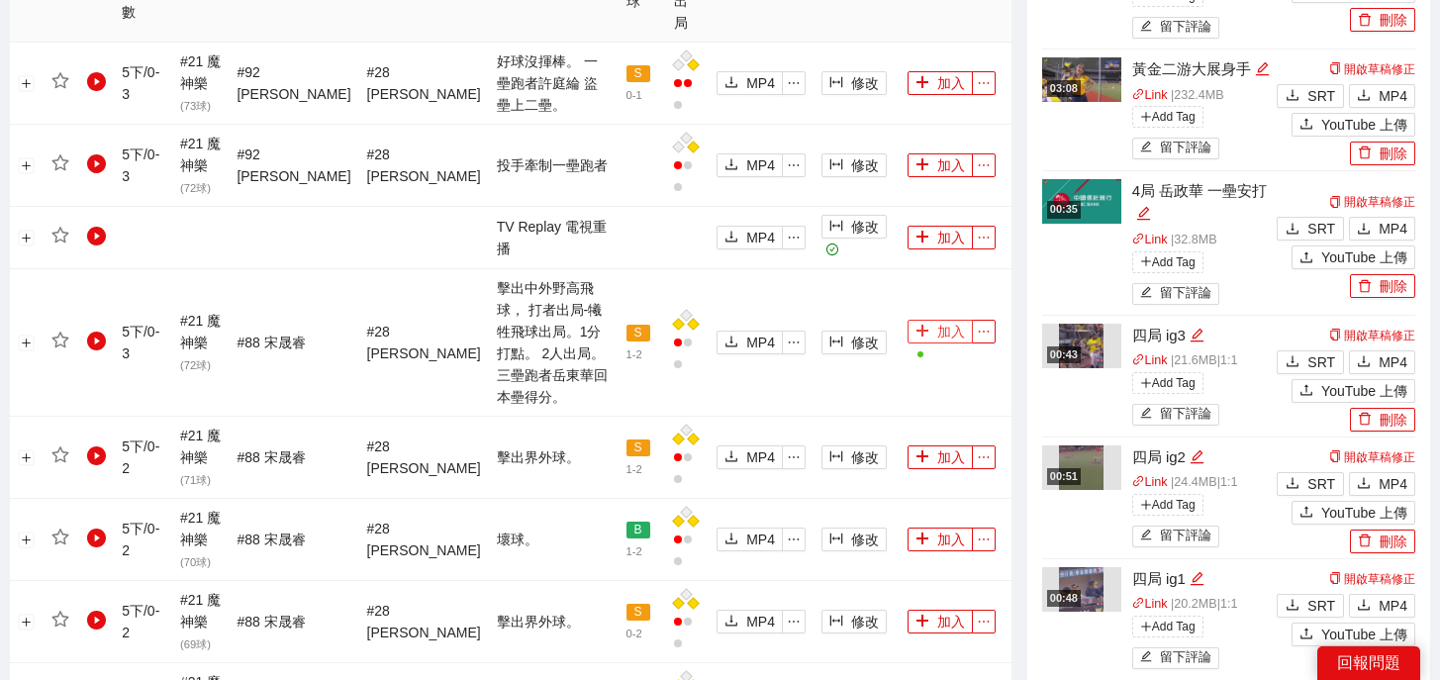
scroll to position [0, 0]
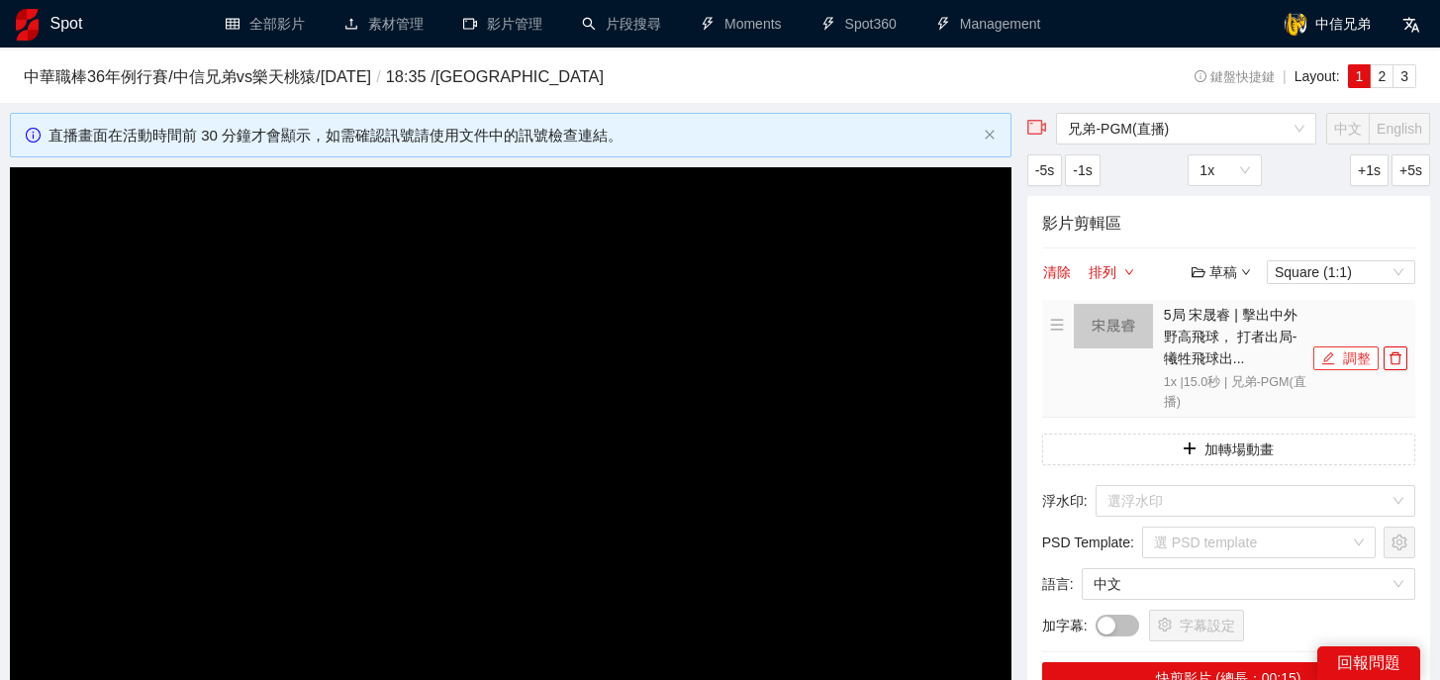
click at [1336, 357] on button "調整" at bounding box center [1345, 358] width 65 height 24
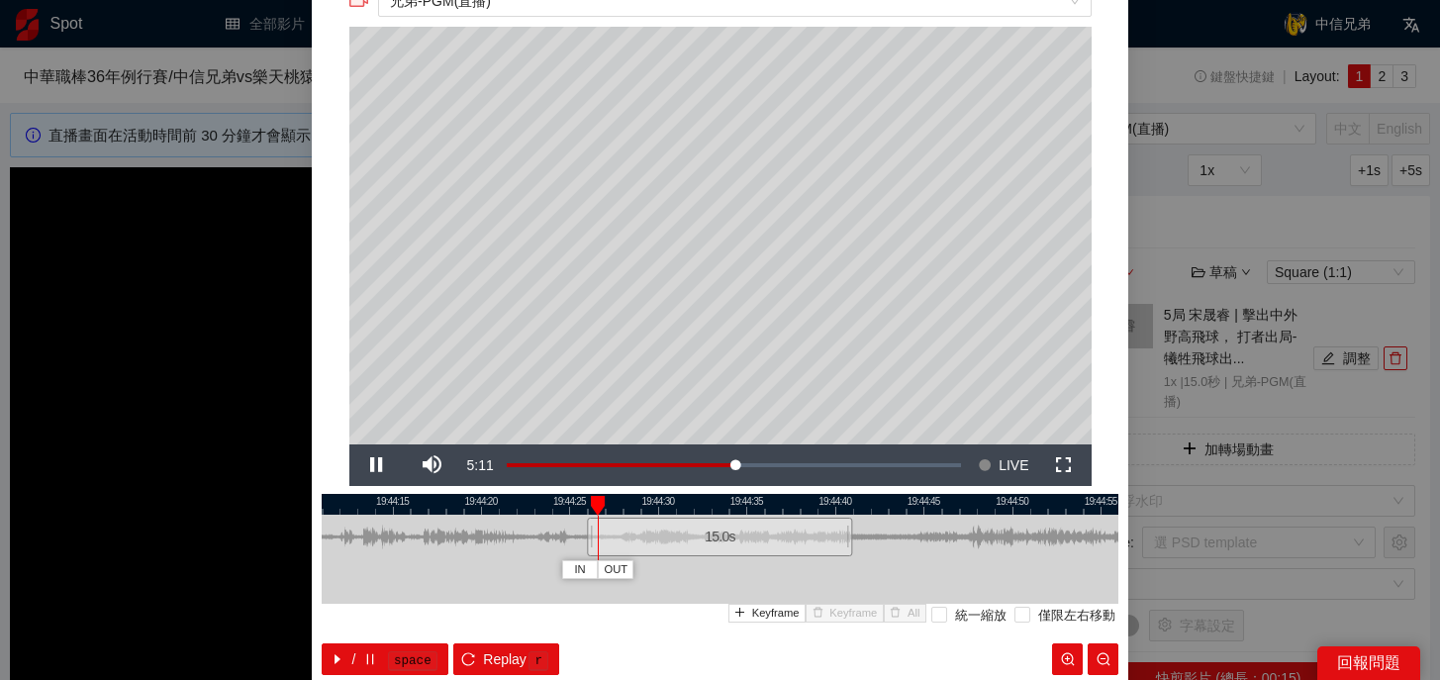
scroll to position [87, 0]
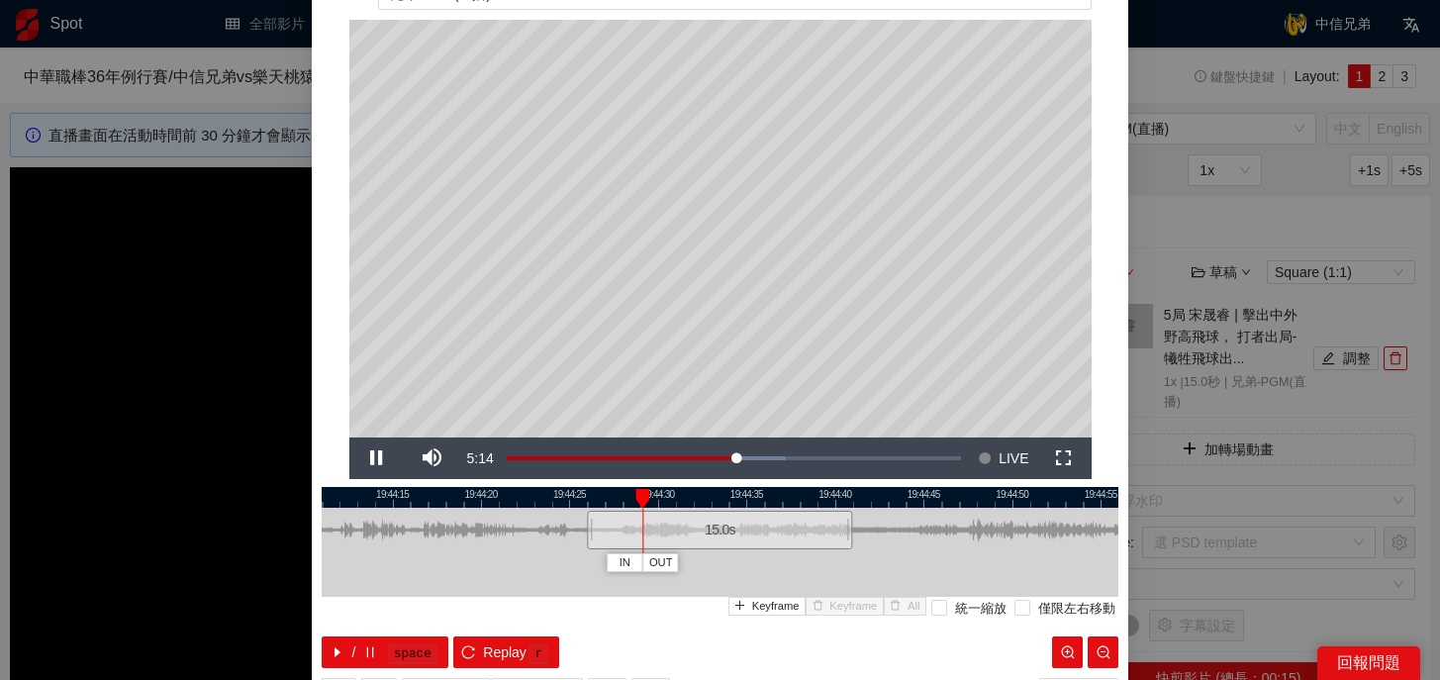
click at [632, 497] on div at bounding box center [720, 497] width 797 height 21
click at [632, 497] on div at bounding box center [632, 499] width 14 height 20
drag, startPoint x: 632, startPoint y: 497, endPoint x: 994, endPoint y: 520, distance: 361.9
click at [994, 521] on div "19:44:10 19:44:15 19:44:20 19:44:25 19:44:30 19:44:35 19:44:40 19:44:45 19:44:5…" at bounding box center [720, 577] width 797 height 181
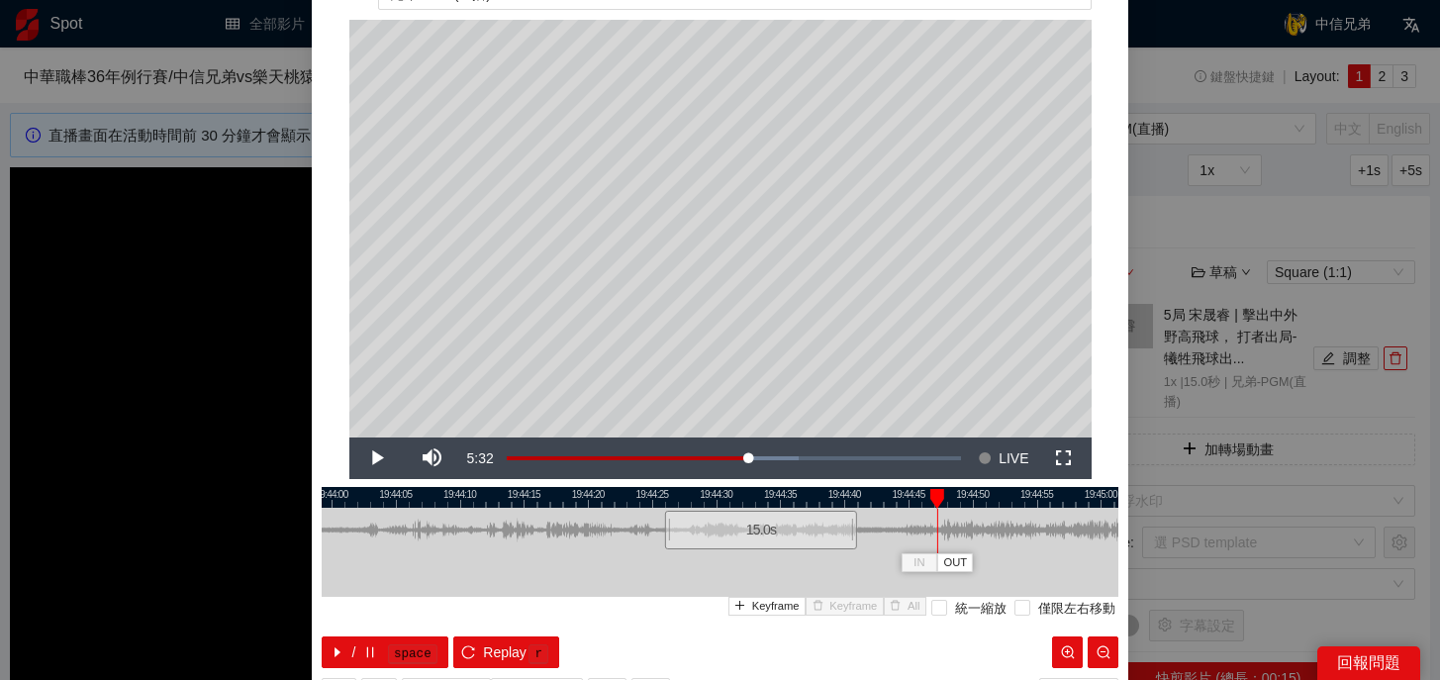
scroll to position [107, 0]
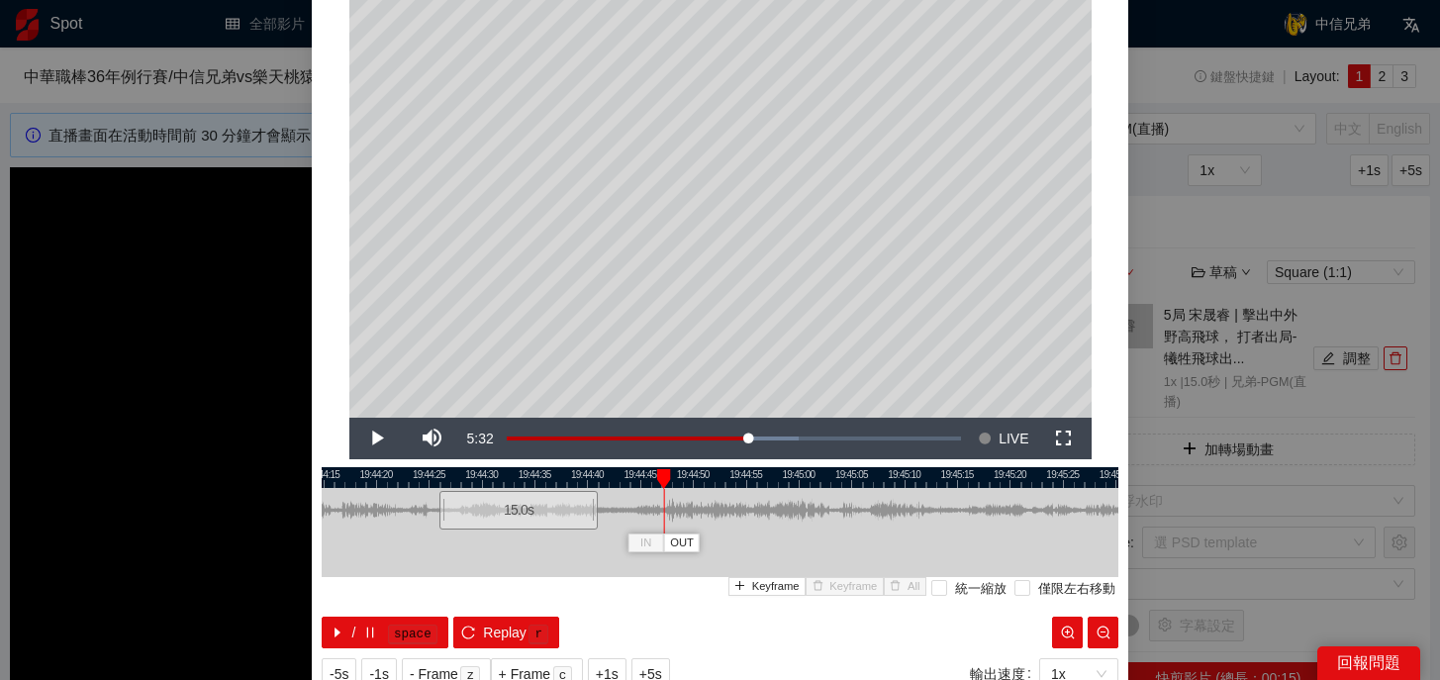
drag, startPoint x: 895, startPoint y: 473, endPoint x: 633, endPoint y: 471, distance: 261.3
click at [633, 471] on div at bounding box center [458, 477] width 797 height 21
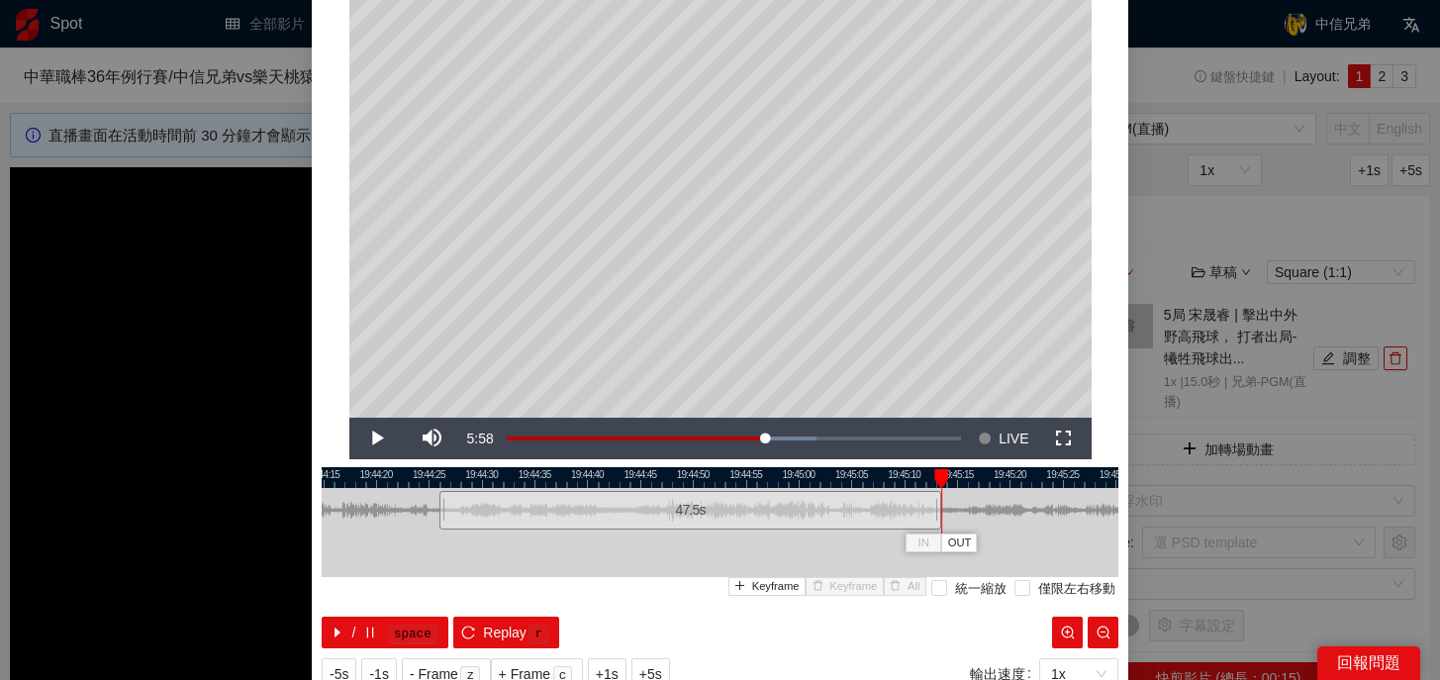
drag, startPoint x: 596, startPoint y: 508, endPoint x: 939, endPoint y: 520, distance: 343.6
click at [939, 520] on div at bounding box center [938, 510] width 12 height 45
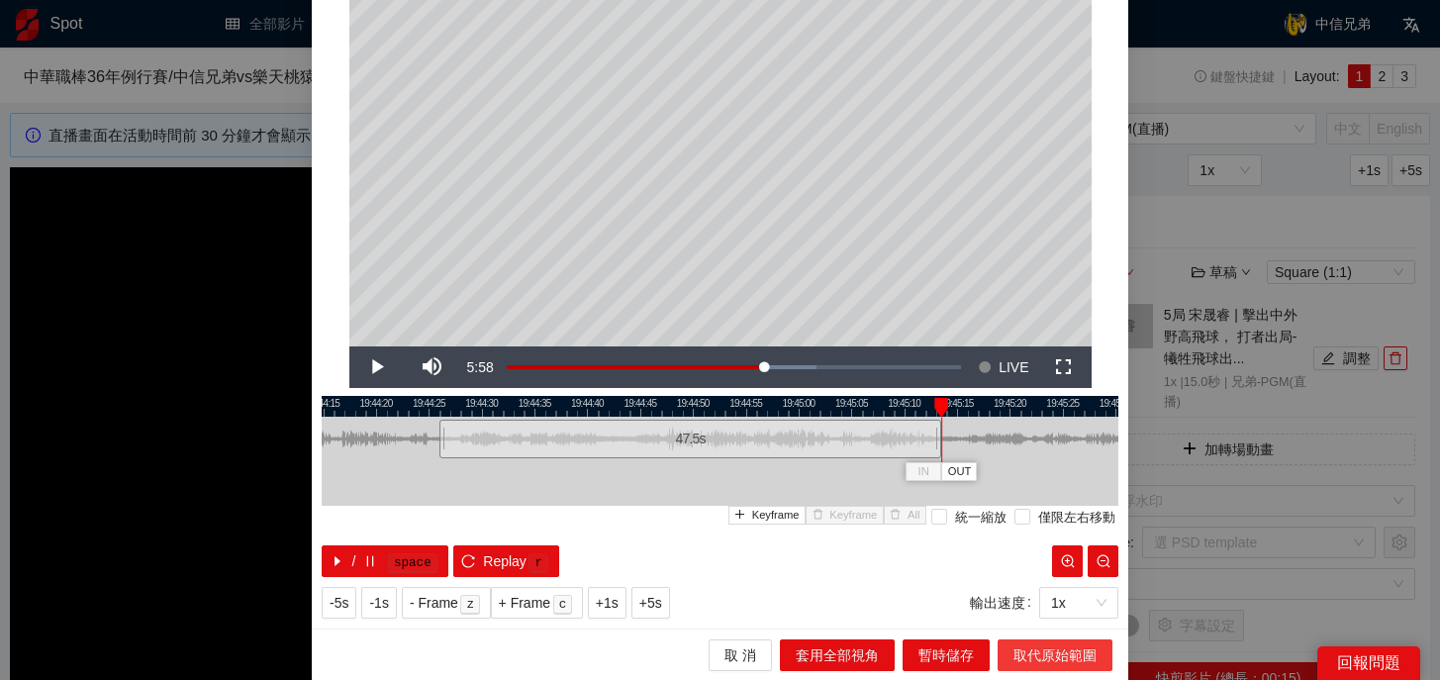
click at [1035, 657] on span "取代原始範圍" at bounding box center [1054, 655] width 83 height 22
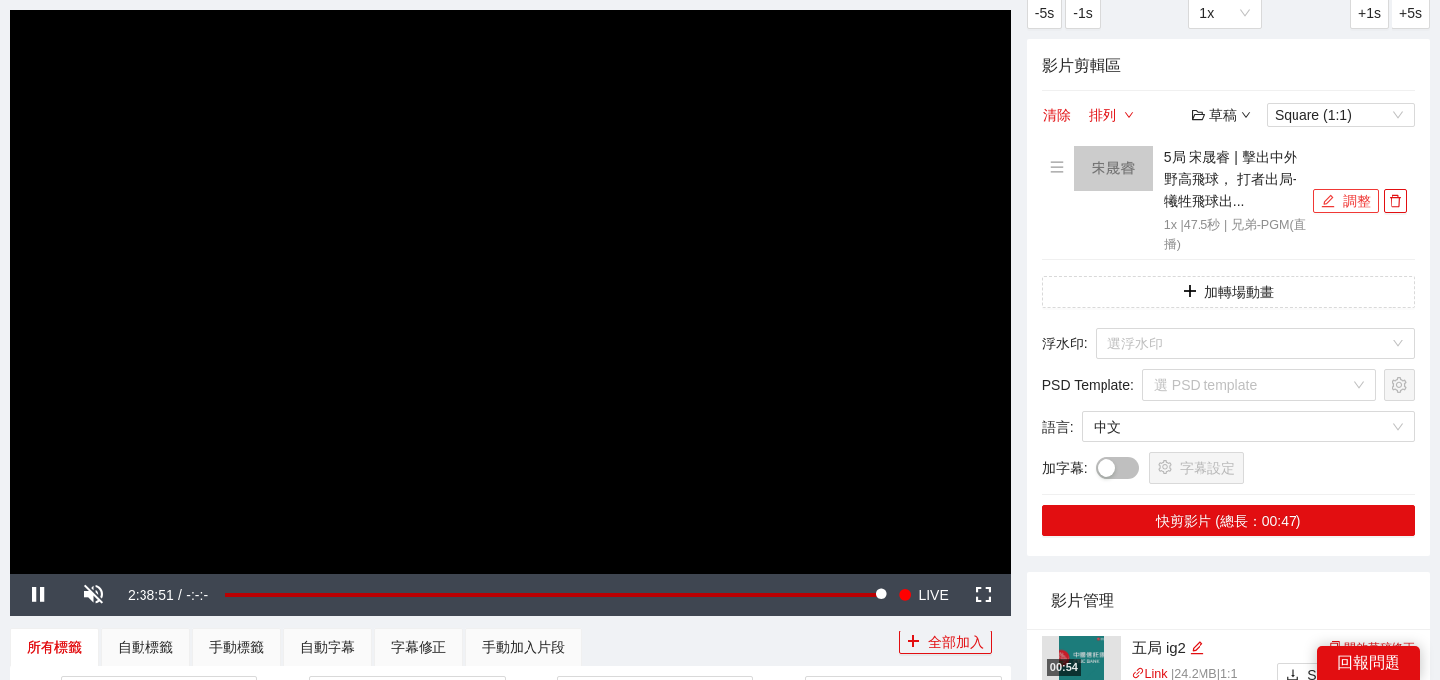
scroll to position [156, 0]
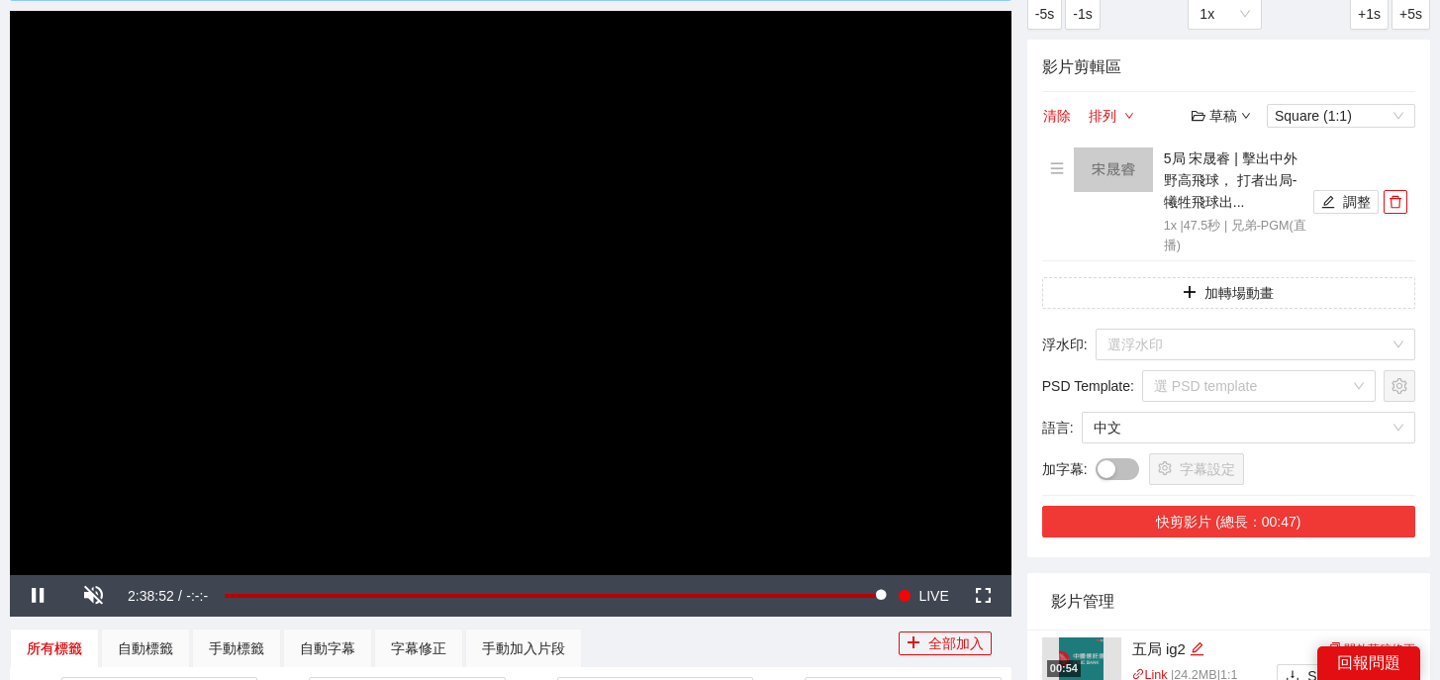
click at [1198, 532] on button "快剪影片 (總長：00:47)" at bounding box center [1228, 522] width 373 height 32
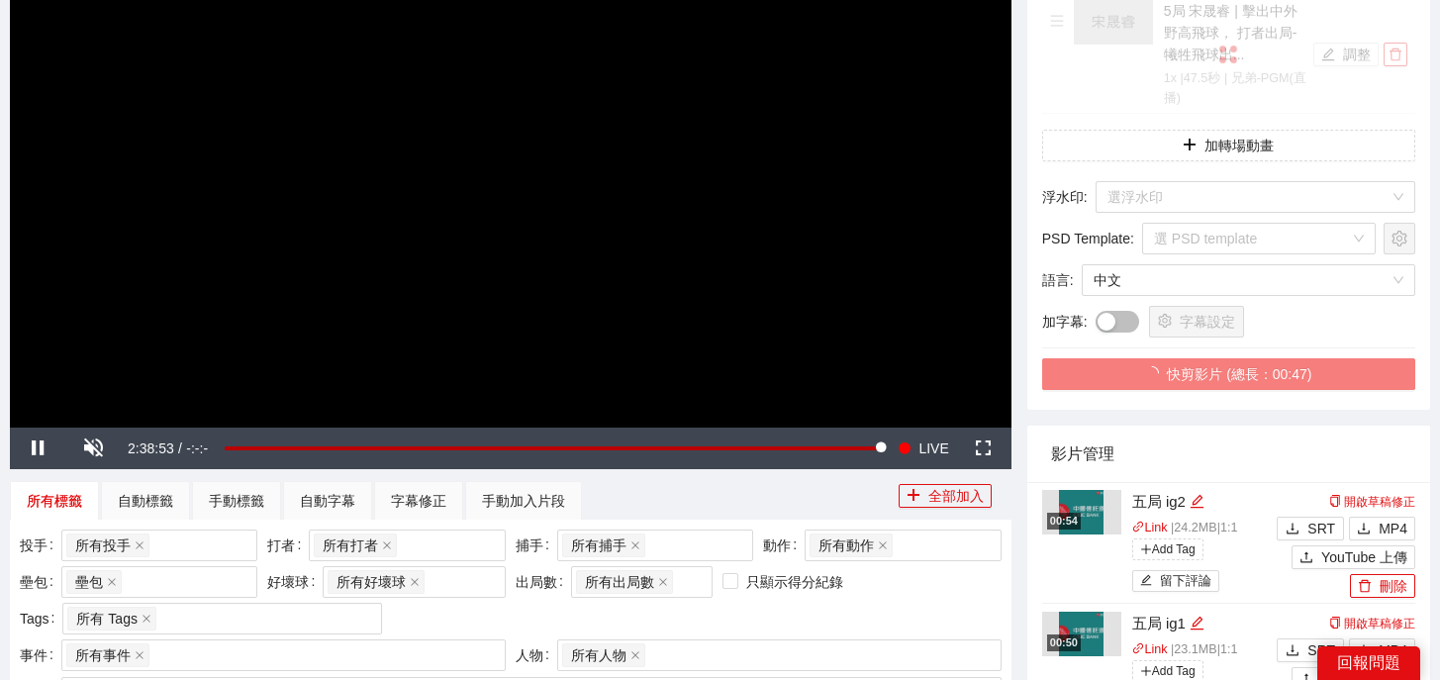
scroll to position [325, 0]
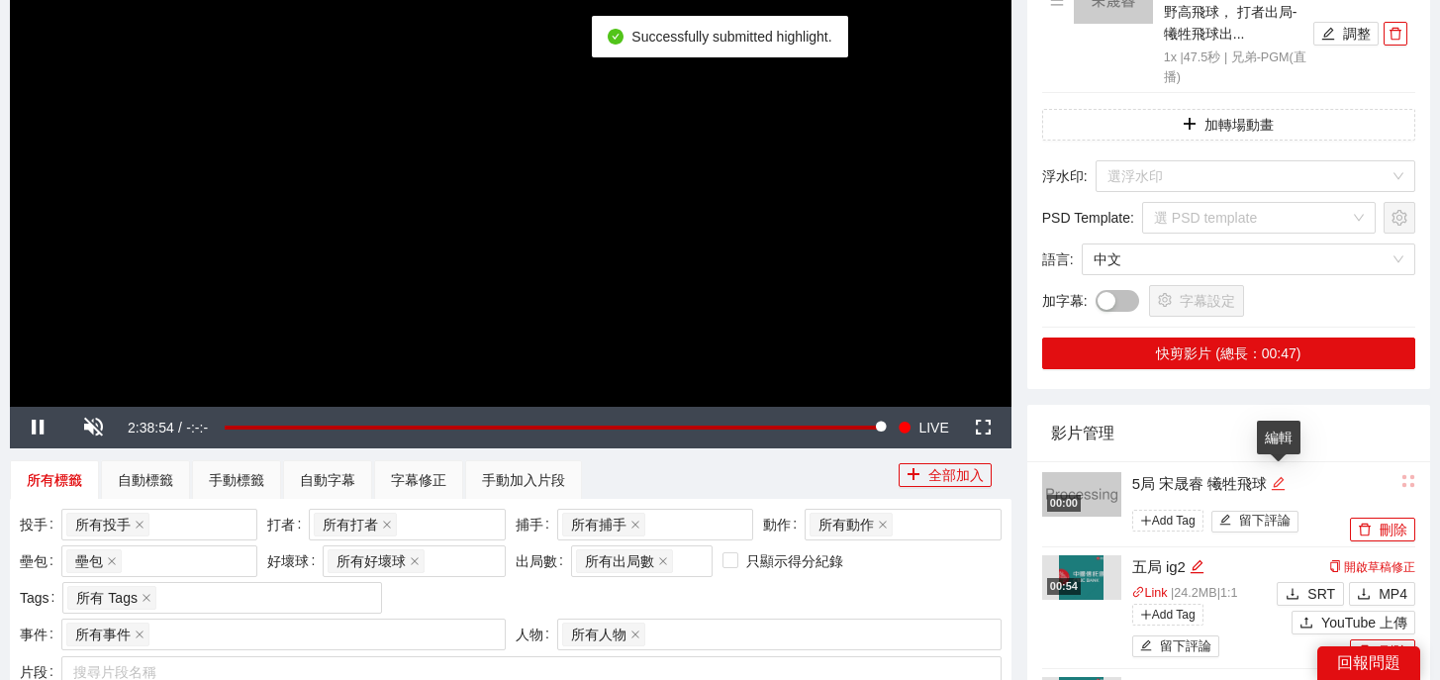
click at [1284, 476] on div "編輯" at bounding box center [1278, 484] width 15 height 24
drag, startPoint x: 1284, startPoint y: 476, endPoint x: 910, endPoint y: 464, distance: 374.2
type textarea "*"
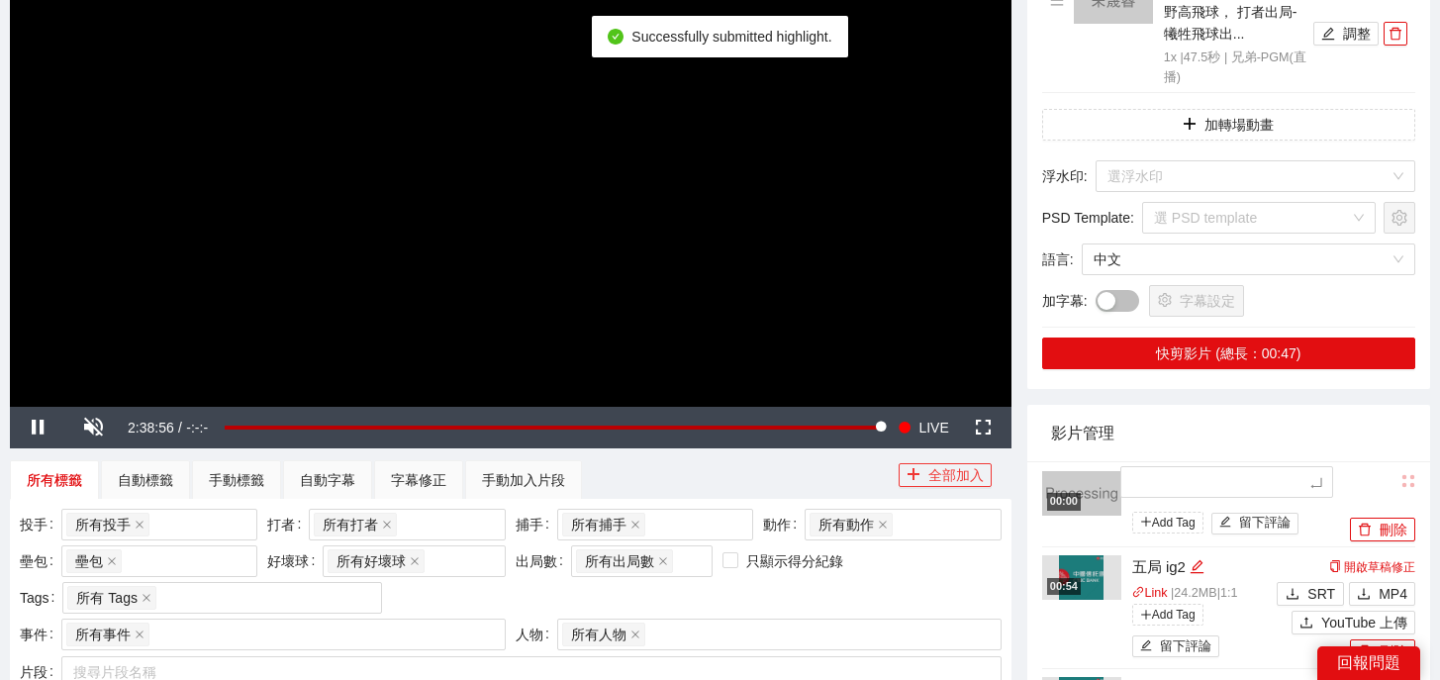
type textarea "*"
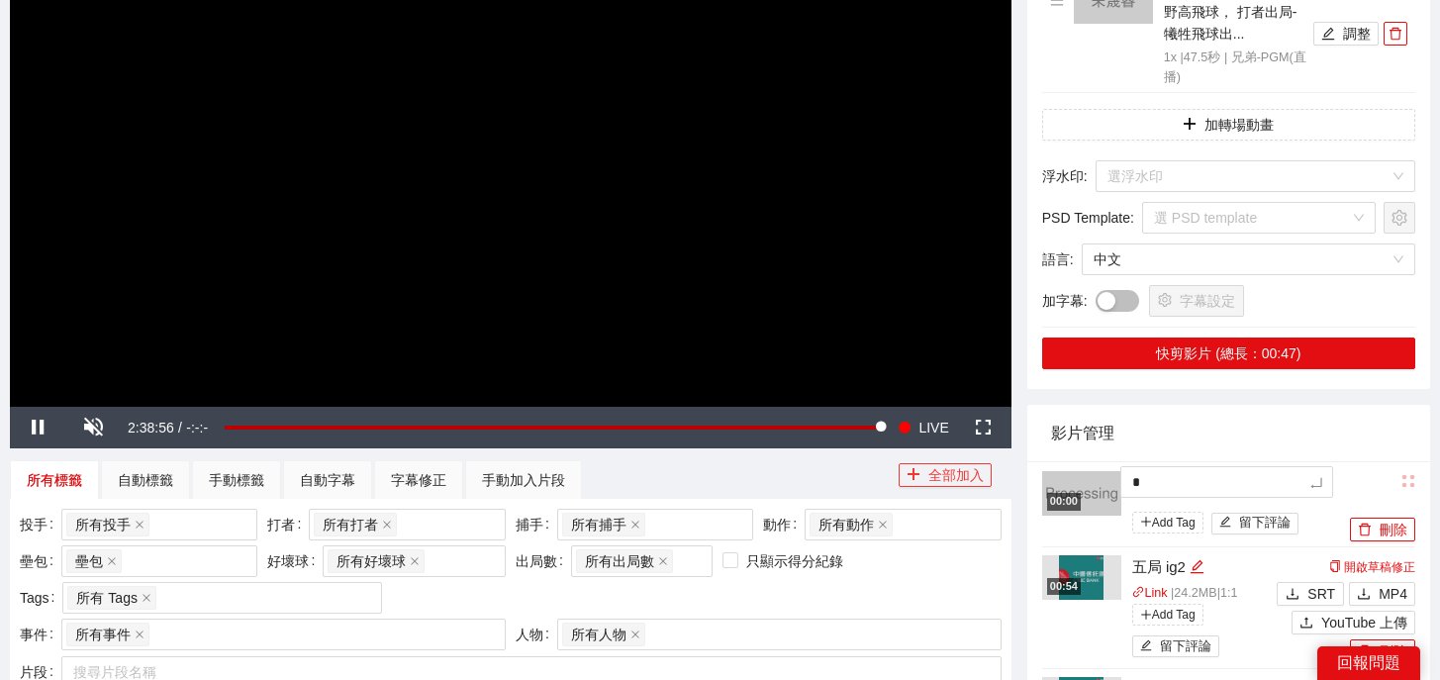
type textarea "**"
type textarea "***"
type textarea "**"
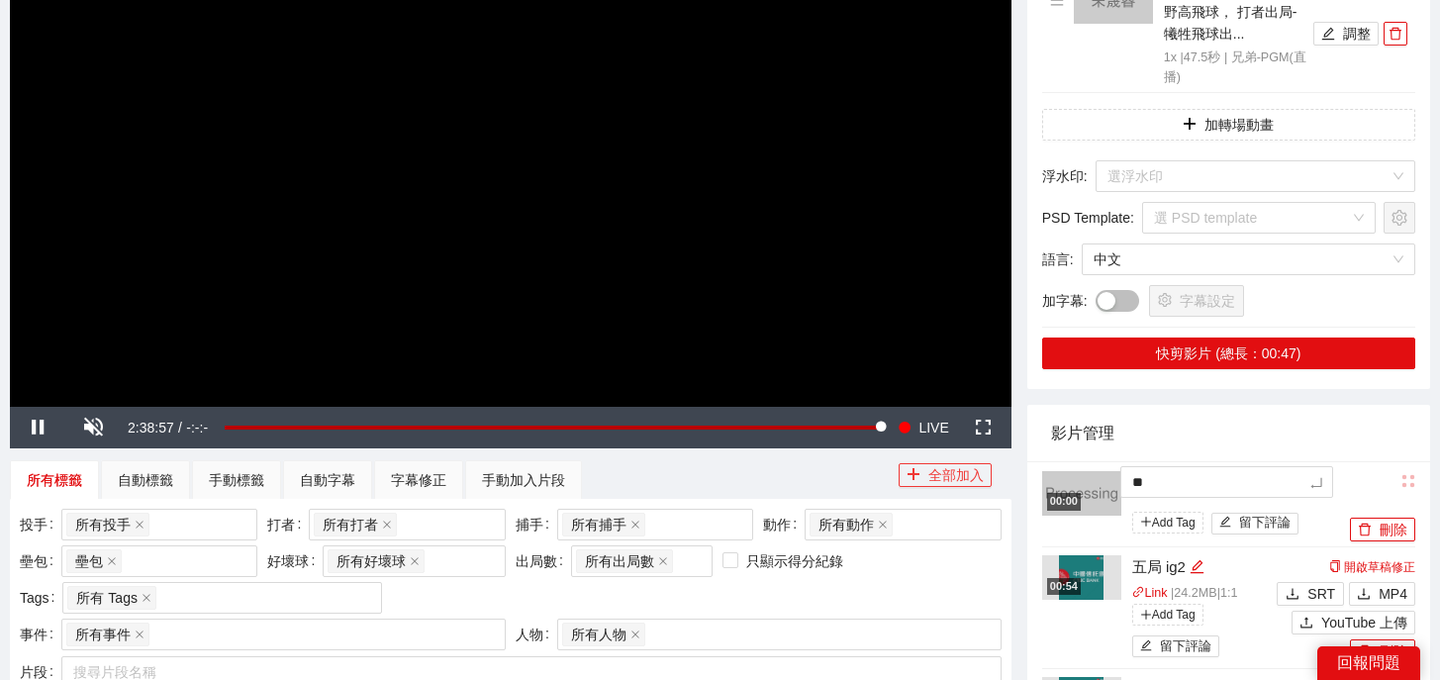
type textarea "**"
type textarea "****"
type textarea "*****"
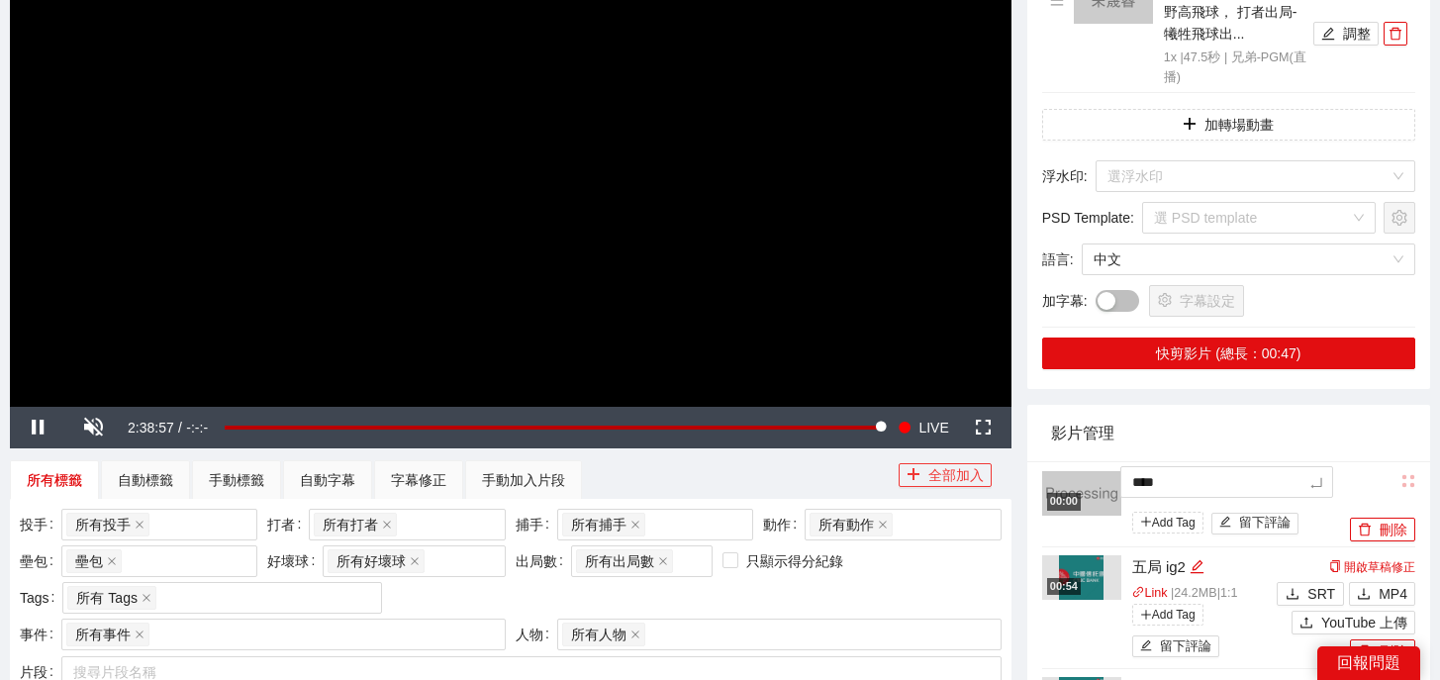
type textarea "*****"
type textarea "******"
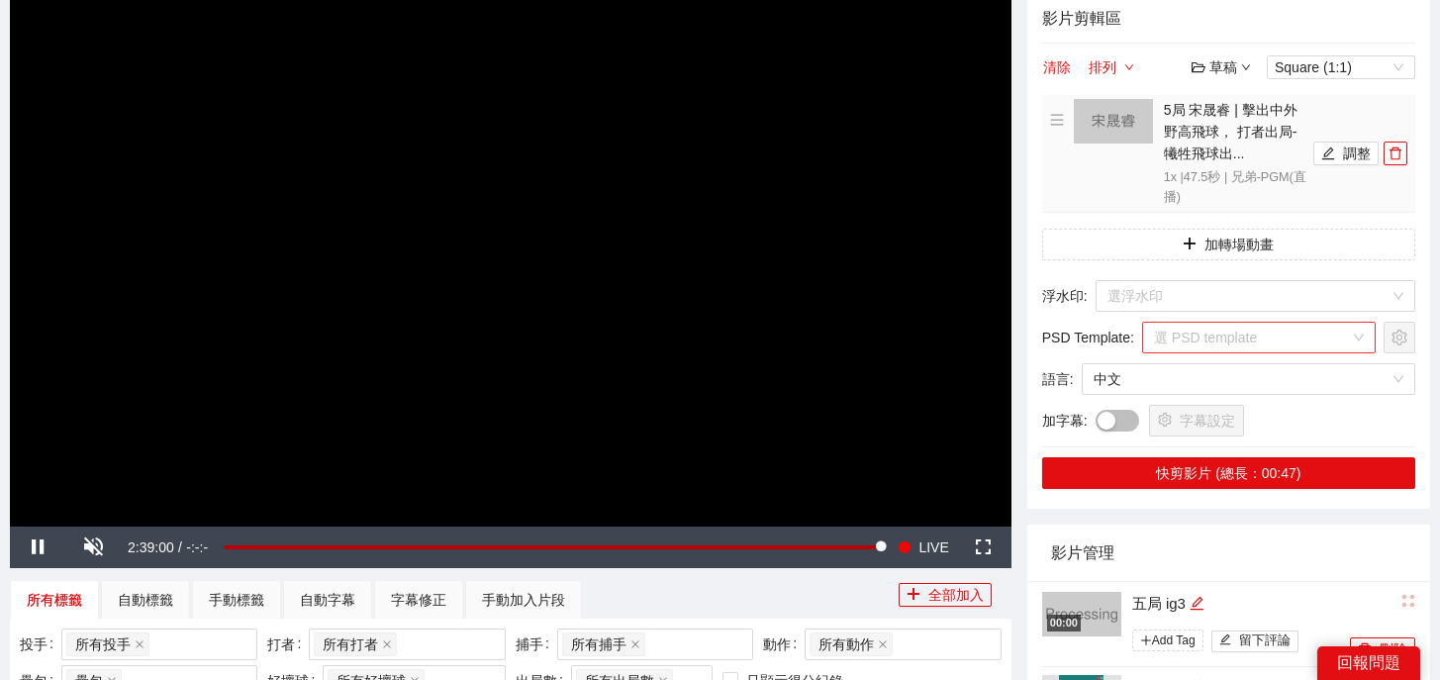
scroll to position [81, 0]
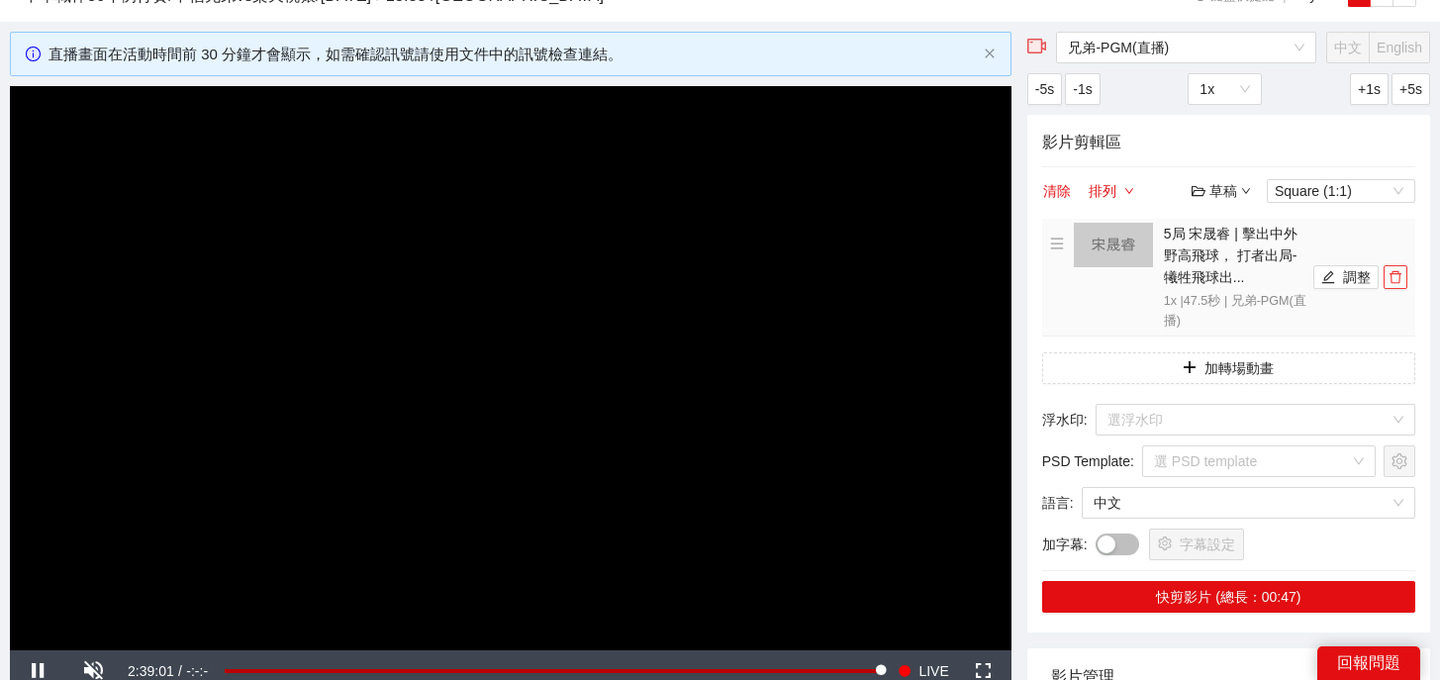
click at [1401, 285] on button "button" at bounding box center [1395, 277] width 24 height 24
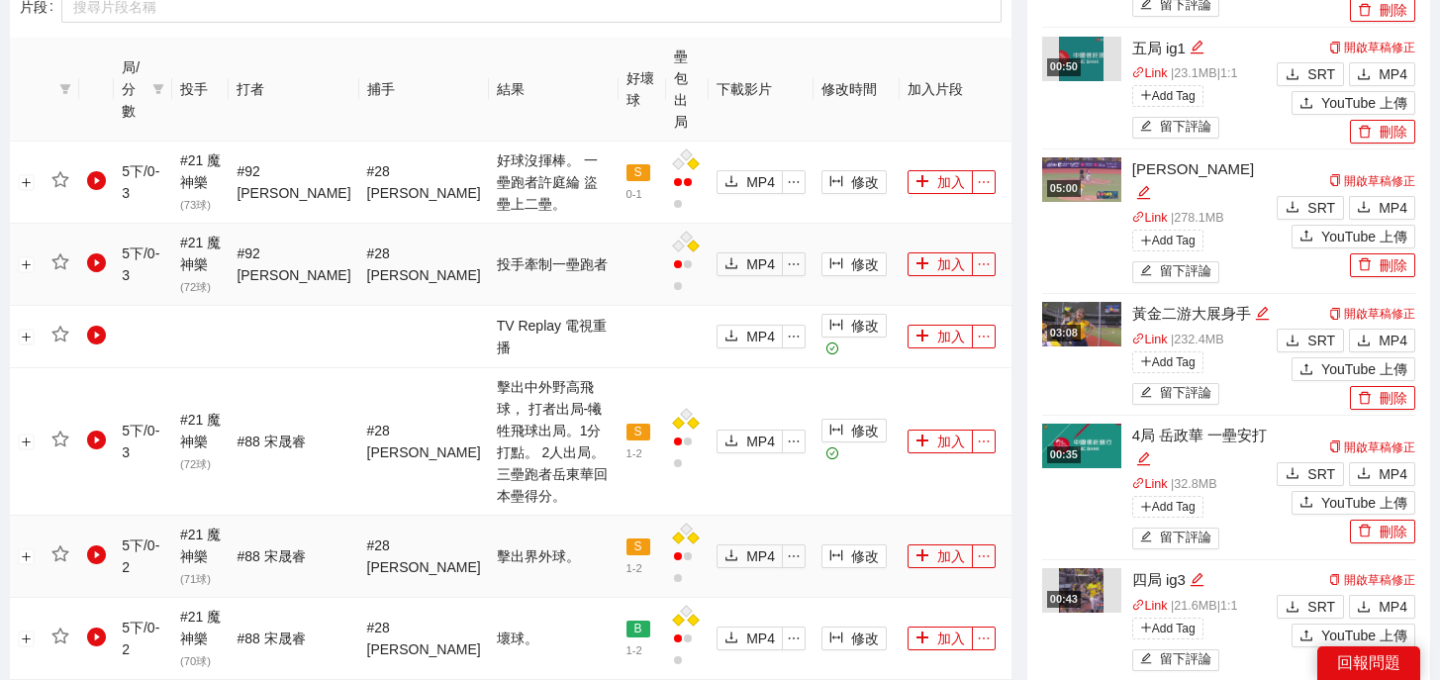
scroll to position [983, 0]
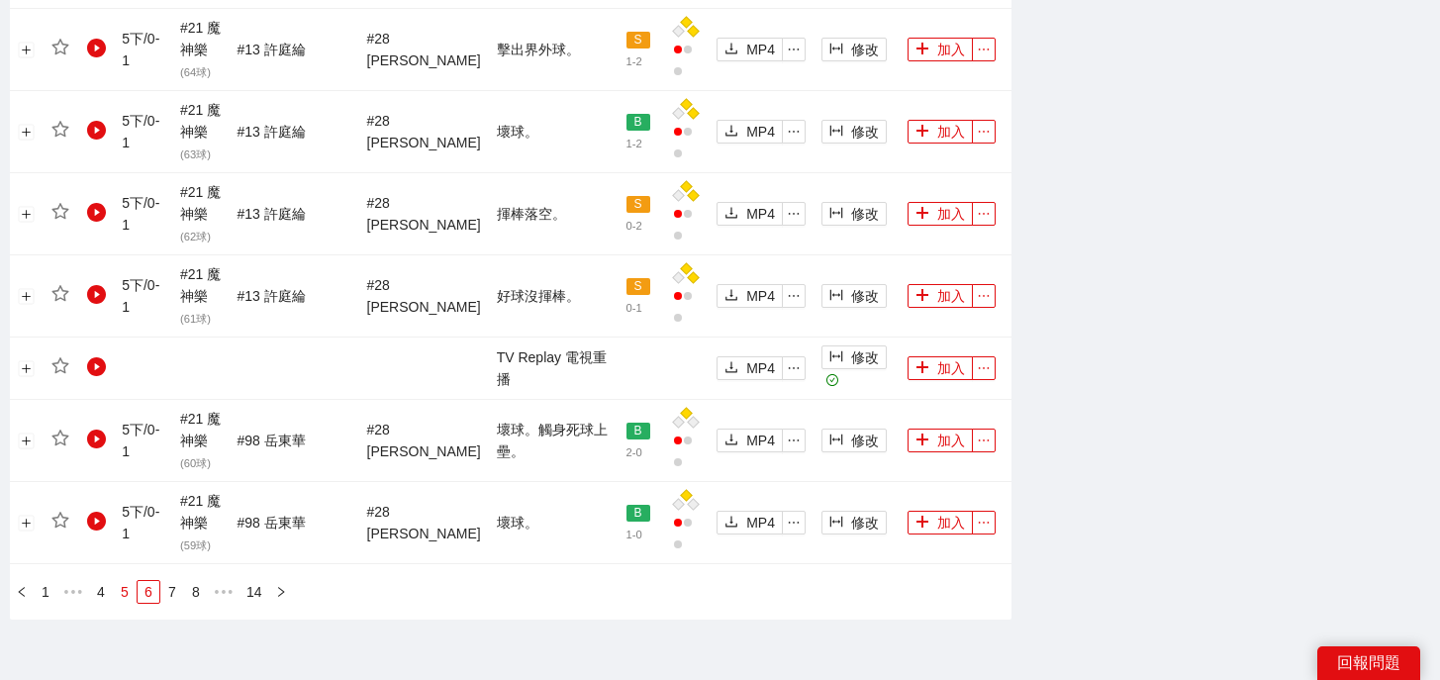
click at [125, 581] on link "5" at bounding box center [125, 592] width 22 height 22
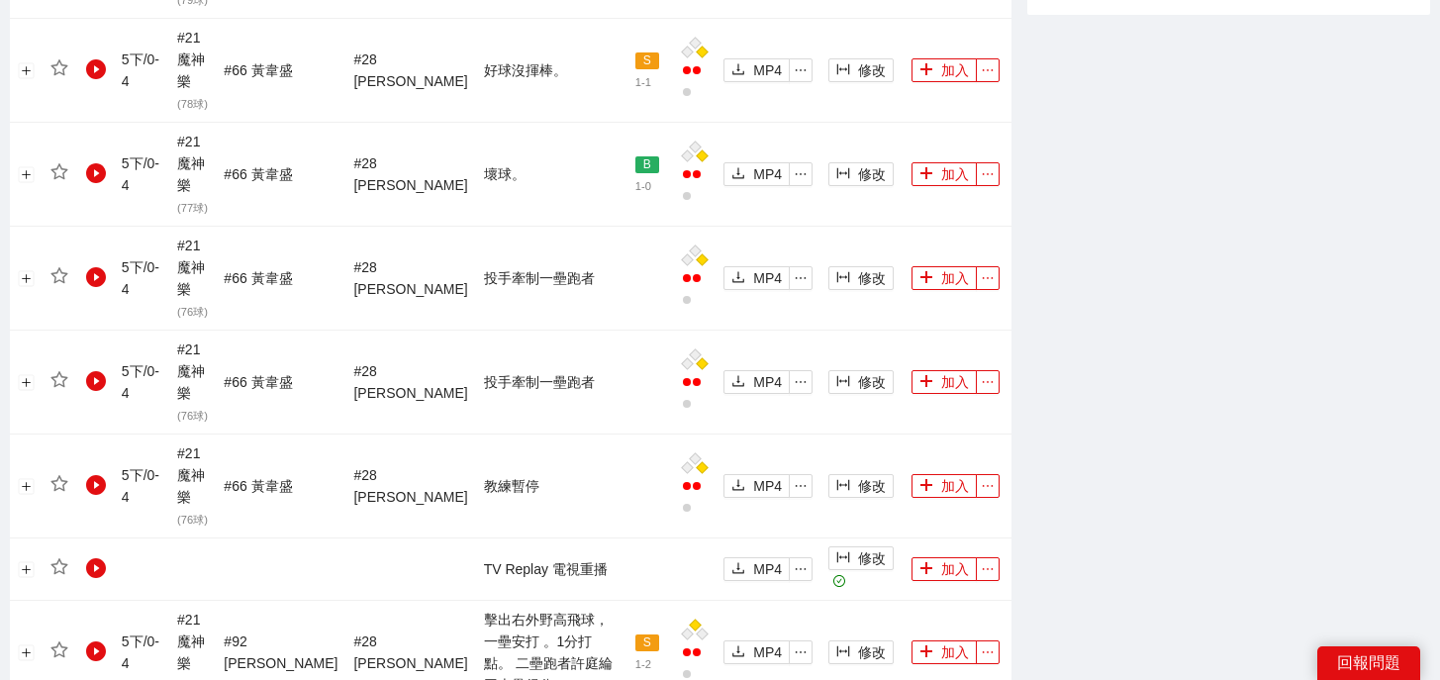
scroll to position [2082, 0]
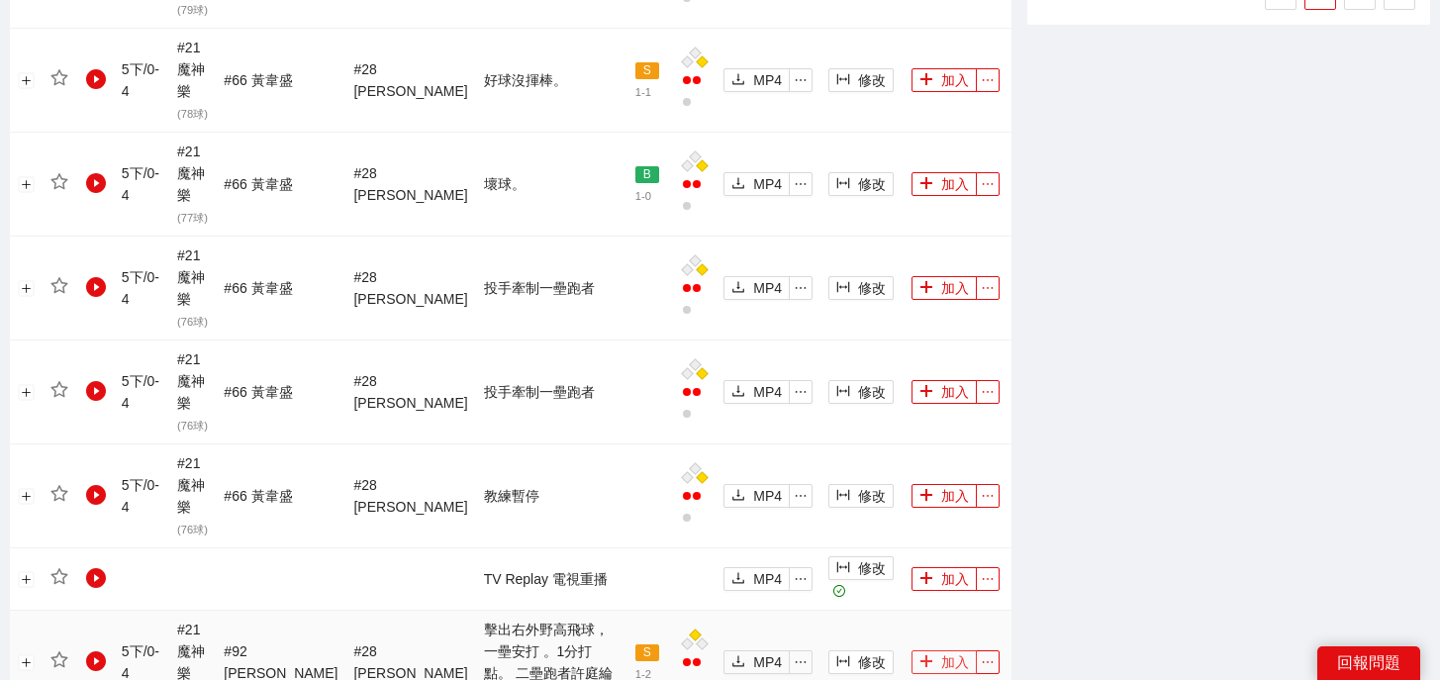
click at [938, 650] on button "加入" at bounding box center [943, 662] width 65 height 24
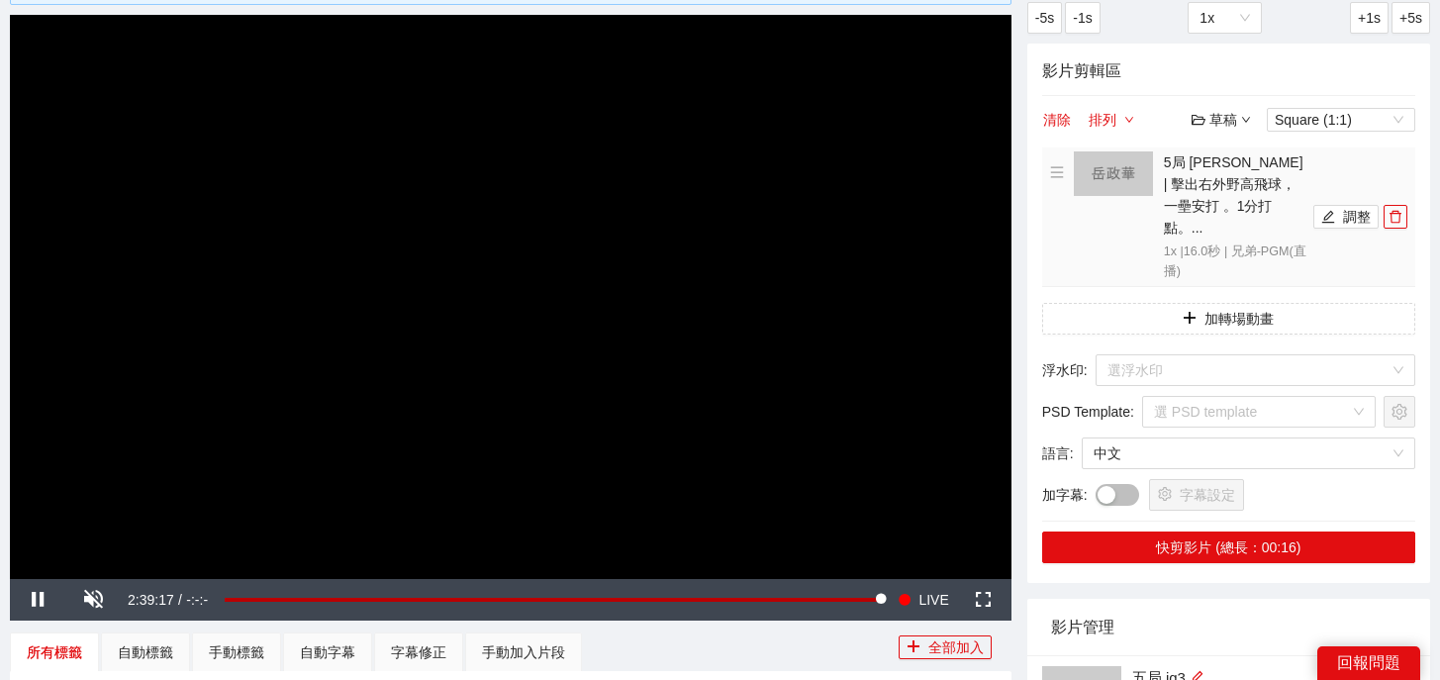
scroll to position [0, 0]
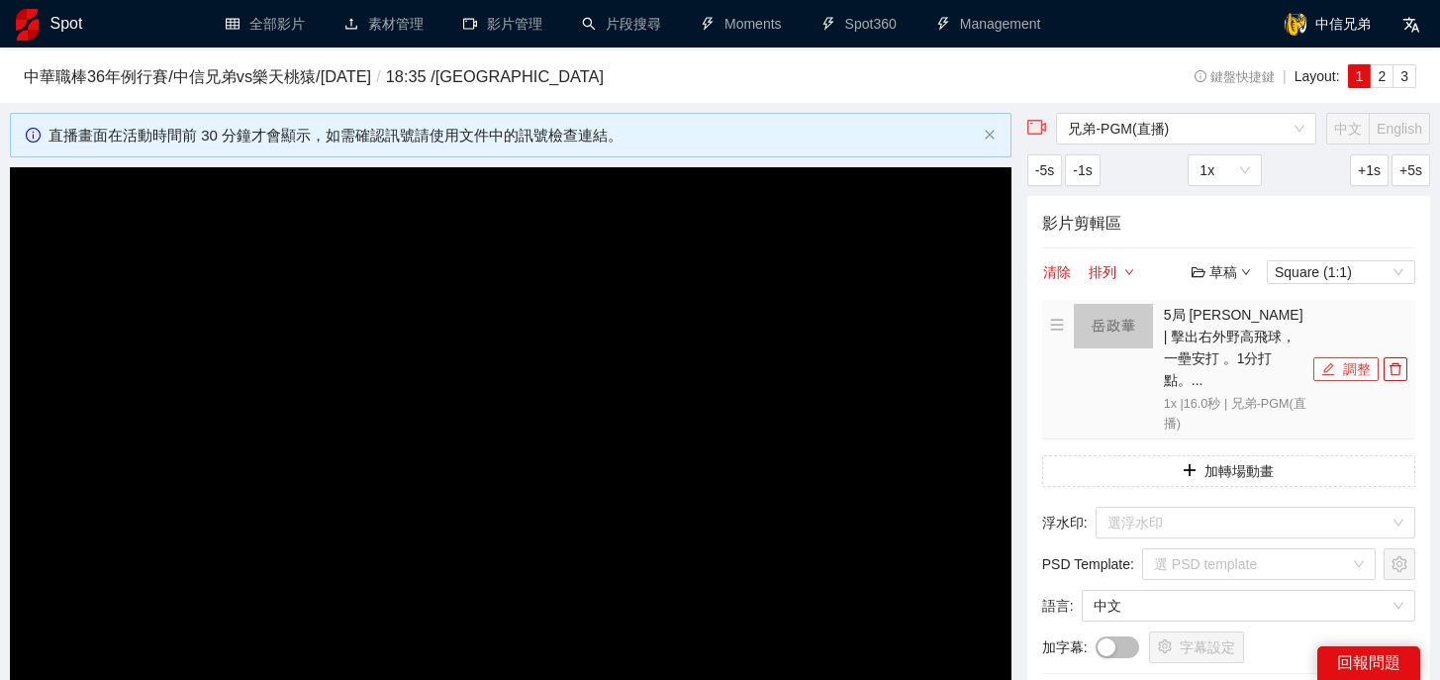
click at [1332, 362] on icon "edit" at bounding box center [1328, 369] width 14 height 14
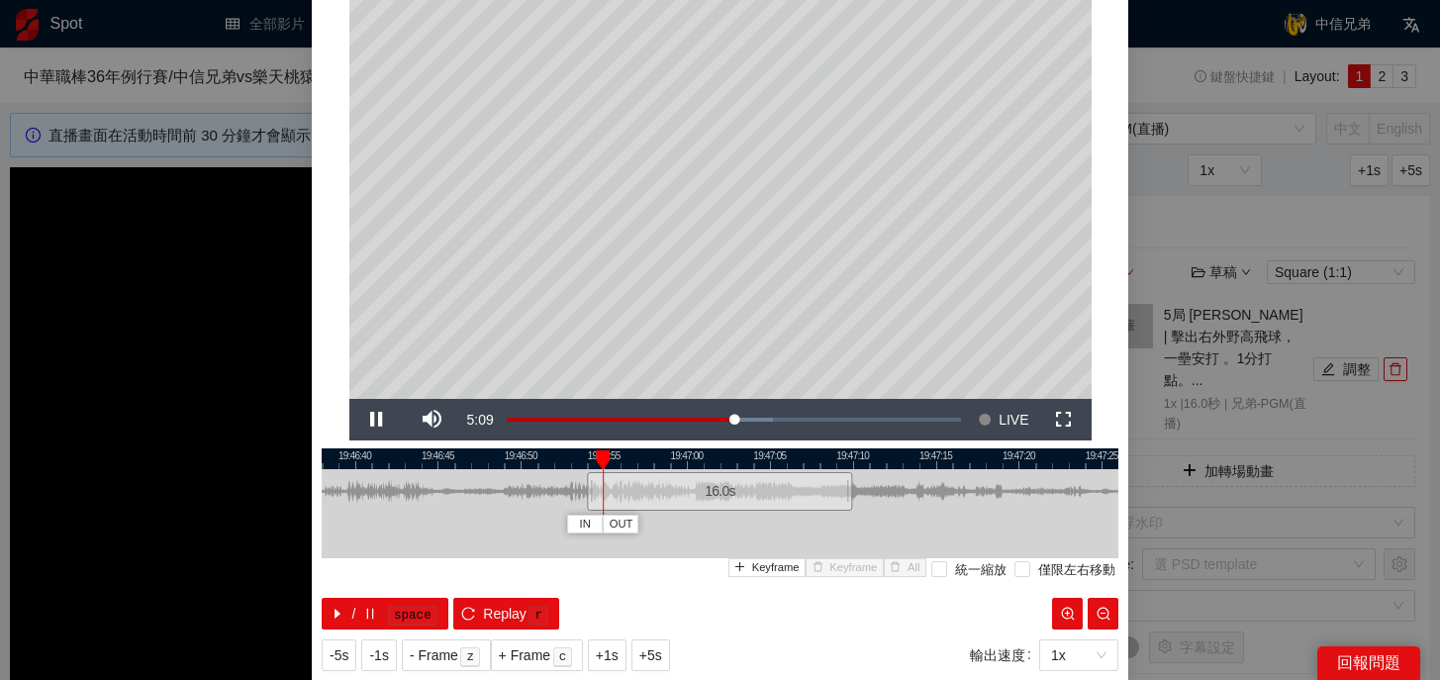
scroll to position [142, 0]
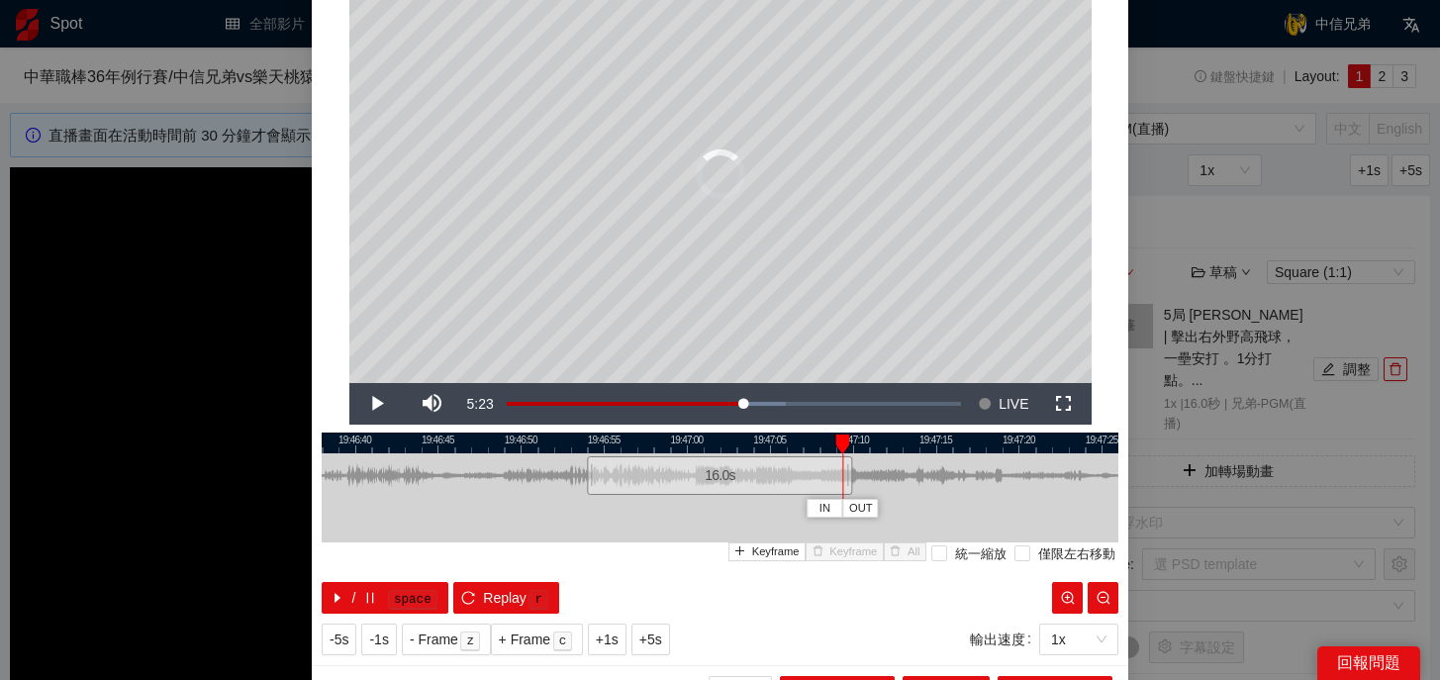
drag, startPoint x: 643, startPoint y: 440, endPoint x: 841, endPoint y: 446, distance: 198.0
click at [841, 446] on div at bounding box center [842, 444] width 14 height 20
drag, startPoint x: 850, startPoint y: 481, endPoint x: 939, endPoint y: 487, distance: 89.3
click at [939, 487] on div at bounding box center [939, 475] width 12 height 45
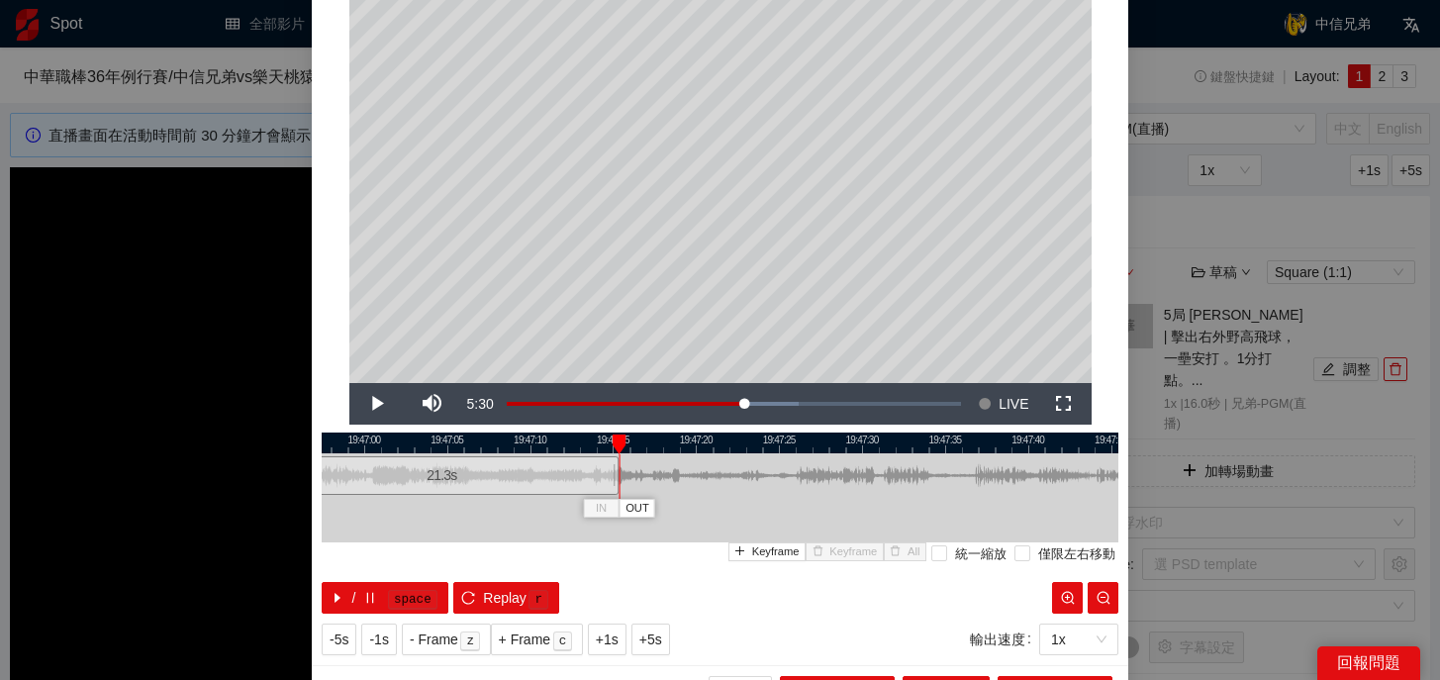
drag, startPoint x: 1000, startPoint y: 438, endPoint x: 678, endPoint y: 438, distance: 322.6
click at [677, 438] on div at bounding box center [397, 442] width 797 height 21
drag, startPoint x: 613, startPoint y: 472, endPoint x: 949, endPoint y: 483, distance: 336.6
click at [949, 483] on div at bounding box center [952, 475] width 12 height 45
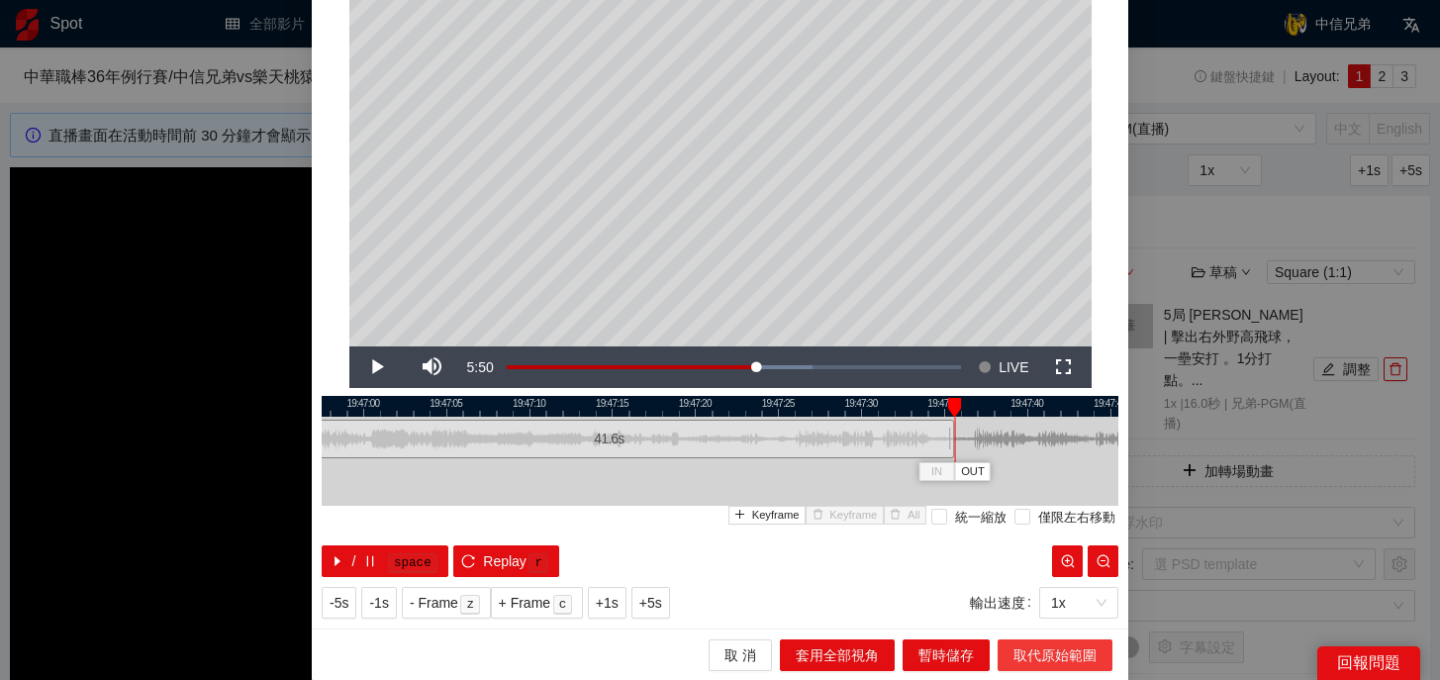
click at [1058, 654] on span "取代原始範圍" at bounding box center [1054, 655] width 83 height 22
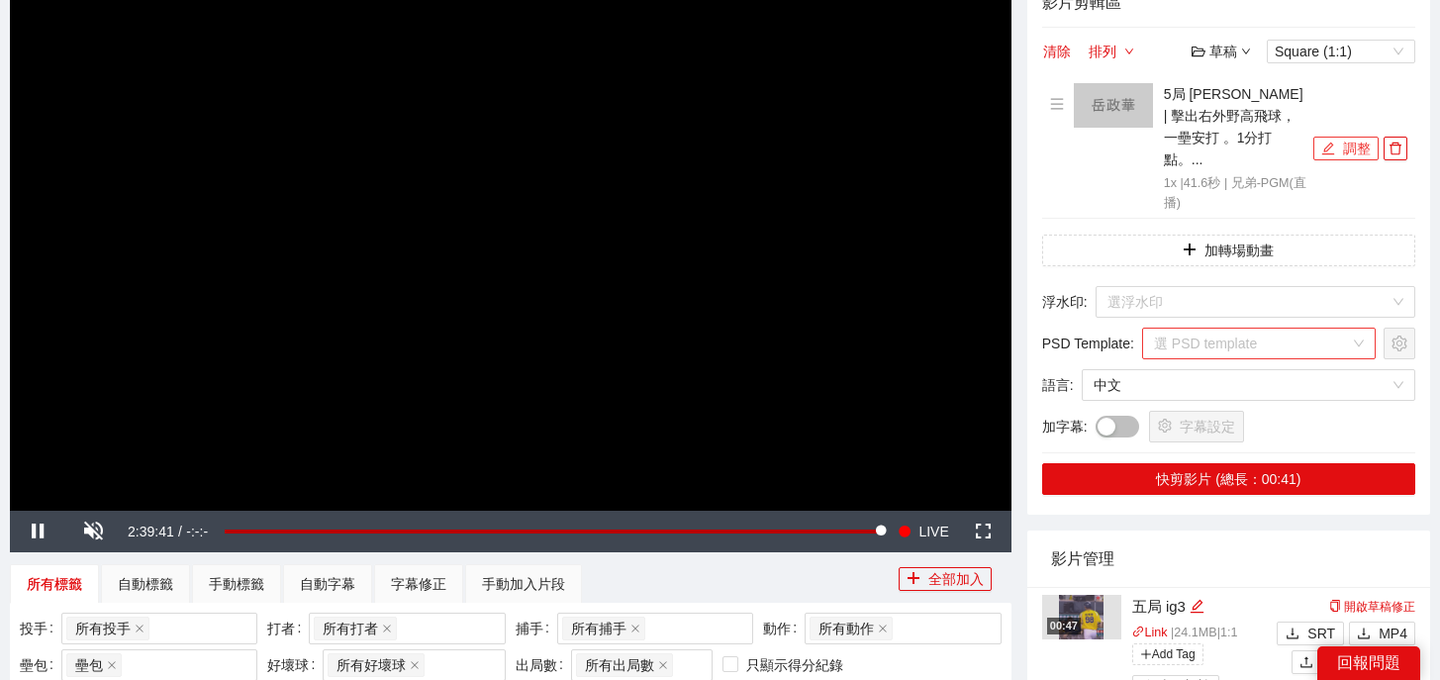
scroll to position [235, 0]
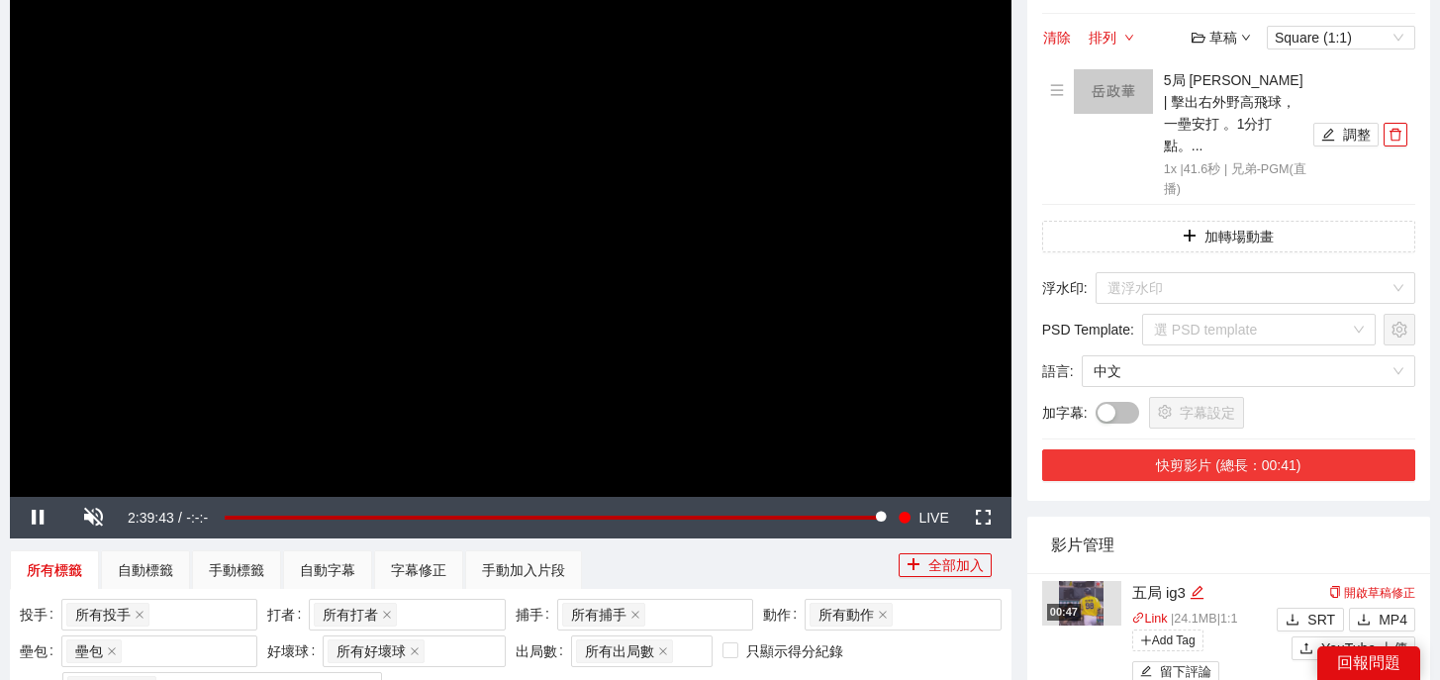
click at [1232, 449] on button "快剪影片 (總長：00:41)" at bounding box center [1228, 465] width 373 height 32
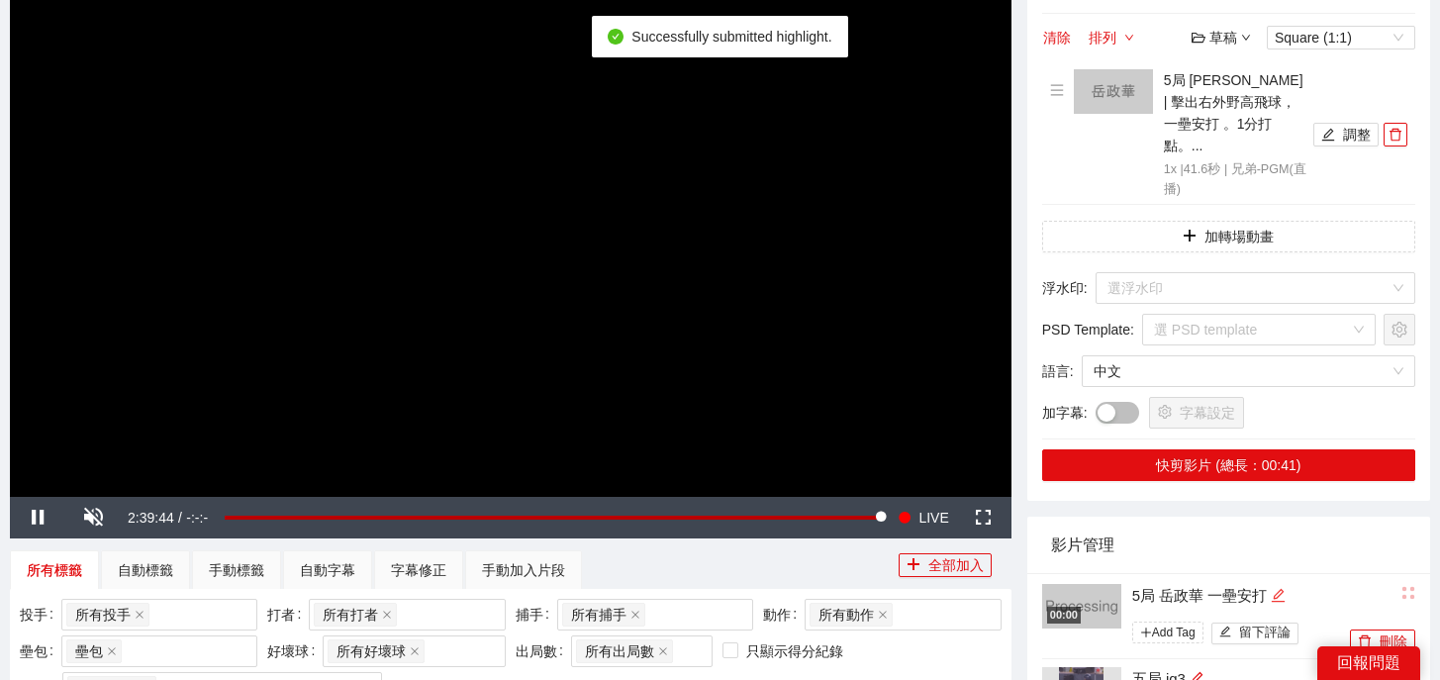
click at [1283, 589] on icon "edit" at bounding box center [1278, 595] width 13 height 13
drag, startPoint x: 1283, startPoint y: 573, endPoint x: 950, endPoint y: 553, distance: 334.1
type textarea "*"
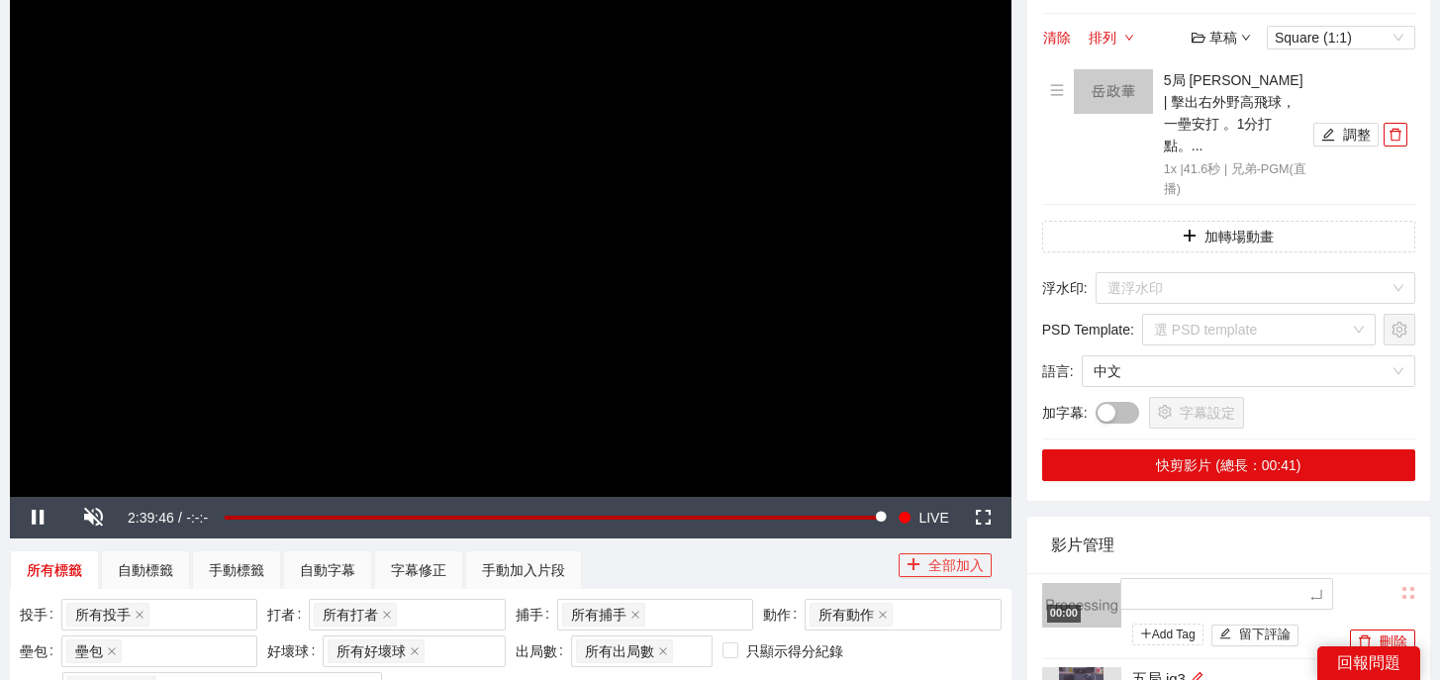
type textarea "*"
type textarea "**"
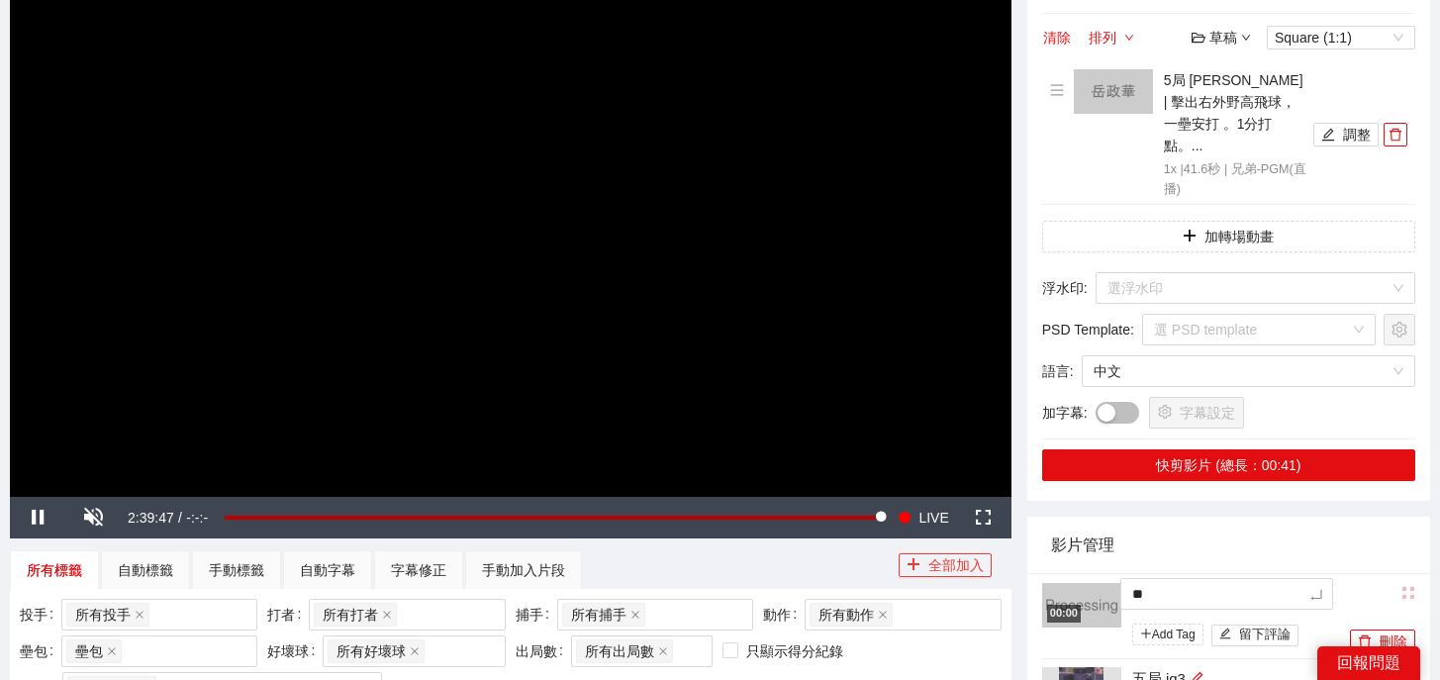
type textarea "***"
type textarea "**"
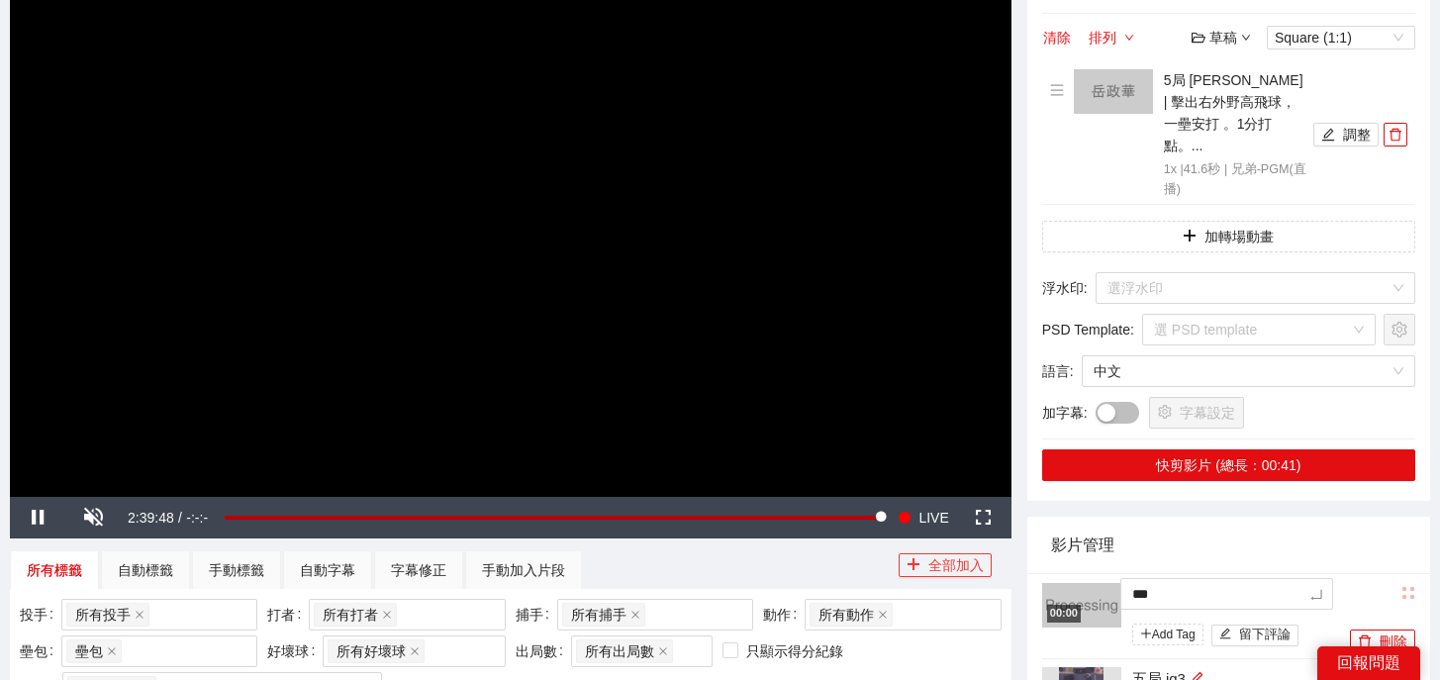
type textarea "****"
type textarea "*****"
type textarea "******"
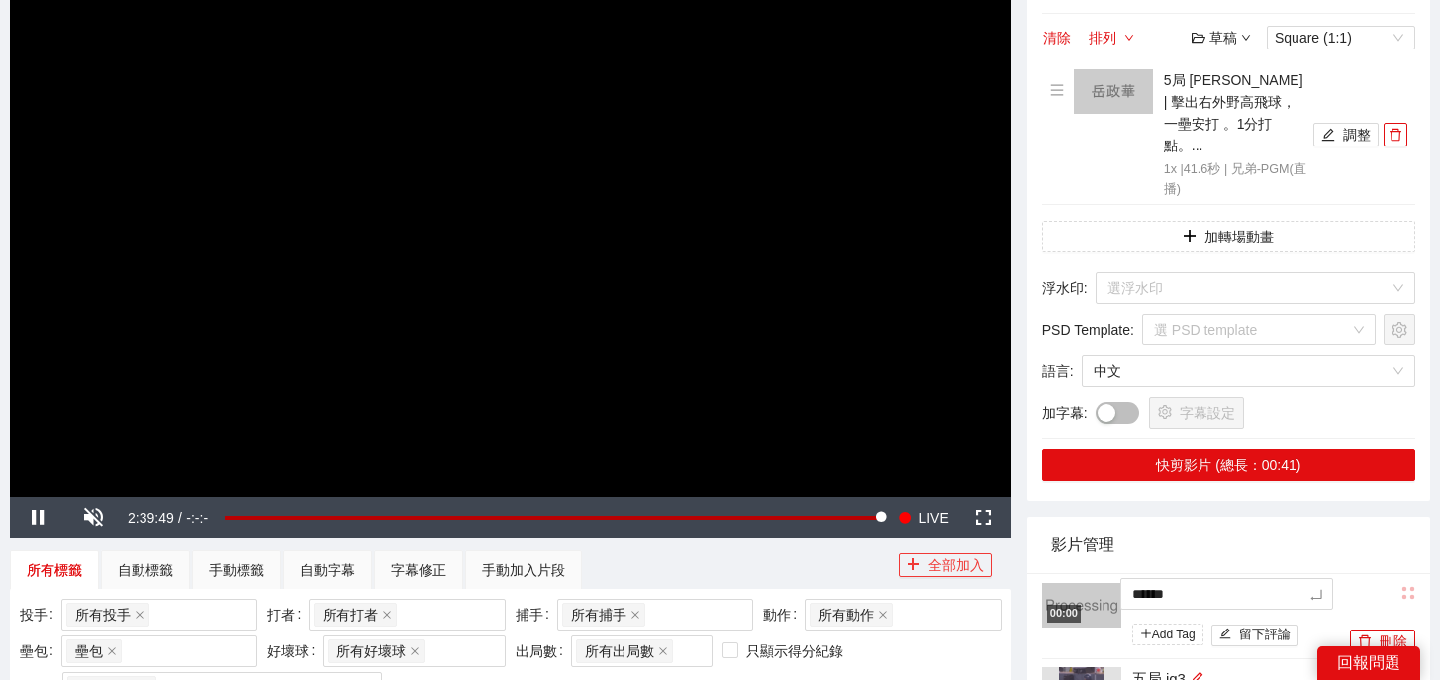
type textarea "******"
click at [1399, 131] on button "button" at bounding box center [1395, 135] width 24 height 24
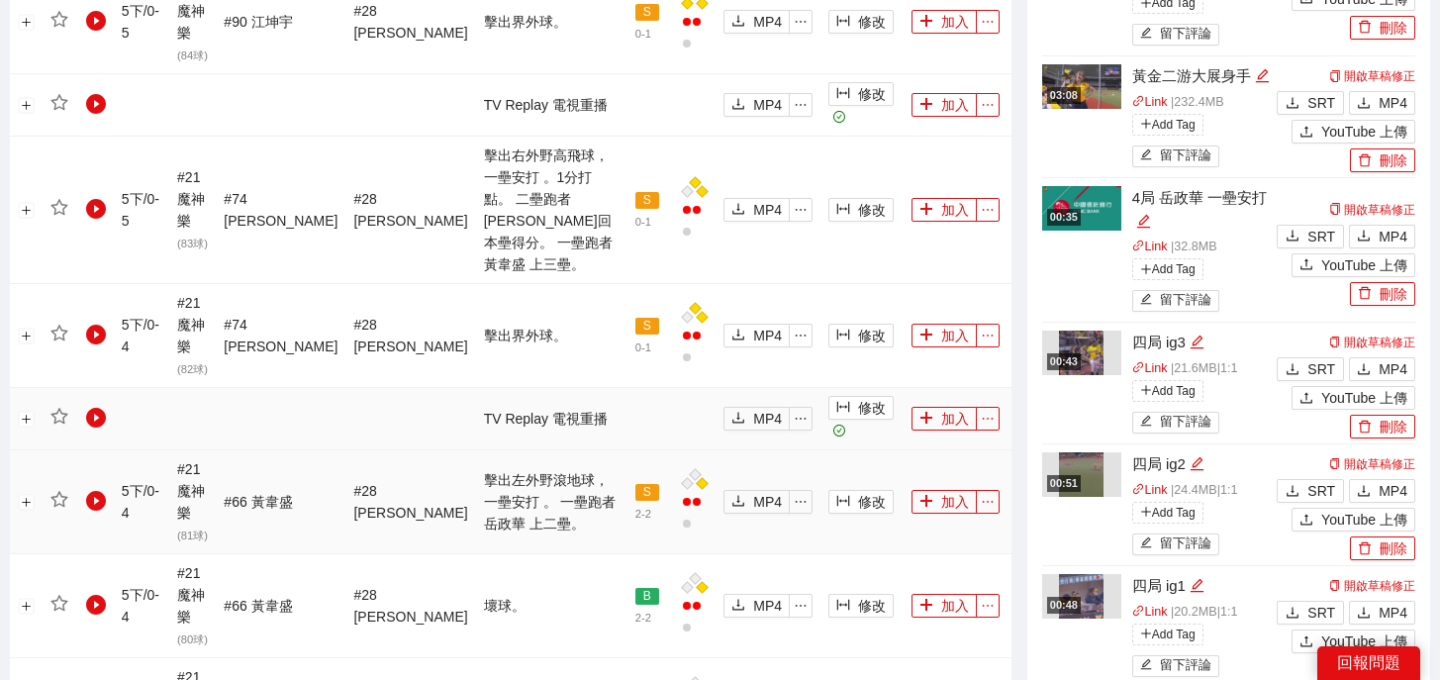
scroll to position [1324, 0]
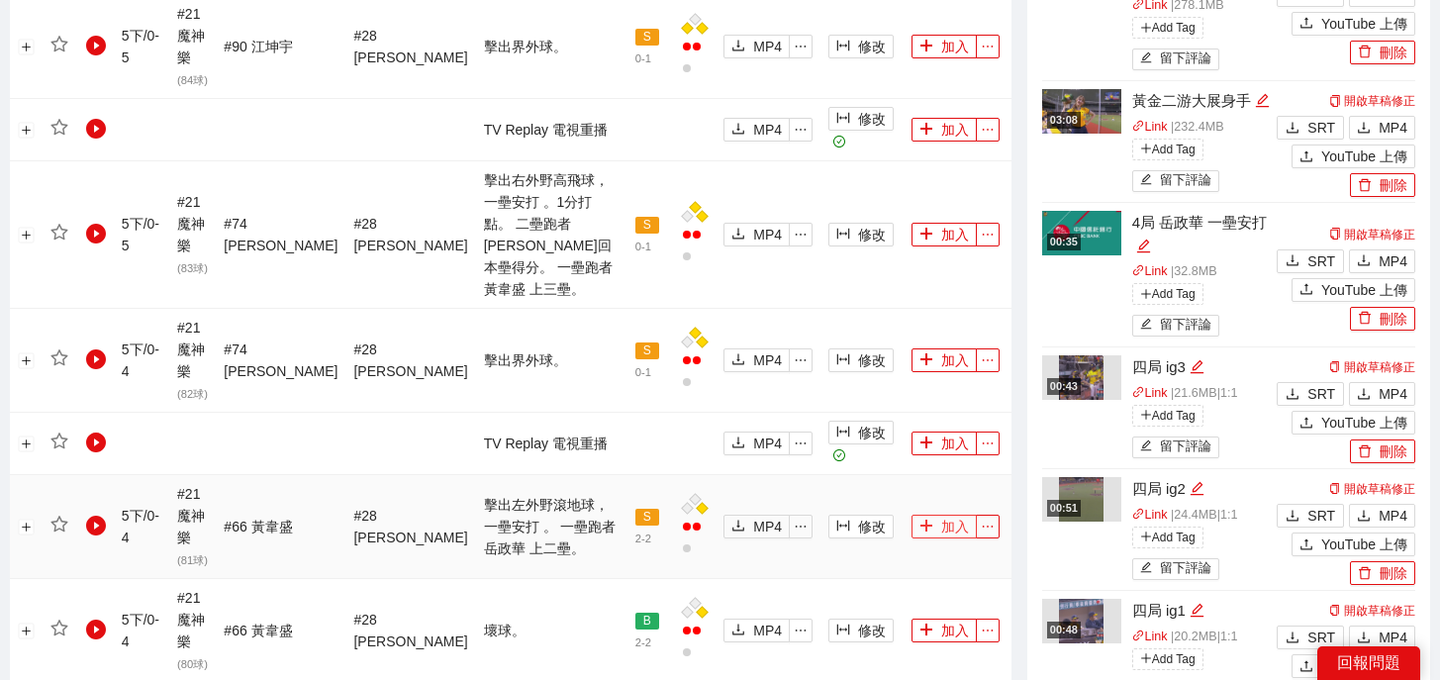
click at [919, 519] on icon "plus" at bounding box center [926, 526] width 14 height 14
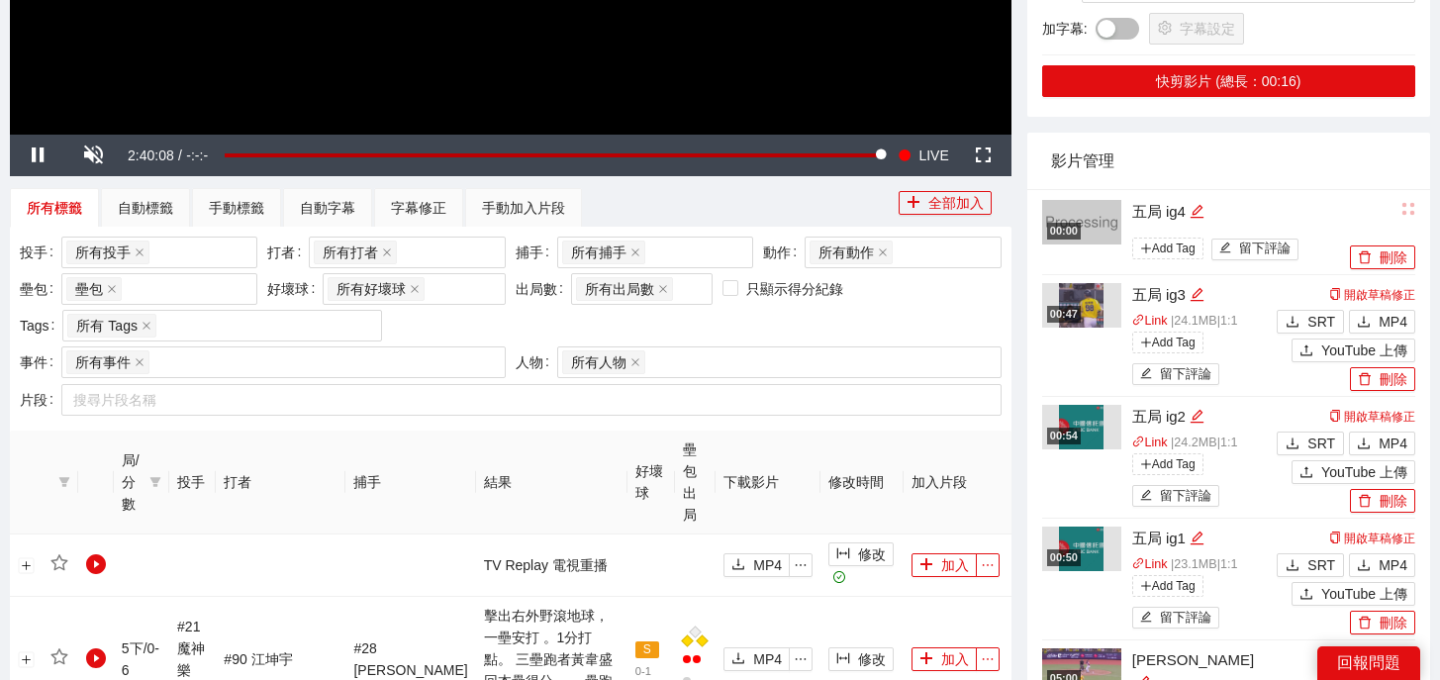
scroll to position [0, 0]
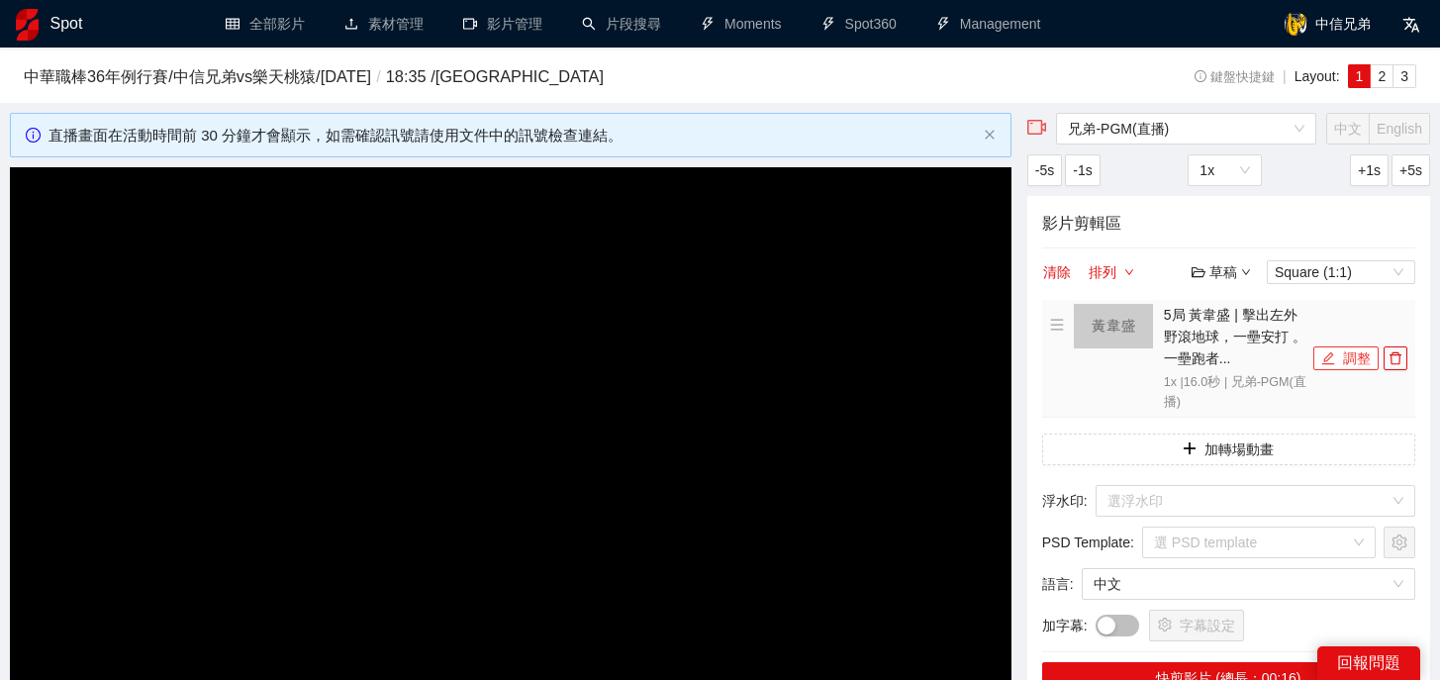
click at [1342, 346] on button "調整" at bounding box center [1345, 358] width 65 height 24
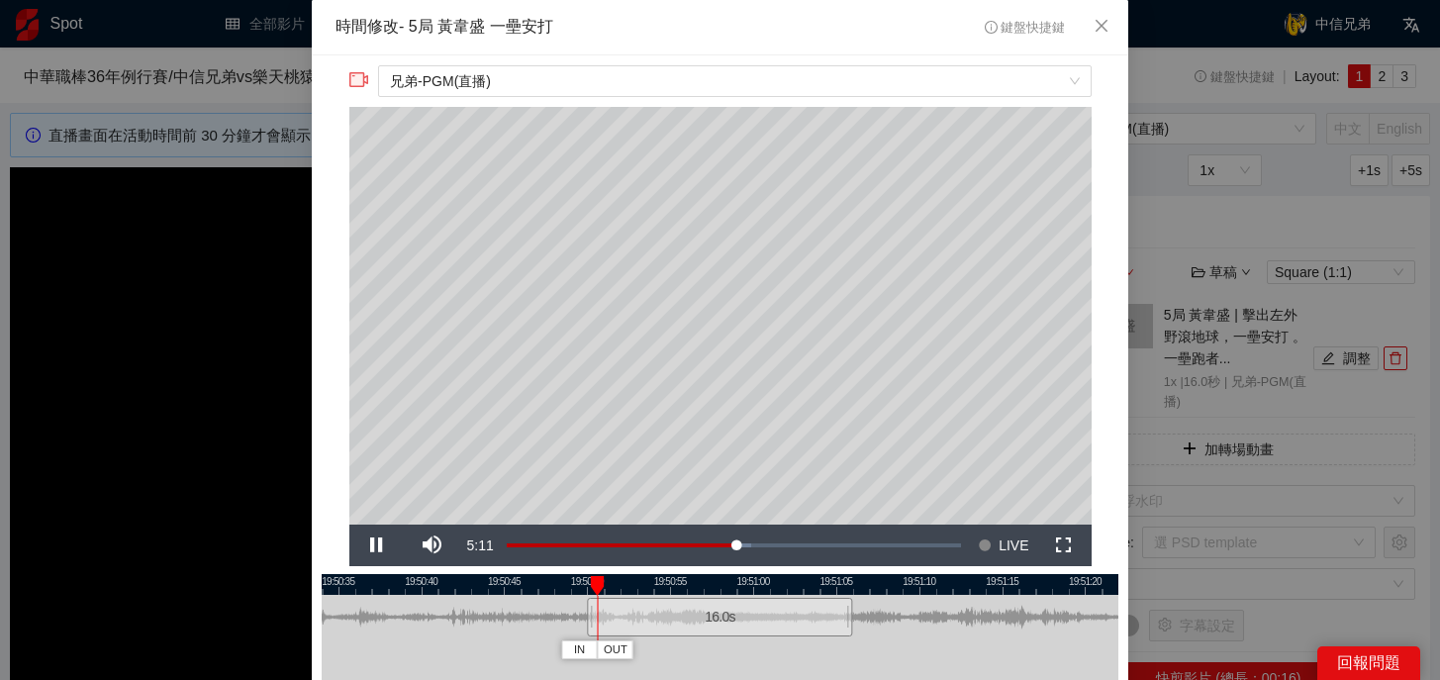
scroll to position [98, 0]
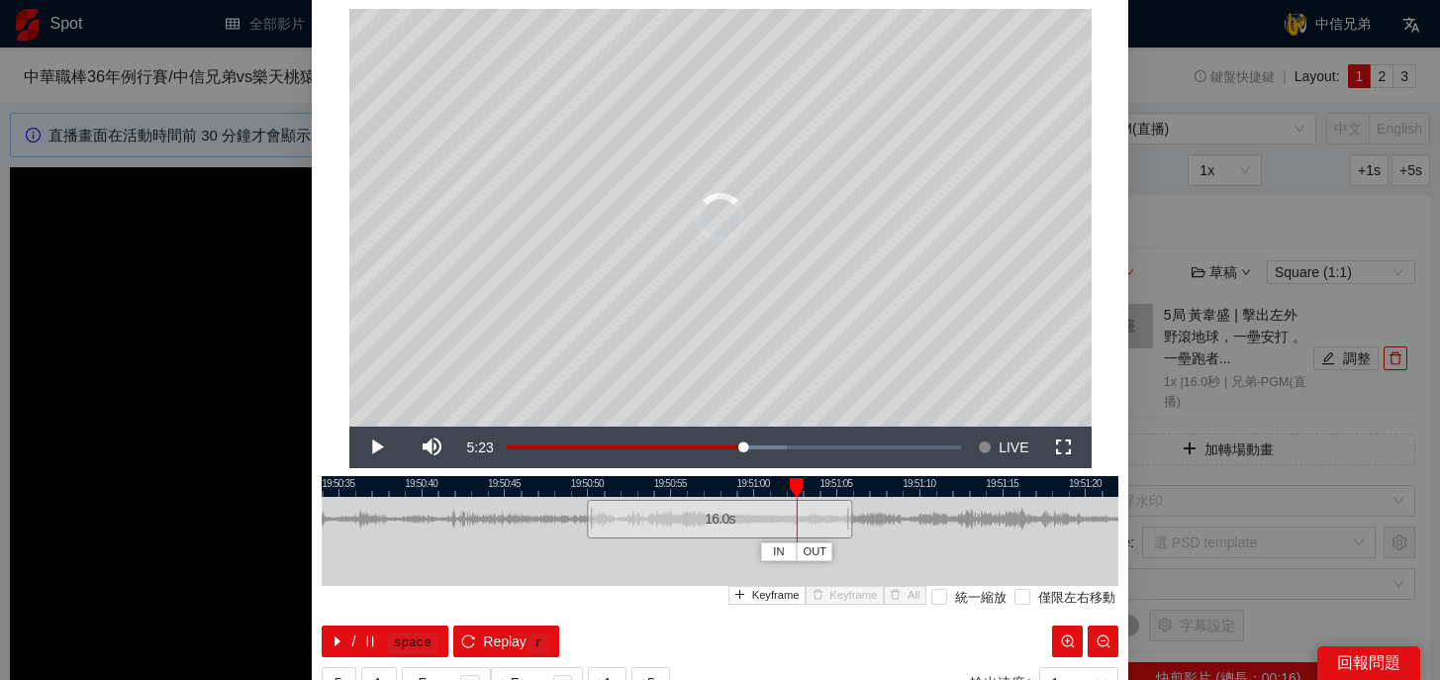
drag, startPoint x: 628, startPoint y: 479, endPoint x: 819, endPoint y: 481, distance: 191.0
click at [804, 480] on div at bounding box center [797, 488] width 14 height 20
drag, startPoint x: 850, startPoint y: 515, endPoint x: 1104, endPoint y: 528, distance: 254.7
click at [1104, 528] on div at bounding box center [1099, 519] width 12 height 45
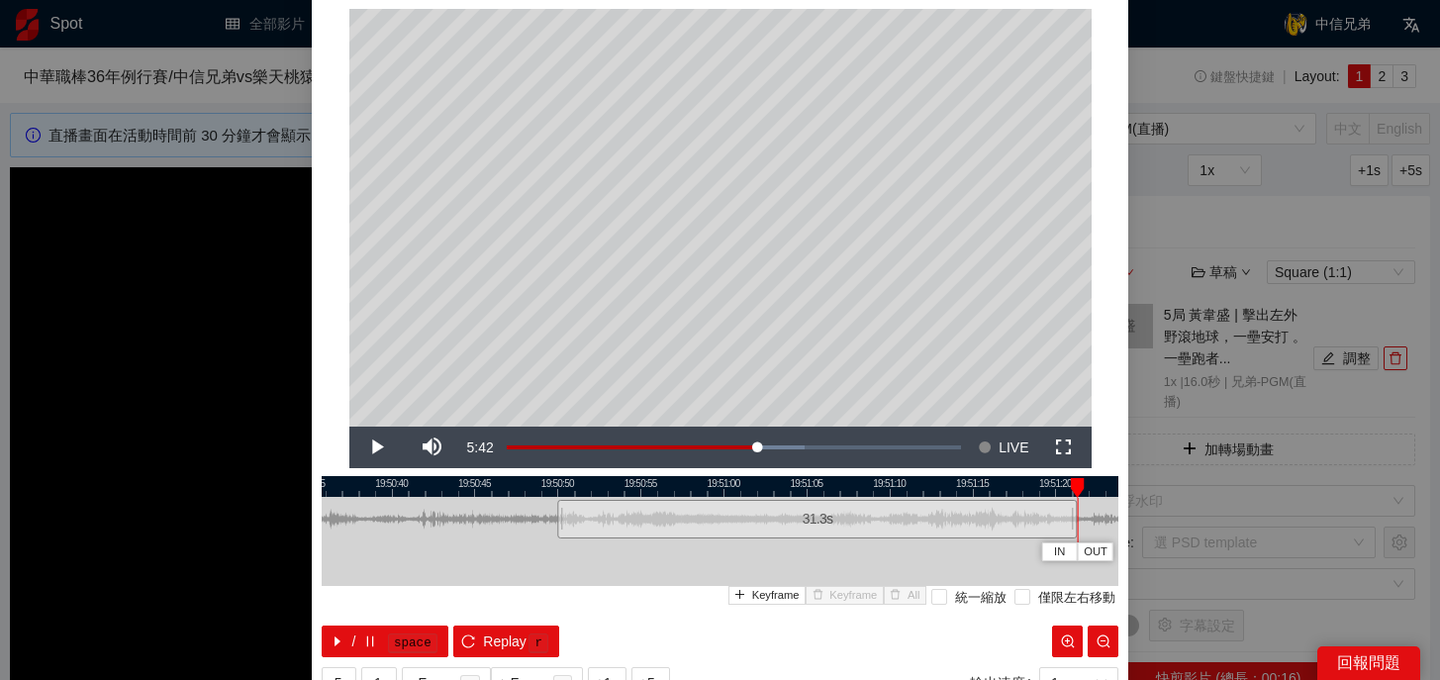
drag, startPoint x: 1036, startPoint y: 480, endPoint x: 841, endPoint y: 487, distance: 195.1
click at [841, 487] on div at bounding box center [690, 486] width 797 height 21
click at [913, 520] on div at bounding box center [913, 519] width 12 height 45
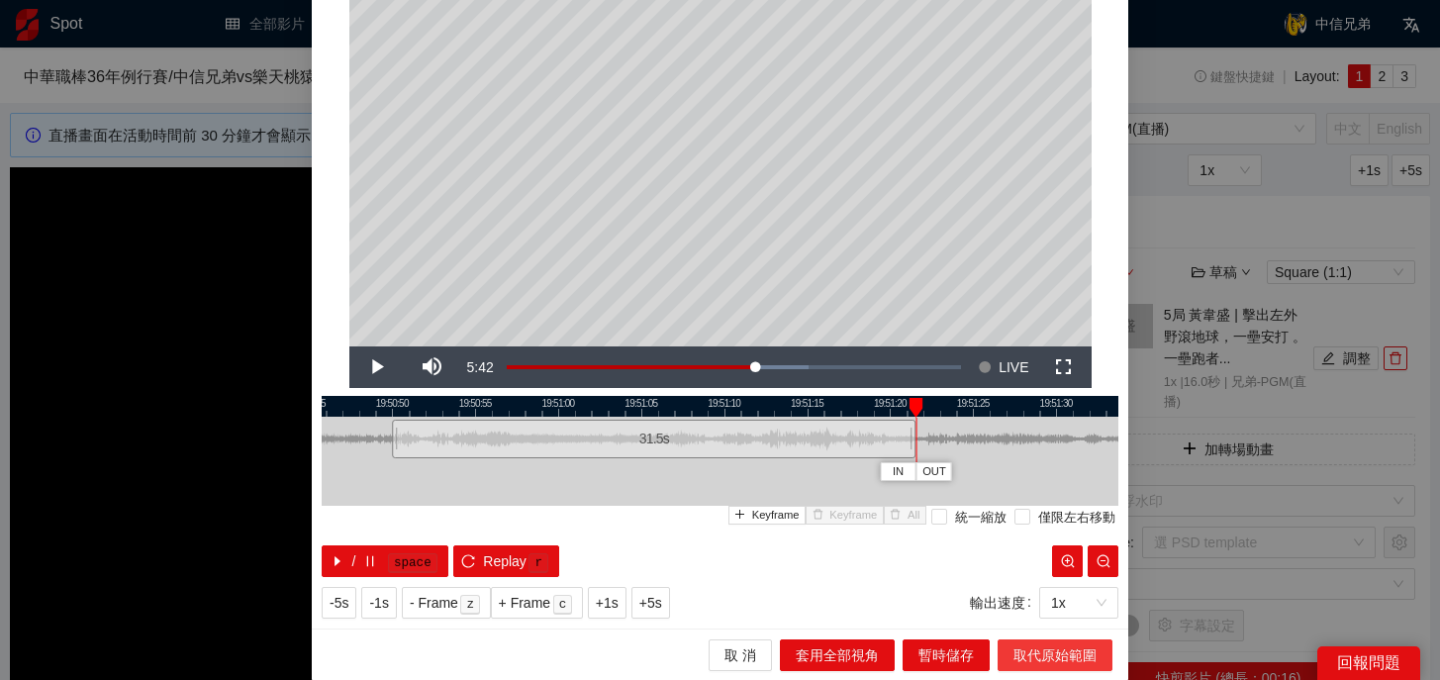
click at [1054, 648] on span "取代原始範圍" at bounding box center [1054, 655] width 83 height 22
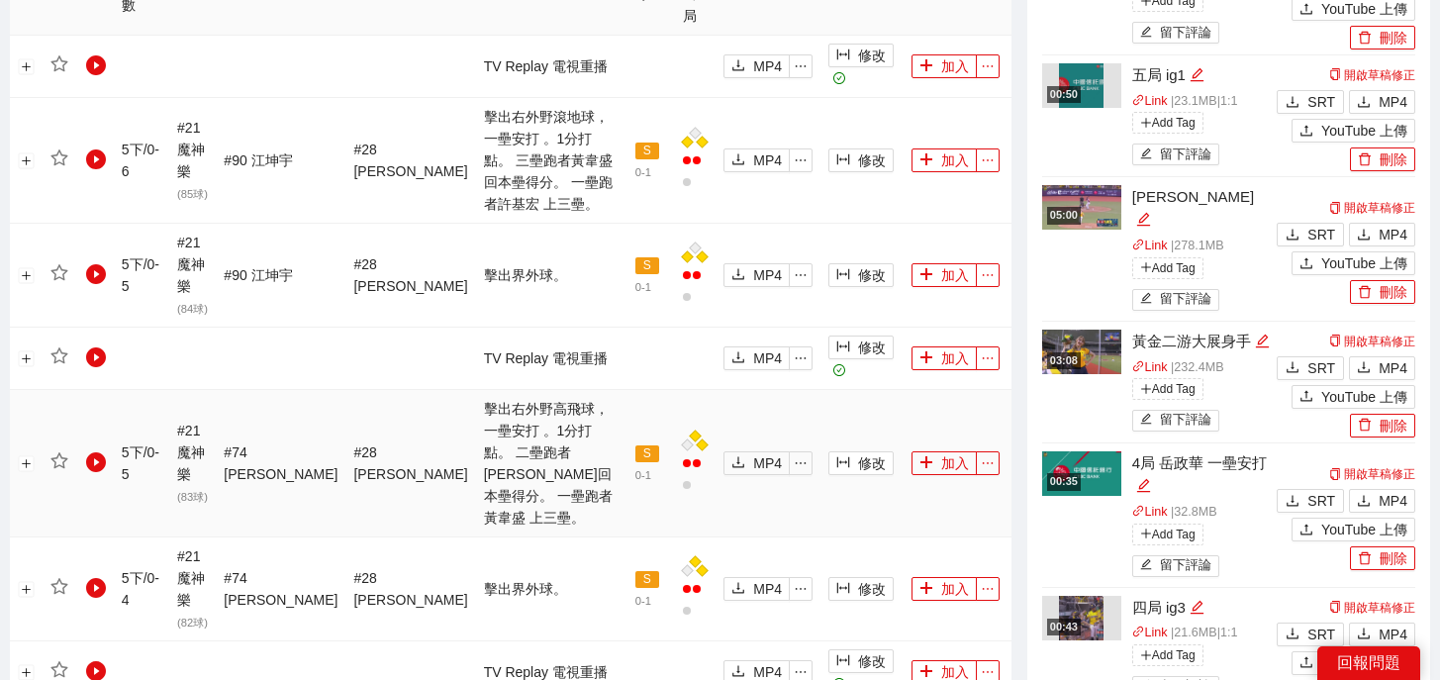
scroll to position [1093, 0]
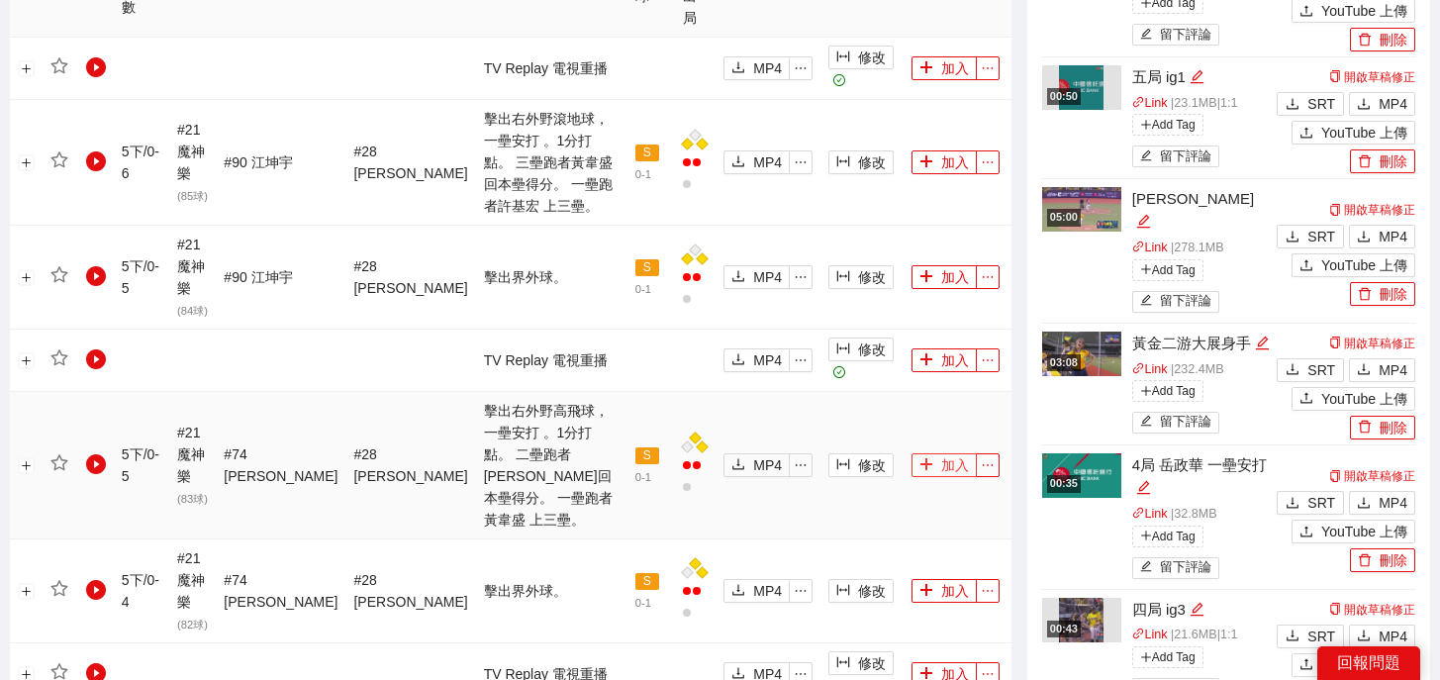
click at [922, 453] on button "加入" at bounding box center [943, 465] width 65 height 24
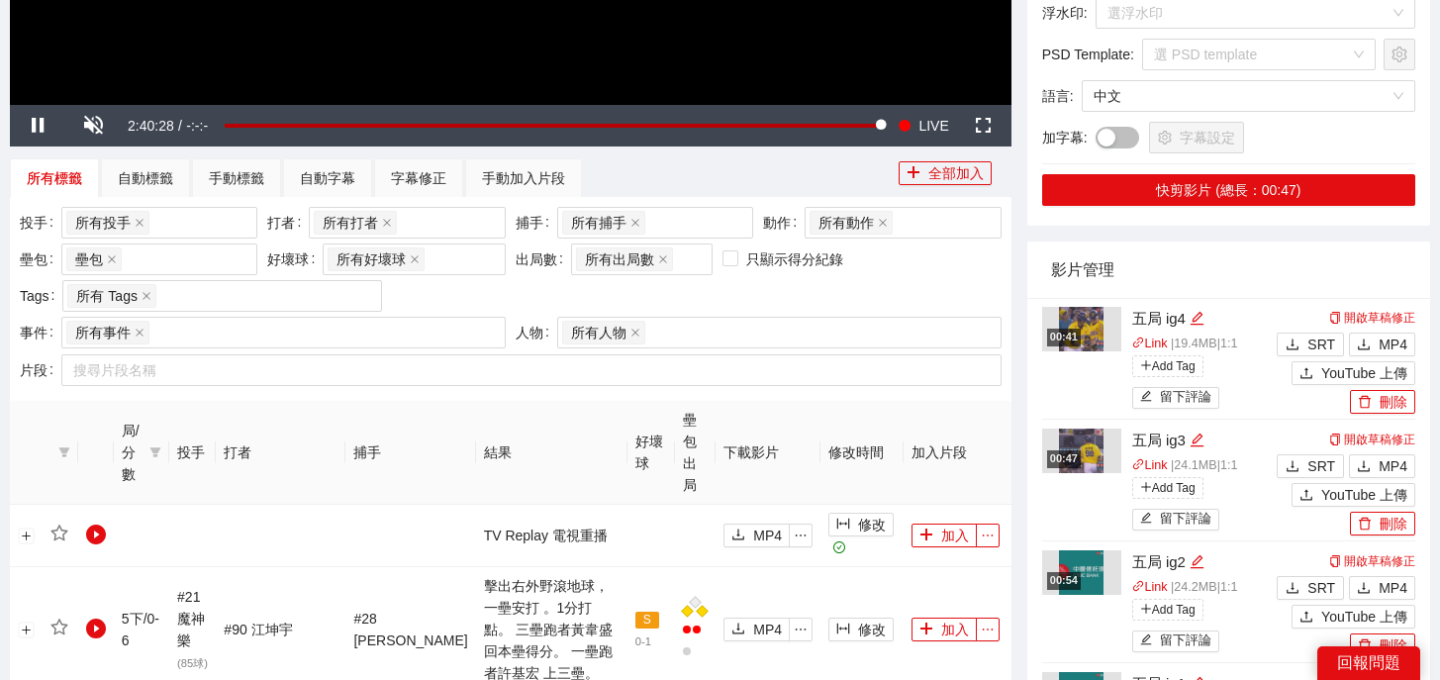
scroll to position [67, 0]
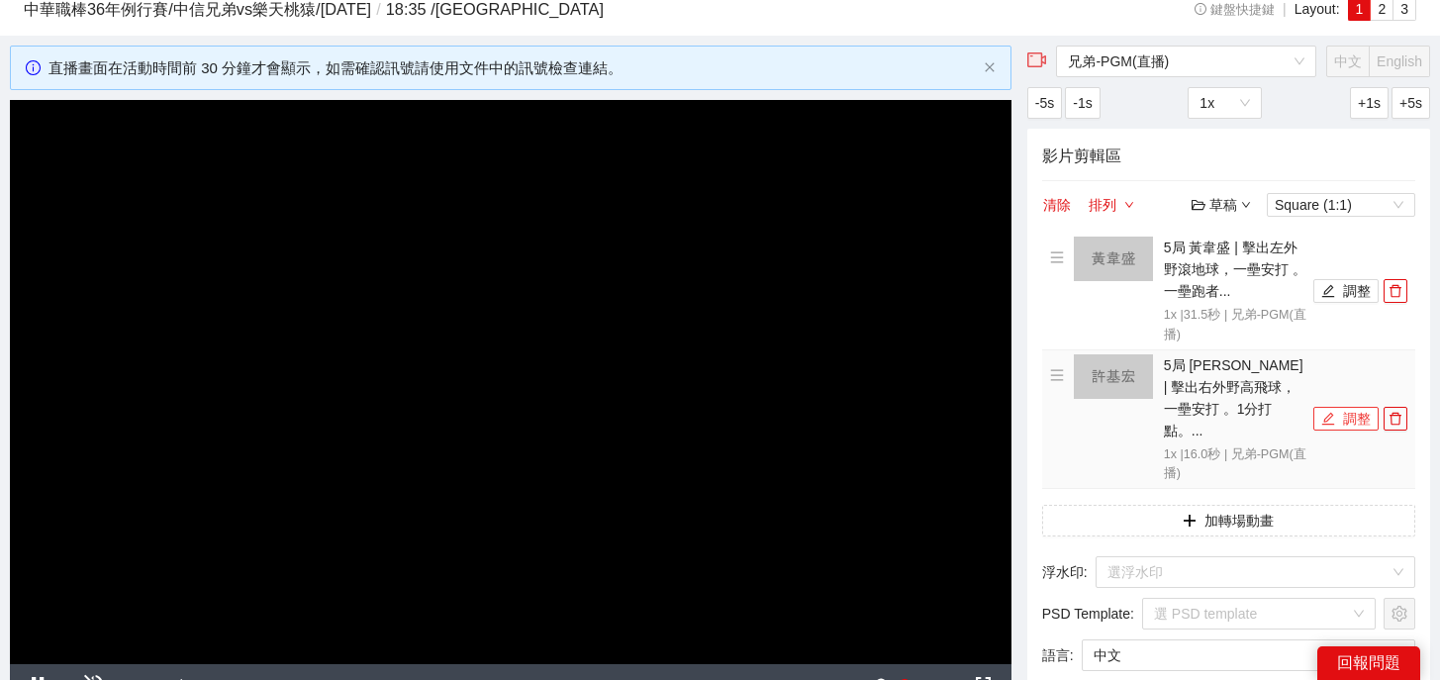
click at [1347, 412] on button "調整" at bounding box center [1345, 419] width 65 height 24
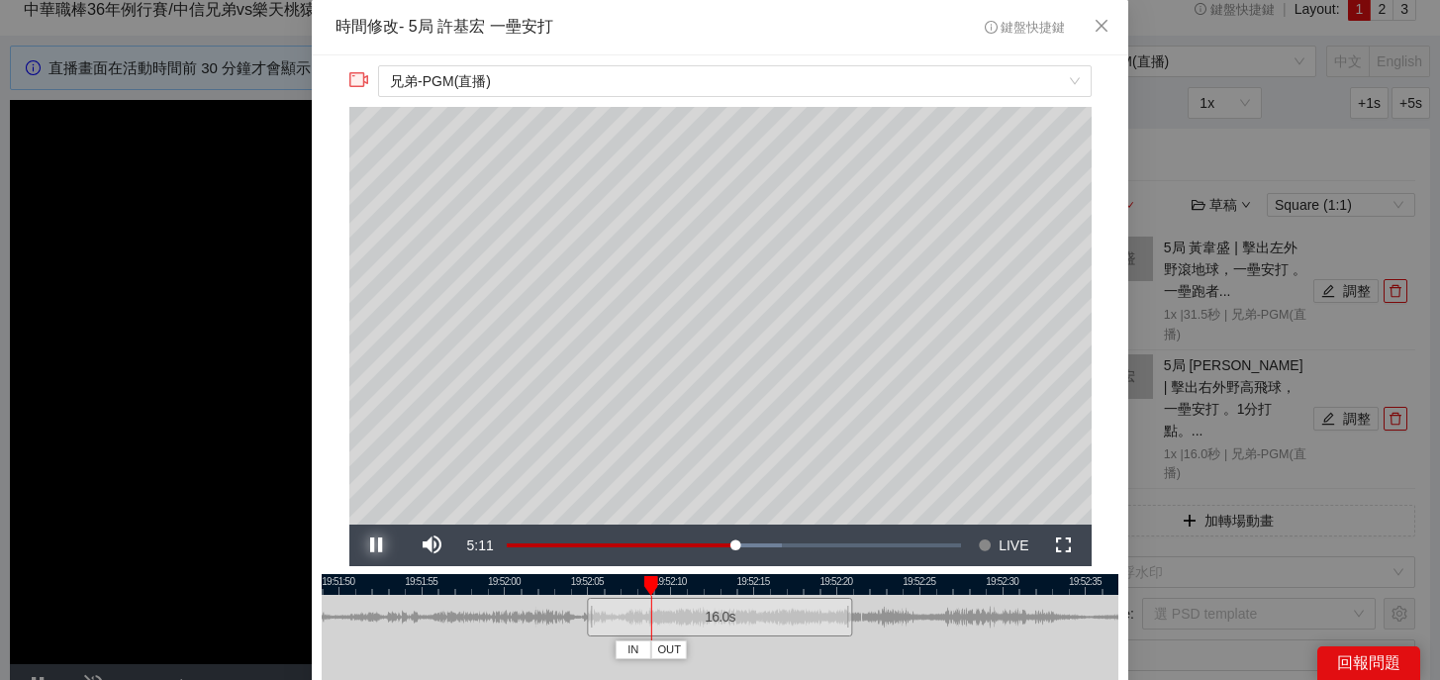
click at [376, 545] on span "Video Player" at bounding box center [376, 545] width 55 height 0
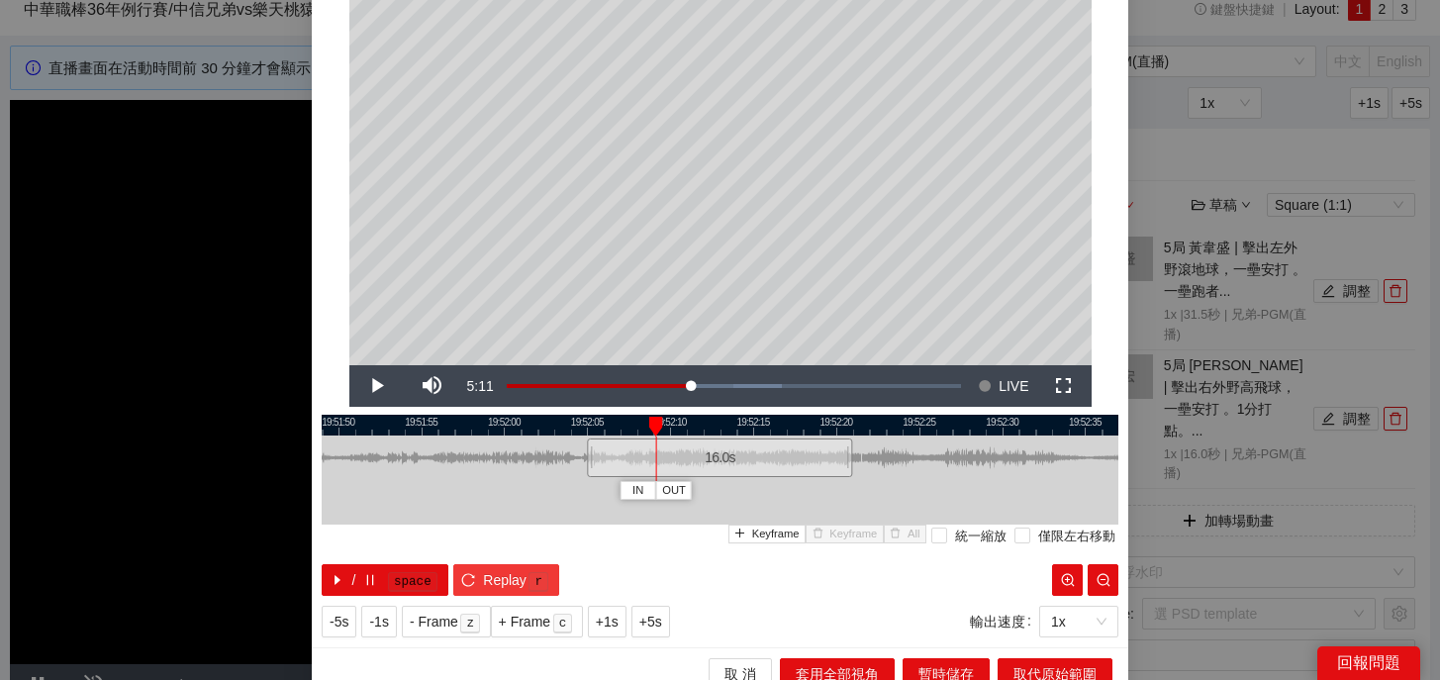
click at [503, 586] on span "Replay" at bounding box center [505, 580] width 44 height 22
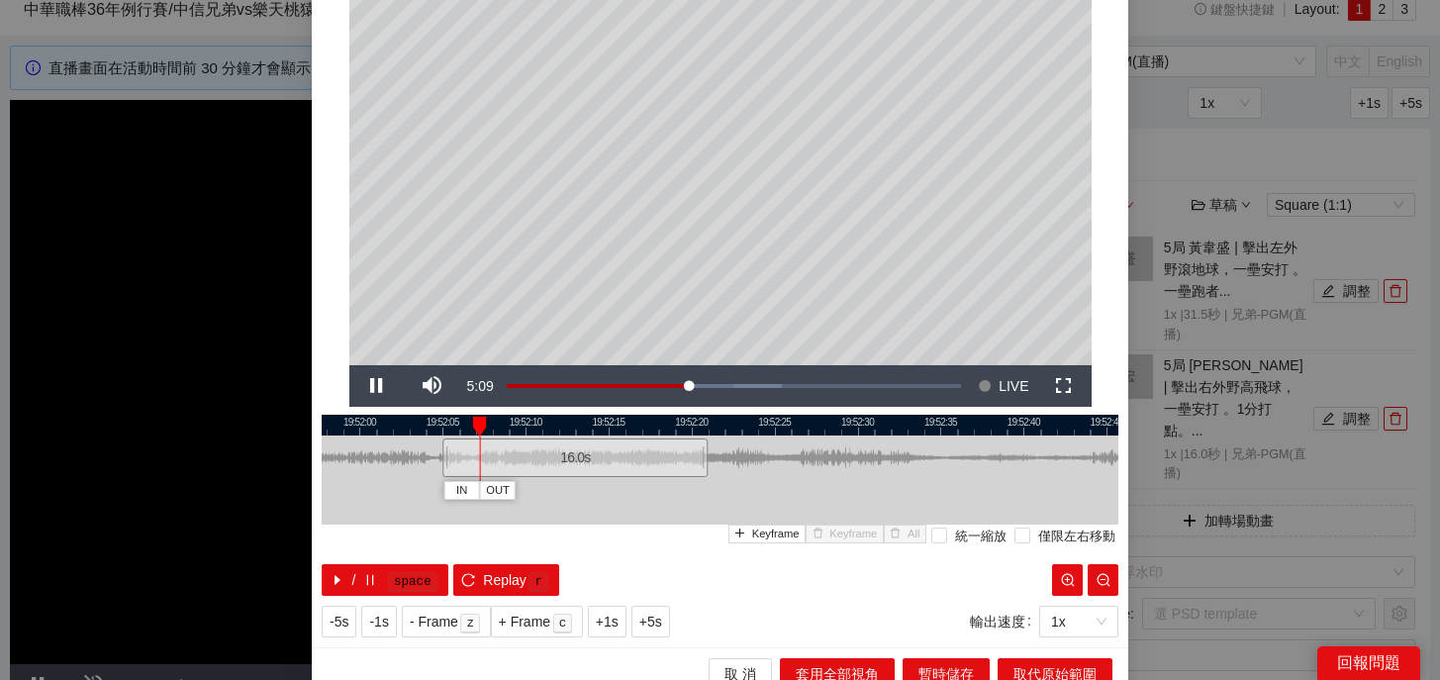
drag, startPoint x: 874, startPoint y: 420, endPoint x: 730, endPoint y: 419, distance: 143.5
click at [729, 419] on div at bounding box center [575, 425] width 797 height 21
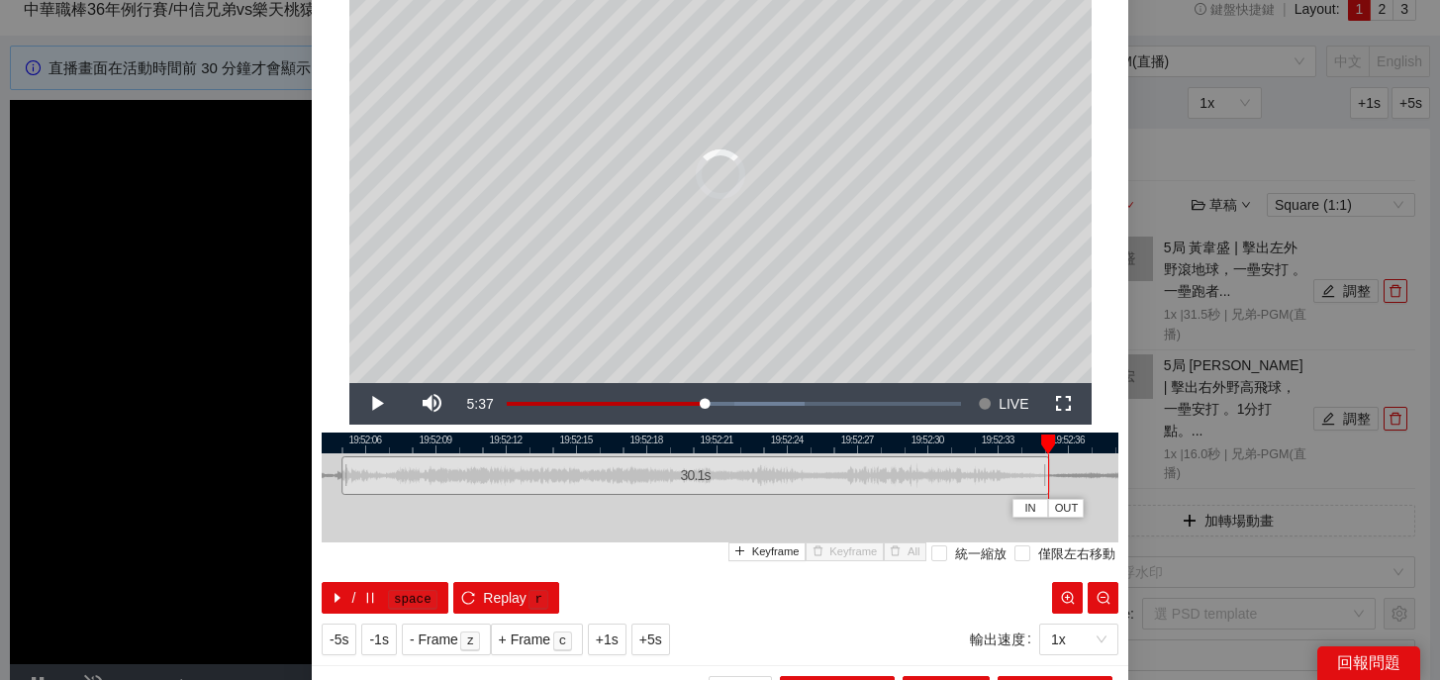
drag, startPoint x: 712, startPoint y: 472, endPoint x: 1053, endPoint y: 482, distance: 340.6
click at [1052, 482] on div at bounding box center [1046, 475] width 12 height 45
drag, startPoint x: 1023, startPoint y: 441, endPoint x: 597, endPoint y: 443, distance: 426.5
click at [597, 443] on div at bounding box center [716, 442] width 797 height 21
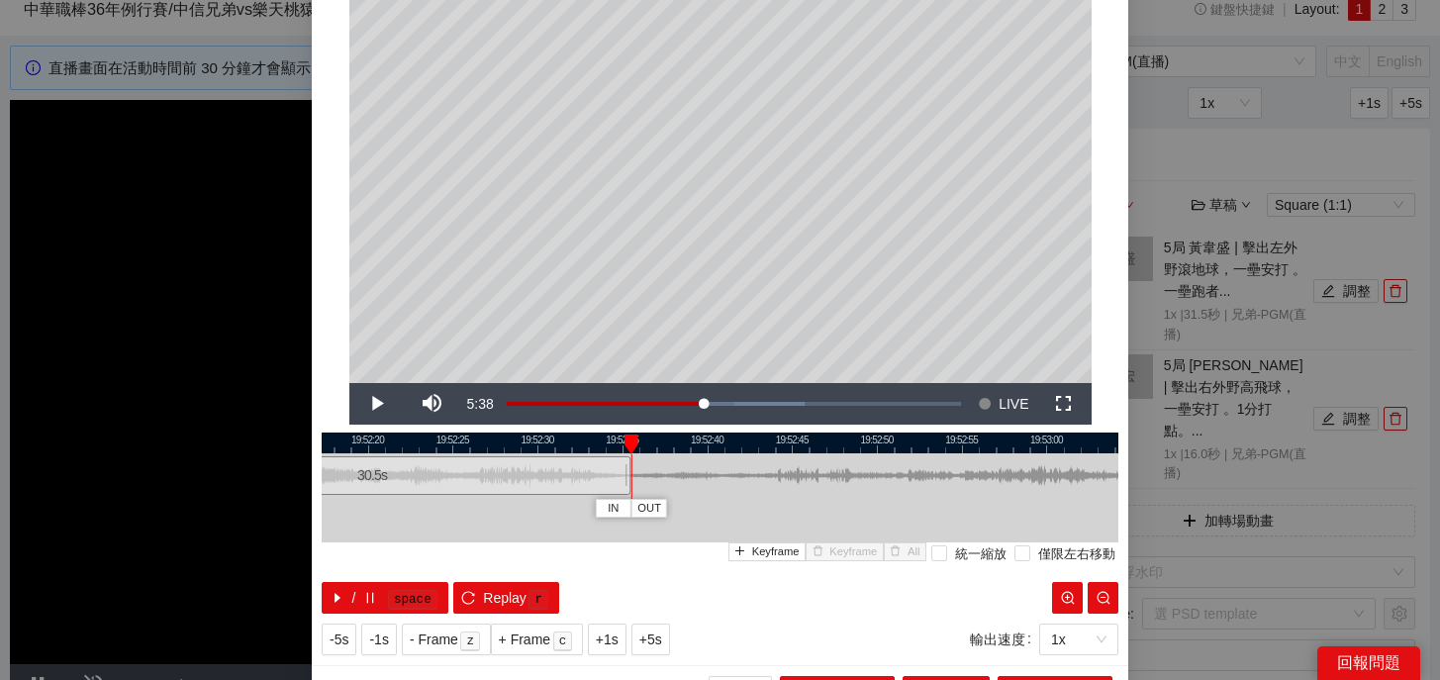
scroll to position [178, 0]
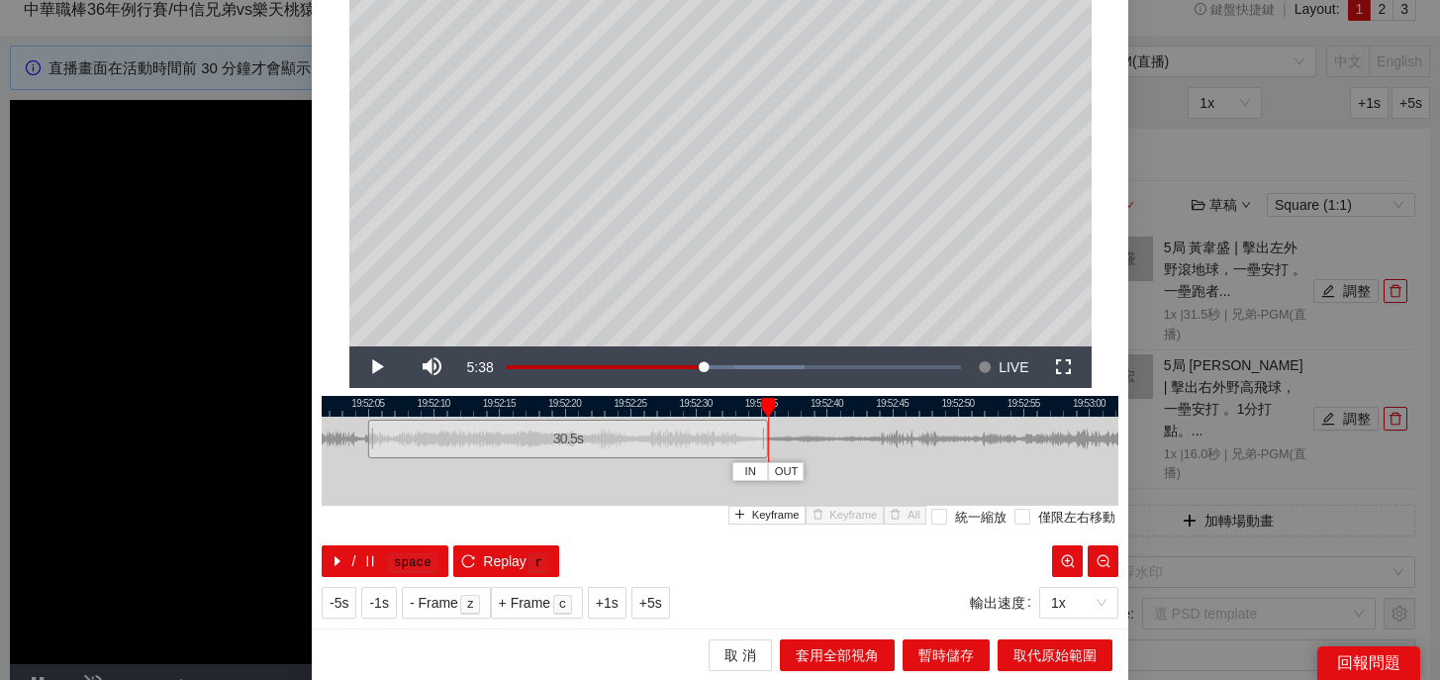
drag, startPoint x: 660, startPoint y: 409, endPoint x: 798, endPoint y: 409, distance: 137.5
click at [798, 409] on div at bounding box center [856, 406] width 797 height 21
drag, startPoint x: 764, startPoint y: 442, endPoint x: 741, endPoint y: 443, distance: 22.8
click at [739, 443] on div at bounding box center [741, 439] width 12 height 45
click at [1044, 655] on span "取代原始範圍" at bounding box center [1054, 655] width 83 height 22
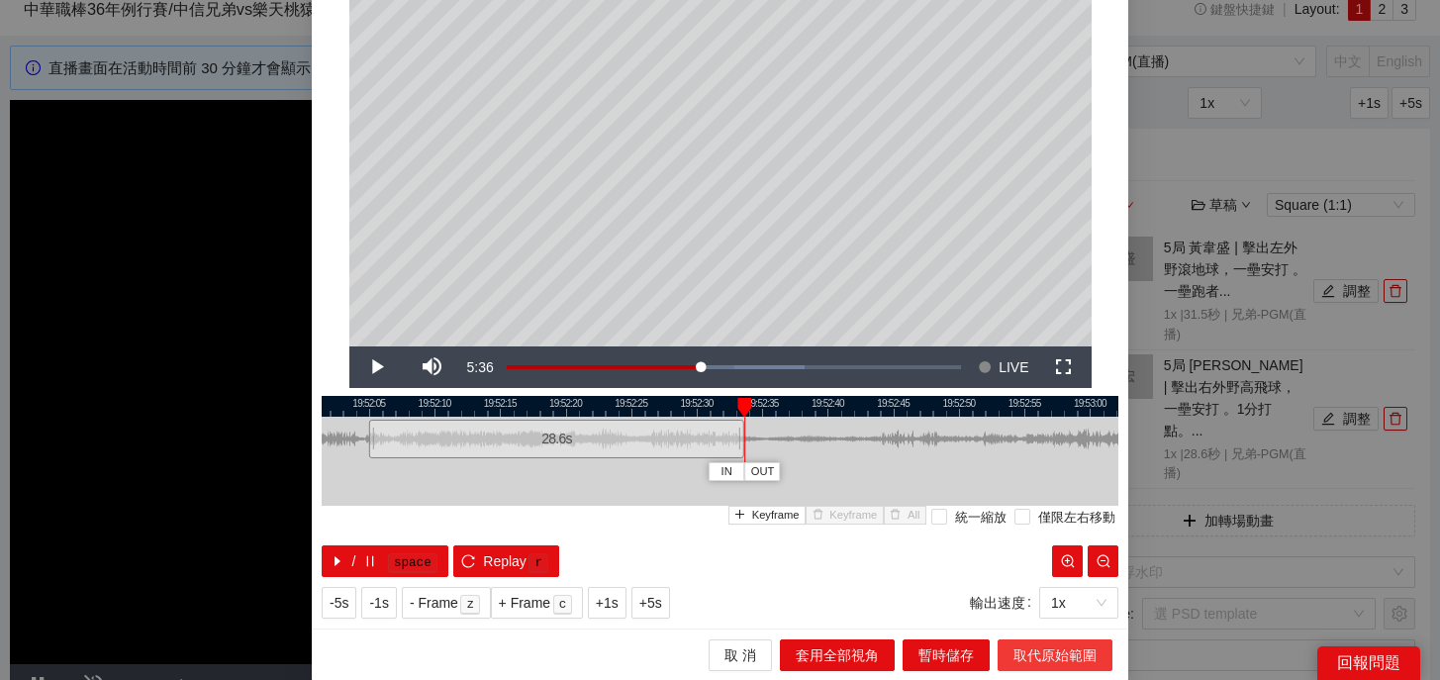
scroll to position [0, 0]
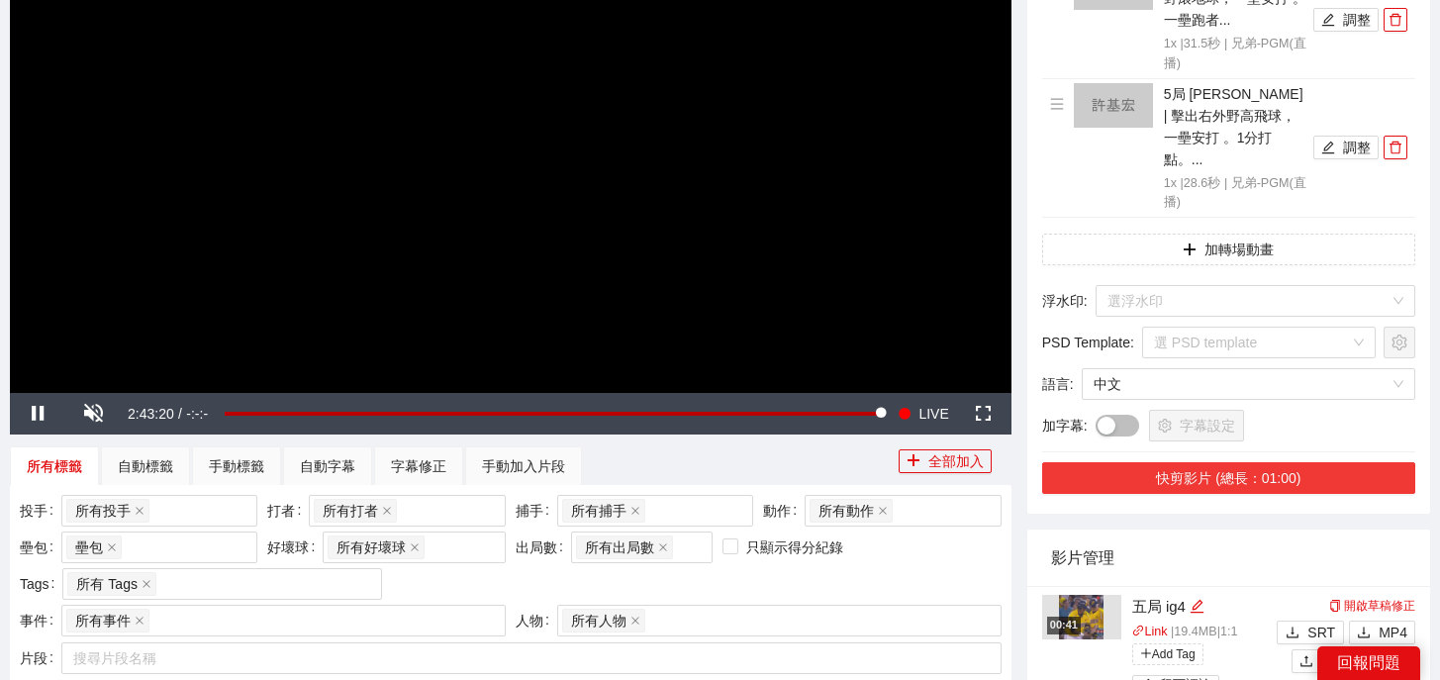
click at [1299, 462] on button "快剪影片 (總長：01:00)" at bounding box center [1228, 478] width 373 height 32
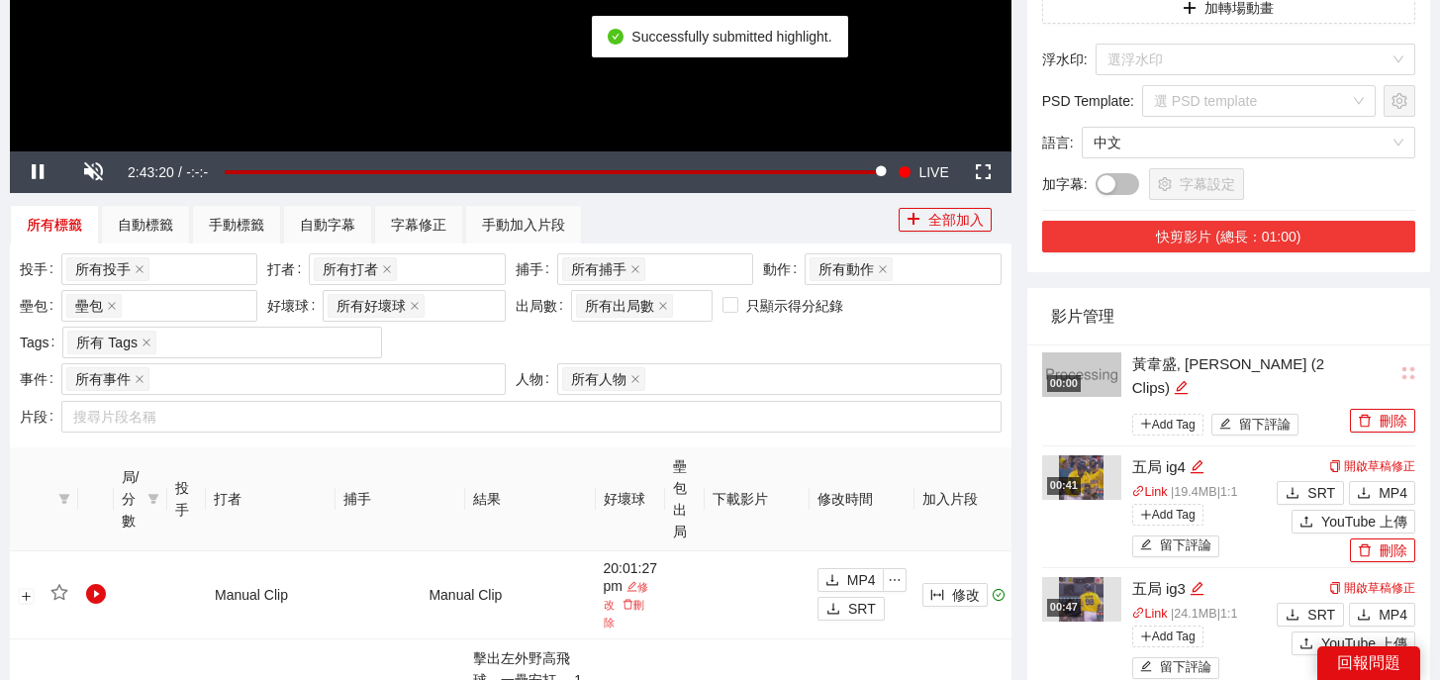
scroll to position [586, 0]
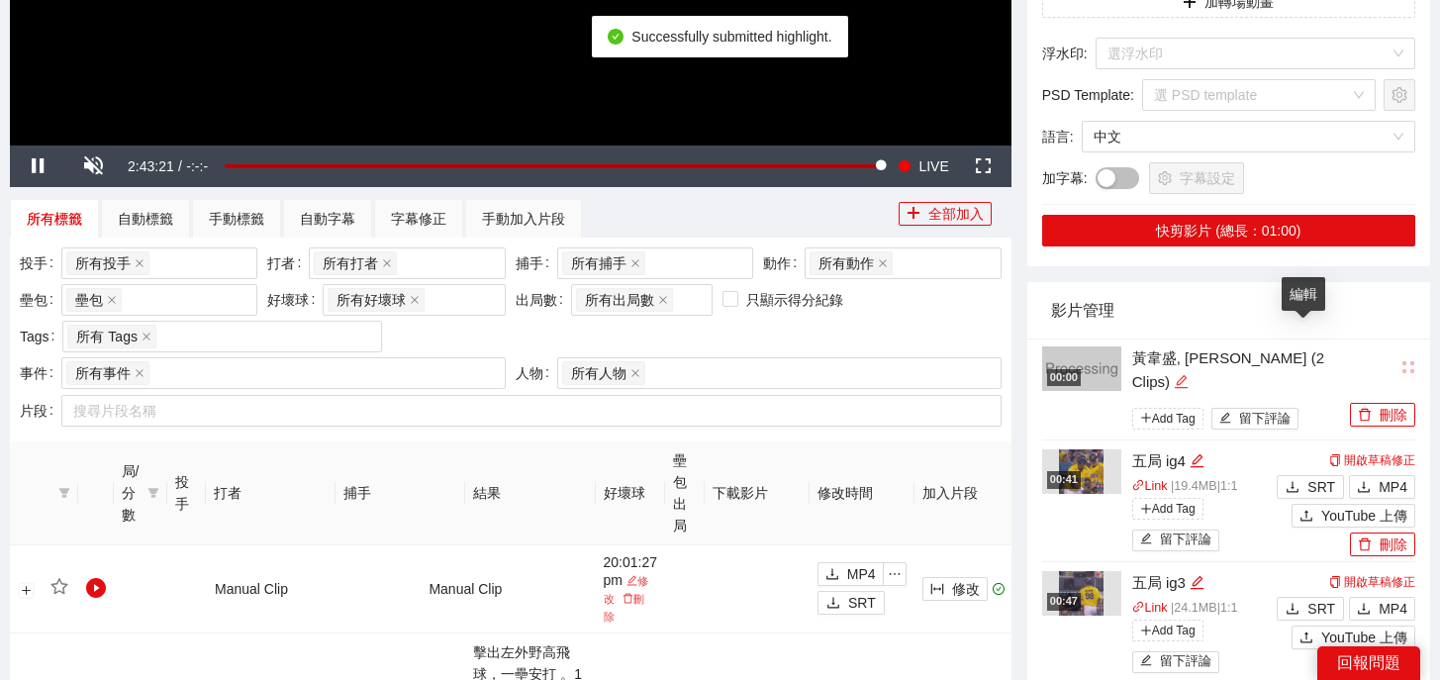
click at [1188, 370] on div "編輯" at bounding box center [1181, 382] width 15 height 24
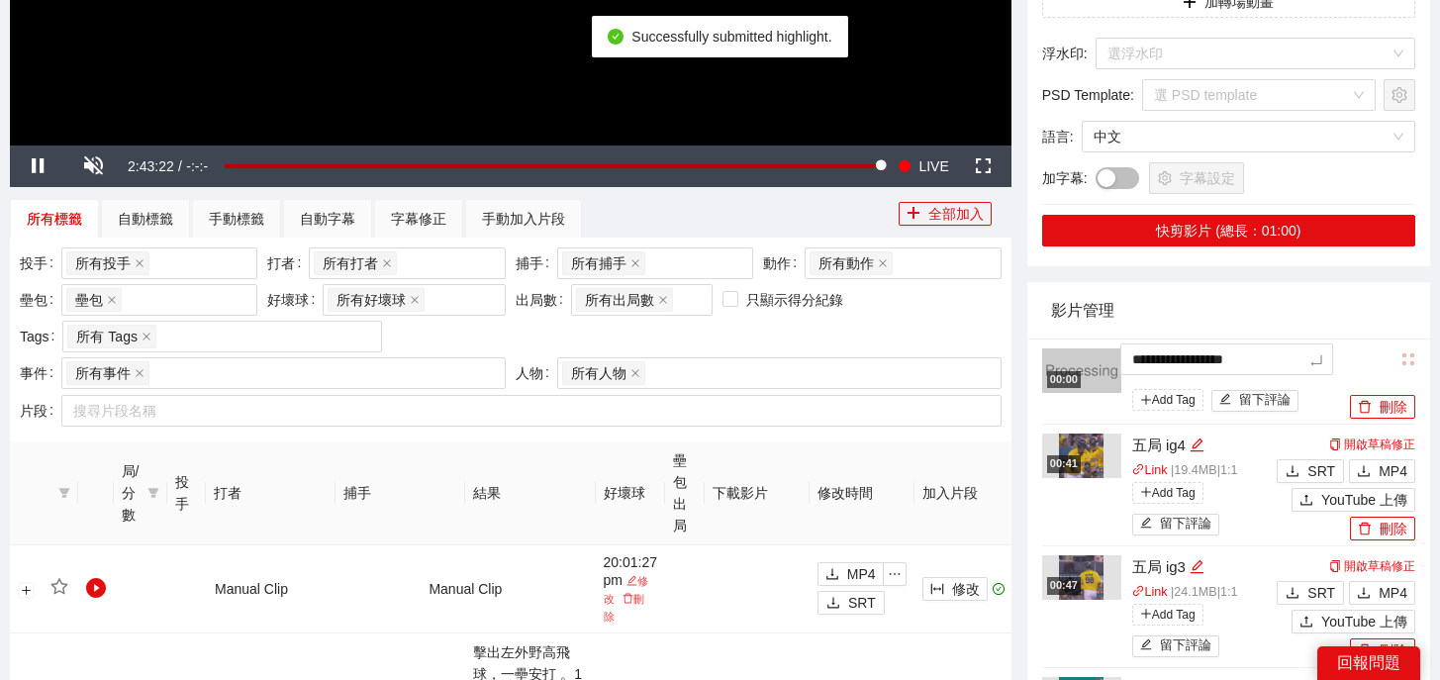
drag, startPoint x: 1298, startPoint y: 337, endPoint x: 1027, endPoint y: 322, distance: 271.6
type textarea "*"
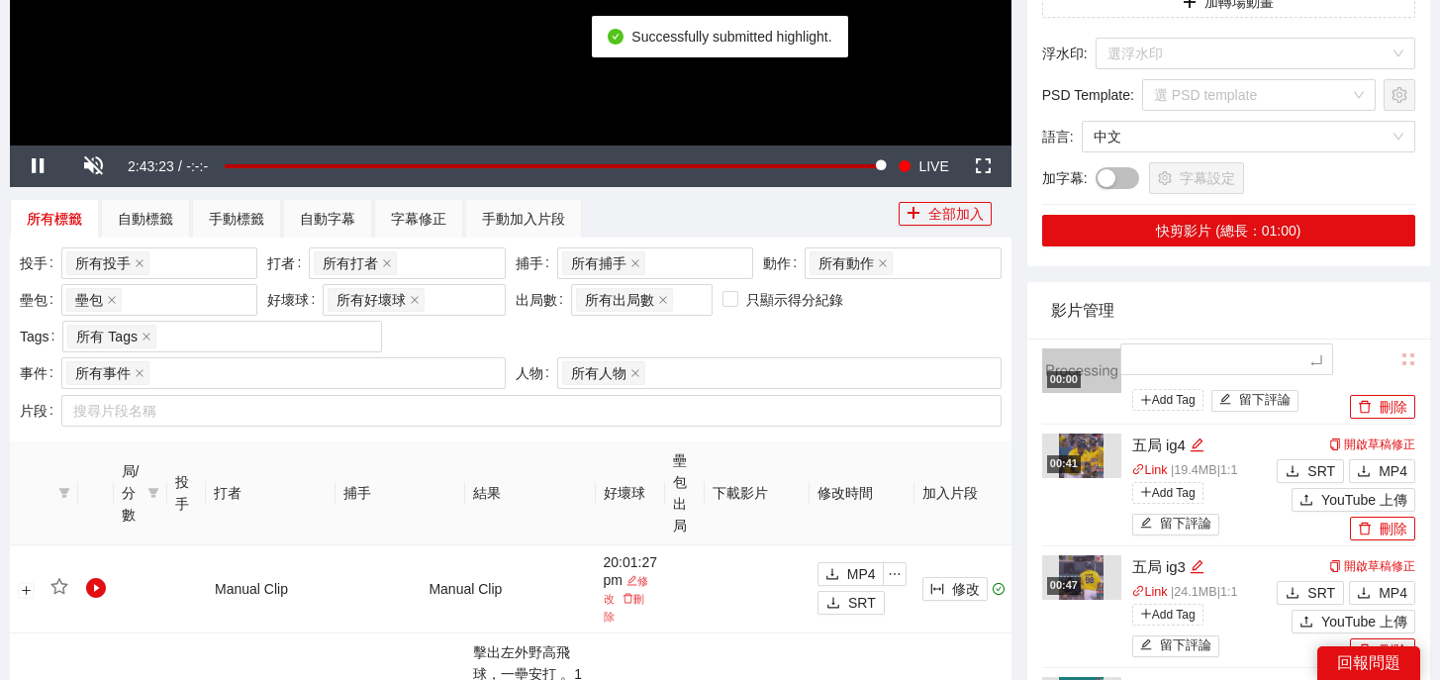
type textarea "*"
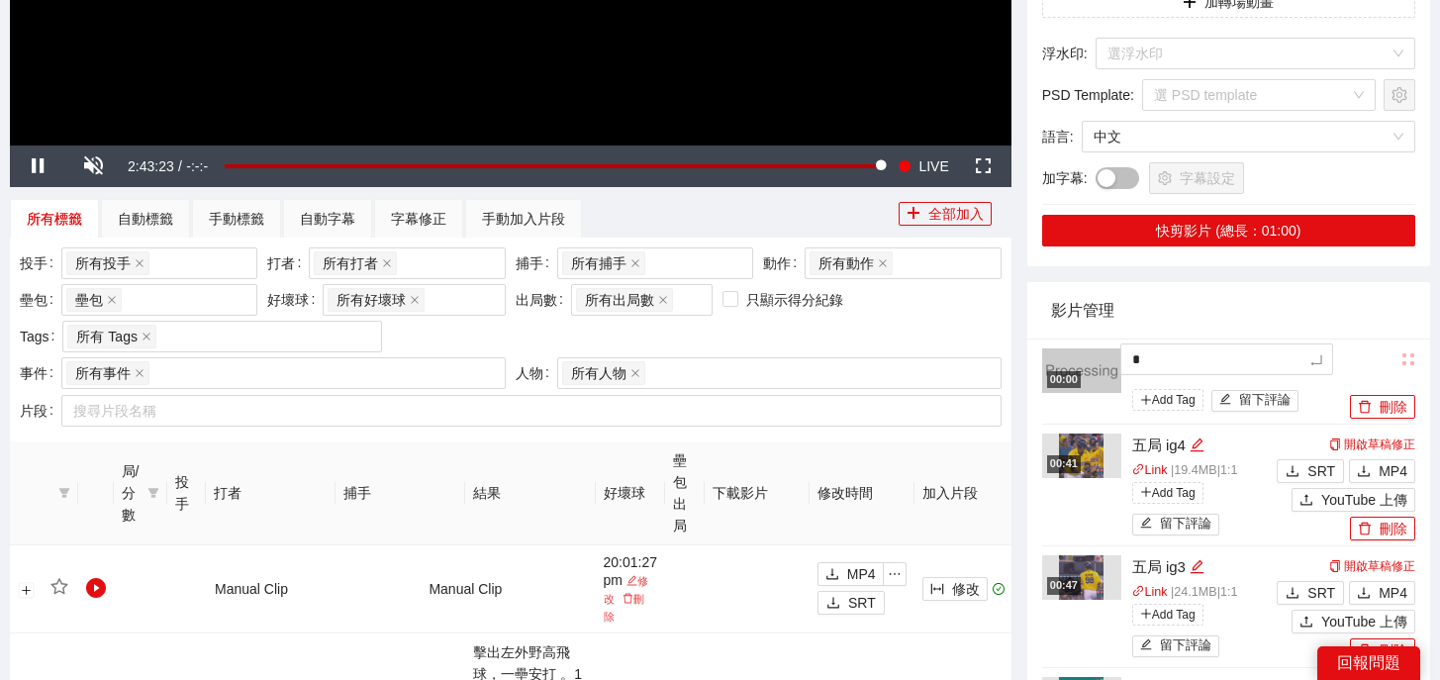
type textarea "*"
type textarea "**"
type textarea "***"
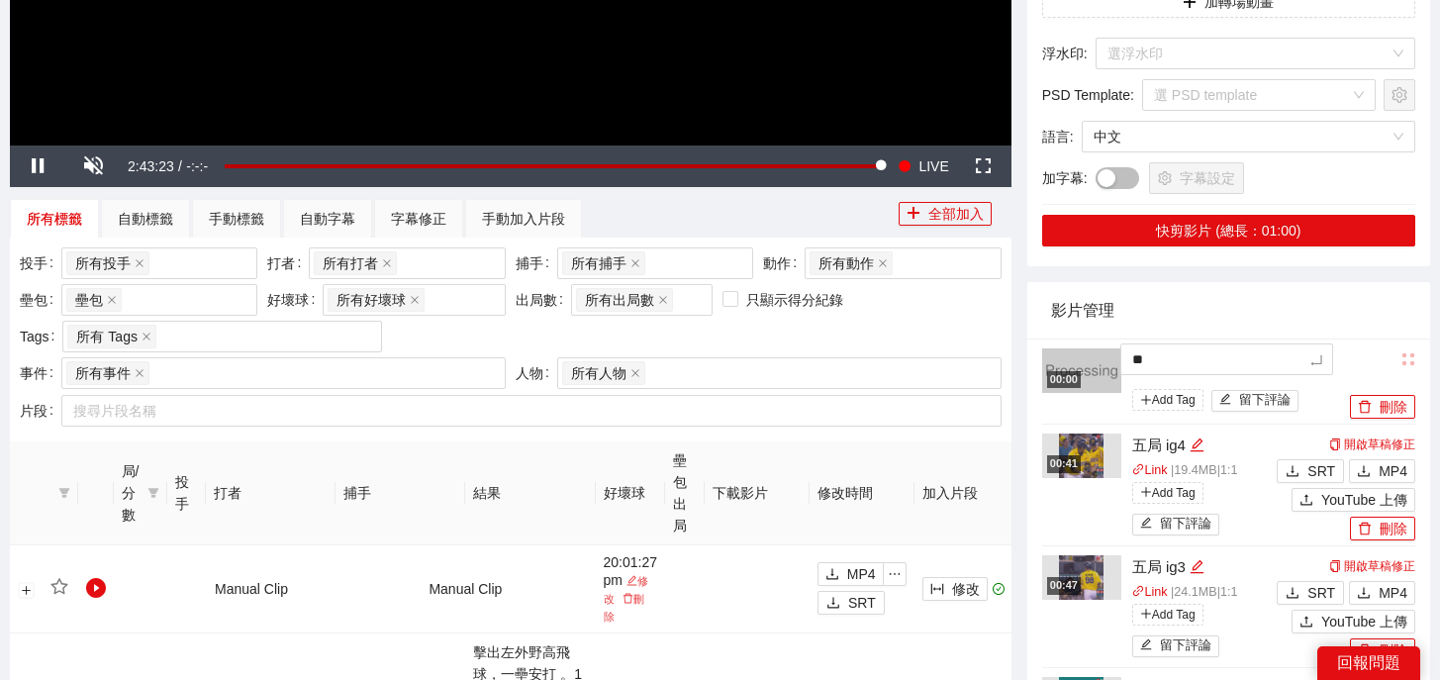
type textarea "***"
type textarea "**"
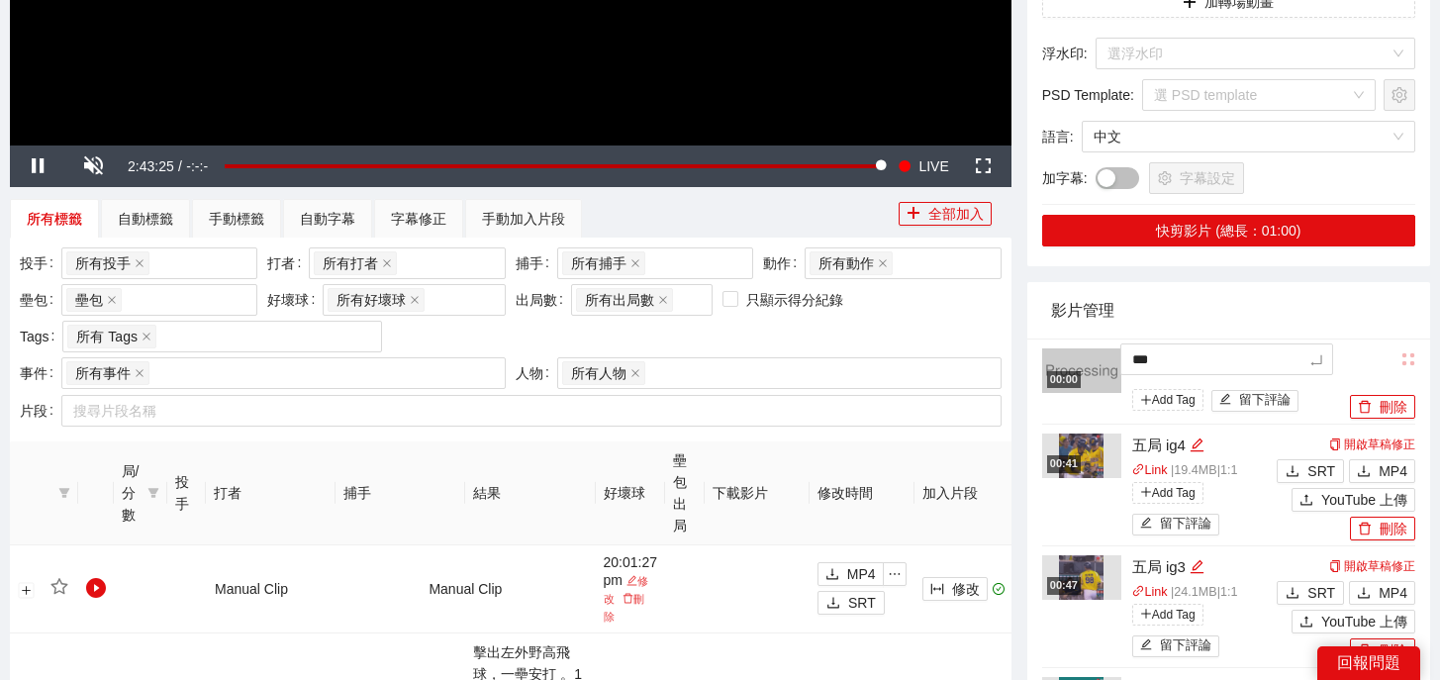
type textarea "****"
type textarea "*****"
type textarea "******"
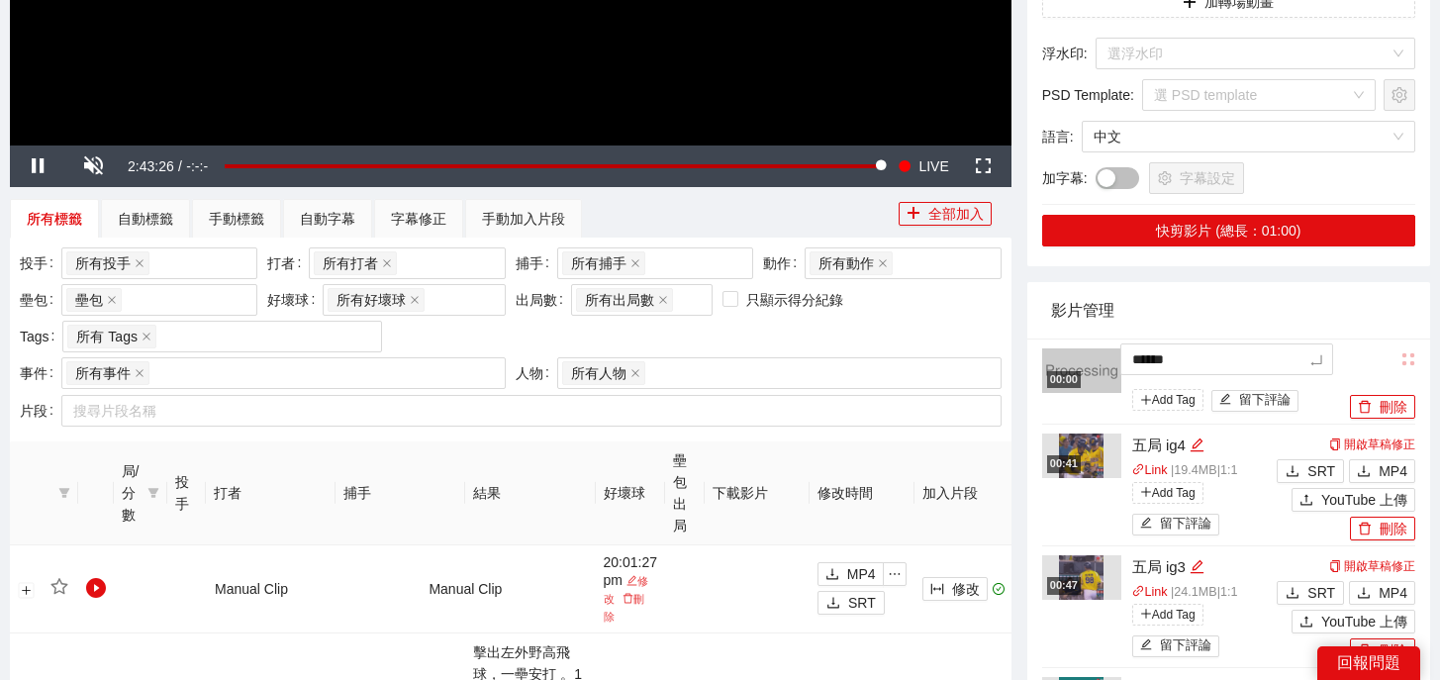
type textarea "******"
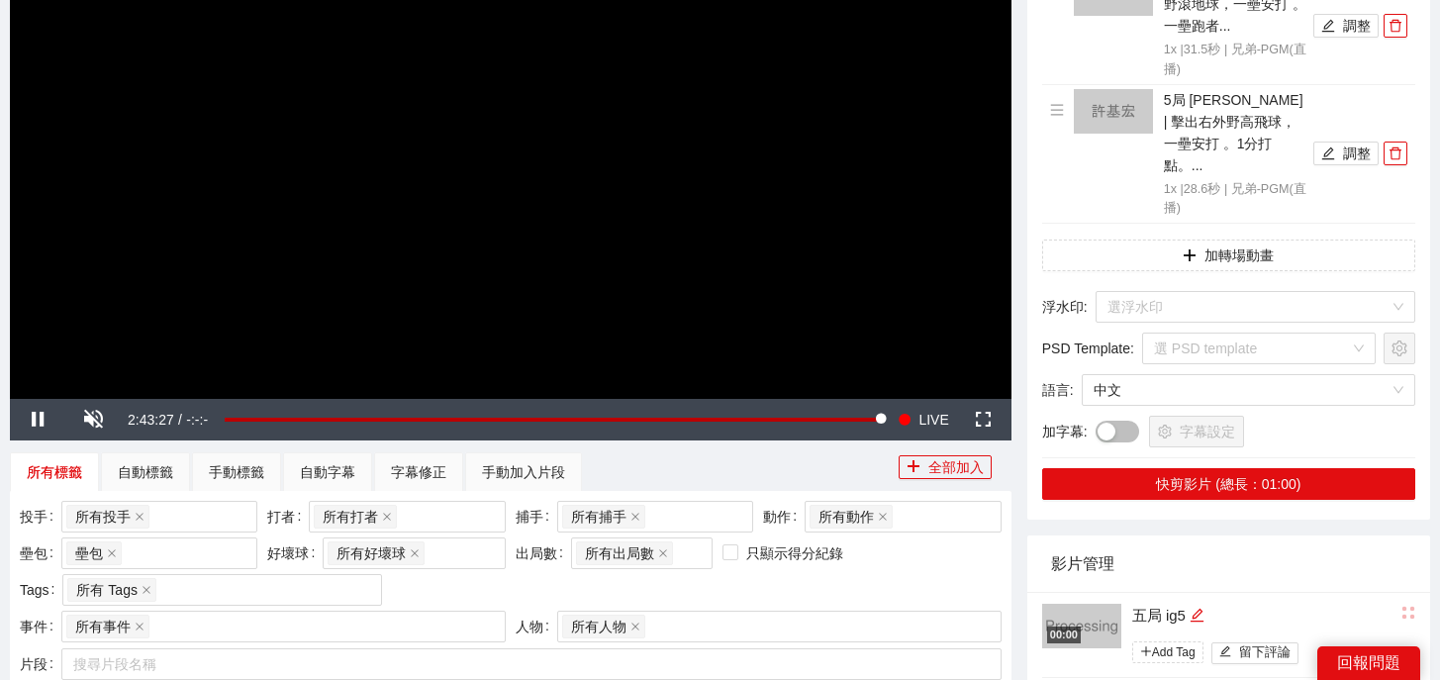
scroll to position [292, 0]
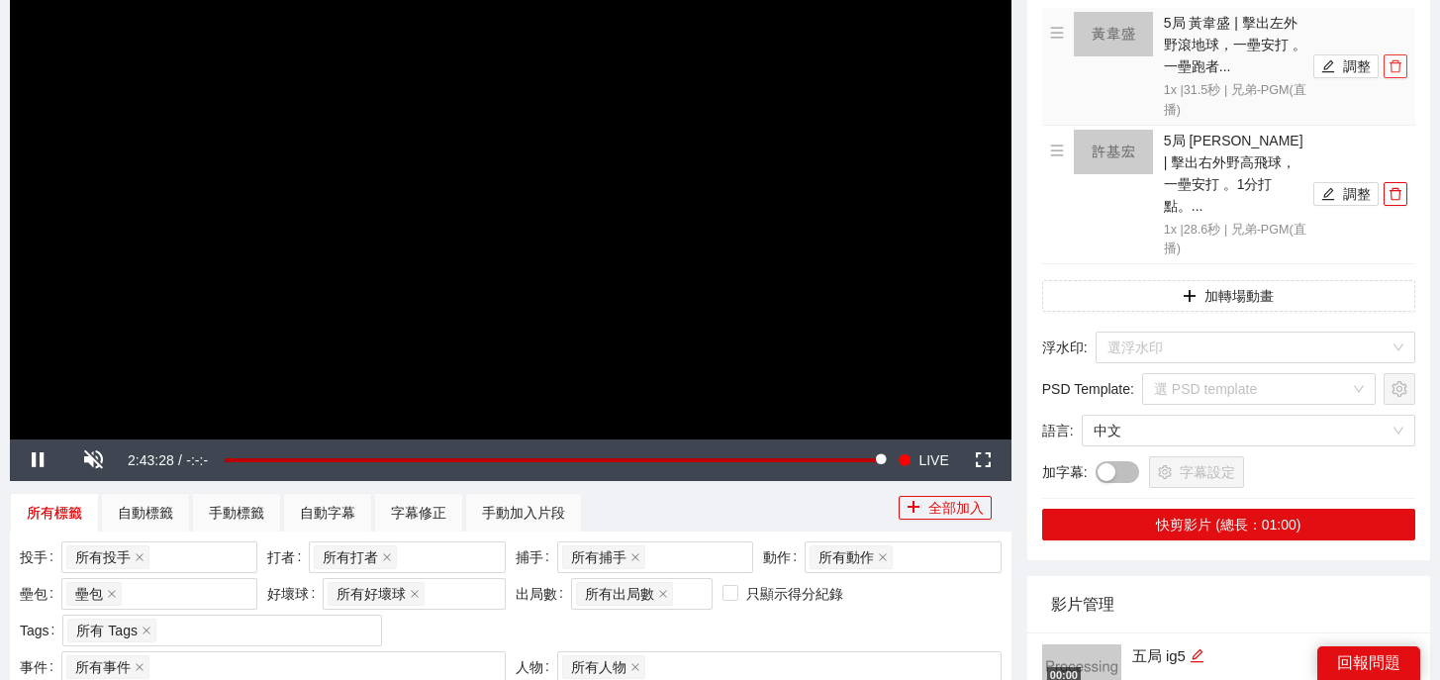
click at [1397, 71] on icon "delete" at bounding box center [1395, 66] width 12 height 13
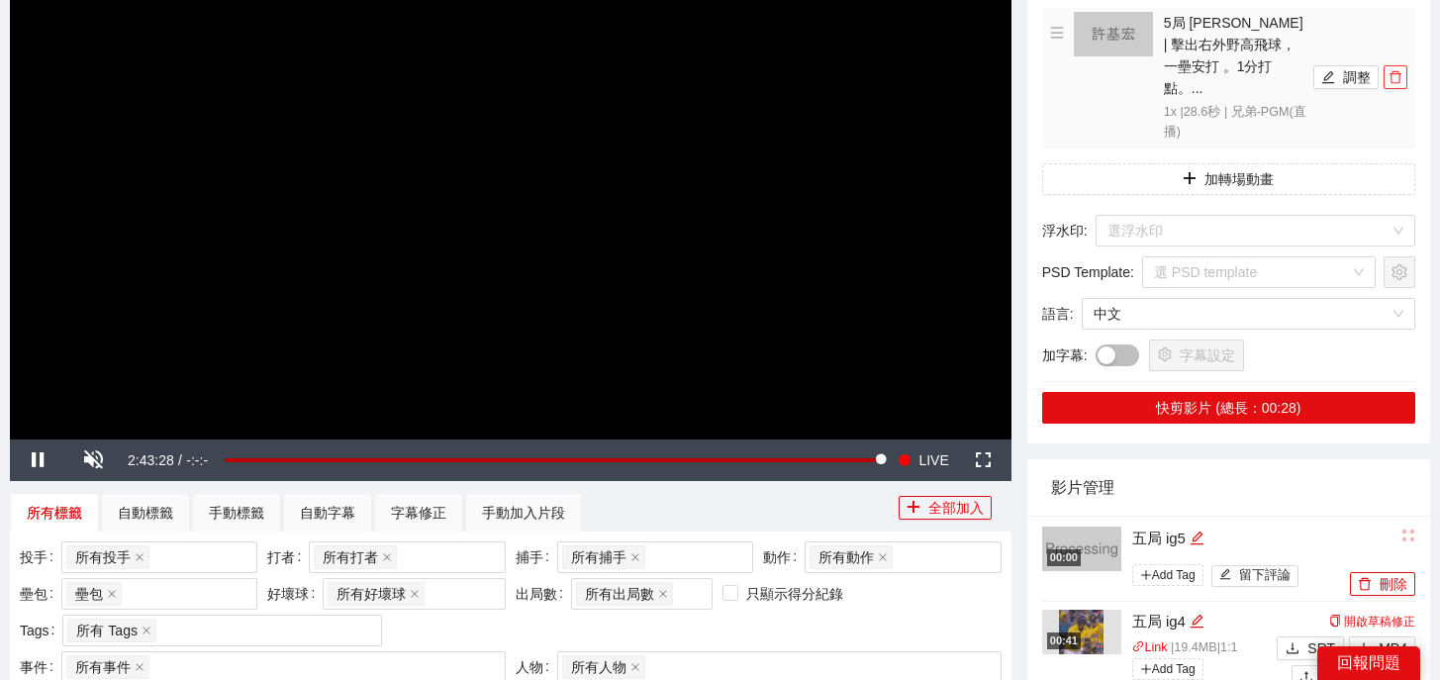
click at [1397, 71] on icon "delete" at bounding box center [1395, 77] width 12 height 13
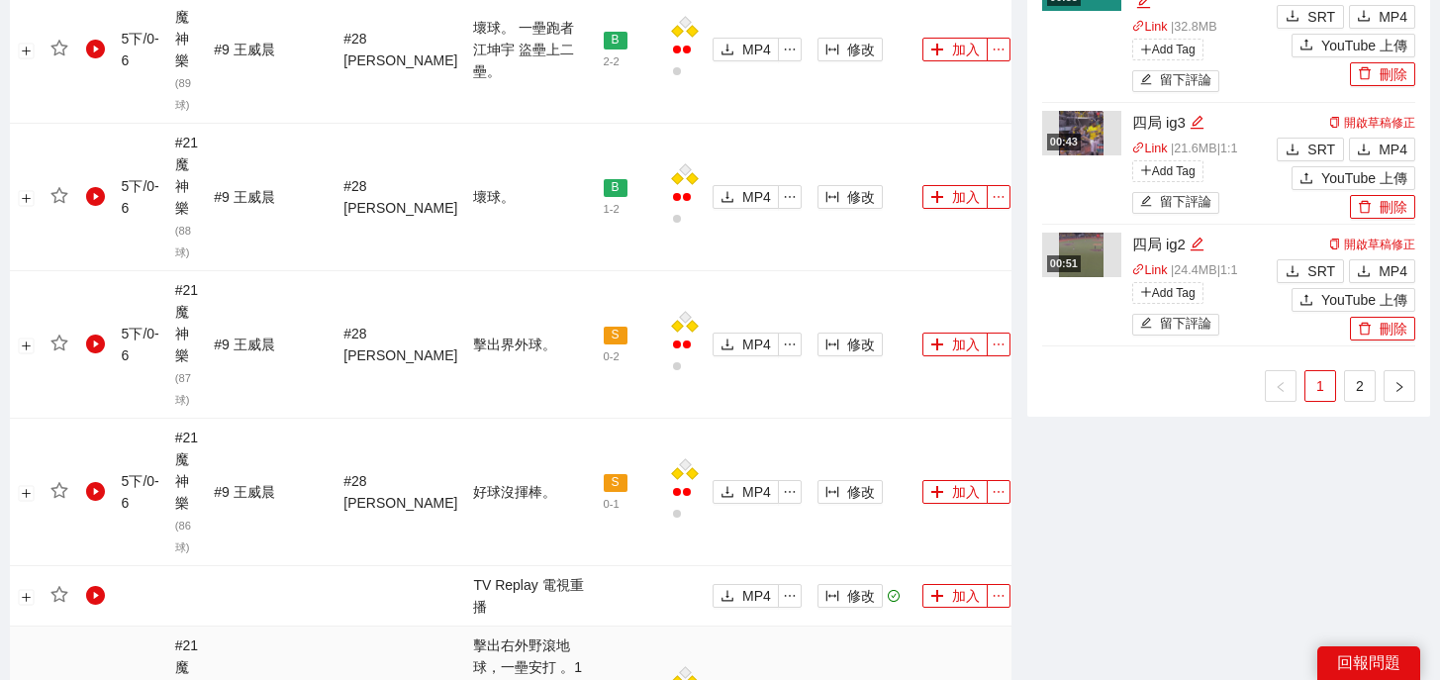
scroll to position [1674, 0]
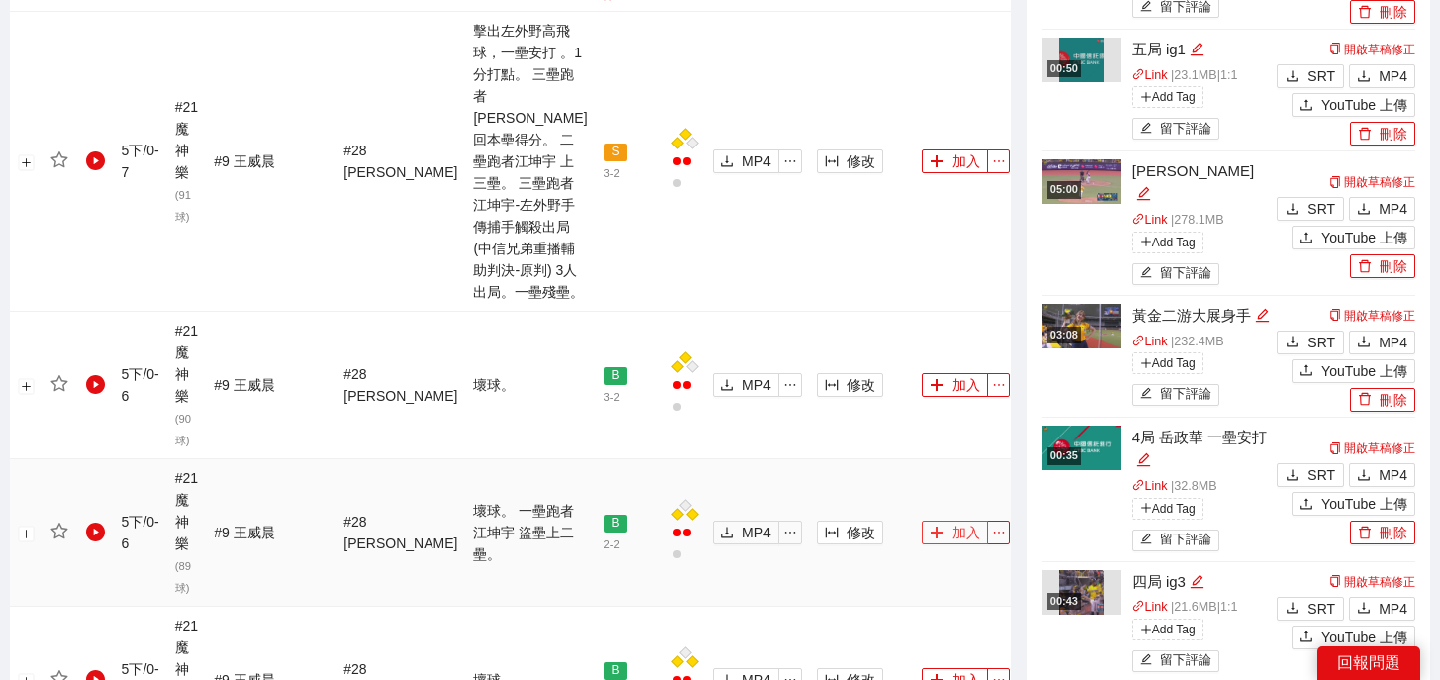
scroll to position [1104, 0]
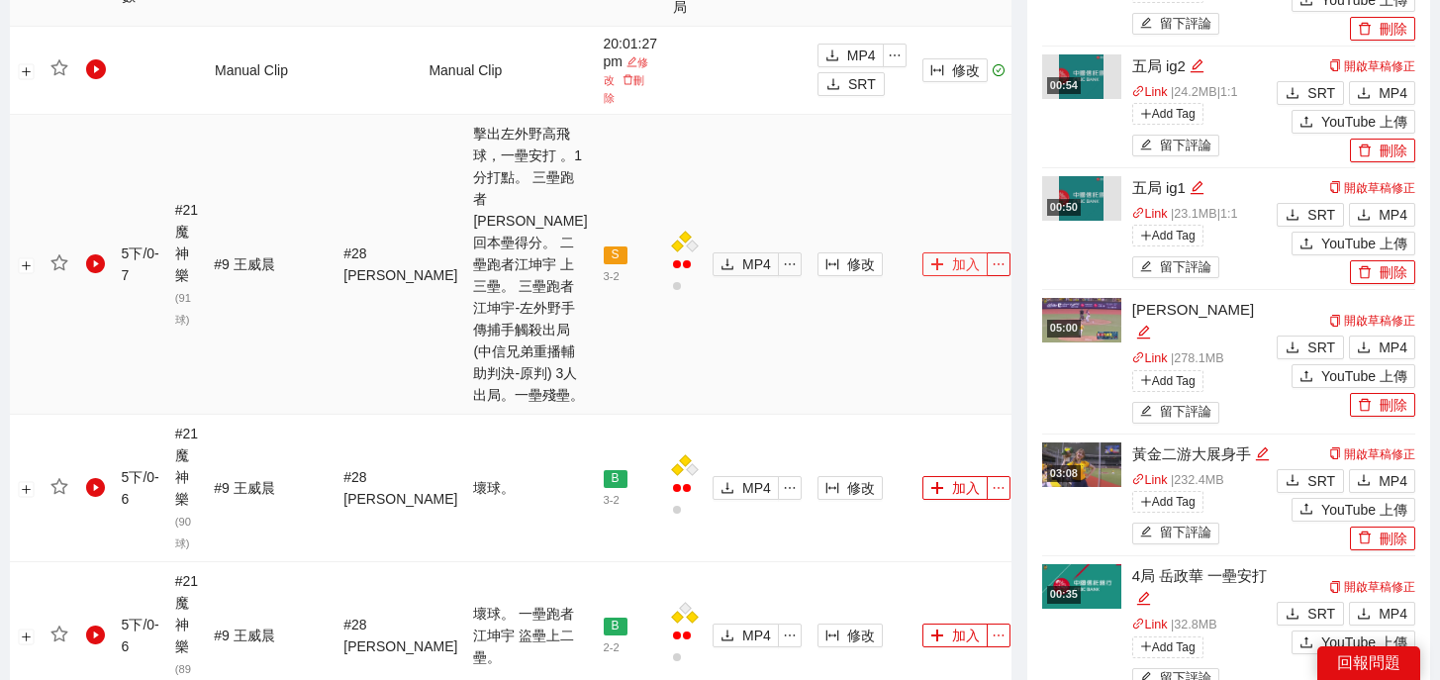
click at [922, 252] on button "加入" at bounding box center [954, 264] width 65 height 24
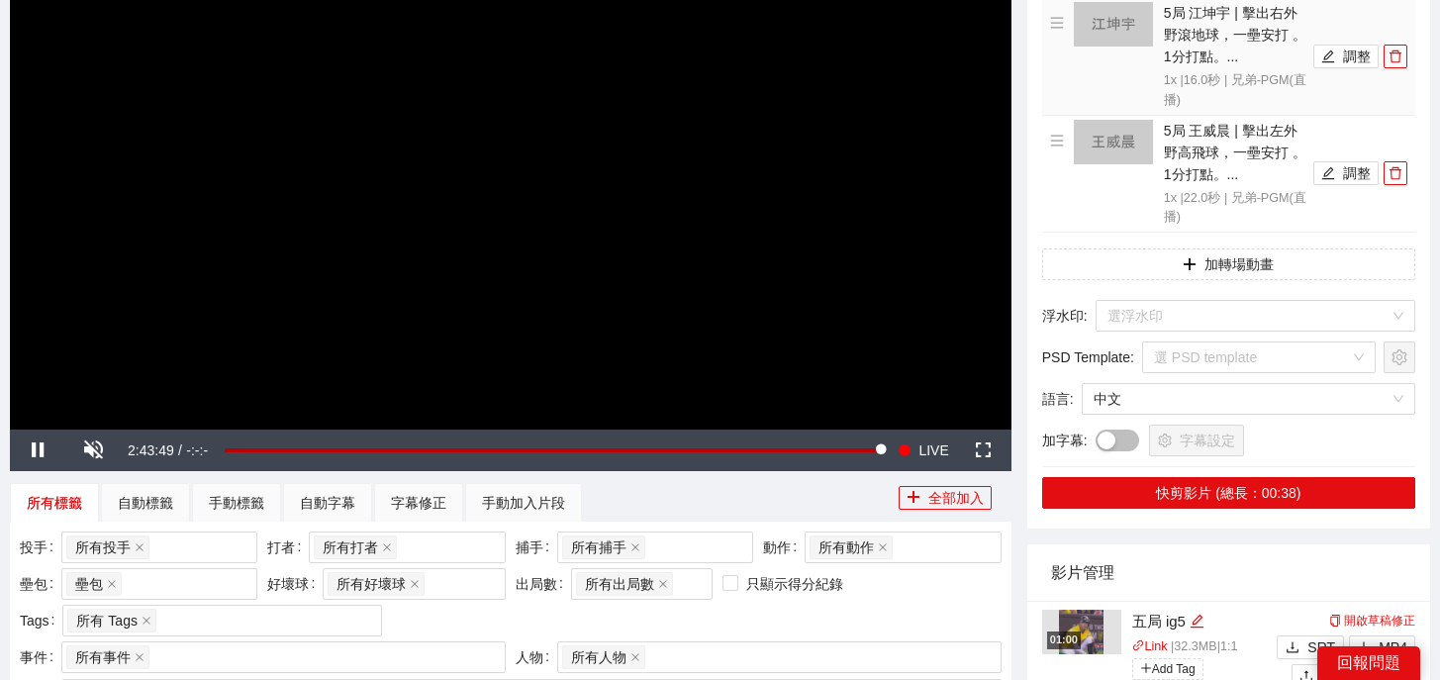
scroll to position [175, 0]
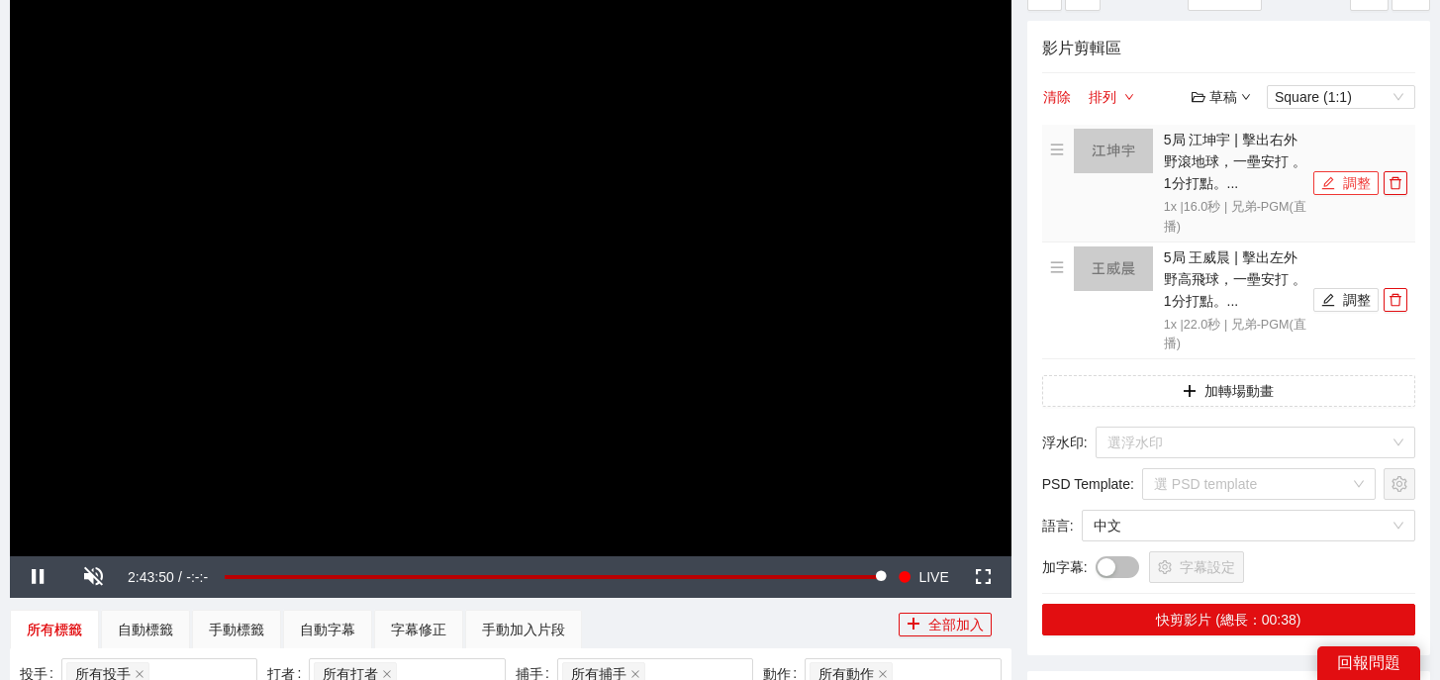
click at [1355, 176] on button "調整" at bounding box center [1345, 183] width 65 height 24
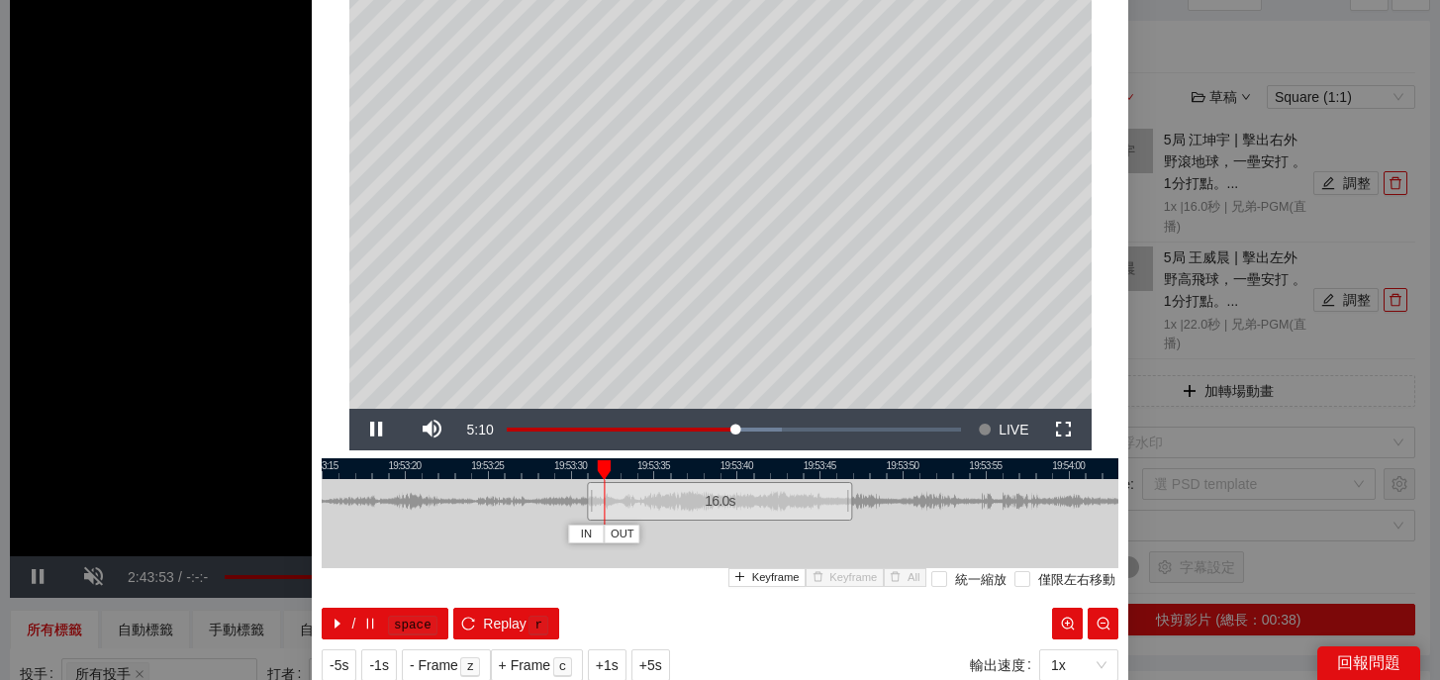
scroll to position [114, 0]
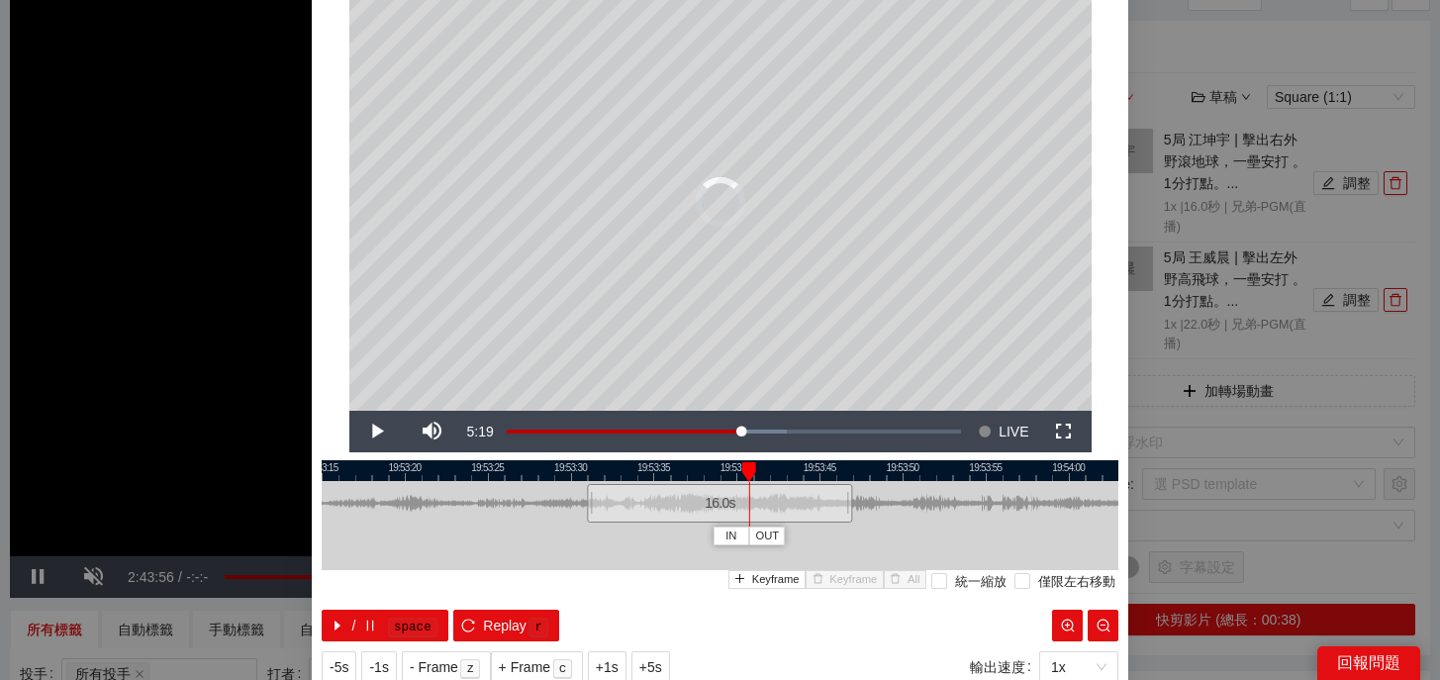
drag, startPoint x: 639, startPoint y: 465, endPoint x: 775, endPoint y: 466, distance: 135.6
click at [773, 466] on div "19:53:15 19:53:20 19:53:25 19:53:30 19:53:35 19:53:40 19:53:45 19:53:50 19:53:5…" at bounding box center [720, 550] width 797 height 181
drag, startPoint x: 851, startPoint y: 507, endPoint x: 971, endPoint y: 508, distance: 119.7
click at [971, 508] on div at bounding box center [970, 503] width 12 height 45
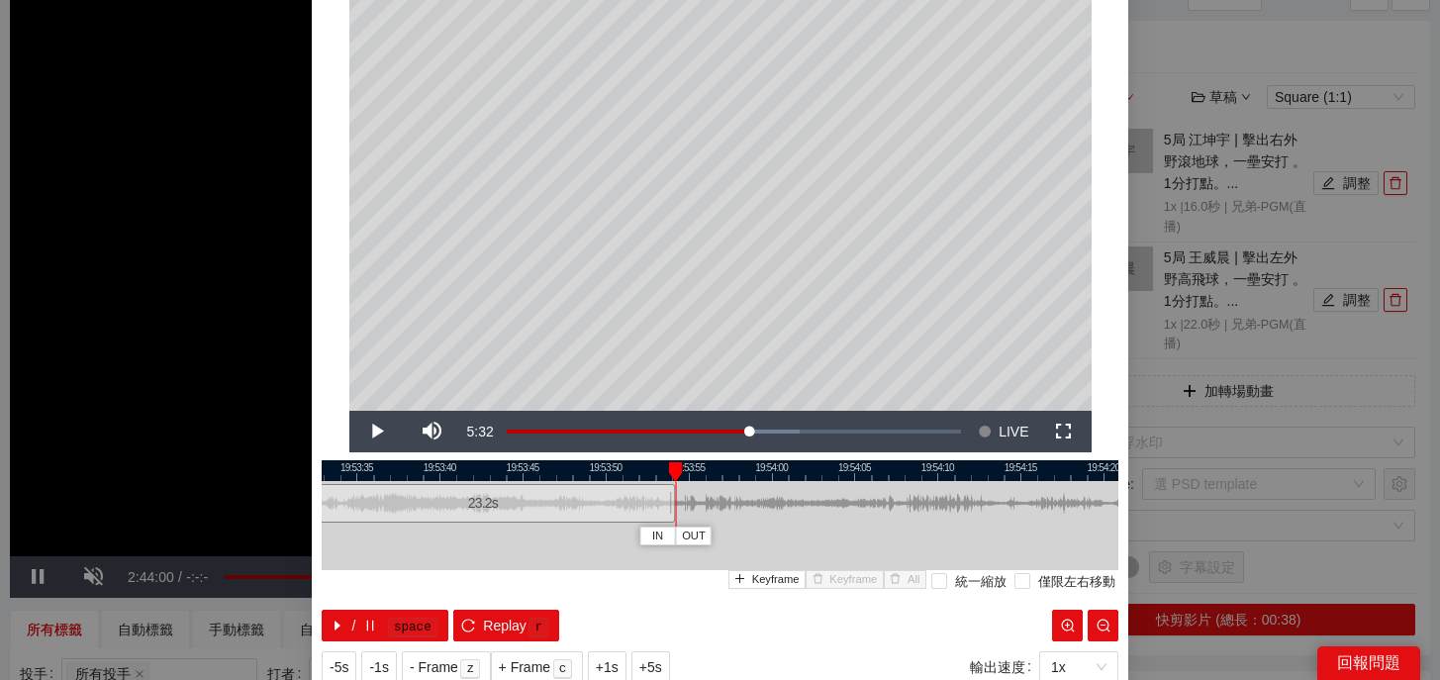
drag, startPoint x: 952, startPoint y: 473, endPoint x: 650, endPoint y: 472, distance: 301.8
click at [650, 473] on div at bounding box center [423, 470] width 797 height 21
drag, startPoint x: 662, startPoint y: 501, endPoint x: 889, endPoint y: 511, distance: 226.8
click at [890, 511] on div at bounding box center [896, 503] width 12 height 45
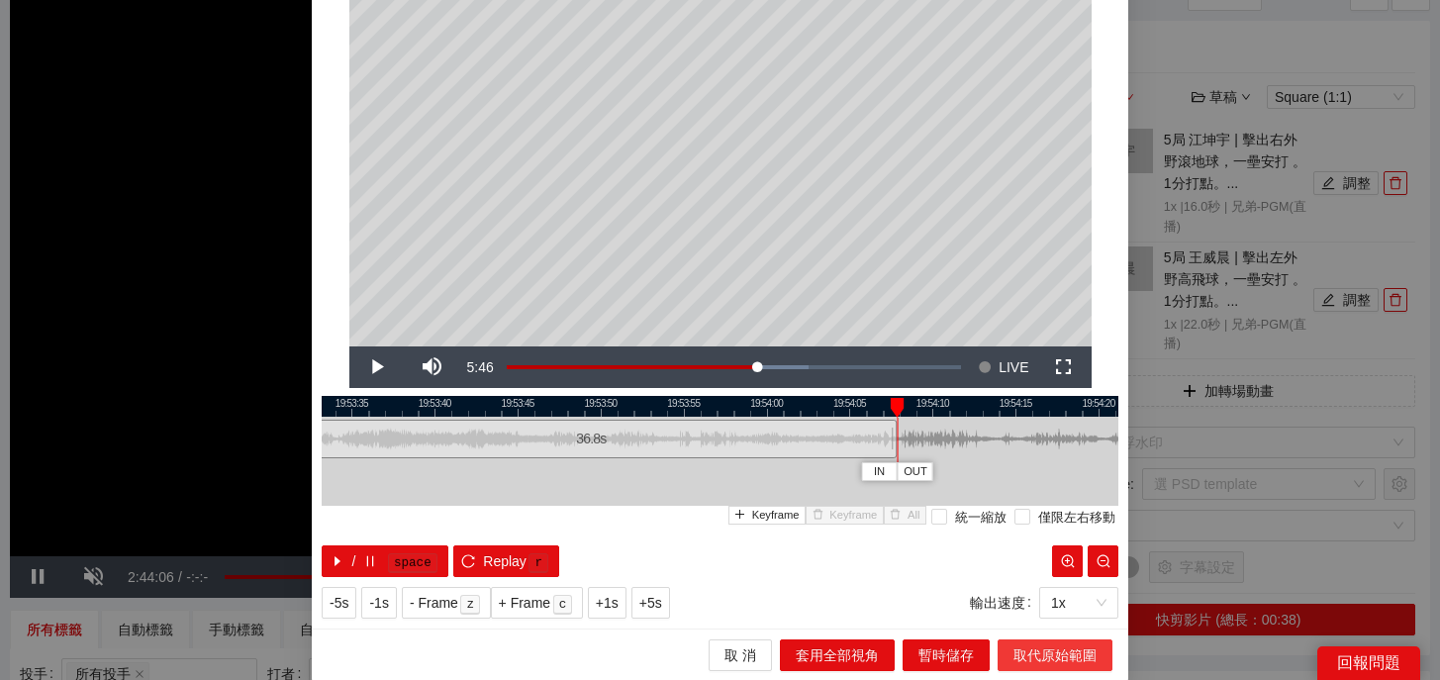
click at [1065, 650] on span "取代原始範圍" at bounding box center [1054, 655] width 83 height 22
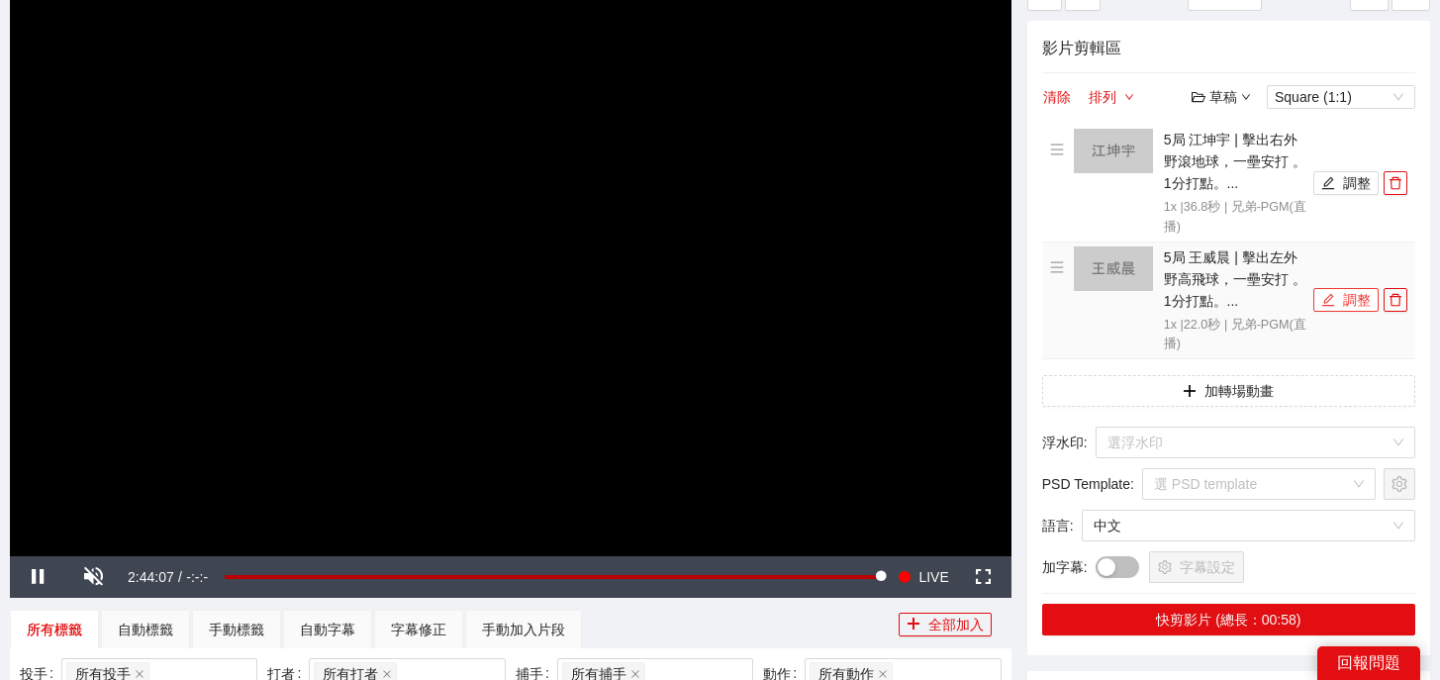
click at [1334, 305] on icon "edit" at bounding box center [1328, 300] width 14 height 14
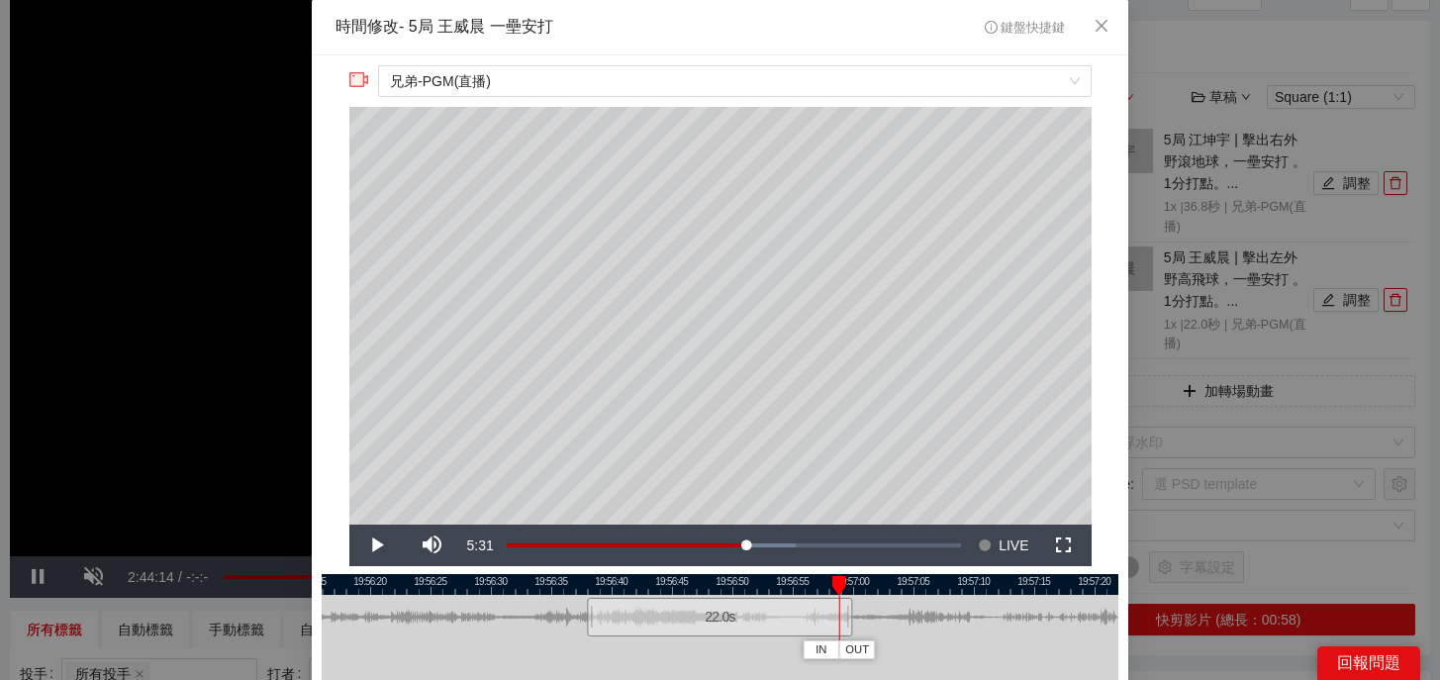
drag, startPoint x: 628, startPoint y: 576, endPoint x: 845, endPoint y: 582, distance: 216.8
click at [845, 582] on div at bounding box center [839, 586] width 14 height 20
drag, startPoint x: 851, startPoint y: 624, endPoint x: 864, endPoint y: 623, distance: 12.9
click at [864, 623] on div at bounding box center [863, 617] width 12 height 45
drag, startPoint x: 863, startPoint y: 581, endPoint x: 723, endPoint y: 584, distance: 139.6
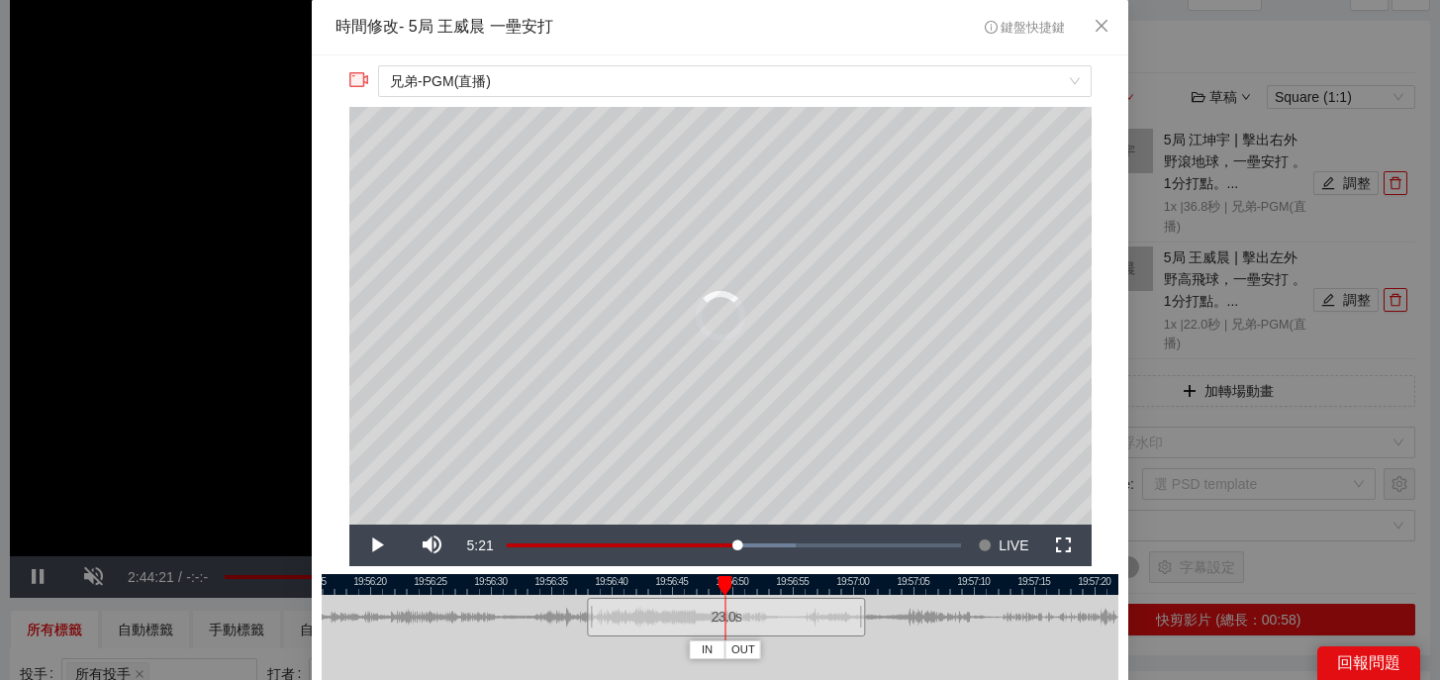
click at [723, 584] on div at bounding box center [725, 586] width 14 height 20
drag, startPoint x: 783, startPoint y: 582, endPoint x: 836, endPoint y: 582, distance: 53.4
click at [836, 582] on div "19:56:15 19:56:20 19:56:25 19:56:30 19:56:35 19:56:40 19:56:45 19:56:50 19:56:5…" at bounding box center [720, 664] width 797 height 181
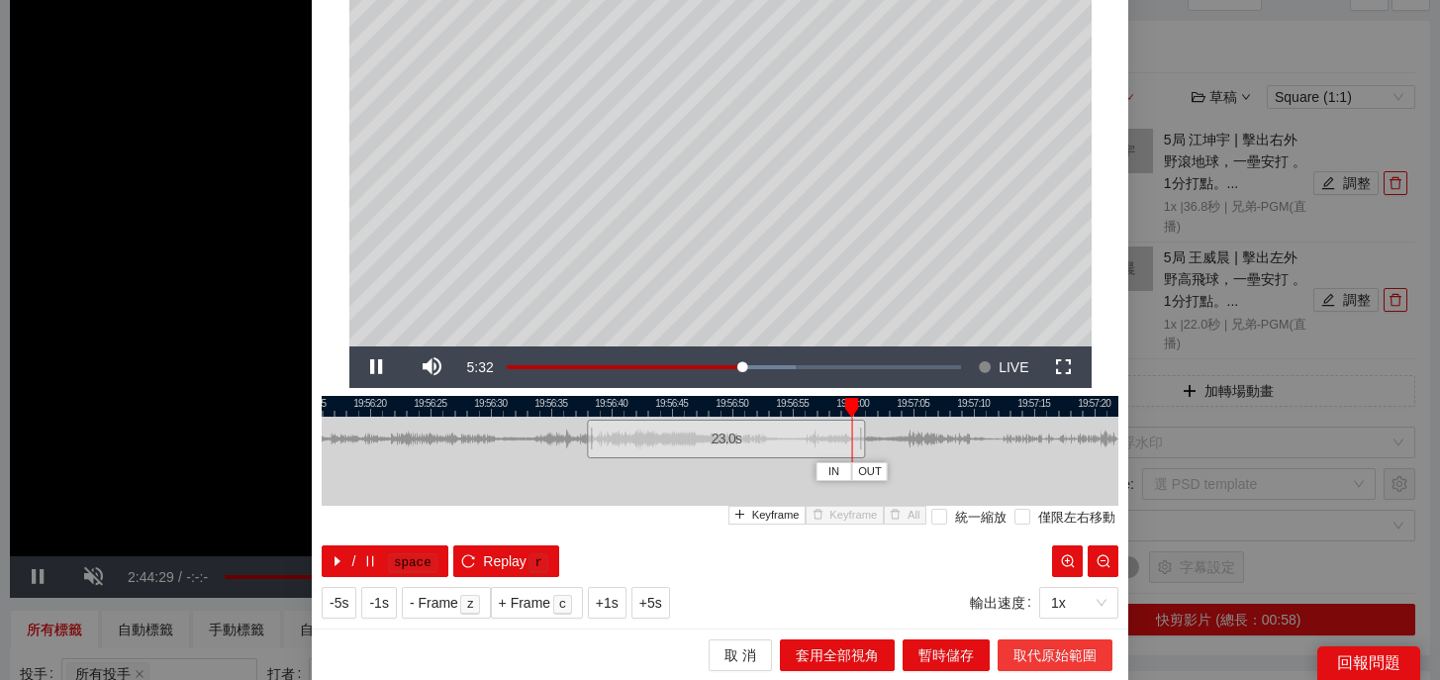
click at [1050, 648] on span "取代原始範圍" at bounding box center [1054, 655] width 83 height 22
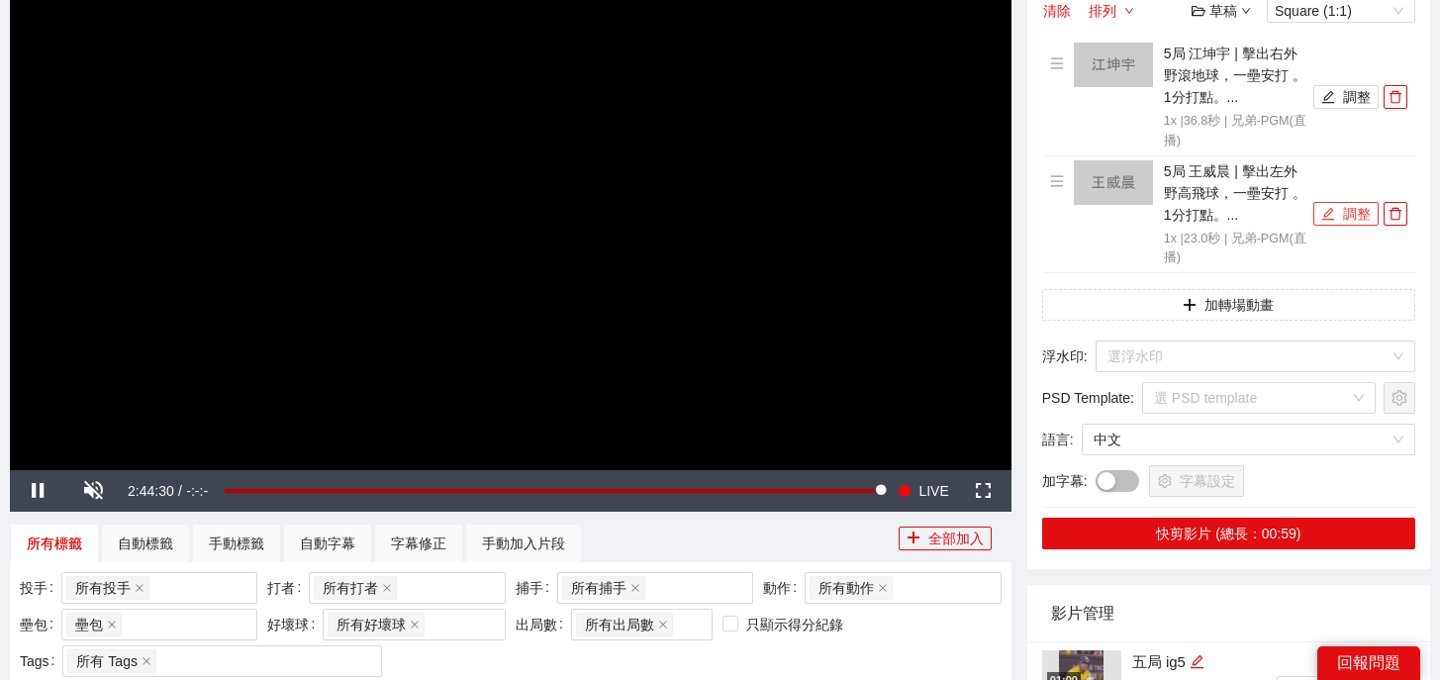
scroll to position [280, 0]
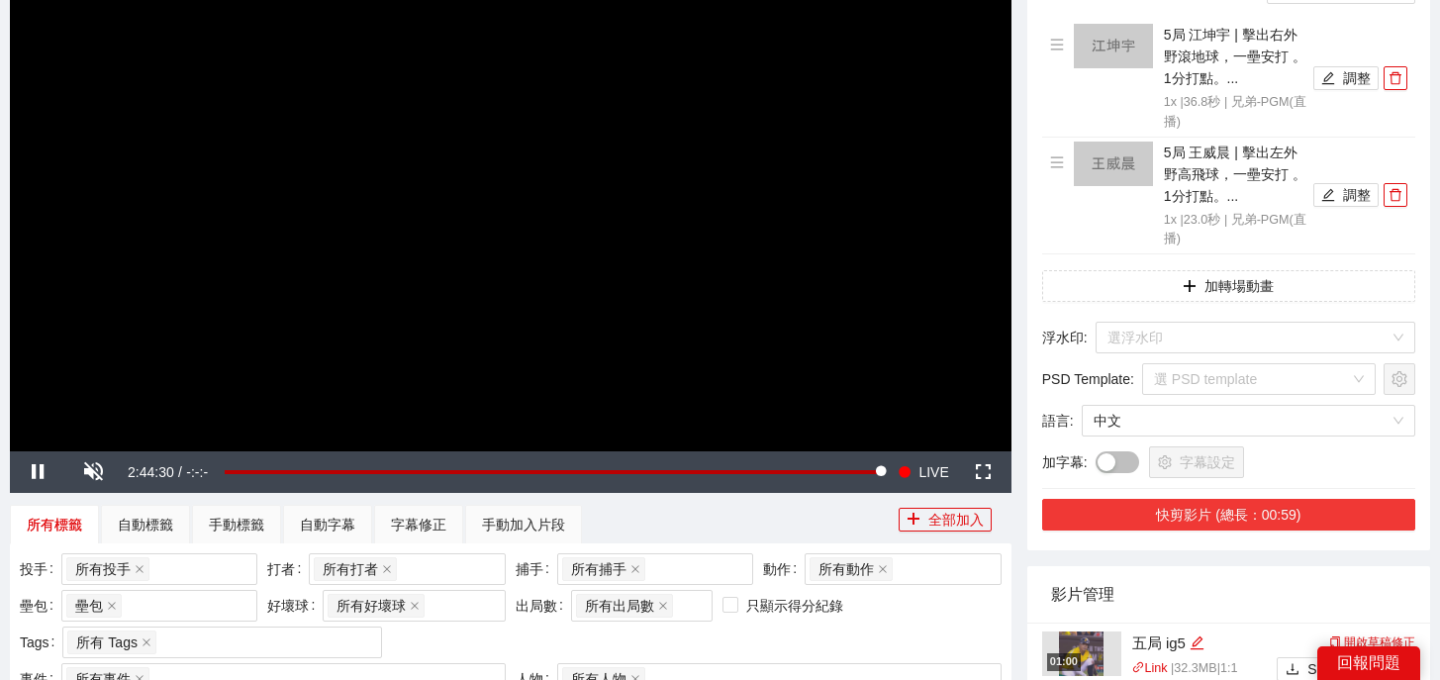
click at [1286, 513] on button "快剪影片 (總長：00:59)" at bounding box center [1228, 515] width 373 height 32
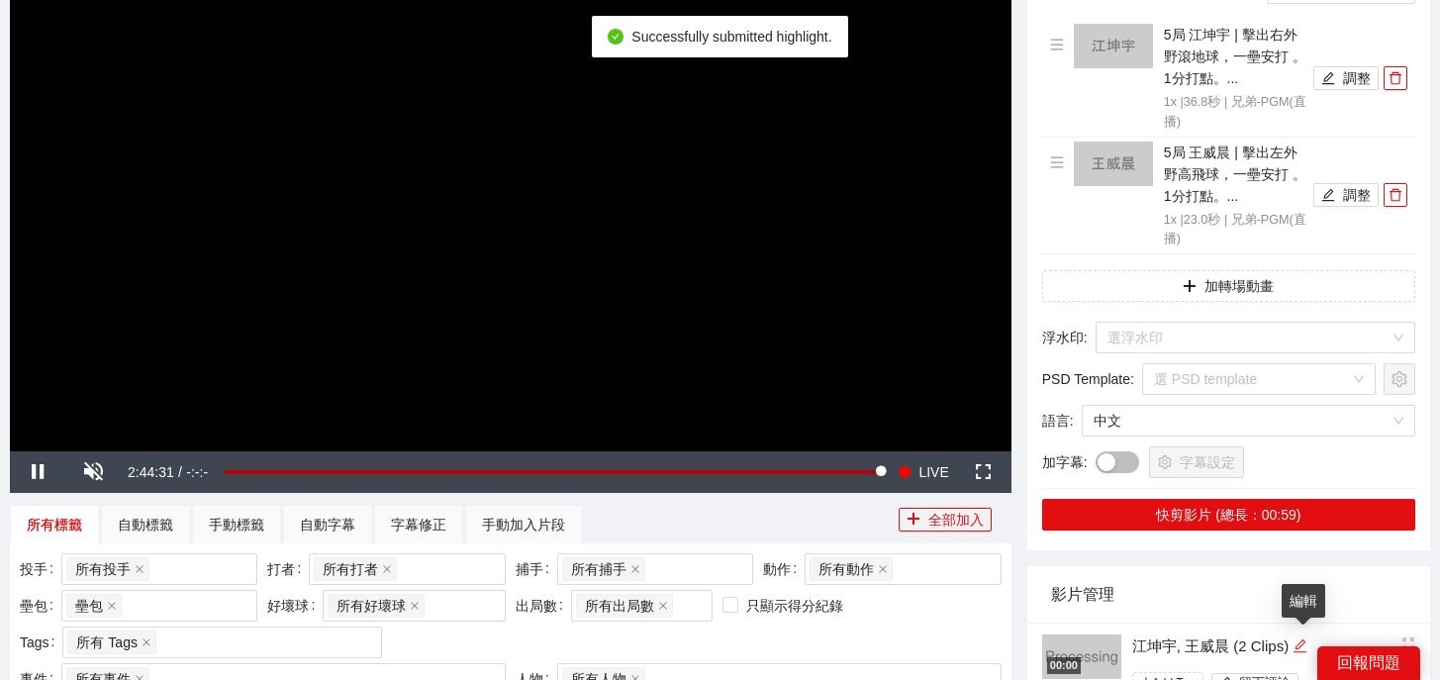
click at [1298, 642] on icon "edit" at bounding box center [1299, 645] width 15 height 15
type textarea "**********"
drag, startPoint x: 1298, startPoint y: 648, endPoint x: 900, endPoint y: 637, distance: 398.9
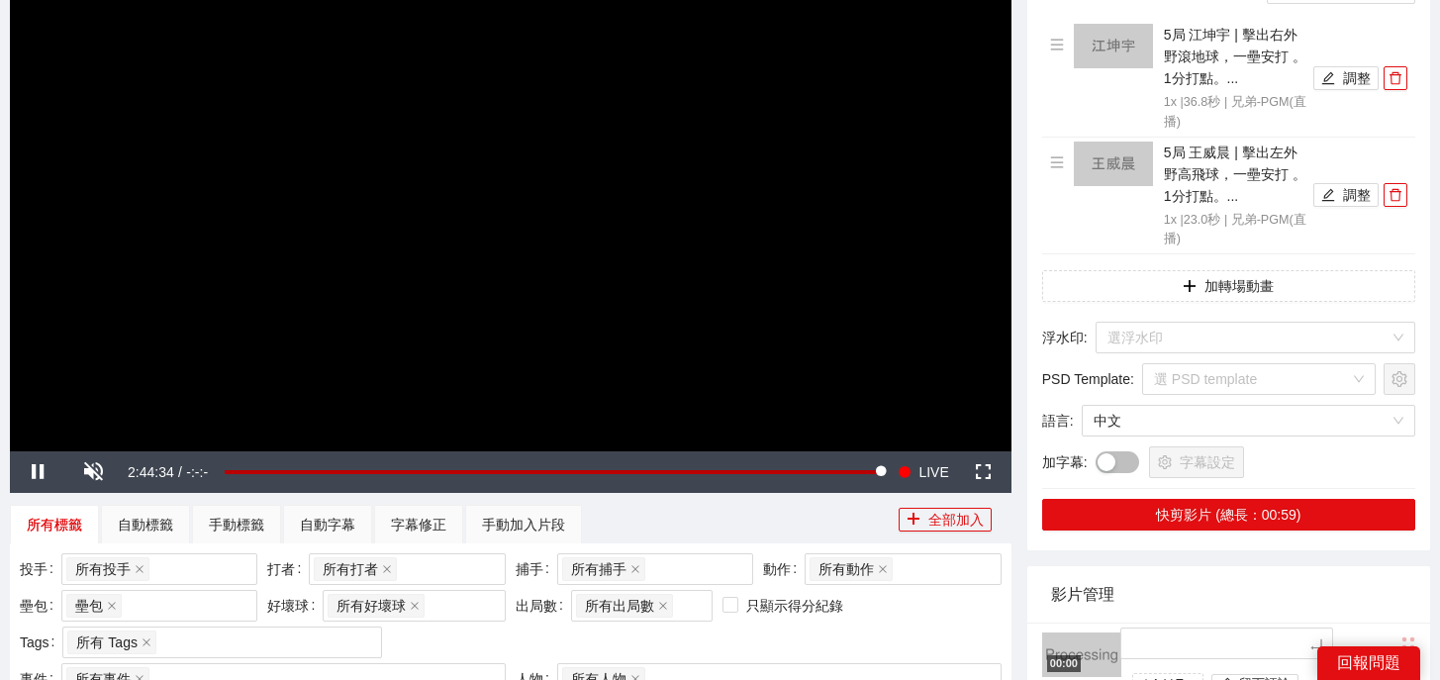
type textarea "*"
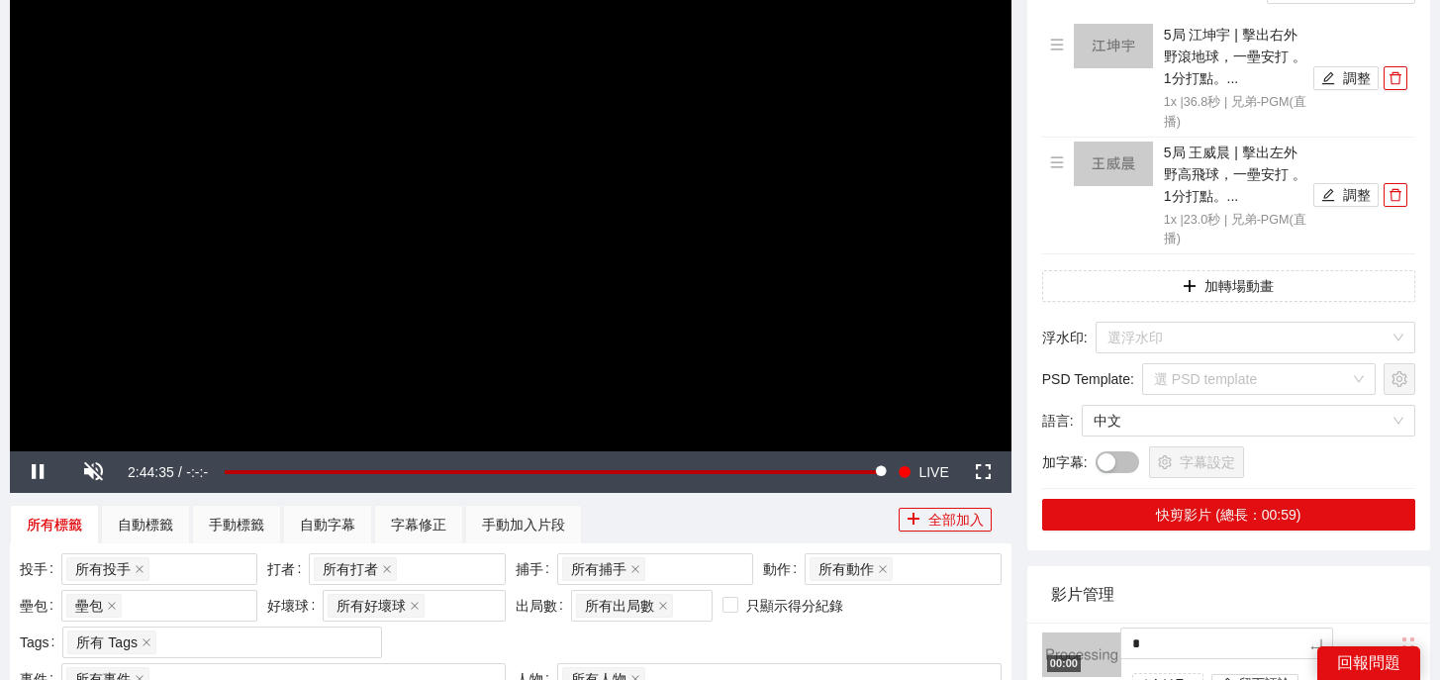
type textarea "*"
type textarea "**"
type textarea "***"
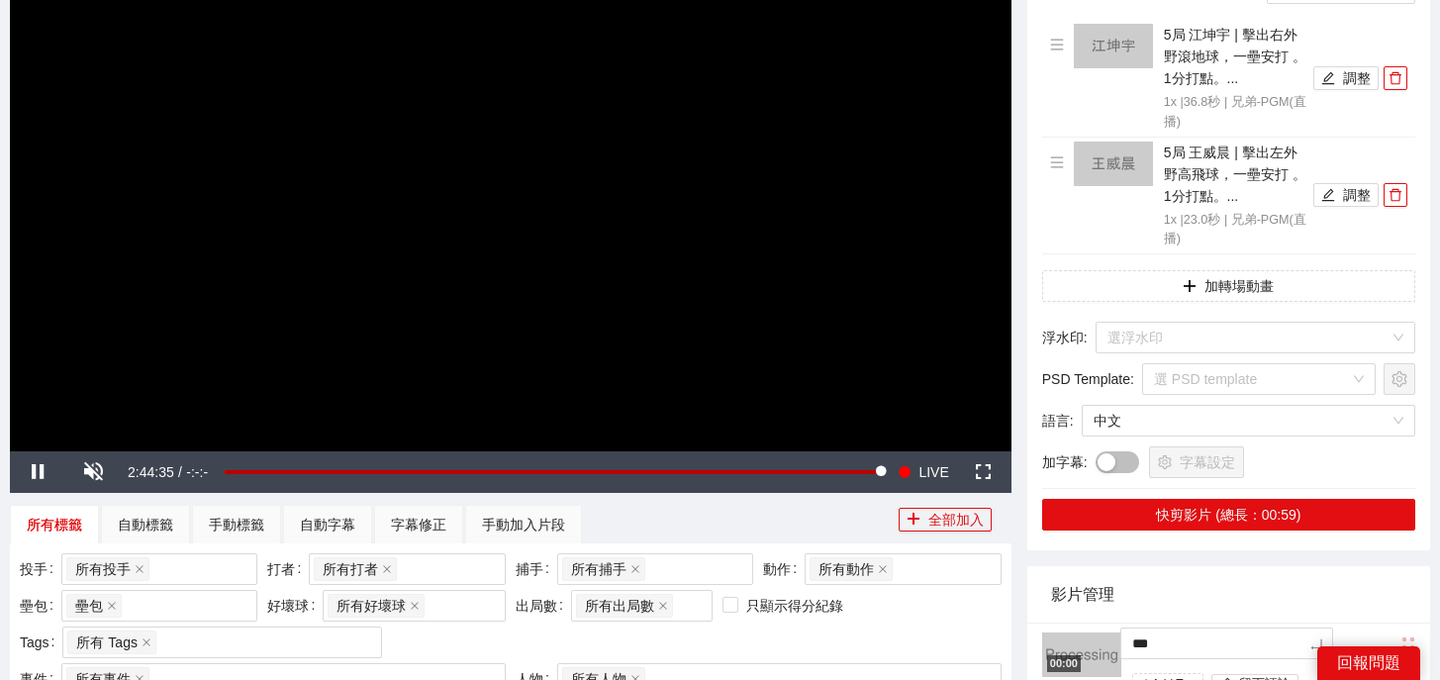
type textarea "**"
type textarea "****"
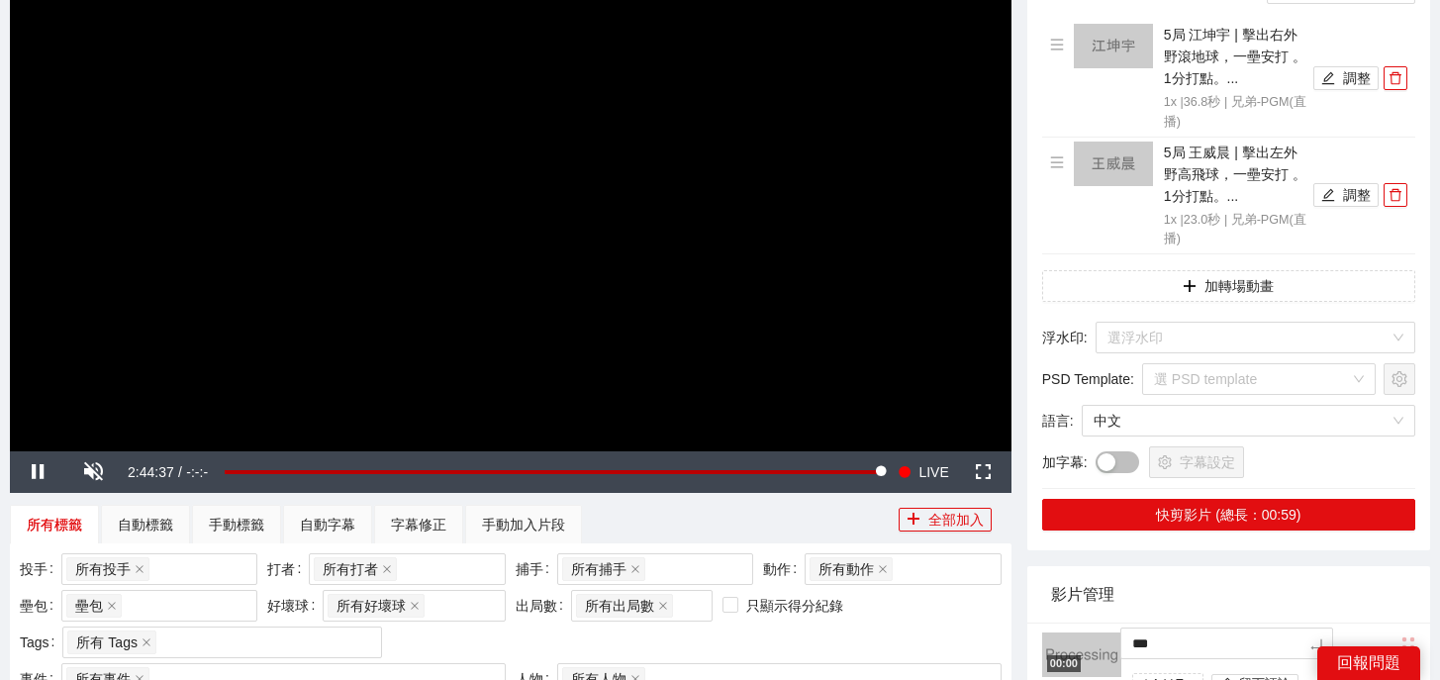
type textarea "****"
type textarea "*****"
type textarea "******"
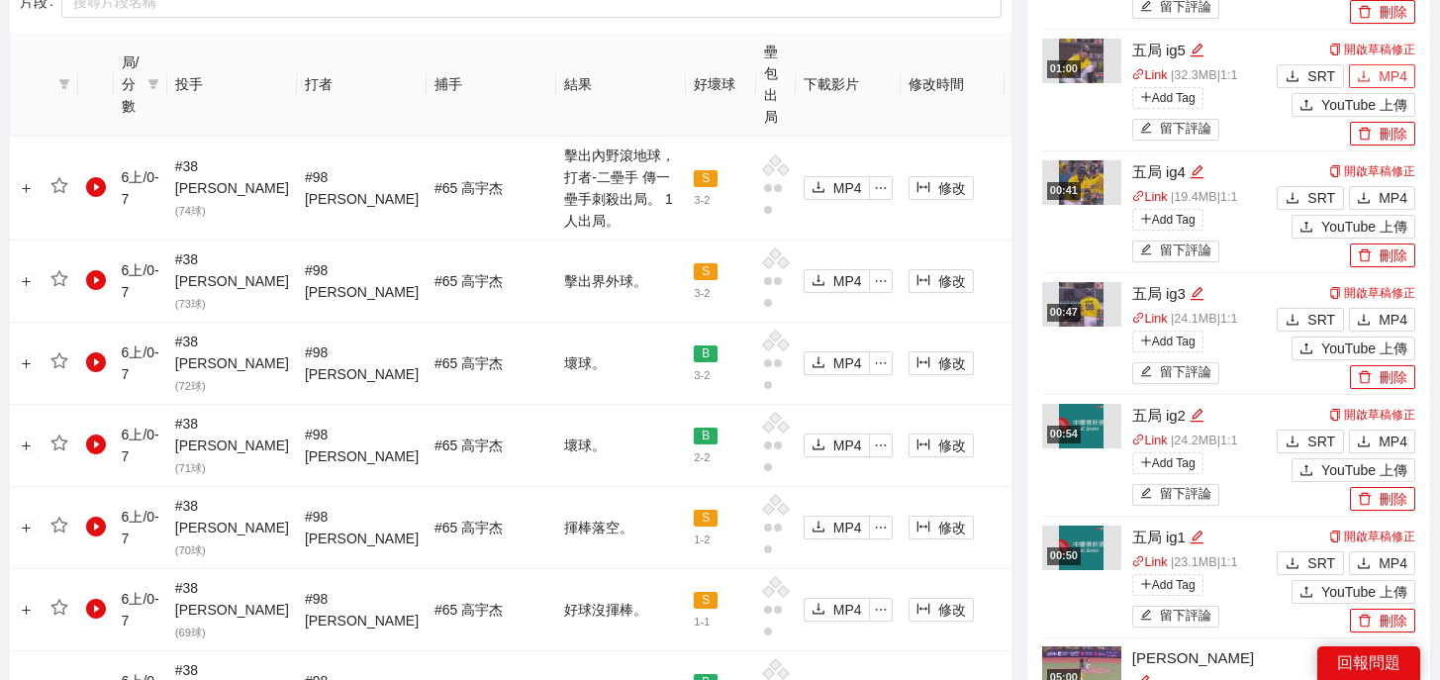
scroll to position [987, 0]
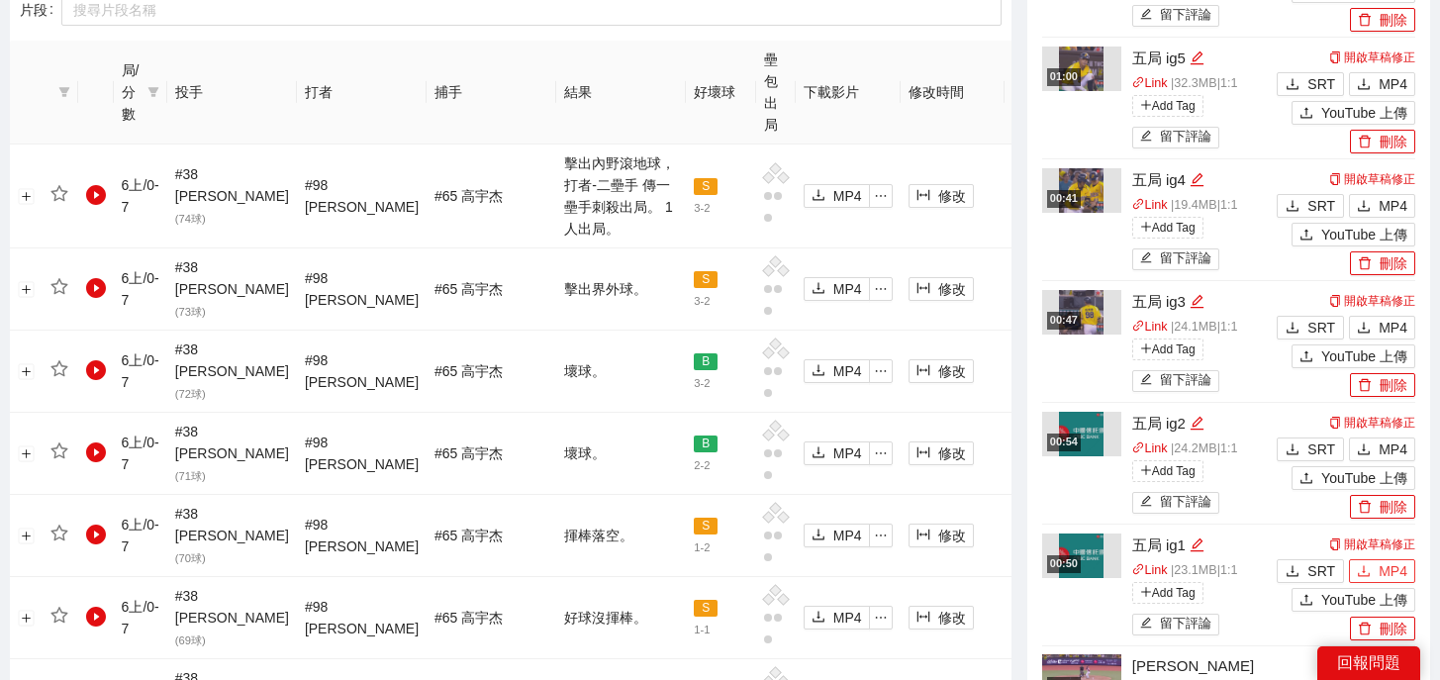
click at [1367, 567] on icon "download" at bounding box center [1364, 571] width 14 height 14
click at [1378, 453] on span "MP4" at bounding box center [1392, 449] width 29 height 22
click at [1389, 323] on span "MP4" at bounding box center [1392, 328] width 29 height 22
click at [1386, 199] on span "MP4" at bounding box center [1392, 206] width 29 height 22
click at [1391, 77] on span "MP4" at bounding box center [1392, 84] width 29 height 22
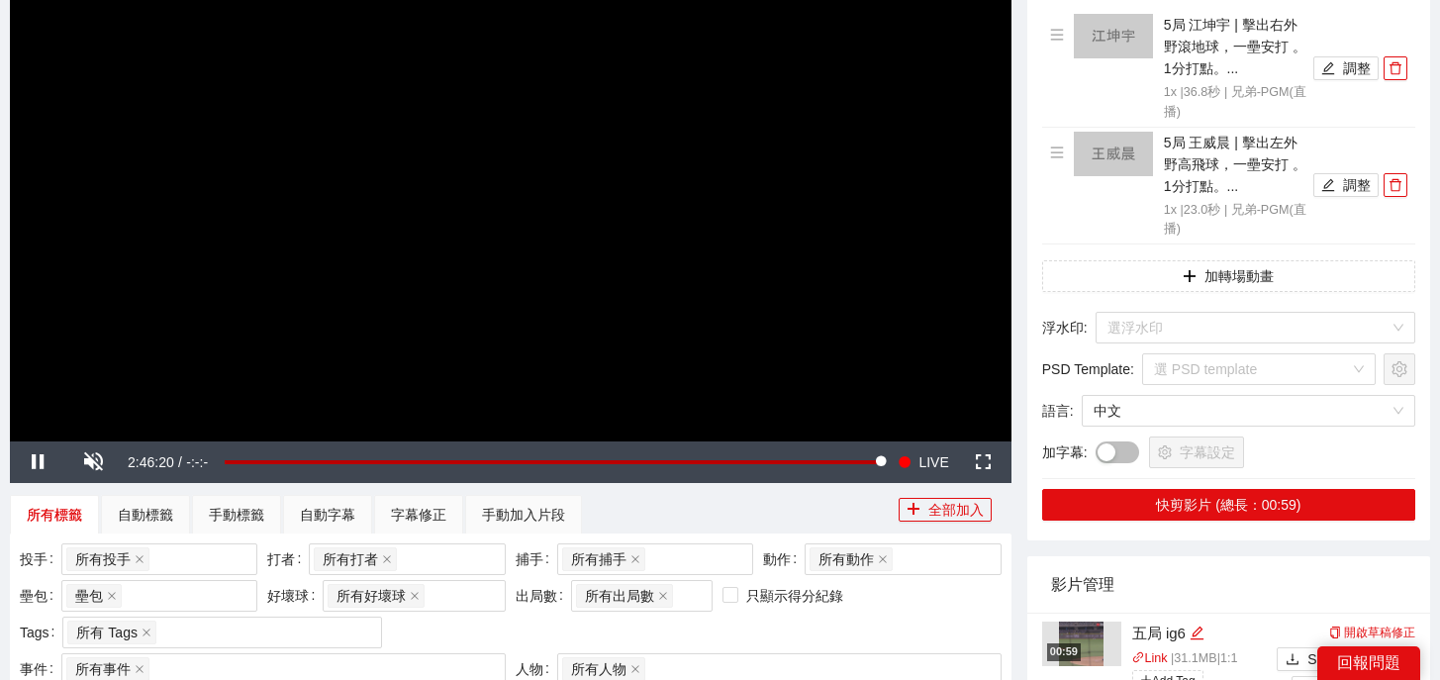
scroll to position [433, 0]
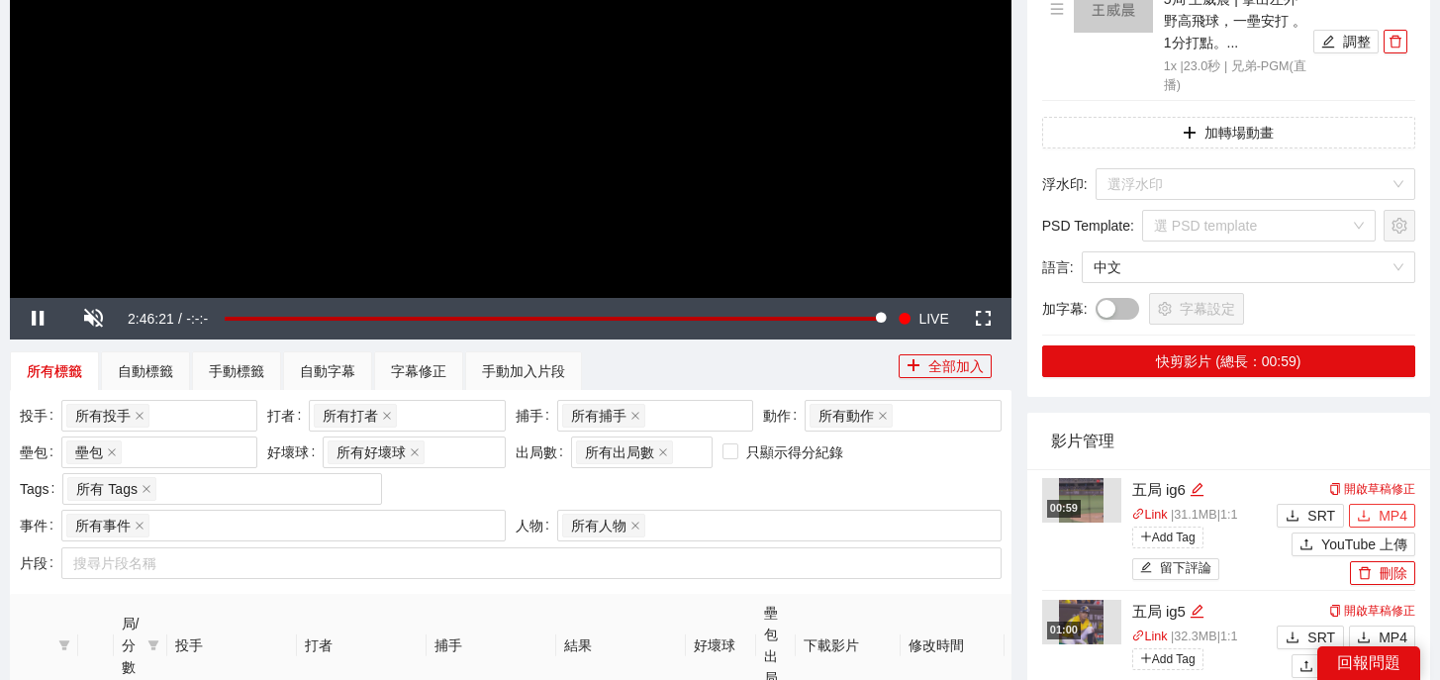
click at [1382, 516] on span "MP4" at bounding box center [1392, 516] width 29 height 22
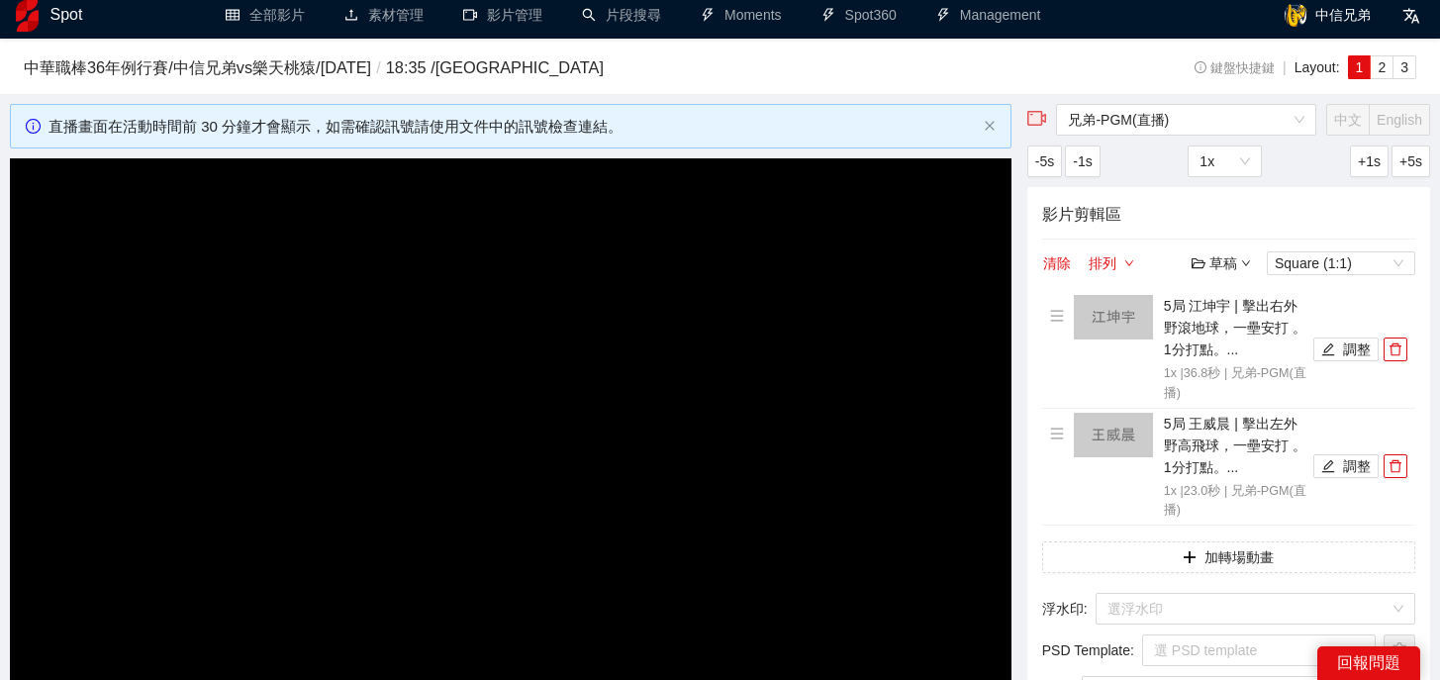
scroll to position [0, 0]
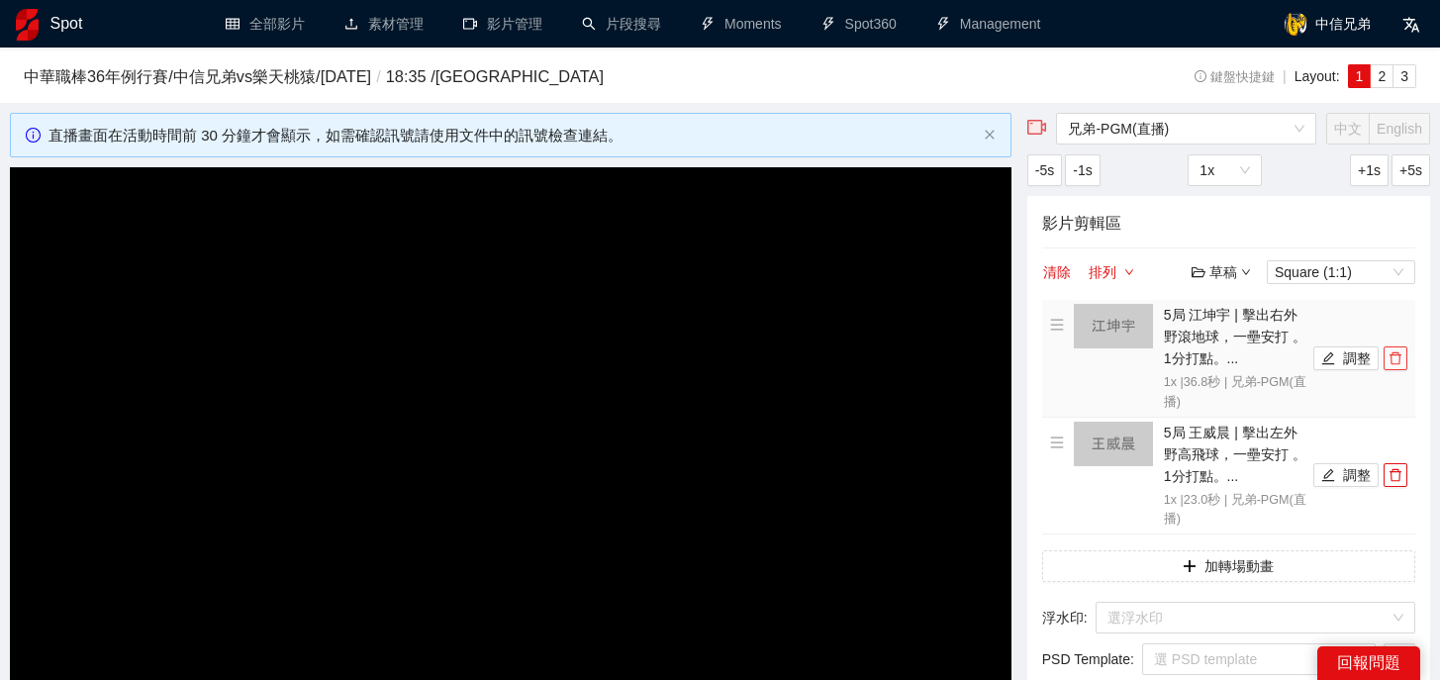
click at [1399, 367] on button "button" at bounding box center [1395, 358] width 24 height 24
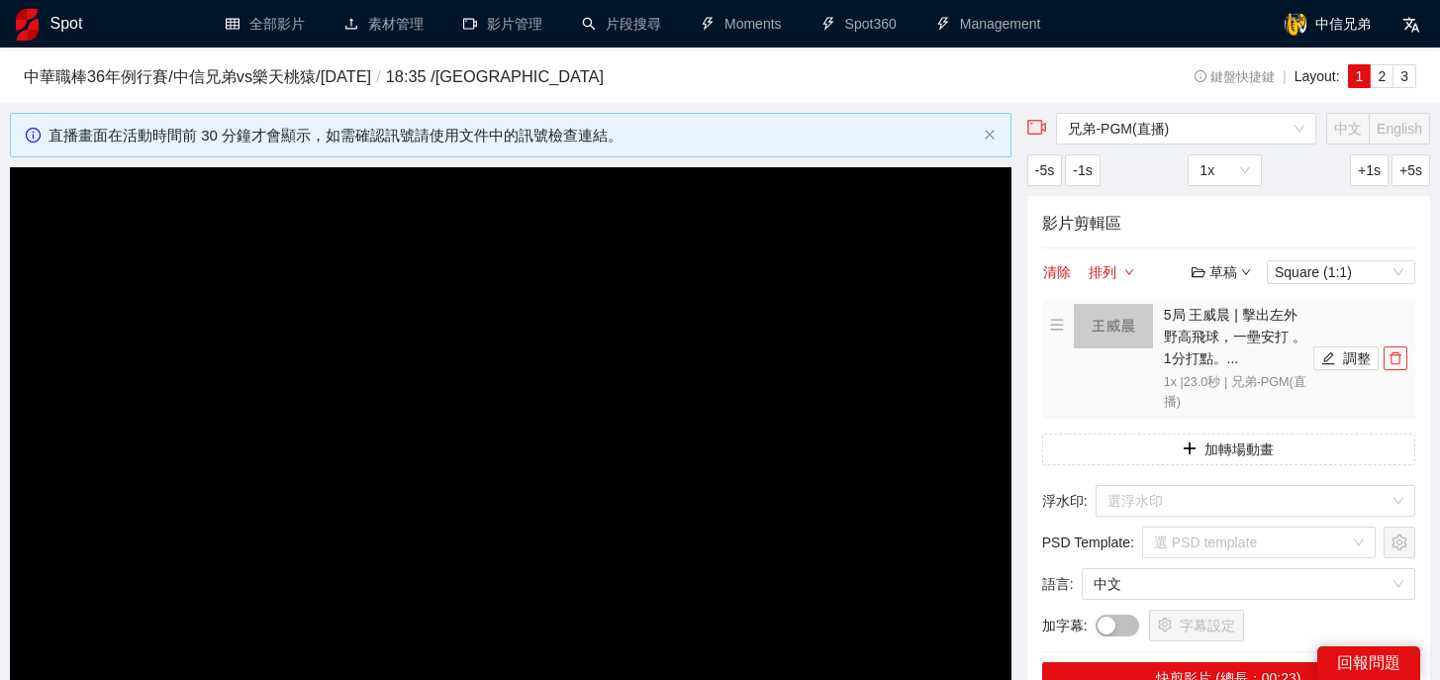
click at [1399, 367] on button "button" at bounding box center [1395, 358] width 24 height 24
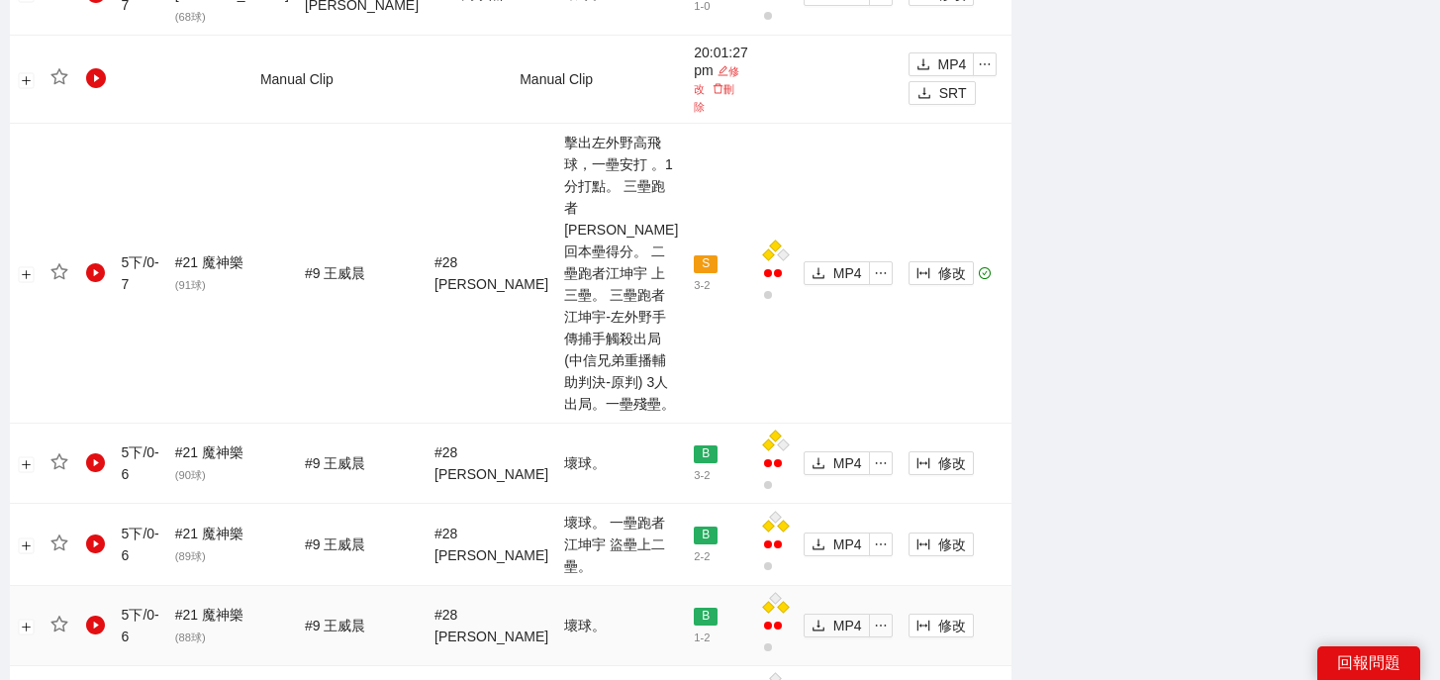
scroll to position [2504, 0]
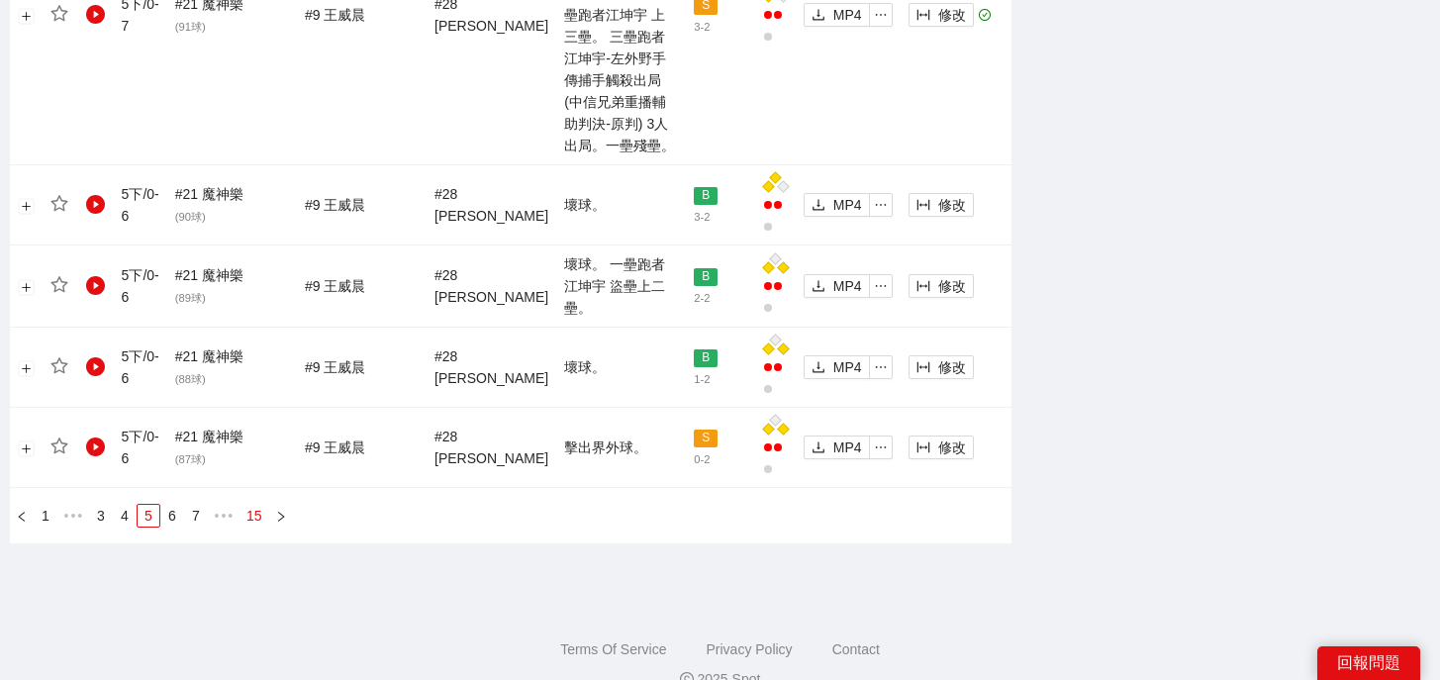
click at [265, 505] on link "15" at bounding box center [254, 516] width 28 height 22
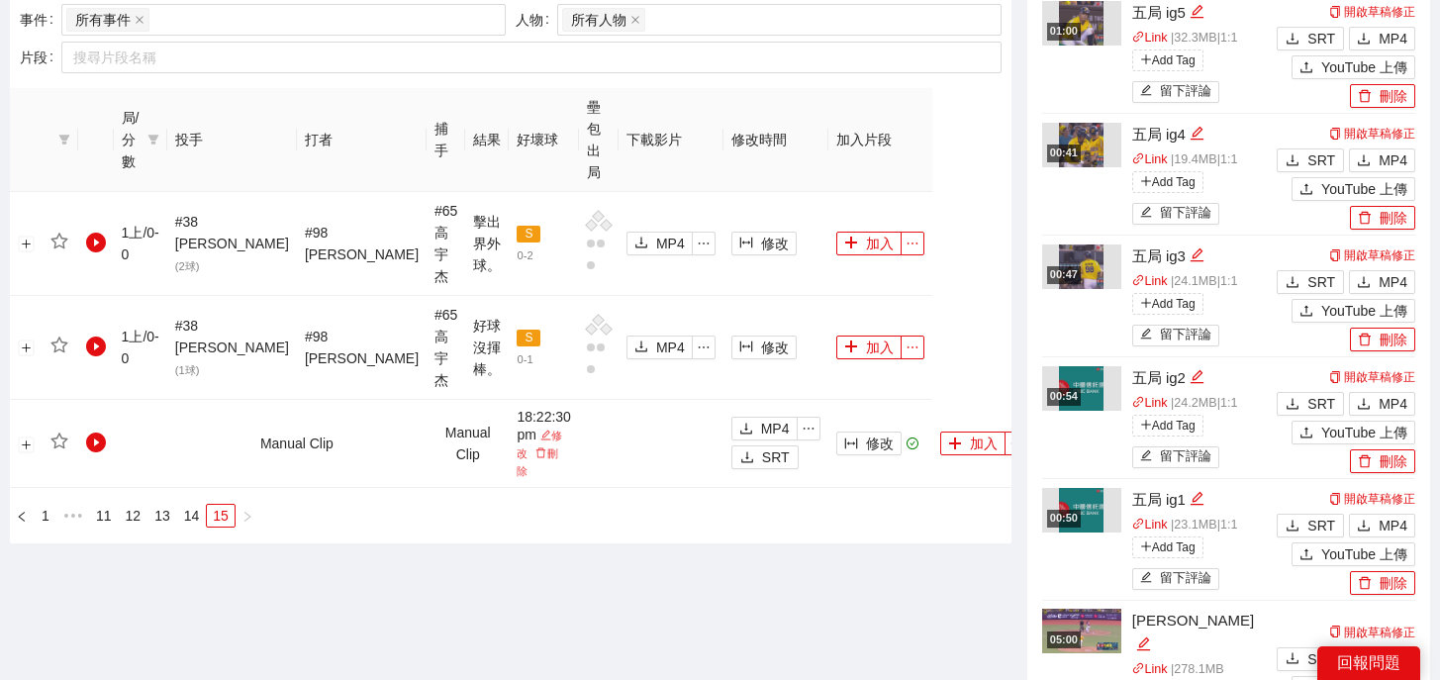
scroll to position [1144, 0]
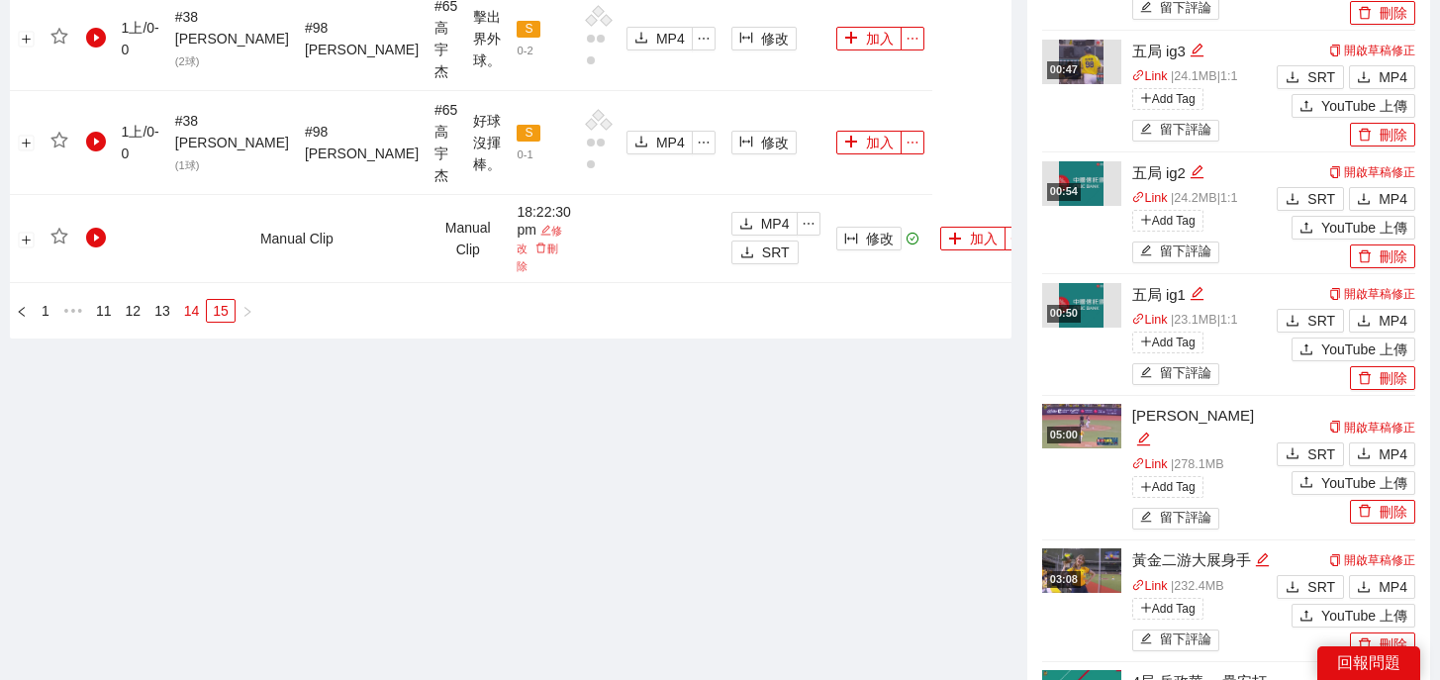
click at [202, 300] on link "14" at bounding box center [192, 311] width 28 height 22
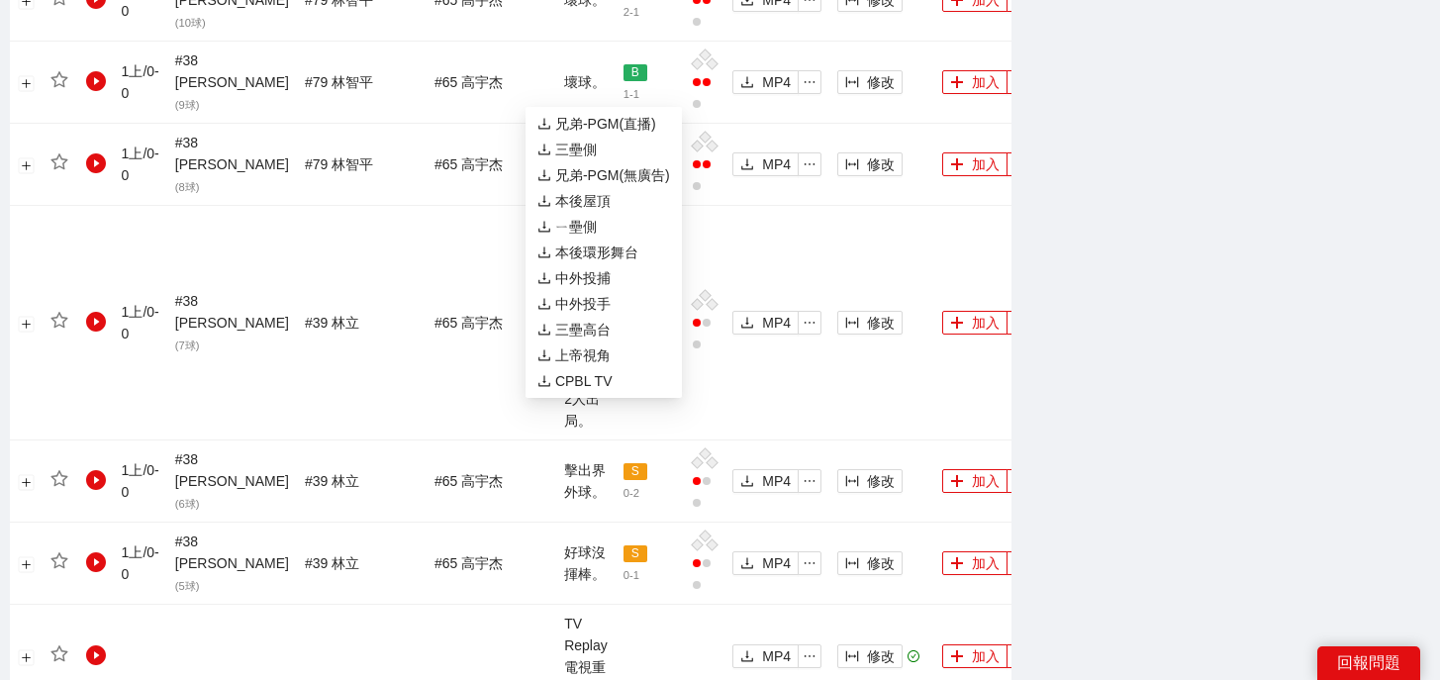
scroll to position [2322, 0]
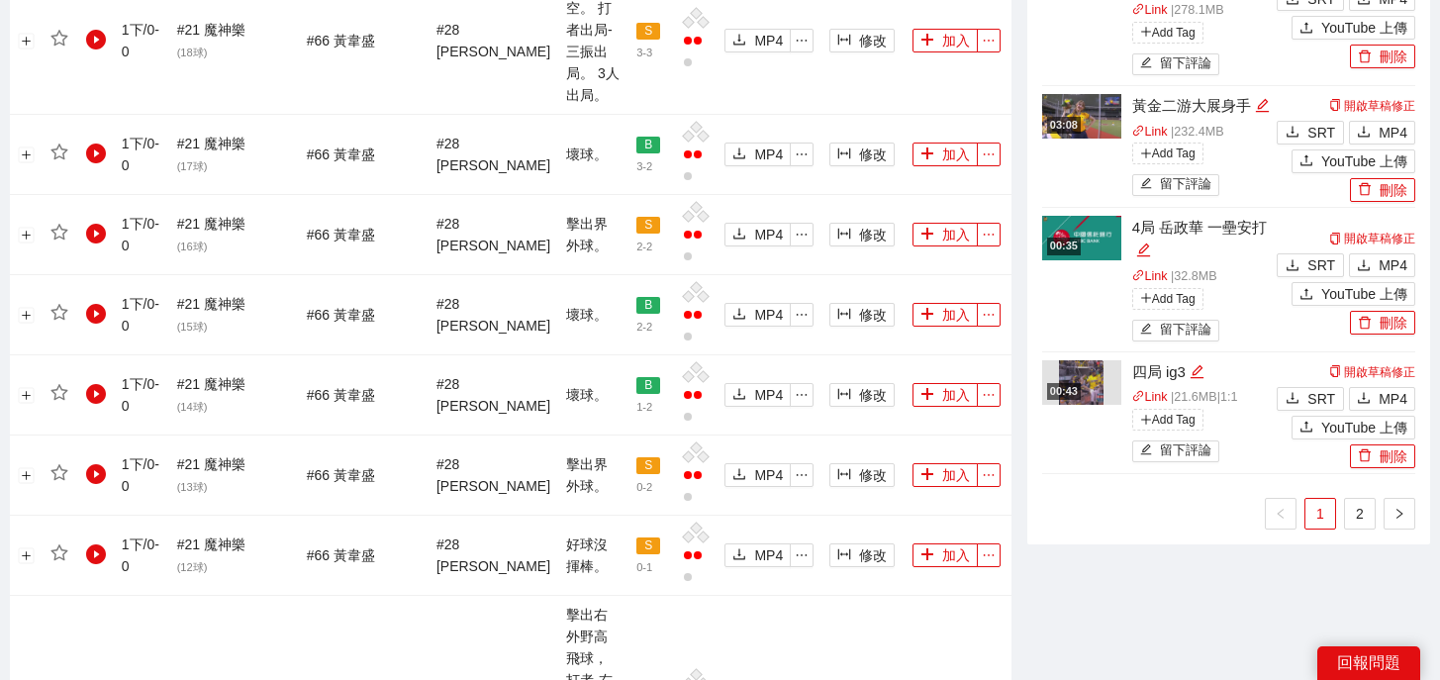
scroll to position [2297, 0]
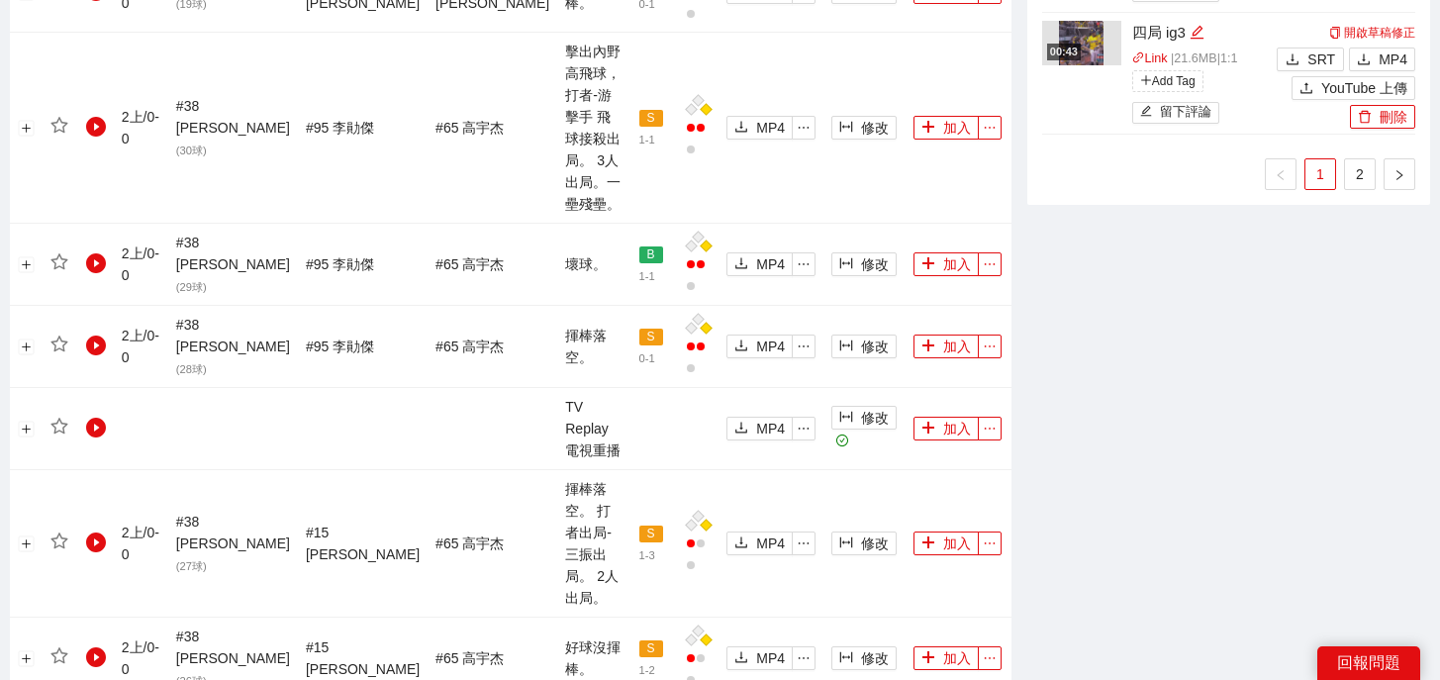
scroll to position [1970, 0]
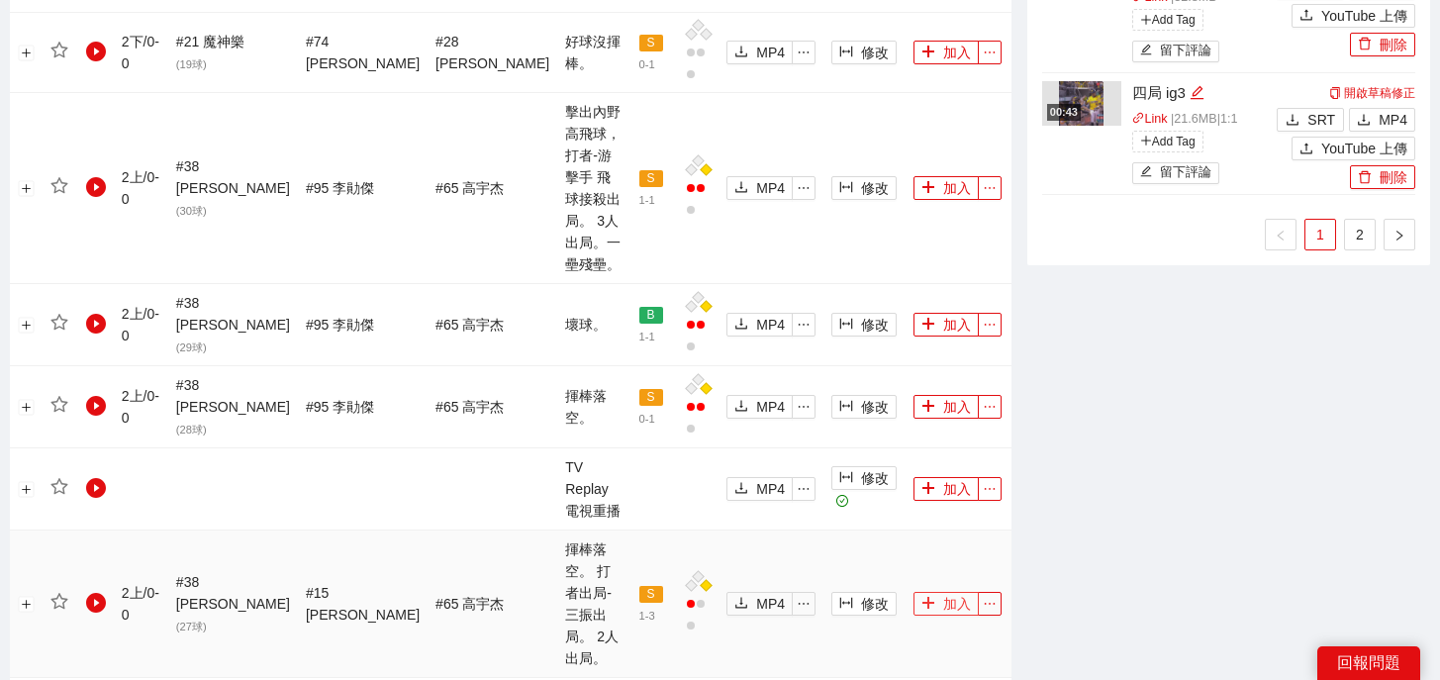
click at [923, 592] on button "加入" at bounding box center [945, 604] width 65 height 24
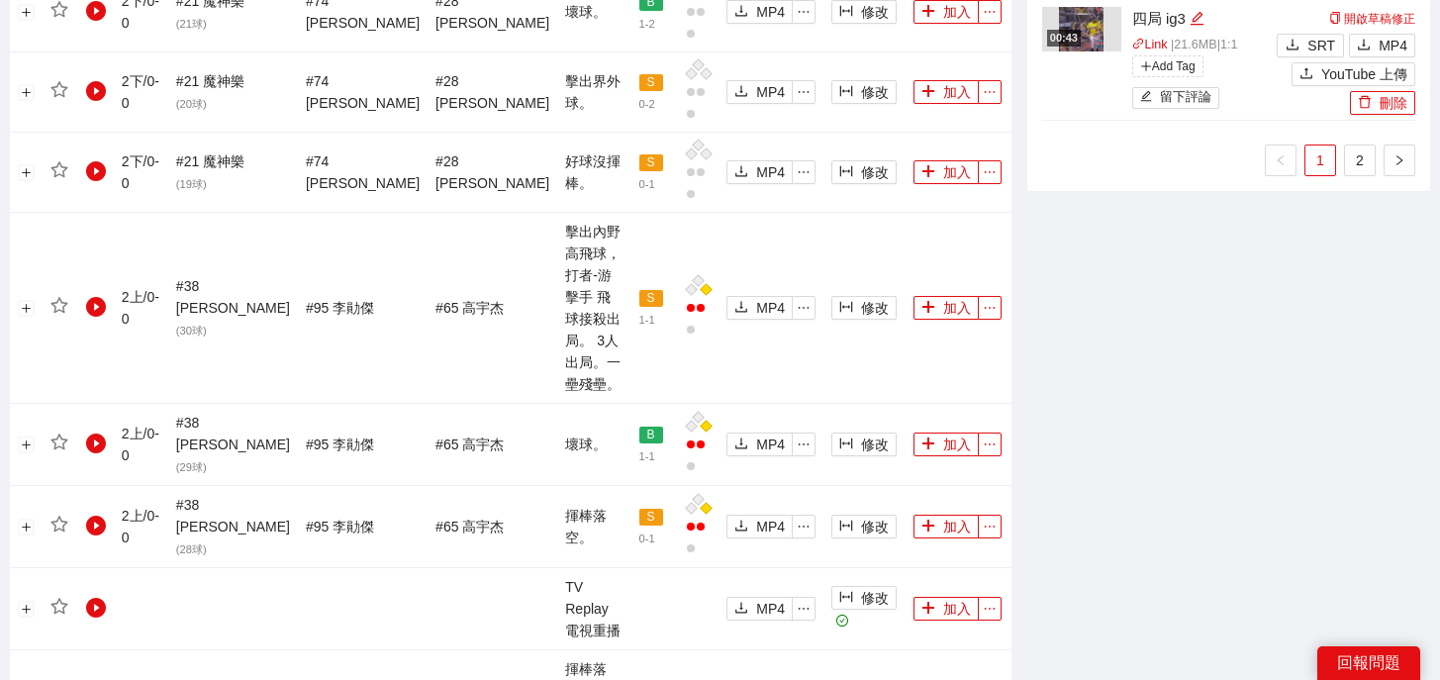
scroll to position [2257, 0]
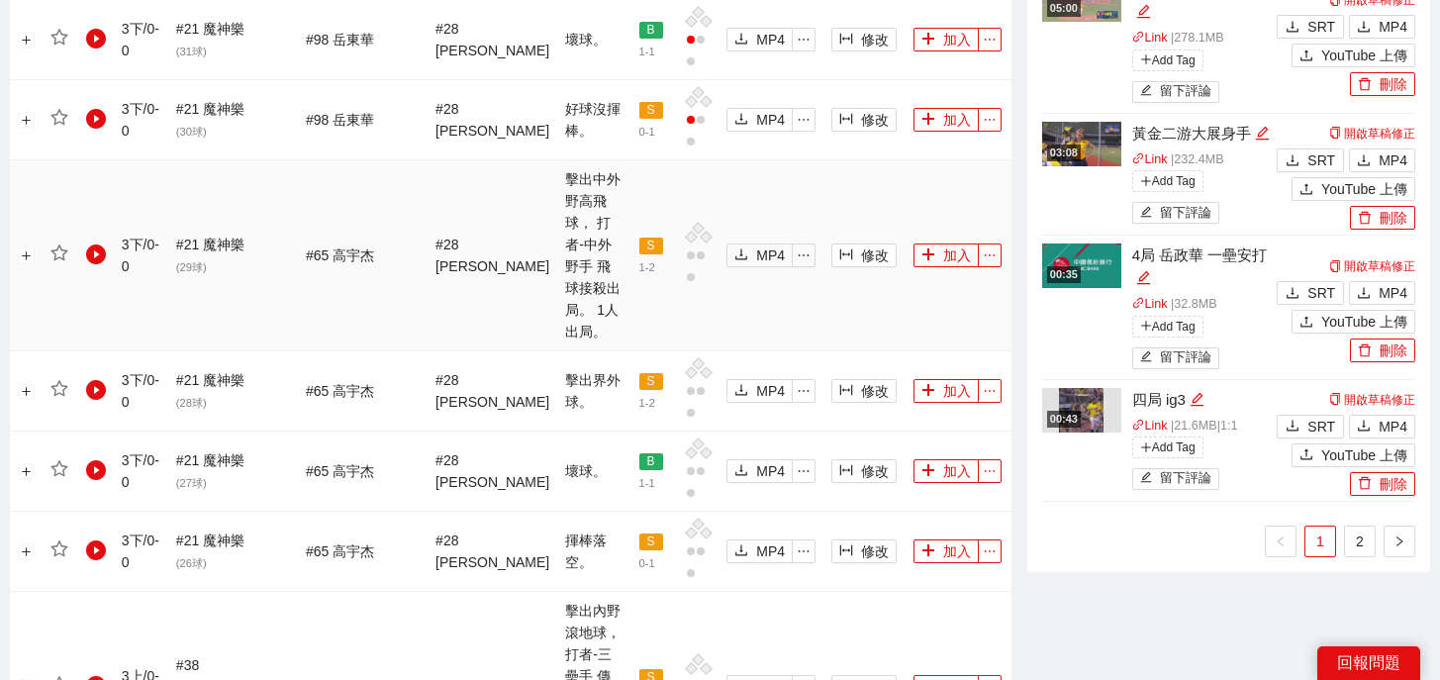
scroll to position [2277, 0]
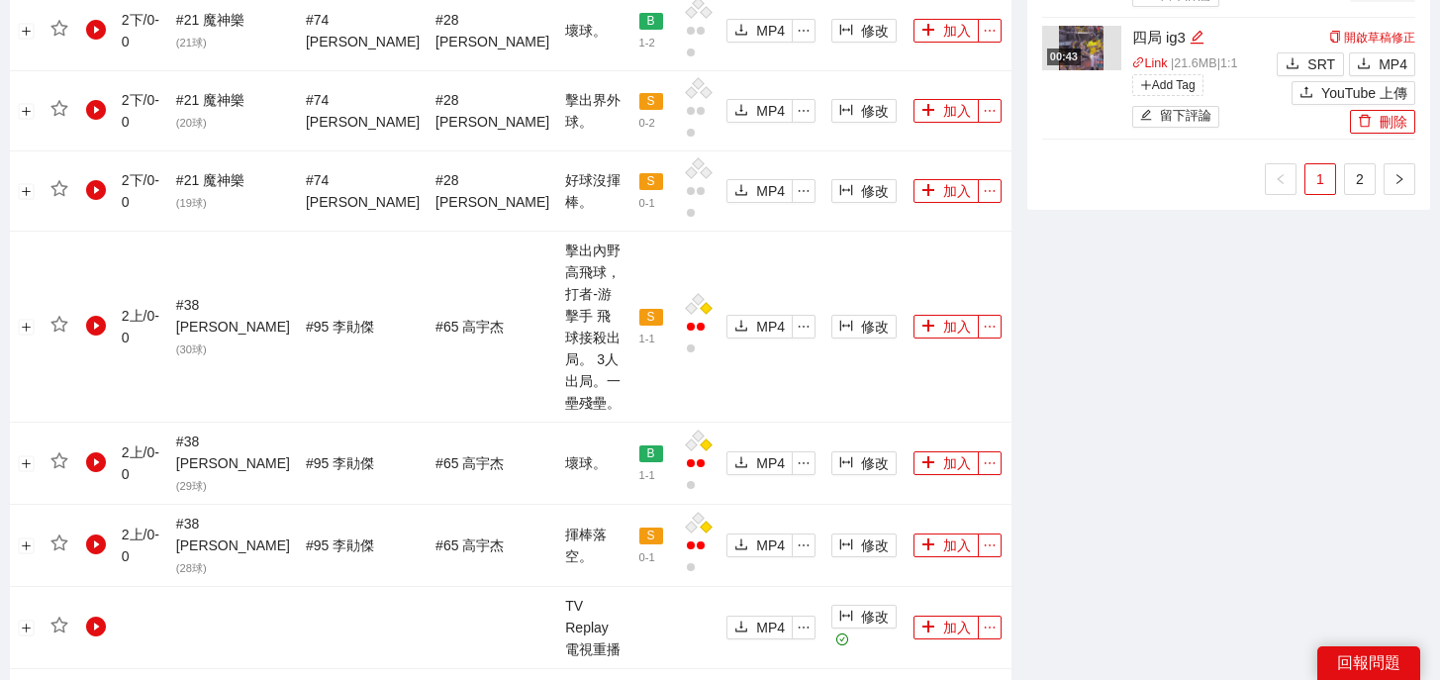
scroll to position [2257, 0]
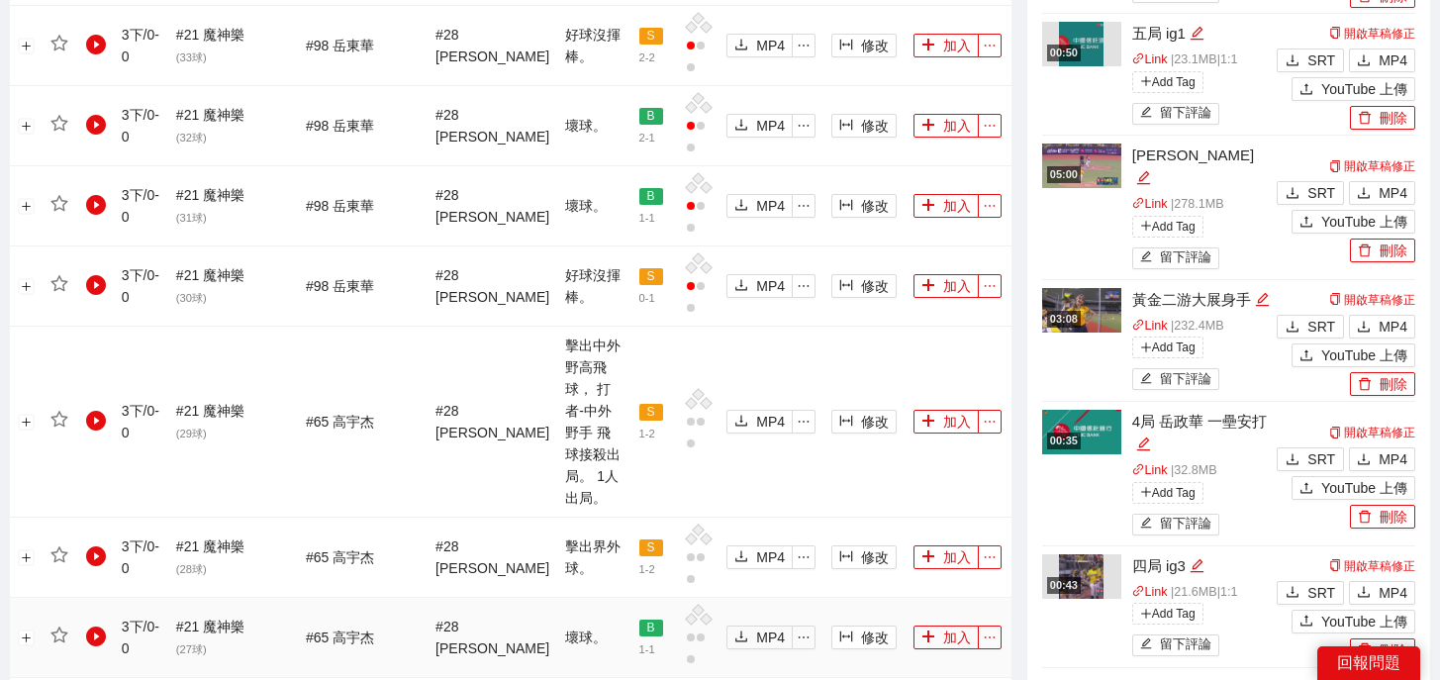
scroll to position [2277, 0]
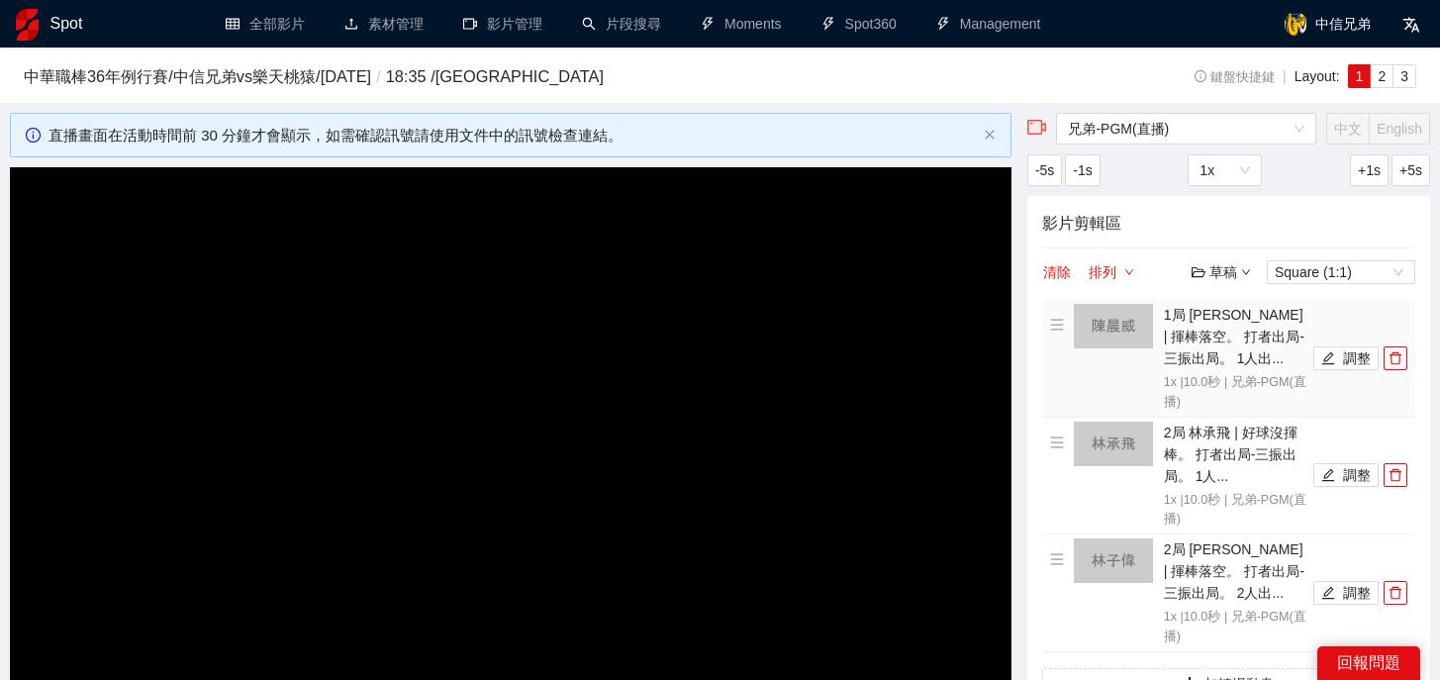
scroll to position [1022, 0]
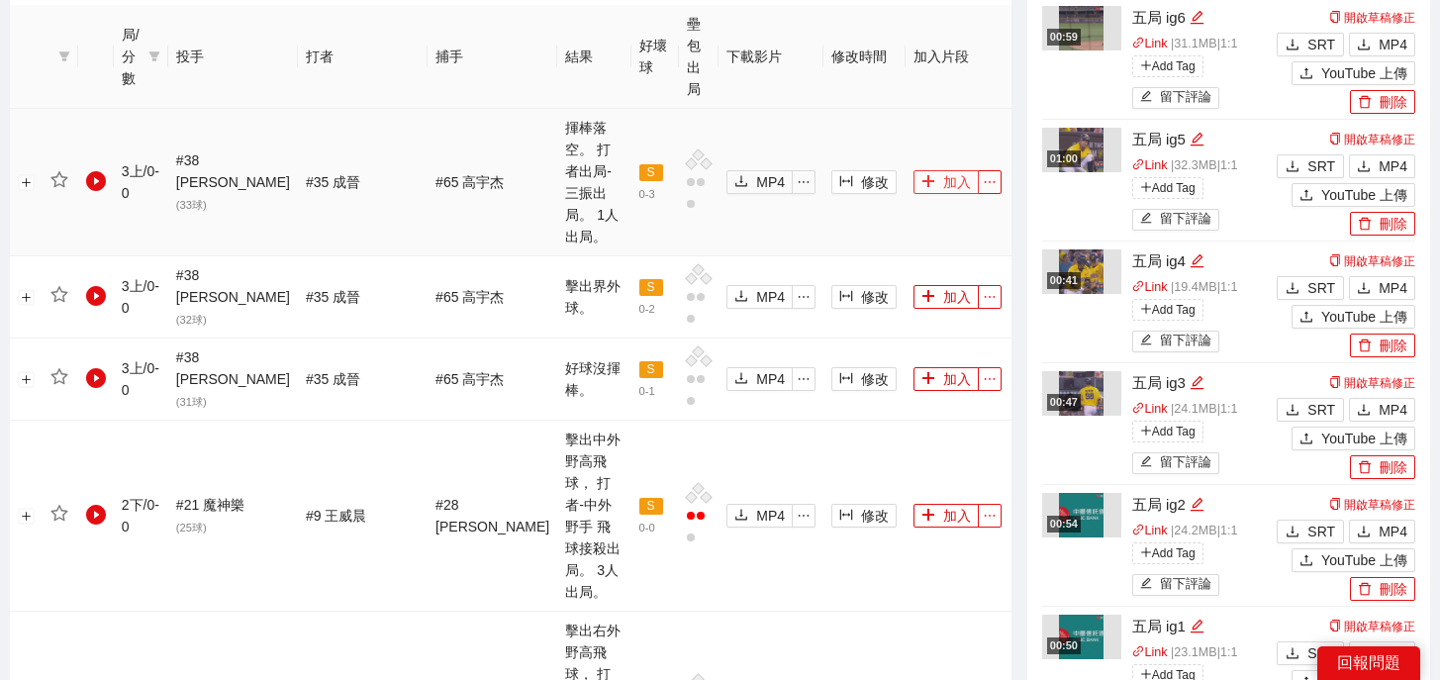
click at [932, 170] on button "加入" at bounding box center [945, 182] width 65 height 24
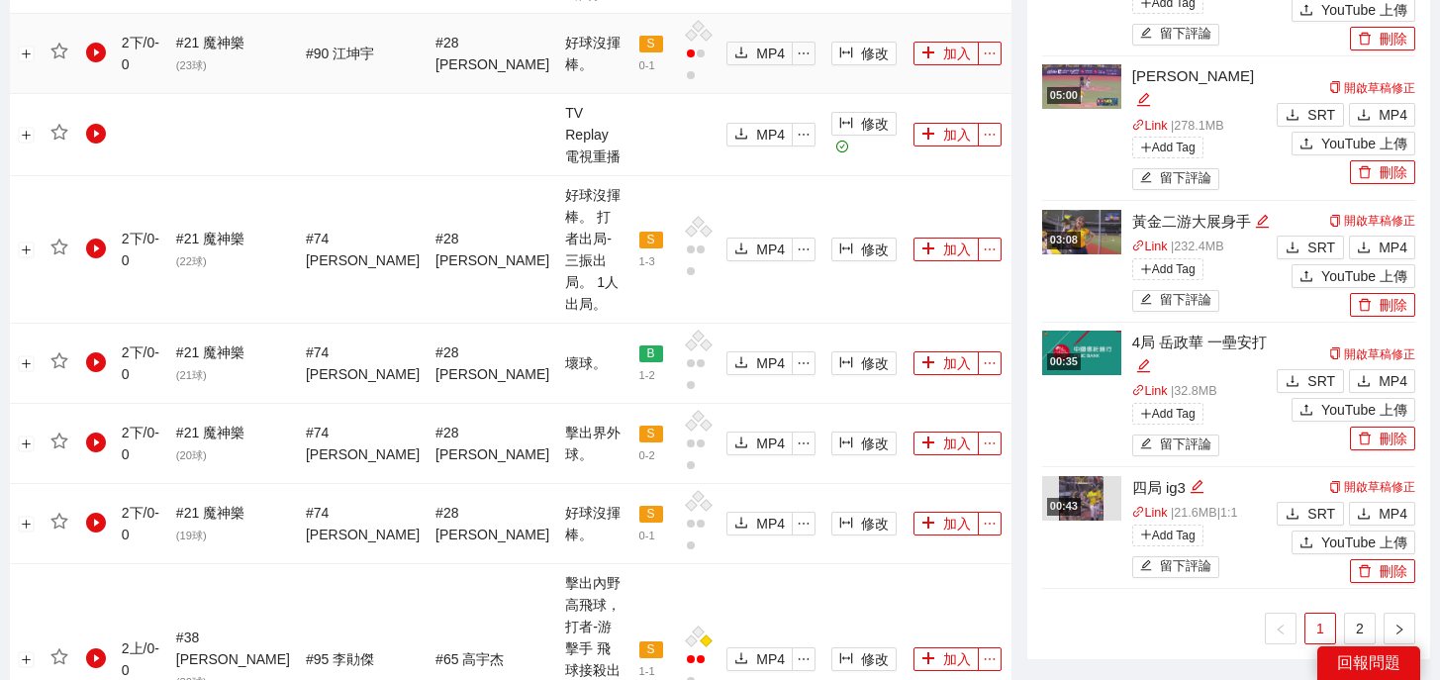
scroll to position [2257, 0]
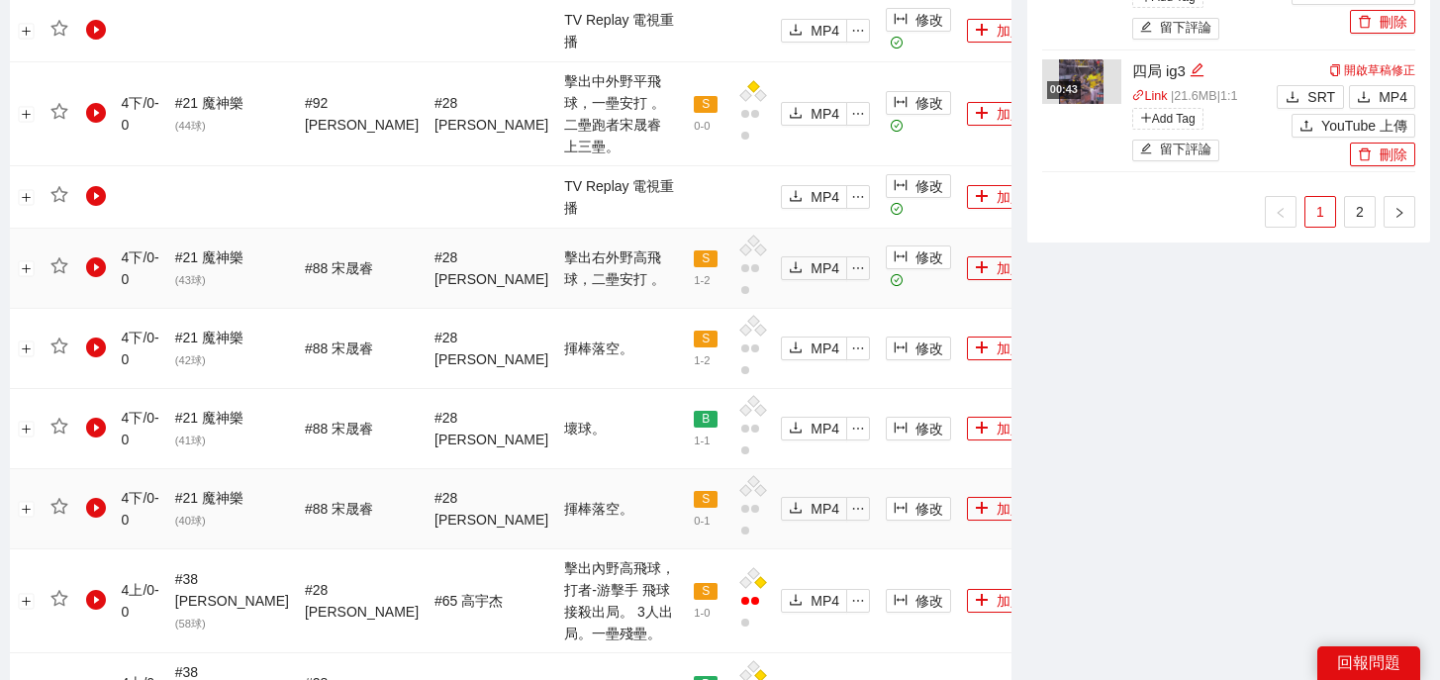
scroll to position [2328, 0]
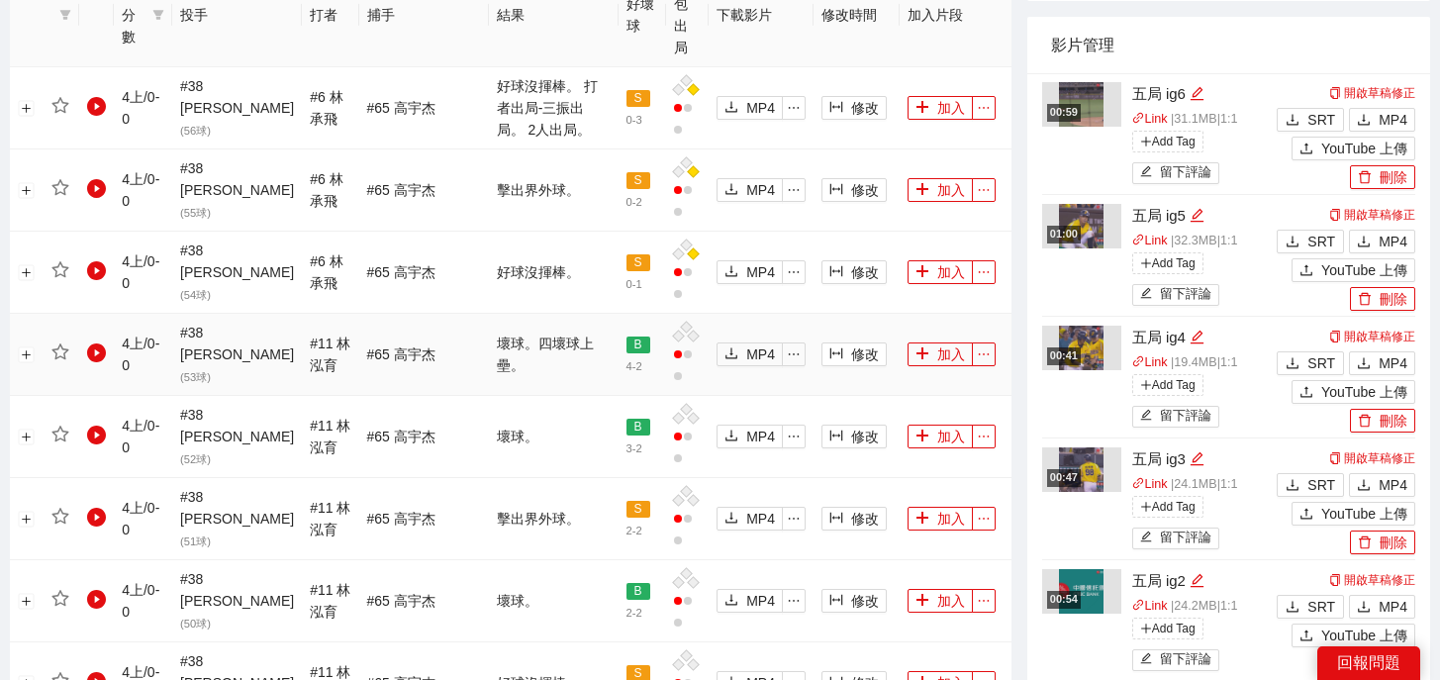
scroll to position [828, 0]
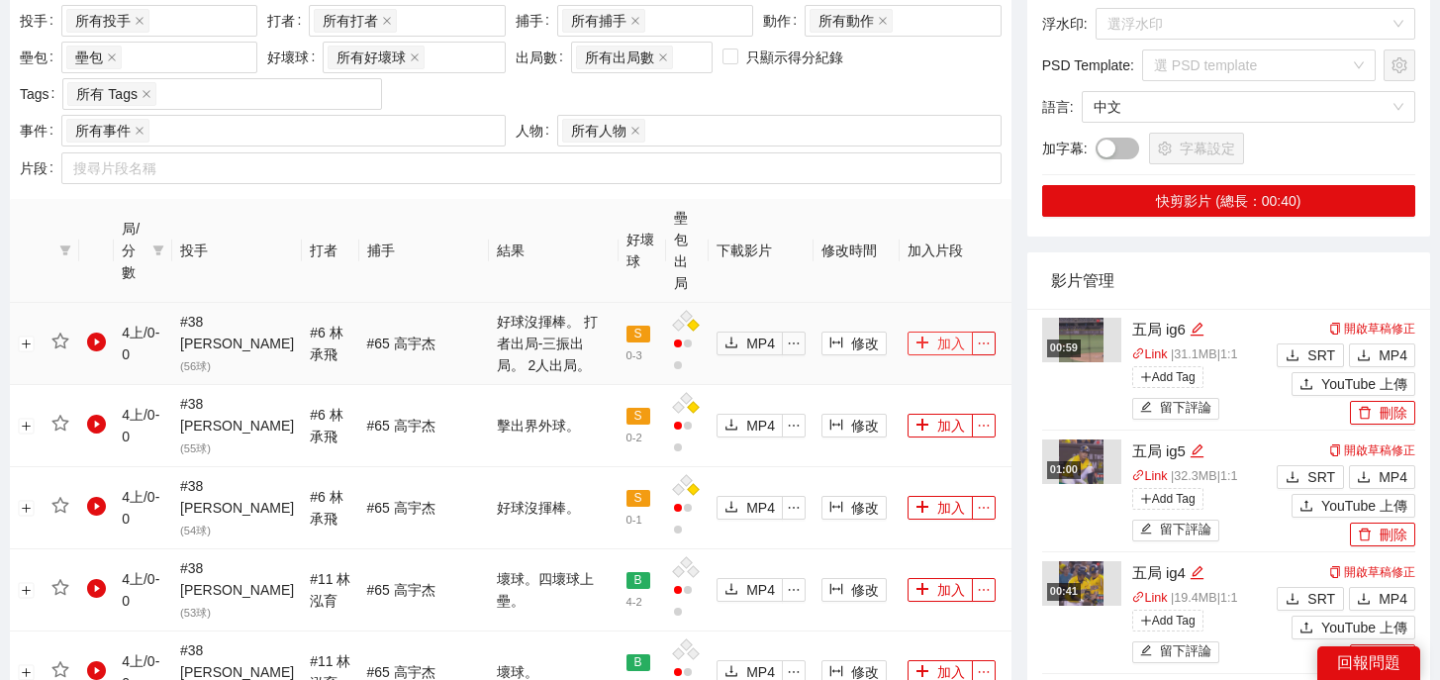
click at [928, 332] on button "加入" at bounding box center [939, 344] width 65 height 24
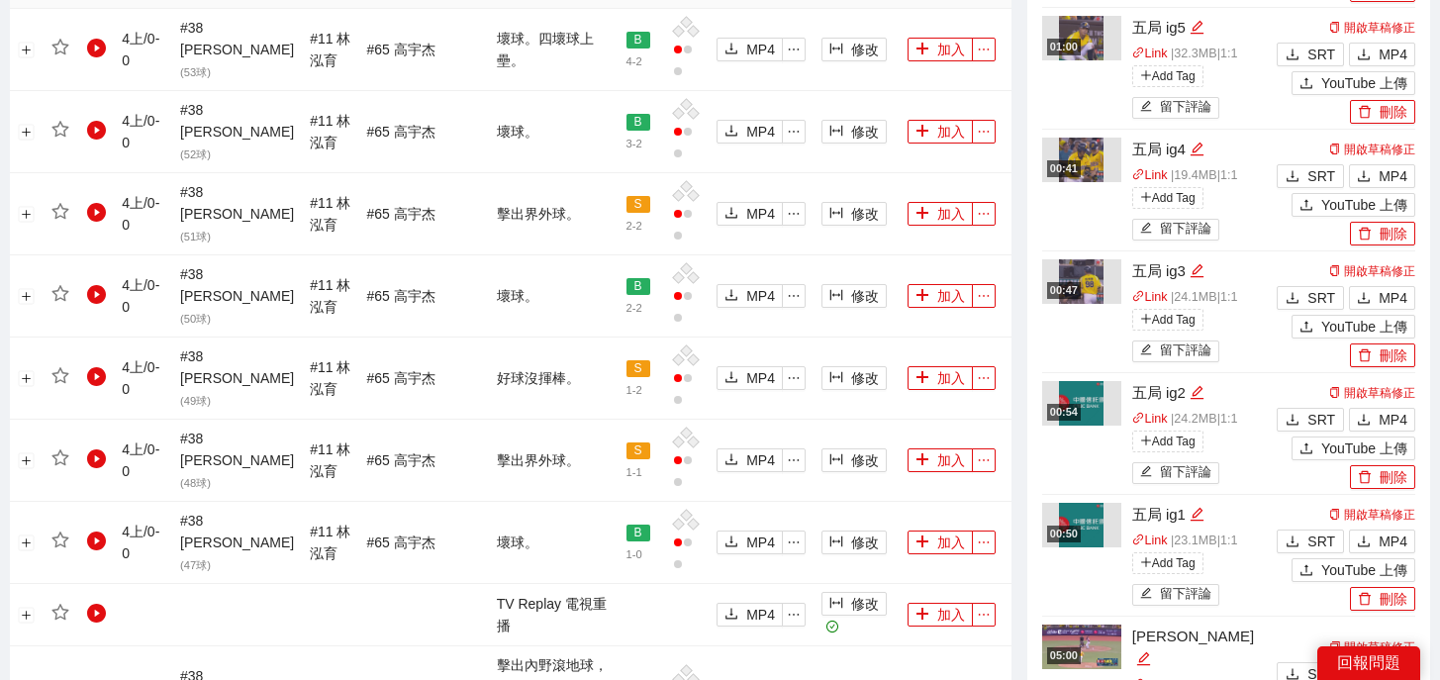
scroll to position [2257, 0]
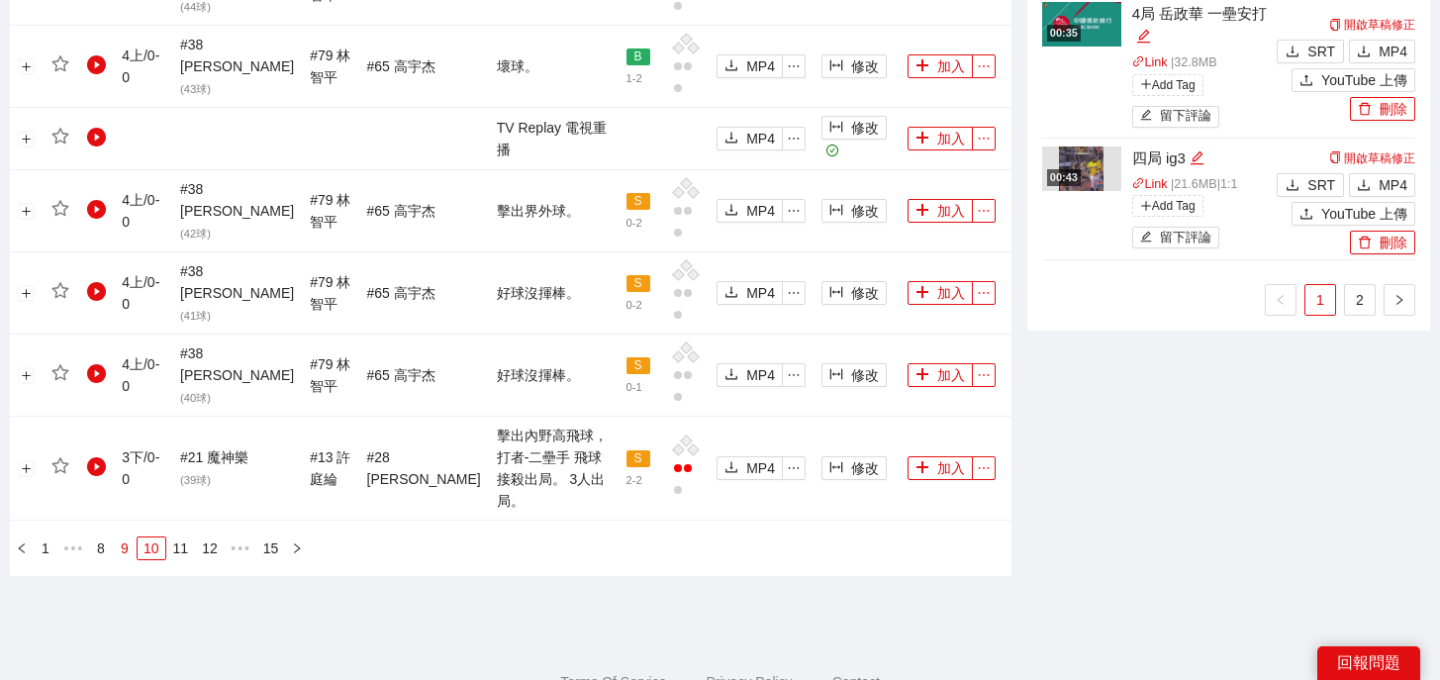
click at [119, 537] on link "9" at bounding box center [125, 548] width 22 height 22
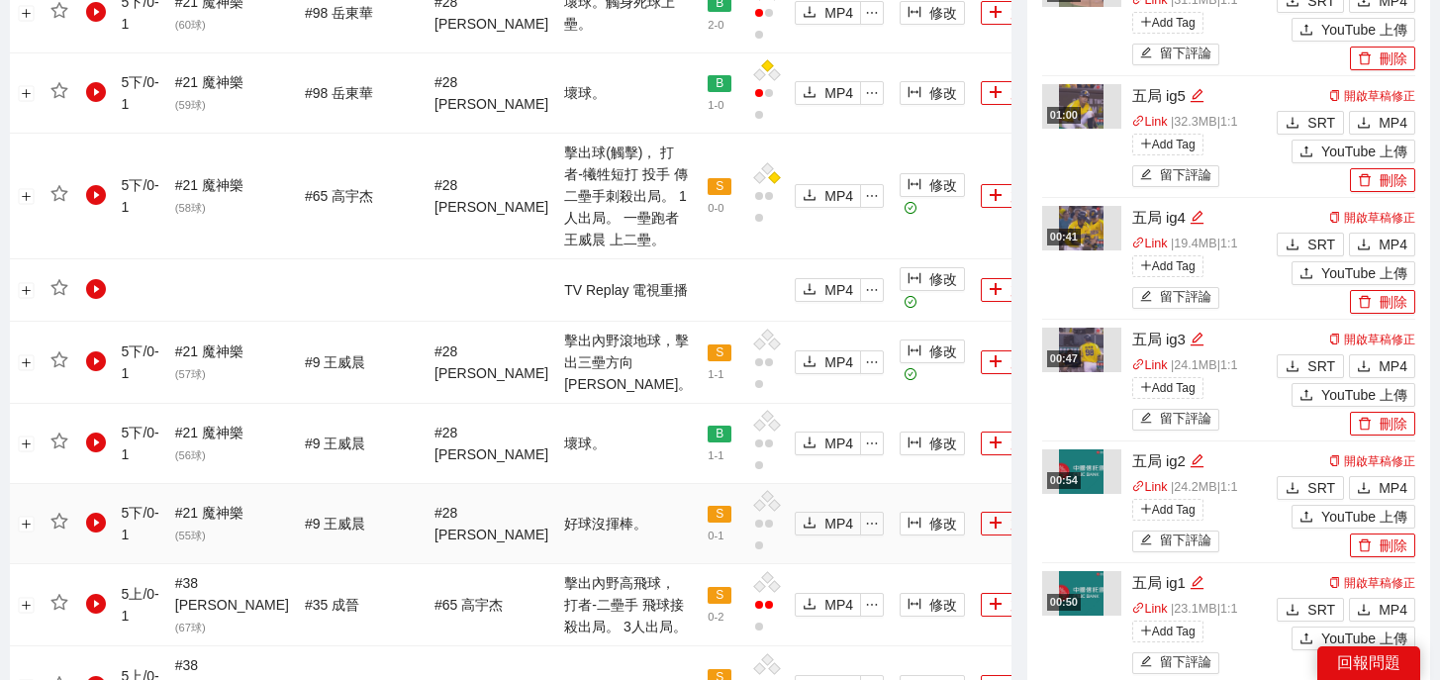
scroll to position [2279, 0]
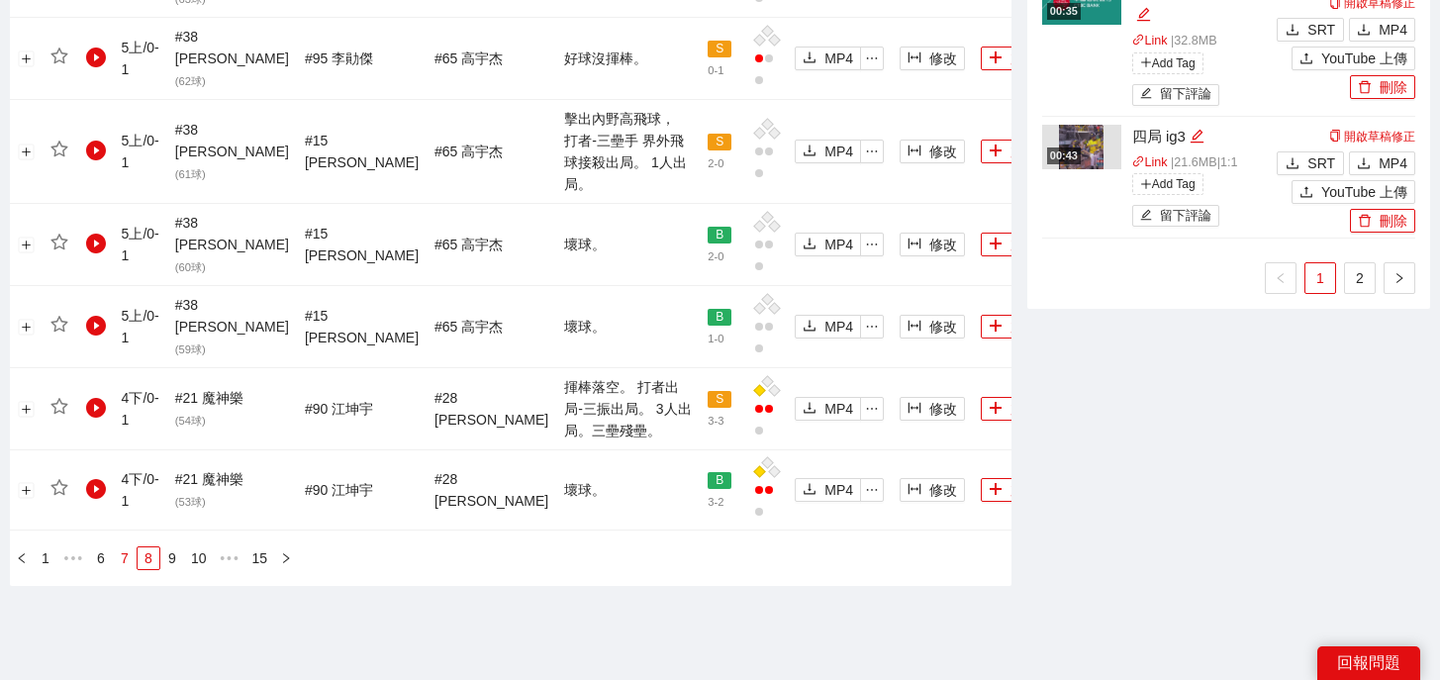
click at [116, 547] on link "7" at bounding box center [125, 558] width 22 height 22
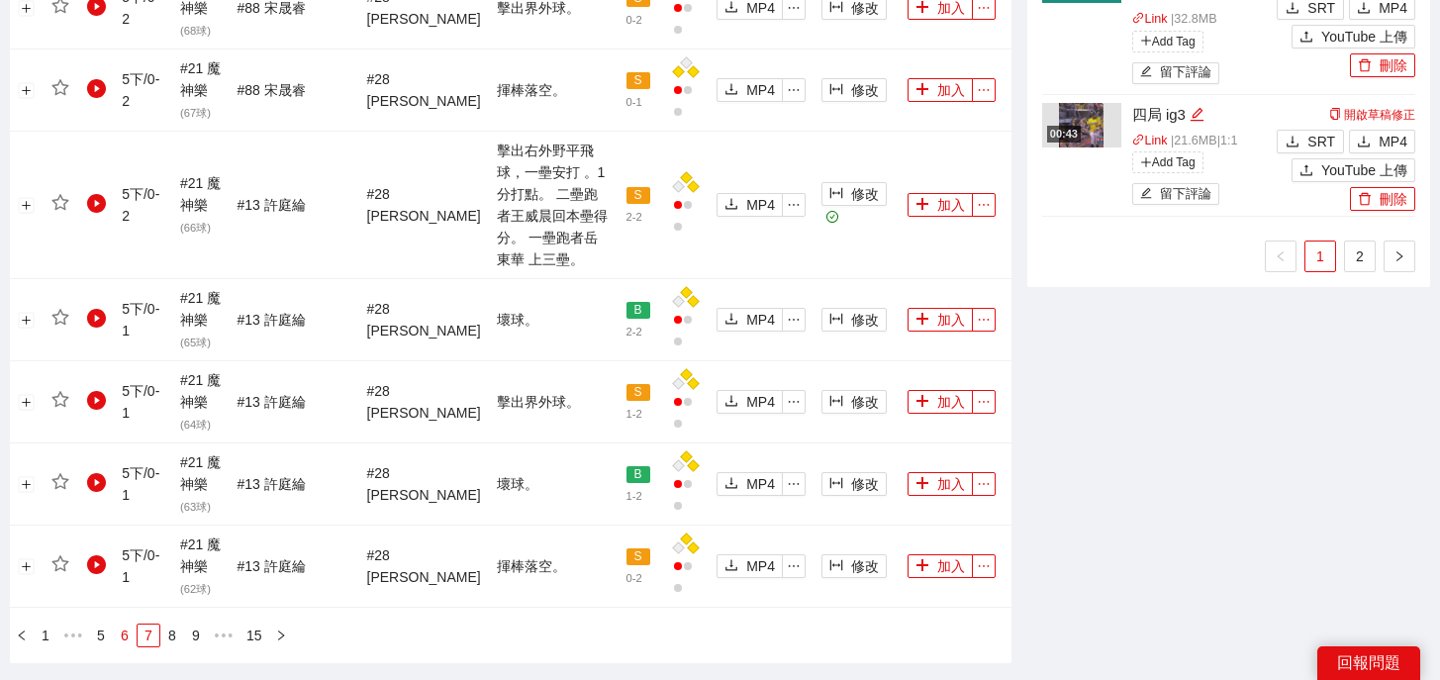
click at [121, 624] on link "6" at bounding box center [125, 635] width 22 height 22
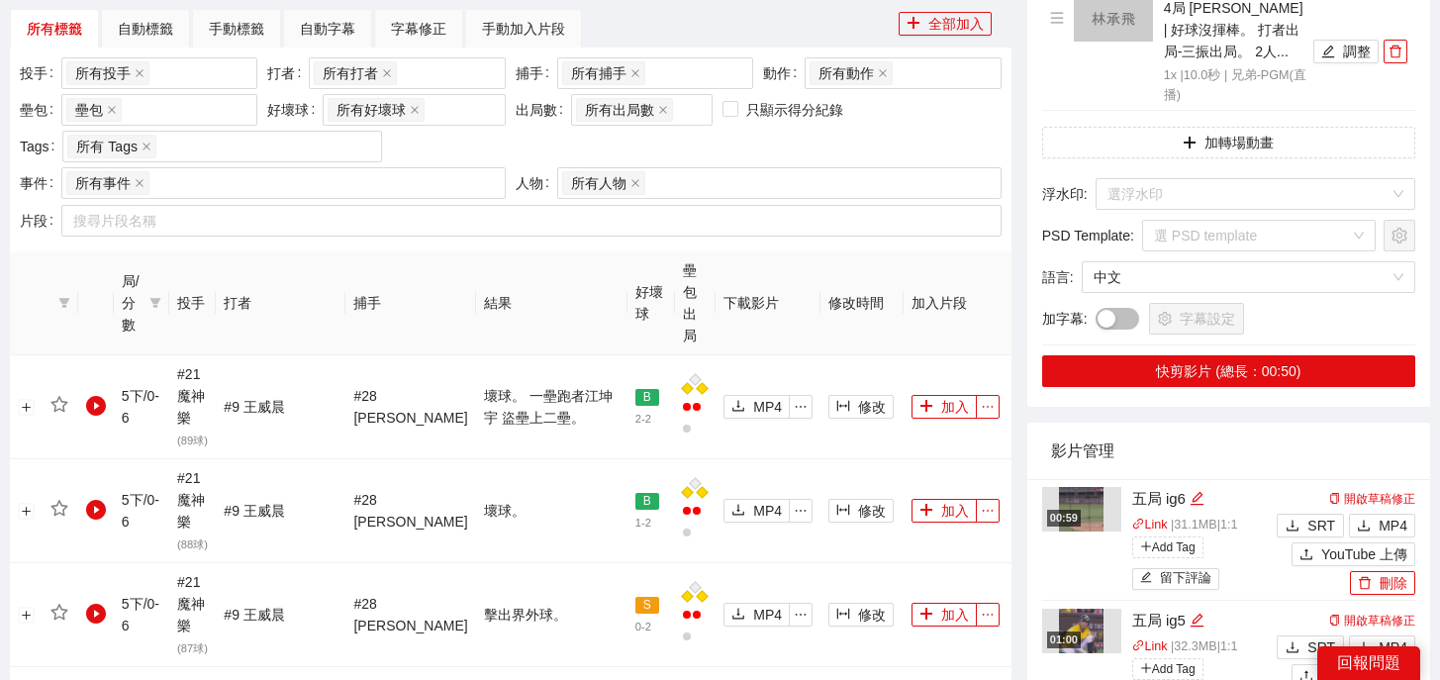
scroll to position [2261, 0]
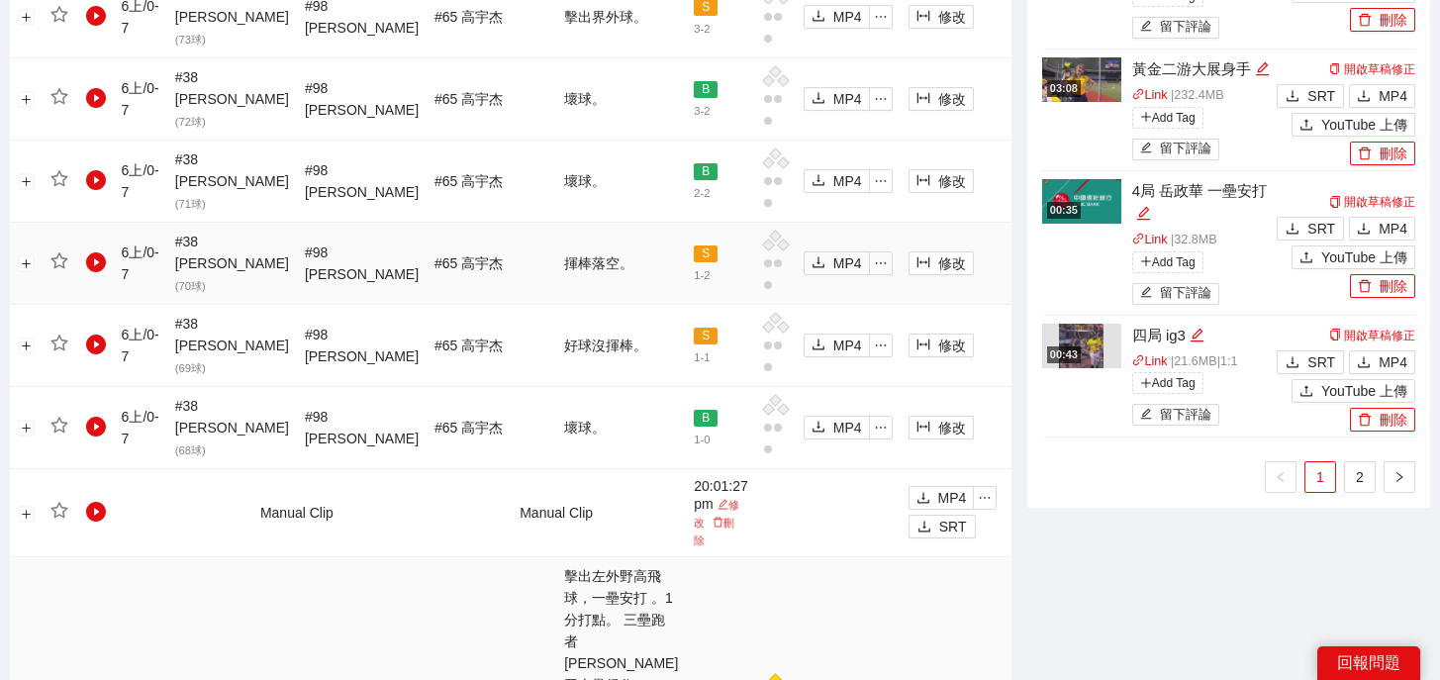
scroll to position [2525, 0]
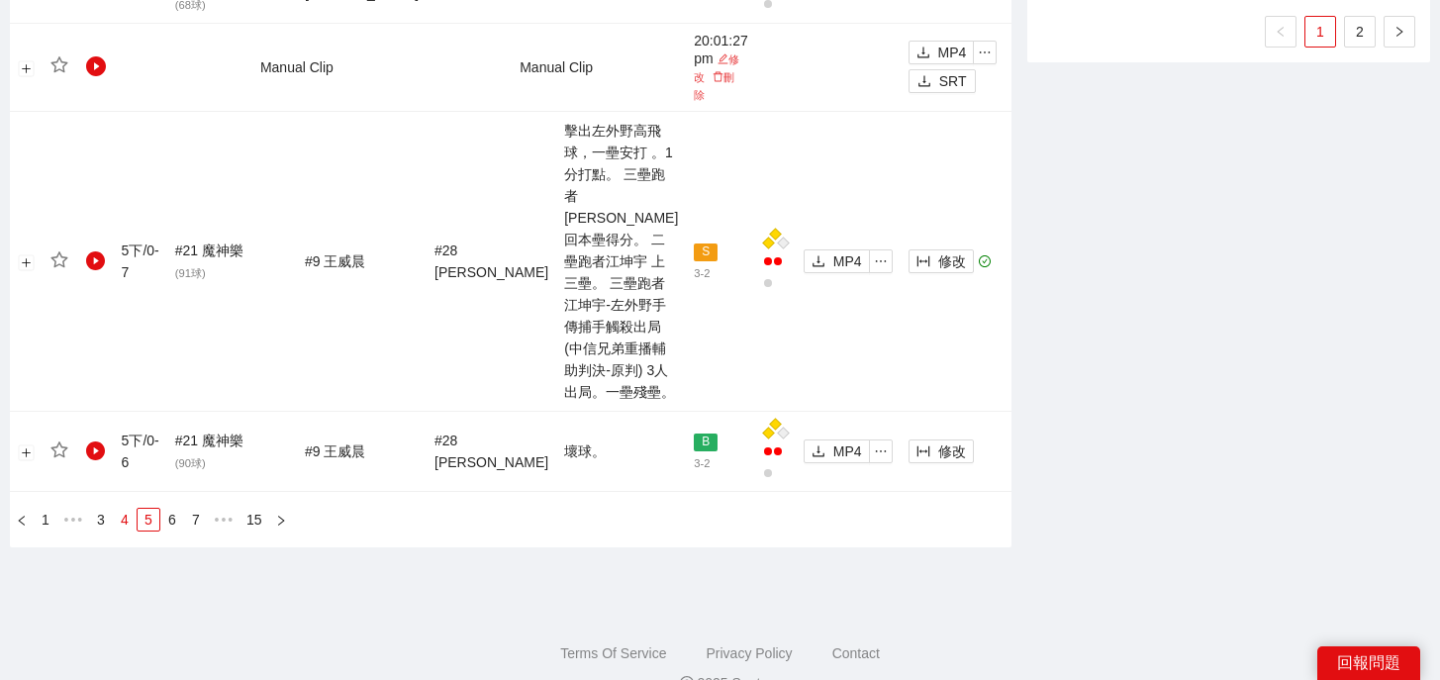
click at [124, 509] on link "4" at bounding box center [125, 520] width 22 height 22
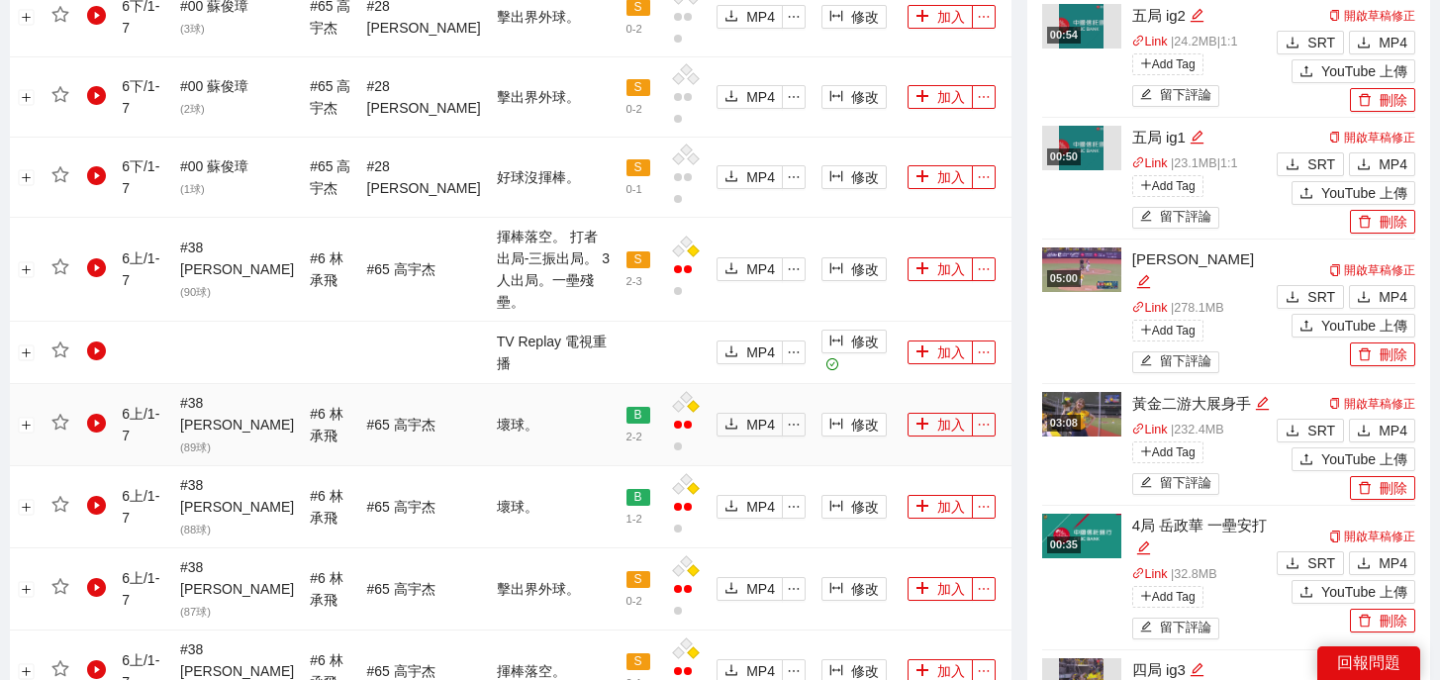
scroll to position [1706, 0]
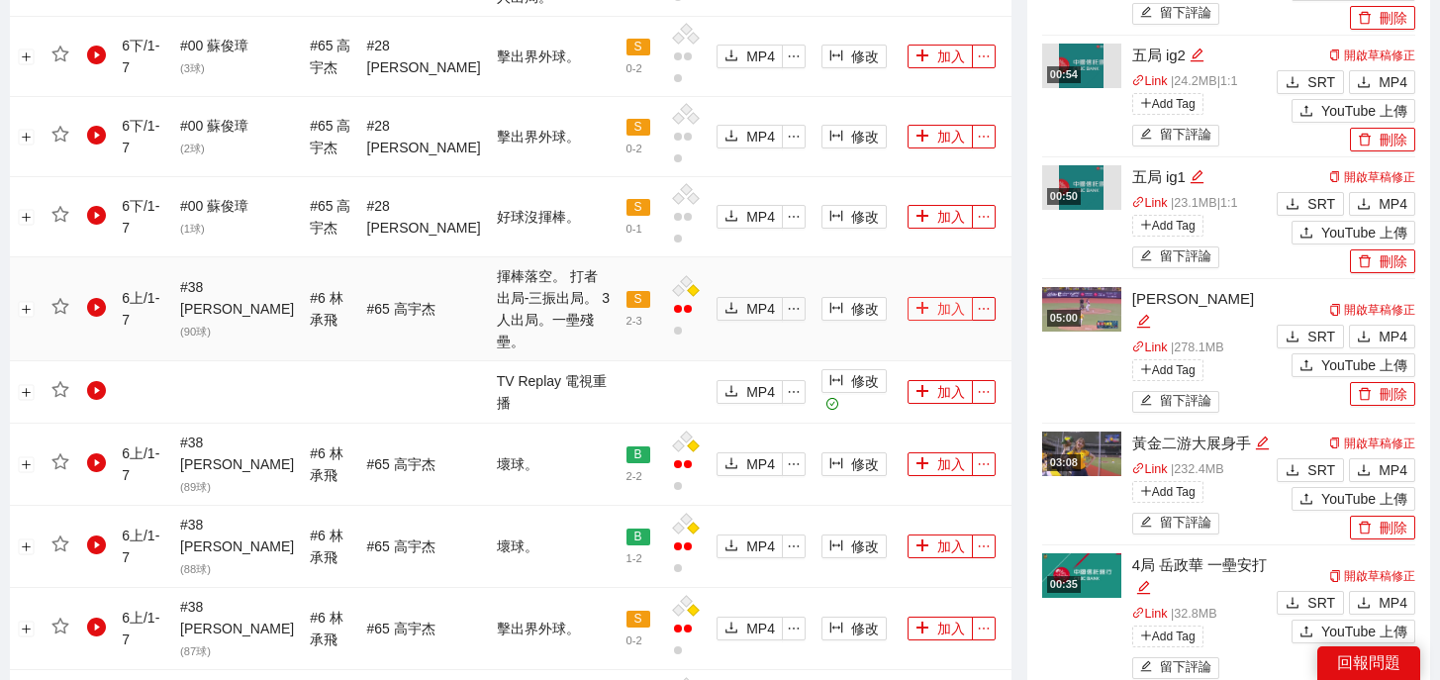
click at [920, 301] on icon "plus" at bounding box center [922, 308] width 14 height 14
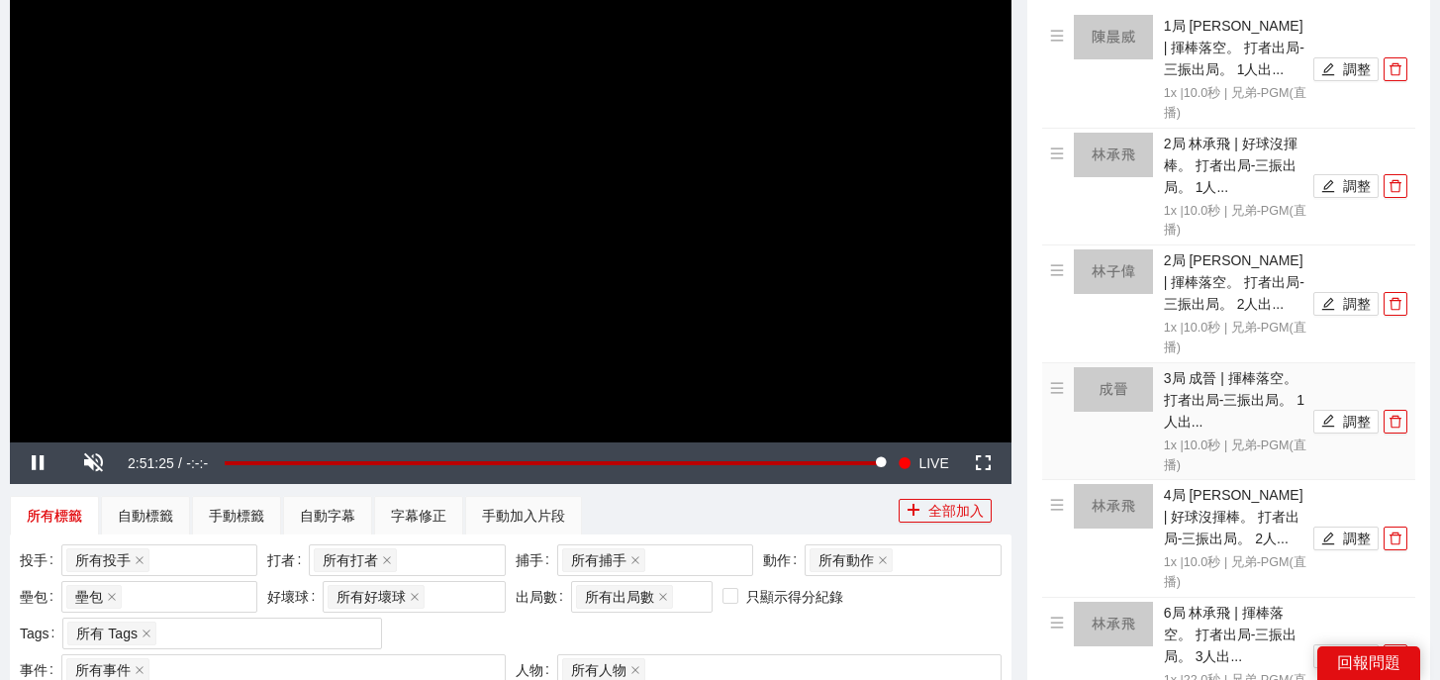
scroll to position [169, 0]
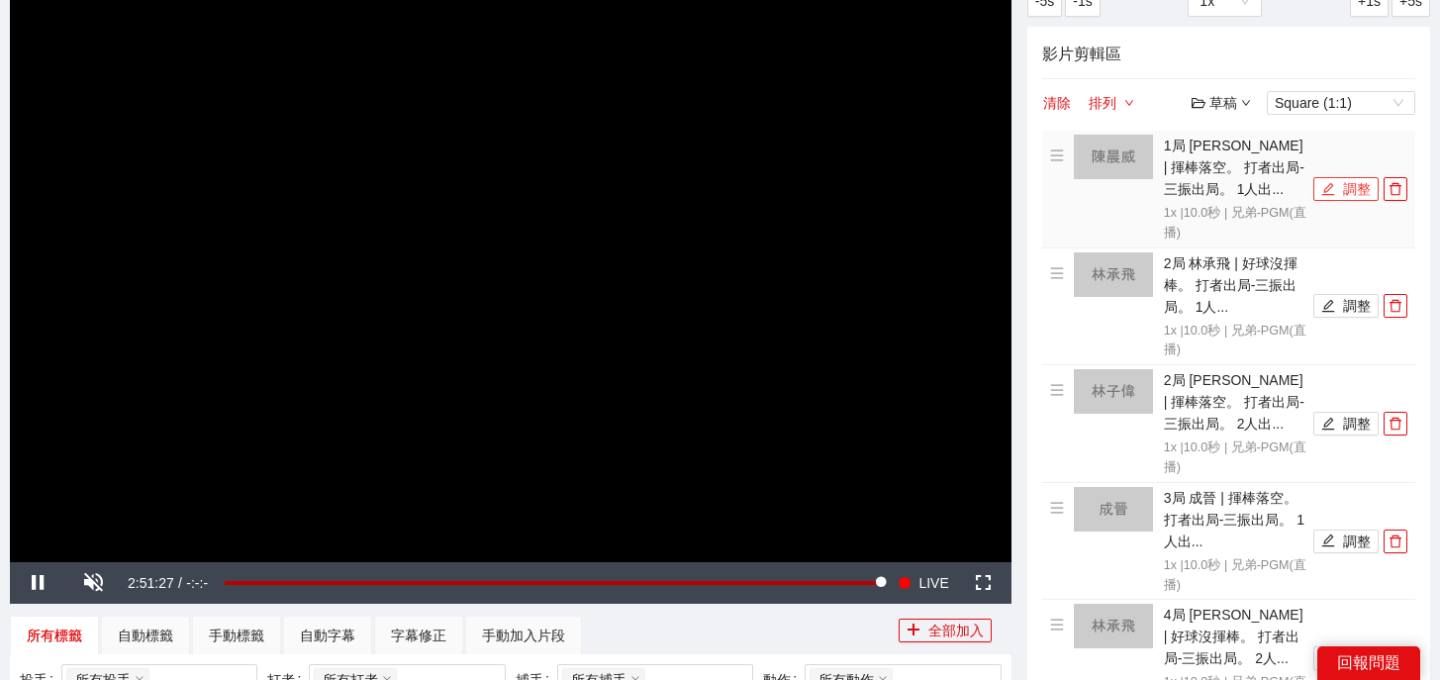
click at [1343, 197] on button "調整" at bounding box center [1345, 189] width 65 height 24
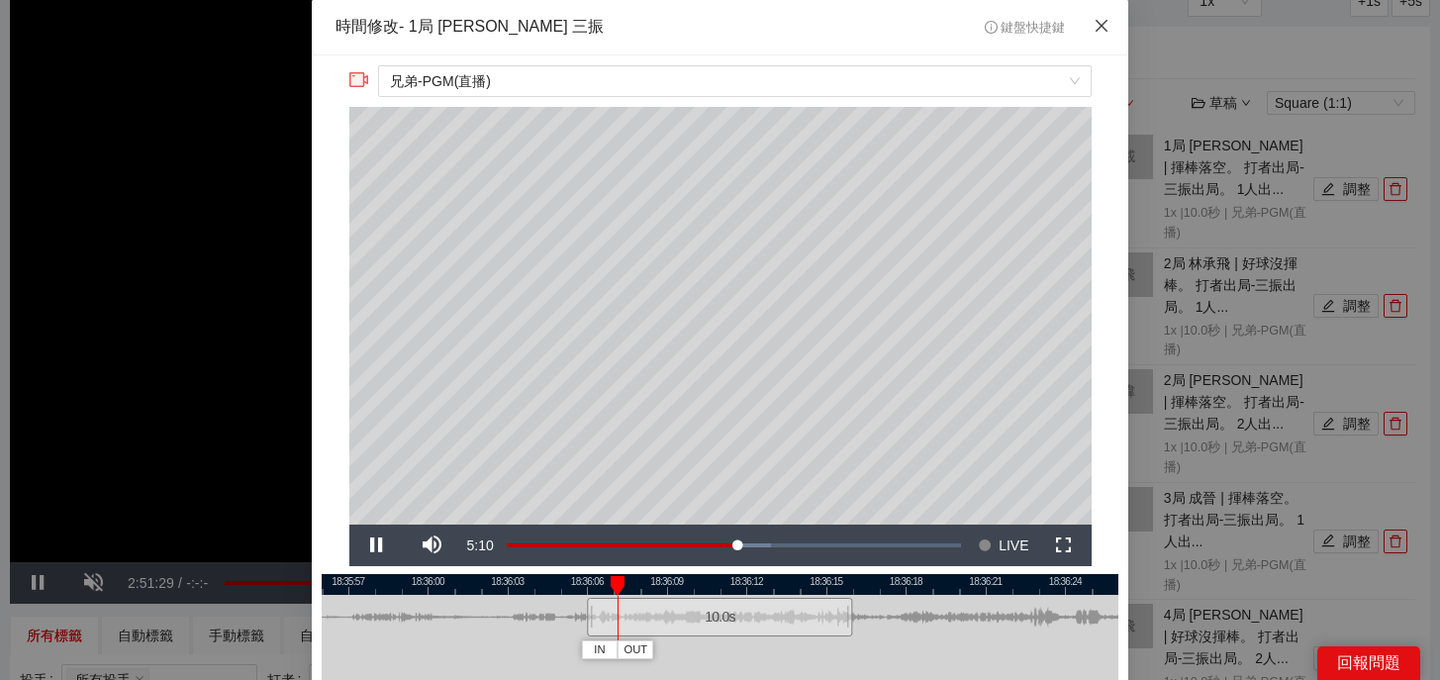
click at [1102, 27] on icon "close" at bounding box center [1101, 26] width 12 height 12
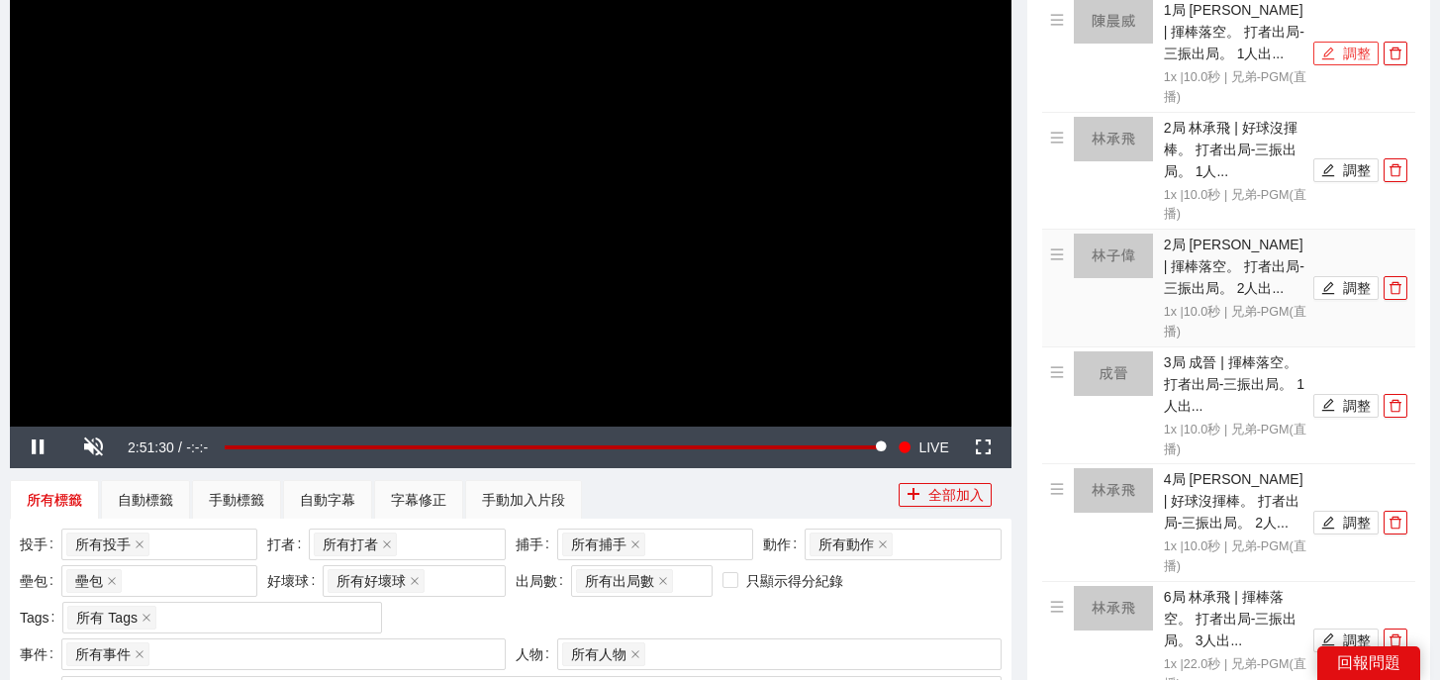
scroll to position [306, 0]
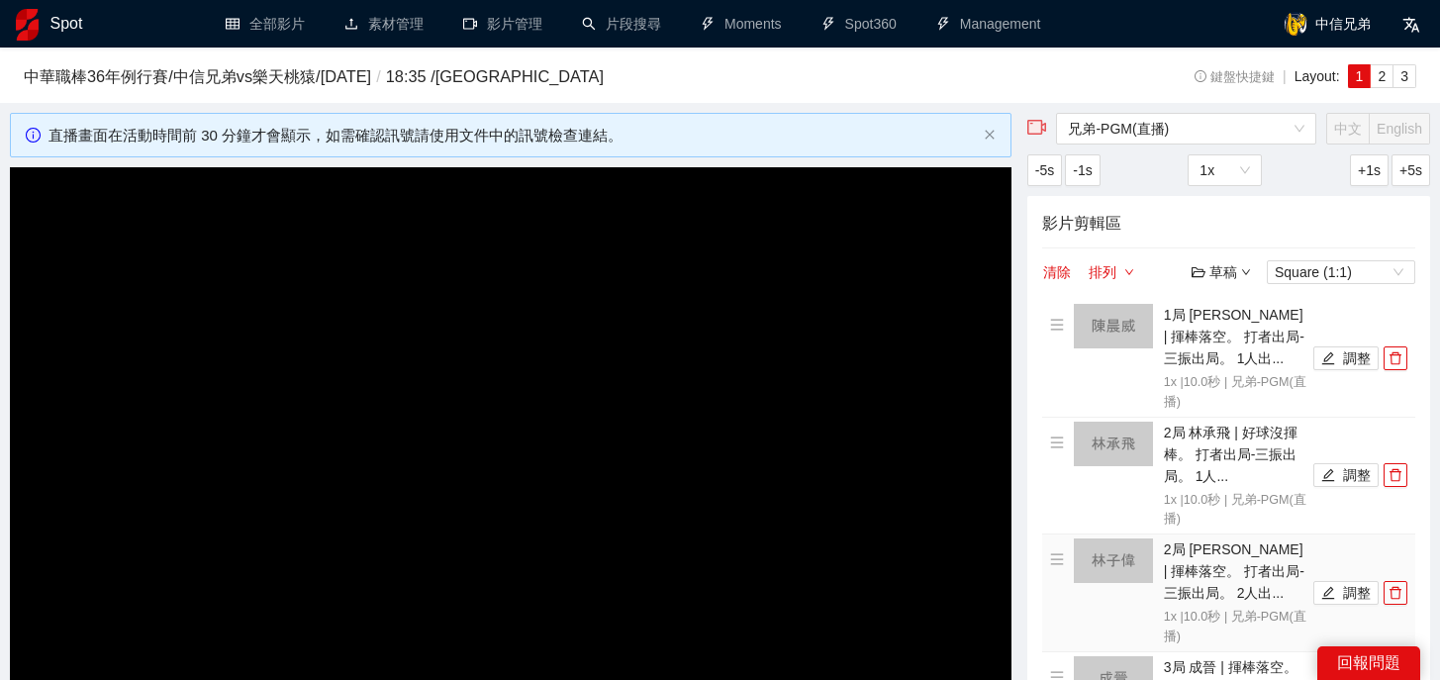
scroll to position [306, 0]
